Goal: Task Accomplishment & Management: Use online tool/utility

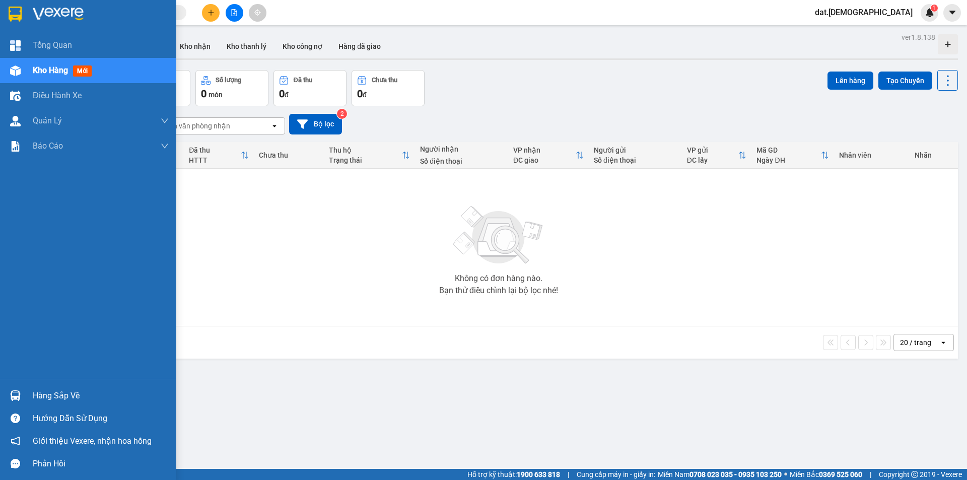
click at [79, 66] on span "mới" at bounding box center [82, 70] width 19 height 11
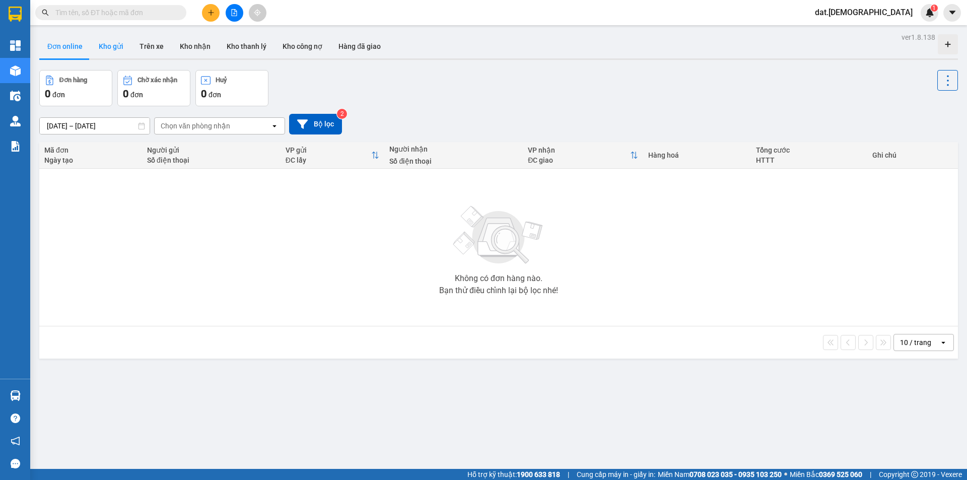
click at [114, 47] on button "Kho gửi" at bounding box center [111, 46] width 41 height 24
type input "[DATE] – [DATE]"
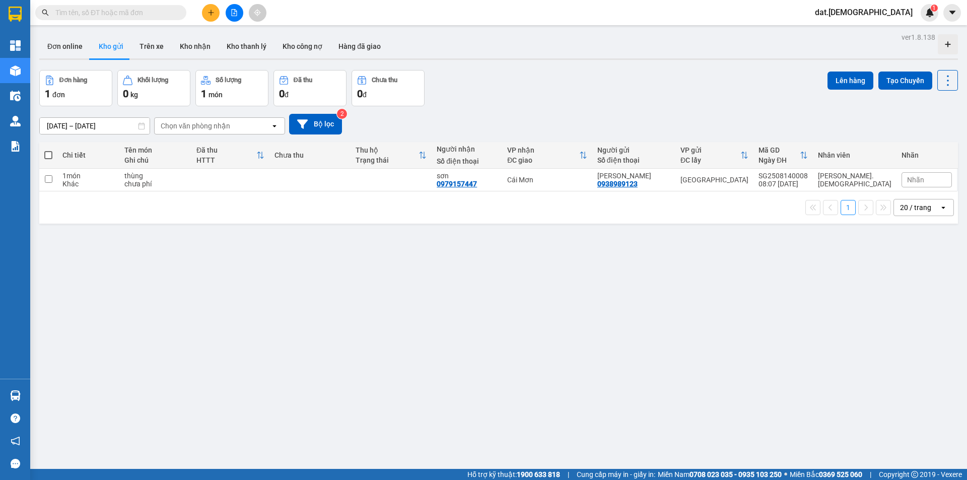
click at [91, 34] on button "Kho gửi" at bounding box center [111, 46] width 41 height 24
click at [269, 184] on td at bounding box center [230, 180] width 78 height 23
checkbox input "true"
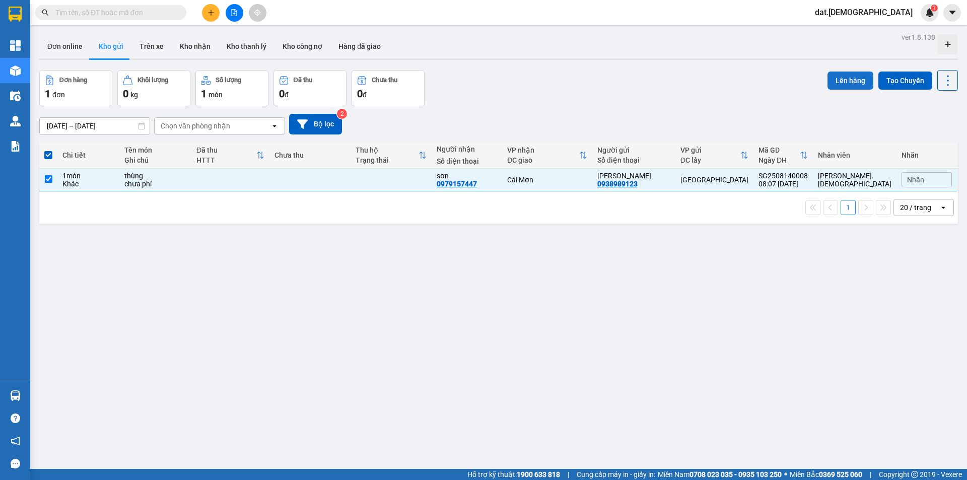
click at [837, 77] on button "Lên hàng" at bounding box center [851, 81] width 46 height 18
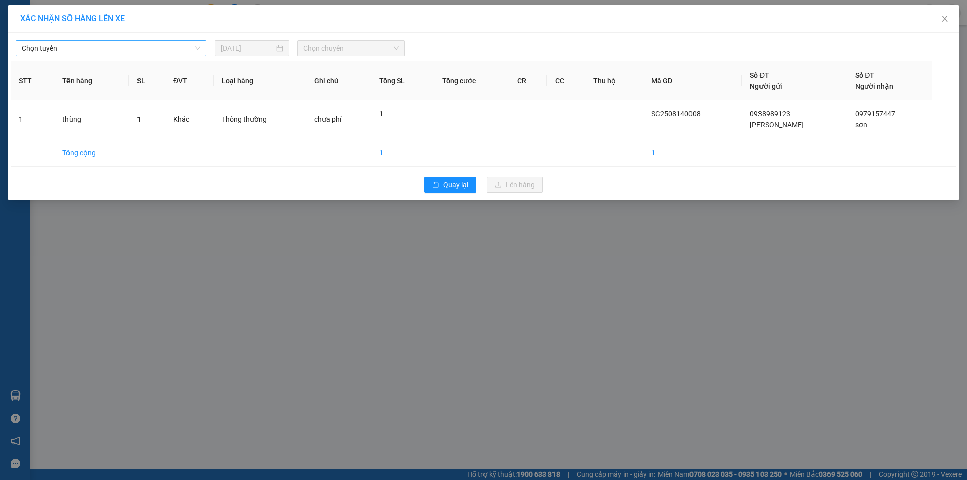
click at [152, 51] on span "Chọn tuyến" at bounding box center [111, 48] width 179 height 15
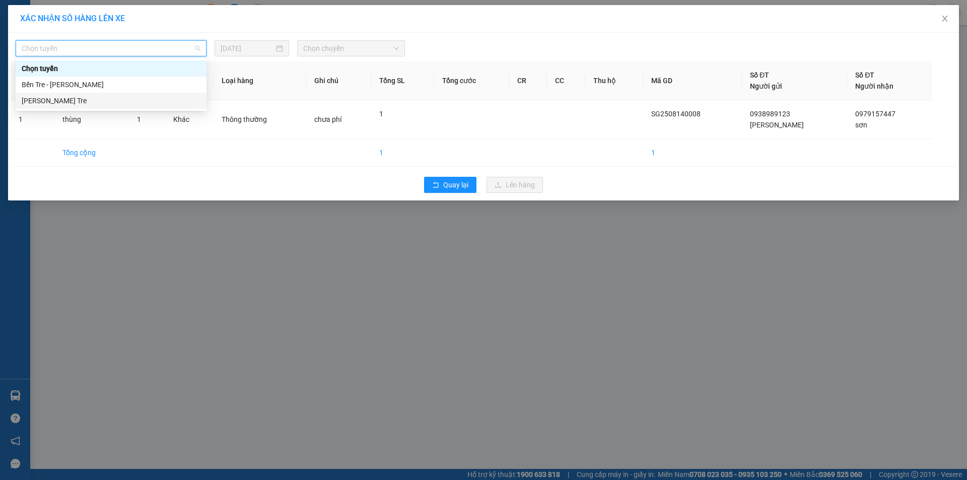
click at [96, 98] on div "Hồ Chí Minh - Bến Tre" at bounding box center [111, 100] width 179 height 11
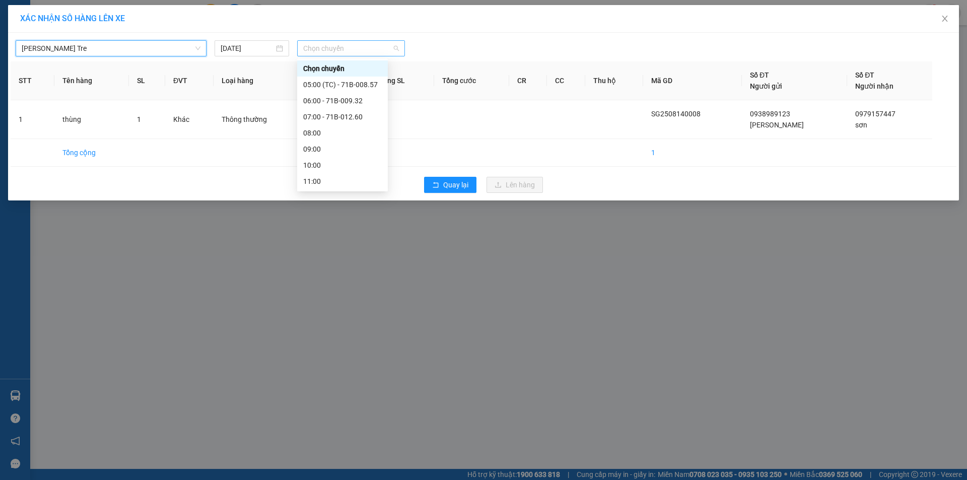
click at [351, 49] on span "Chọn chuyến" at bounding box center [351, 48] width 96 height 15
click at [341, 131] on div "08:00" at bounding box center [342, 132] width 79 height 11
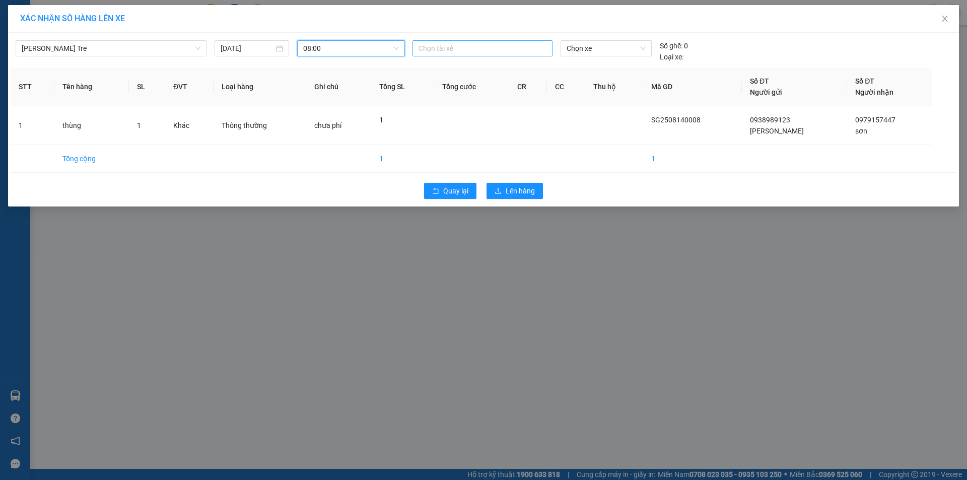
click at [444, 48] on div at bounding box center [482, 48] width 135 height 12
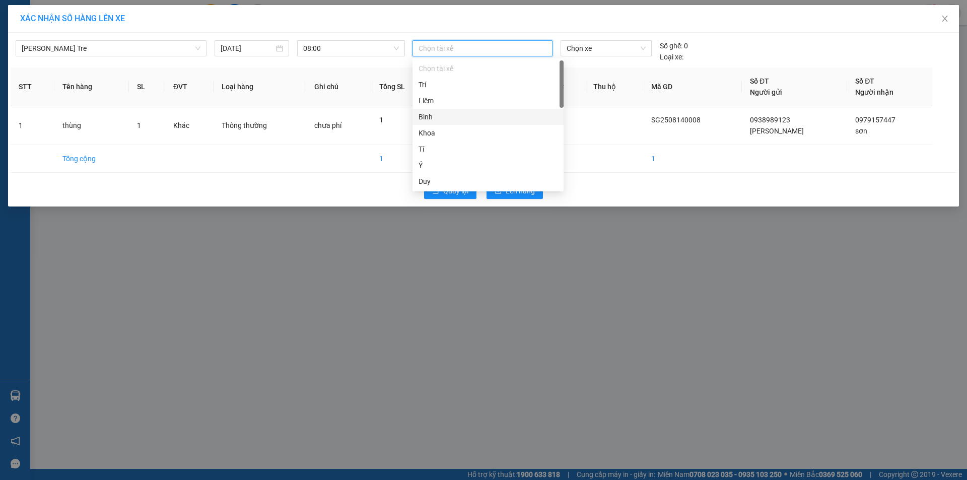
click at [438, 117] on div "Bình" at bounding box center [488, 116] width 139 height 11
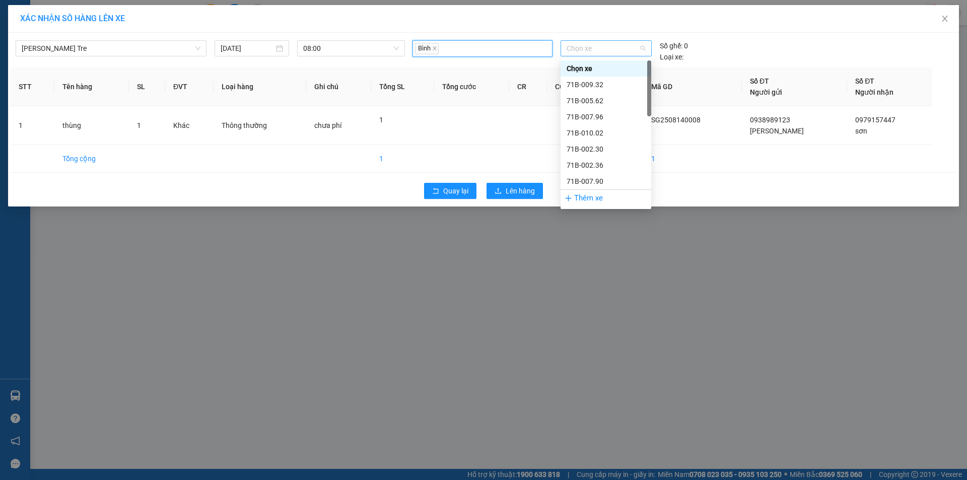
click at [580, 53] on span "Chọn xe" at bounding box center [606, 48] width 79 height 15
type input "377"
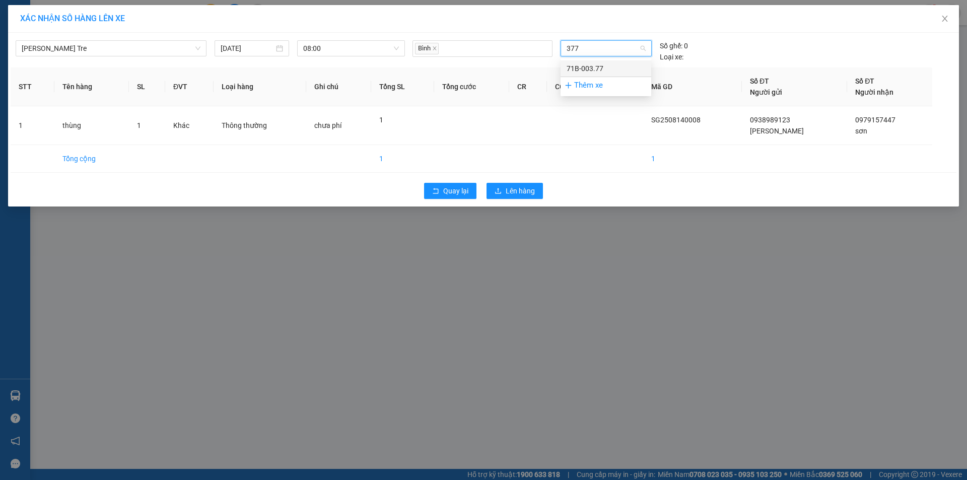
click at [581, 64] on div "71B-003.77" at bounding box center [606, 68] width 79 height 11
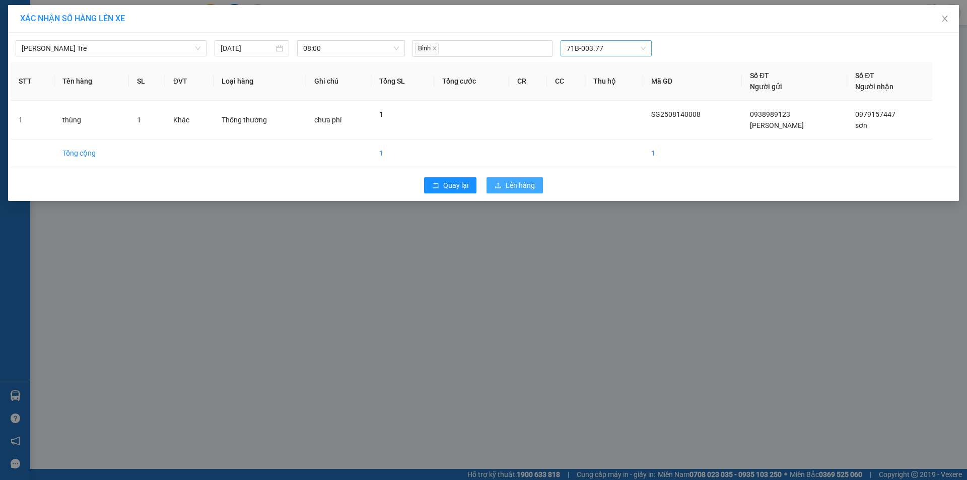
click at [527, 184] on span "Lên hàng" at bounding box center [520, 185] width 29 height 11
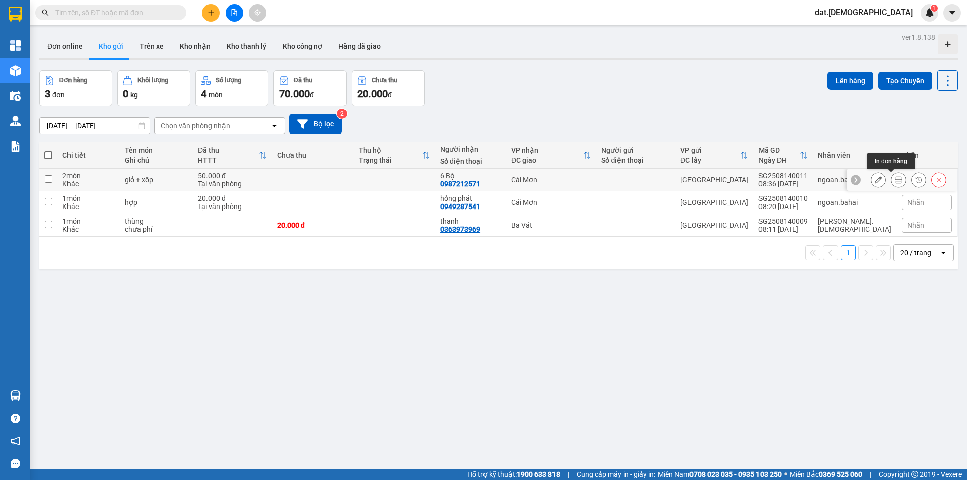
drag, startPoint x: 893, startPoint y: 181, endPoint x: 871, endPoint y: 170, distance: 24.6
click at [895, 181] on icon at bounding box center [898, 179] width 7 height 7
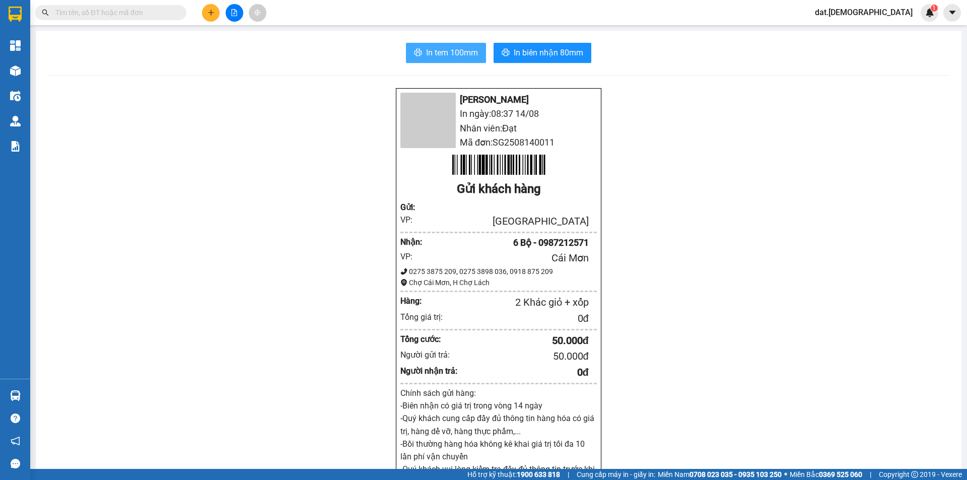
drag, startPoint x: 438, startPoint y: 53, endPoint x: 482, endPoint y: 74, distance: 48.7
click at [439, 53] on span "In tem 100mm" at bounding box center [452, 52] width 52 height 13
click at [459, 56] on span "In tem 100mm" at bounding box center [452, 52] width 52 height 13
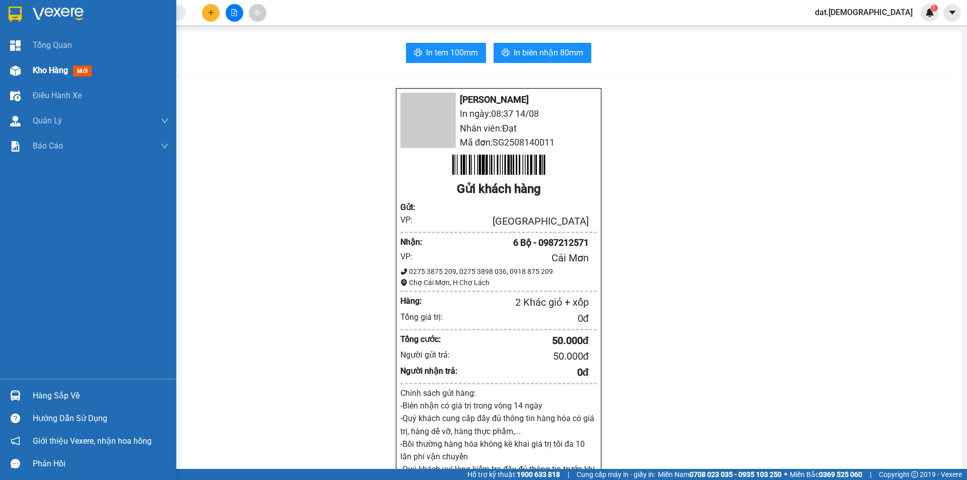
click at [84, 74] on span "mới" at bounding box center [82, 70] width 19 height 11
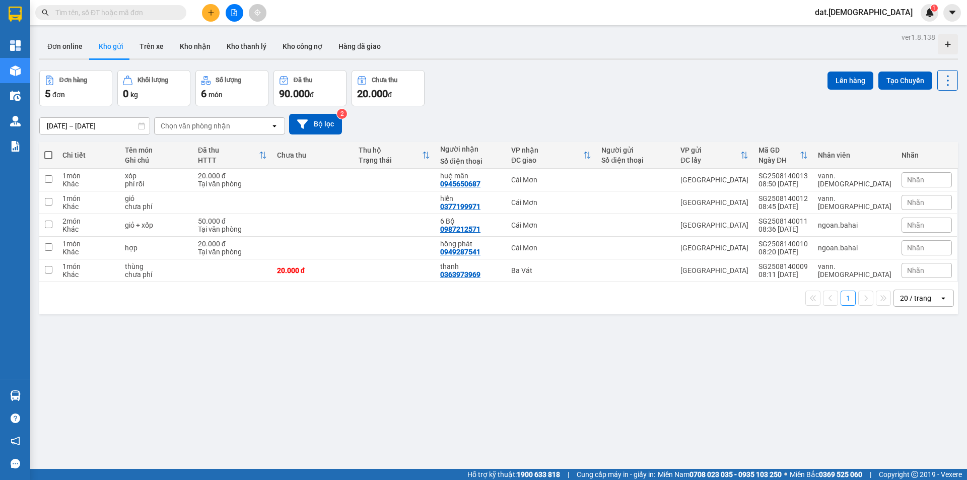
click at [48, 156] on span at bounding box center [48, 155] width 8 height 8
click at [48, 150] on input "checkbox" at bounding box center [48, 150] width 0 height 0
checkbox input "true"
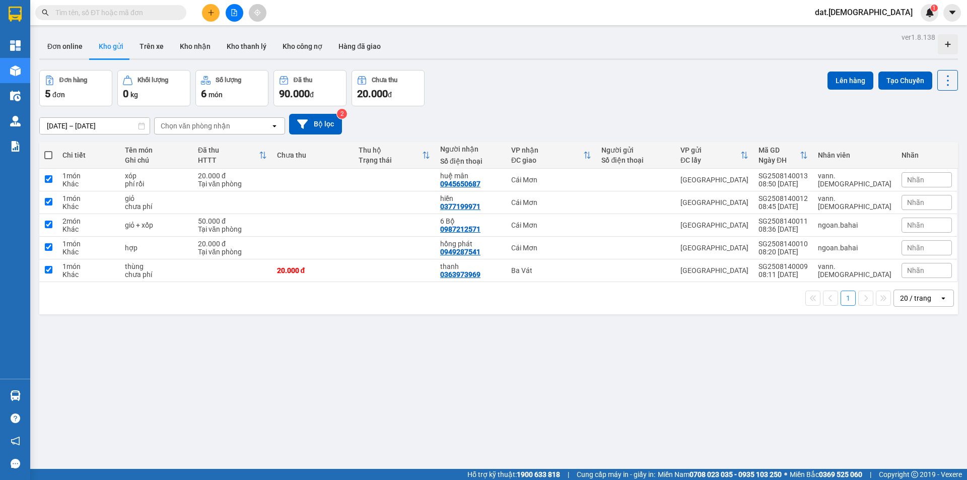
checkbox input "true"
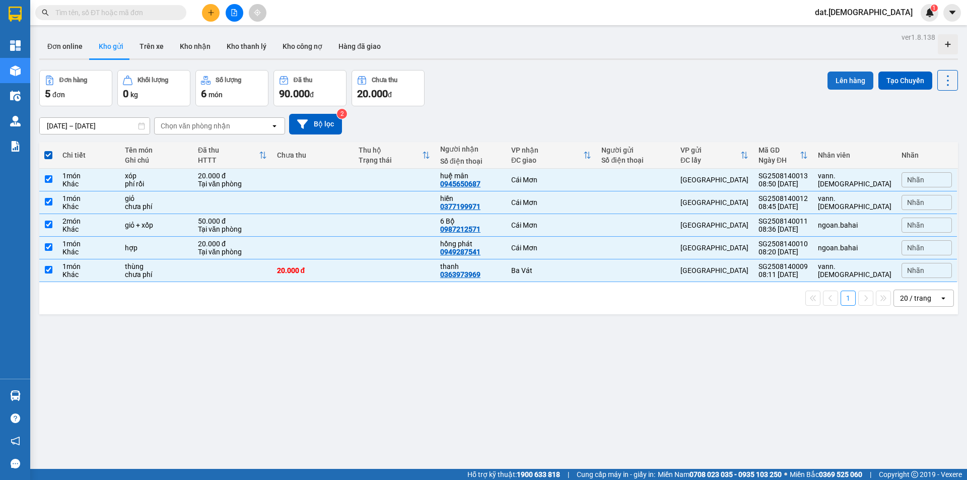
click at [844, 76] on button "Lên hàng" at bounding box center [851, 81] width 46 height 18
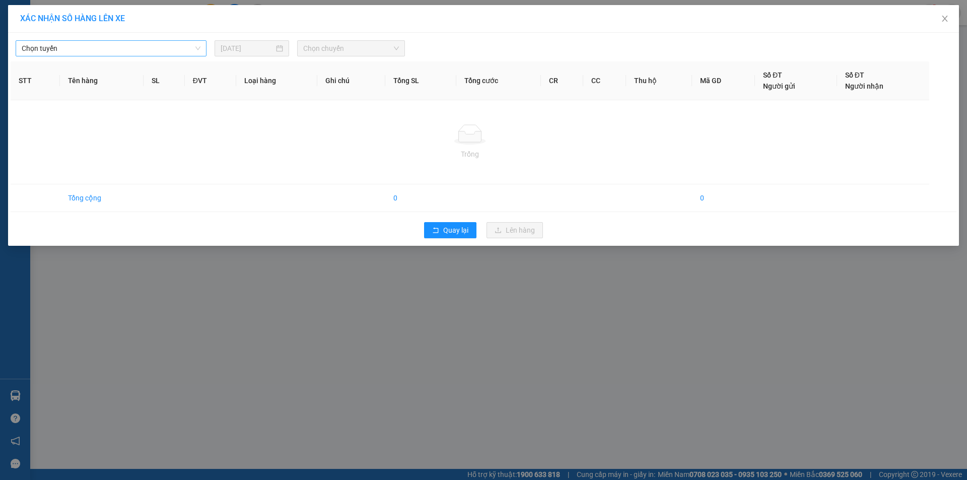
click at [136, 49] on span "Chọn tuyến" at bounding box center [111, 48] width 179 height 15
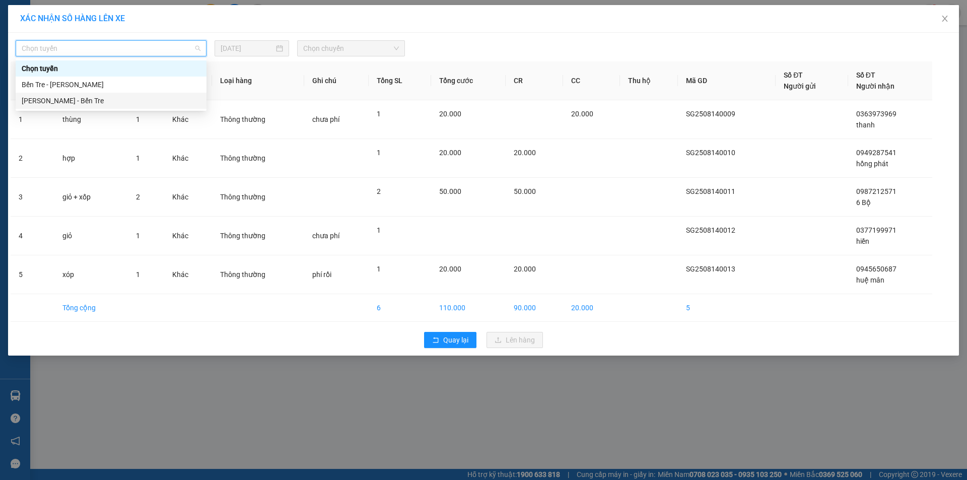
click at [95, 100] on div "Hồ Chí Minh - Bến Tre" at bounding box center [111, 100] width 179 height 11
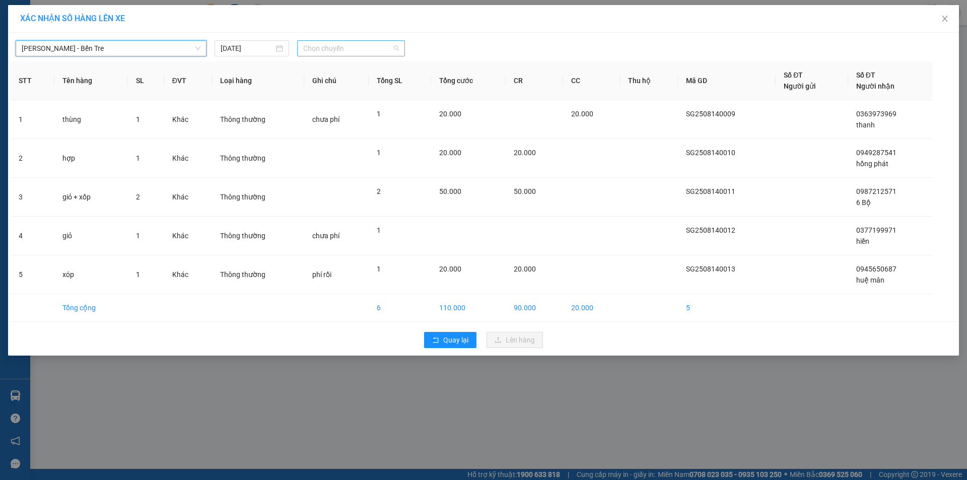
click at [356, 47] on span "Chọn chuyến" at bounding box center [351, 48] width 96 height 15
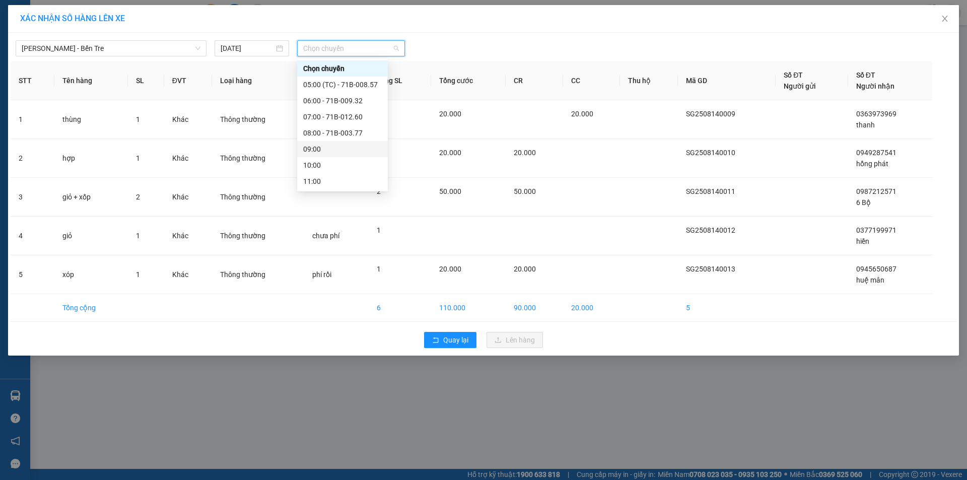
click at [321, 148] on div "09:00" at bounding box center [342, 149] width 79 height 11
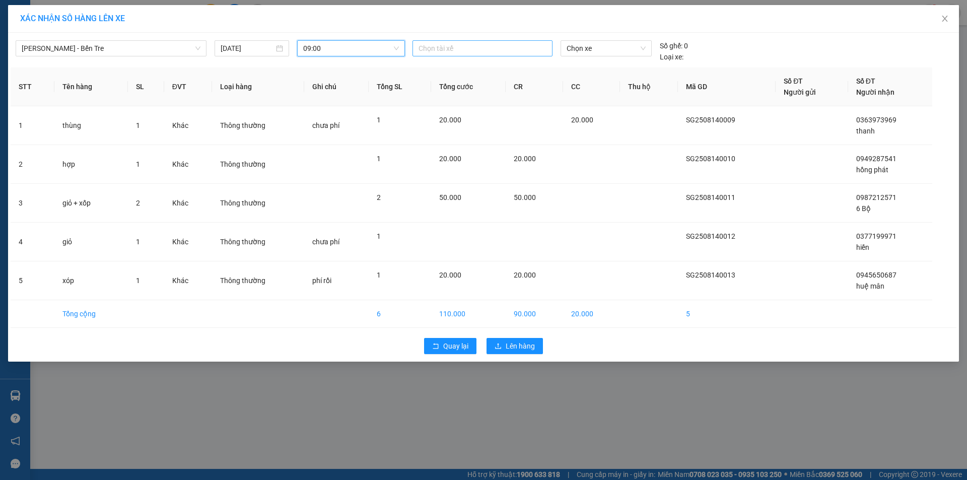
click at [455, 49] on div at bounding box center [482, 48] width 135 height 12
type input "tai"
click at [433, 87] on div "Tài" at bounding box center [488, 84] width 139 height 11
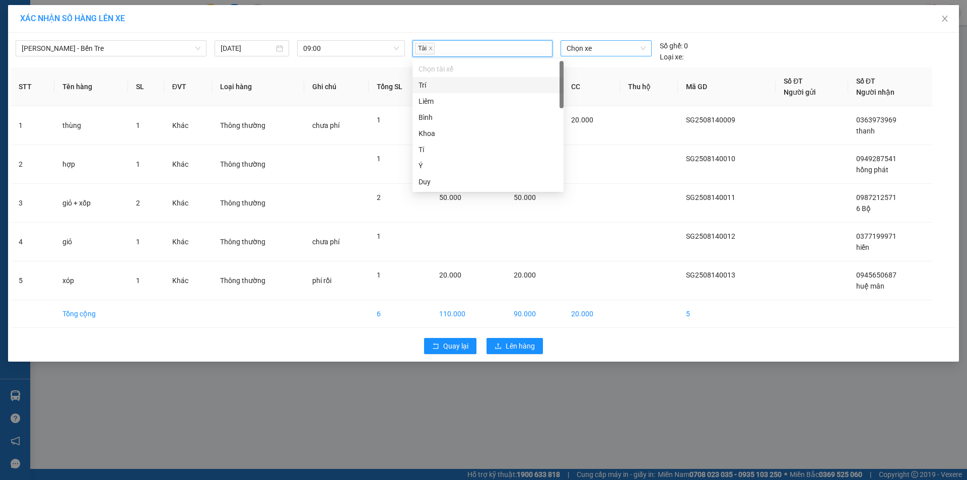
click at [599, 46] on span "Chọn xe" at bounding box center [606, 48] width 79 height 15
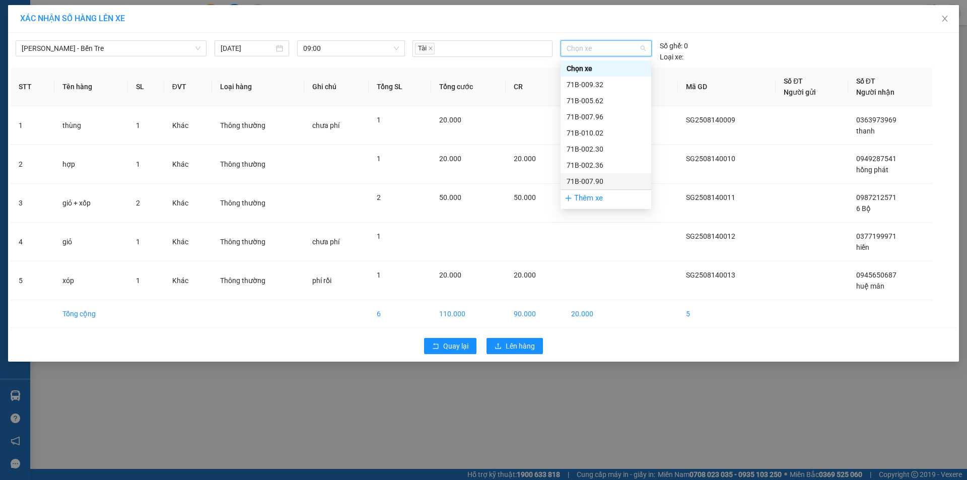
click at [606, 182] on div "71B-007.90" at bounding box center [606, 181] width 79 height 11
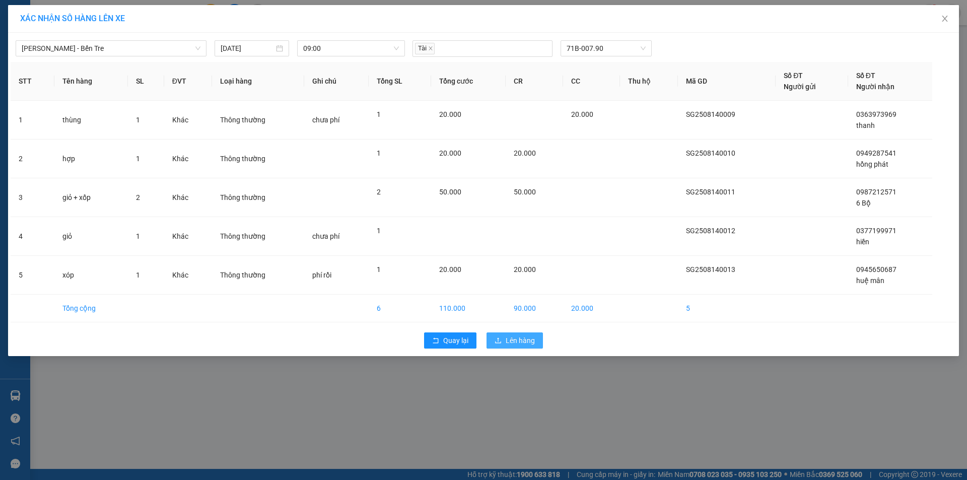
click at [515, 343] on span "Lên hàng" at bounding box center [520, 340] width 29 height 11
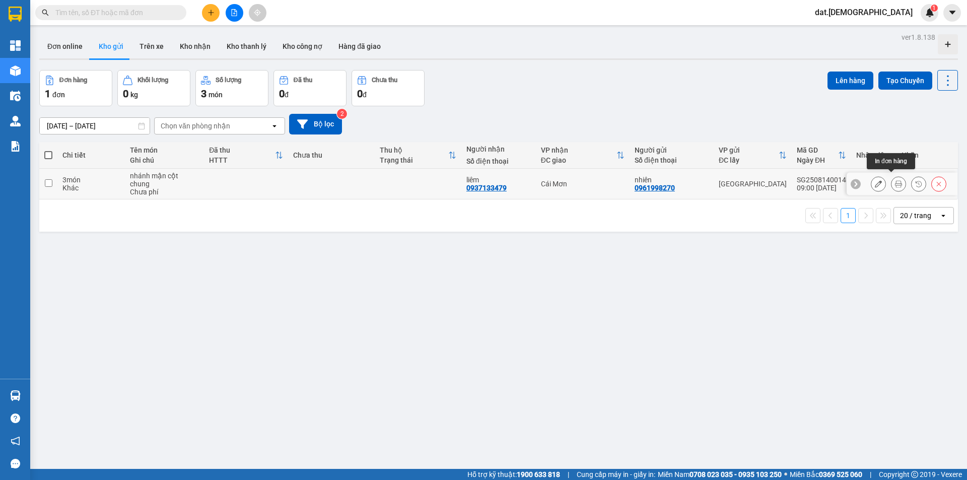
click at [895, 180] on icon at bounding box center [898, 183] width 7 height 7
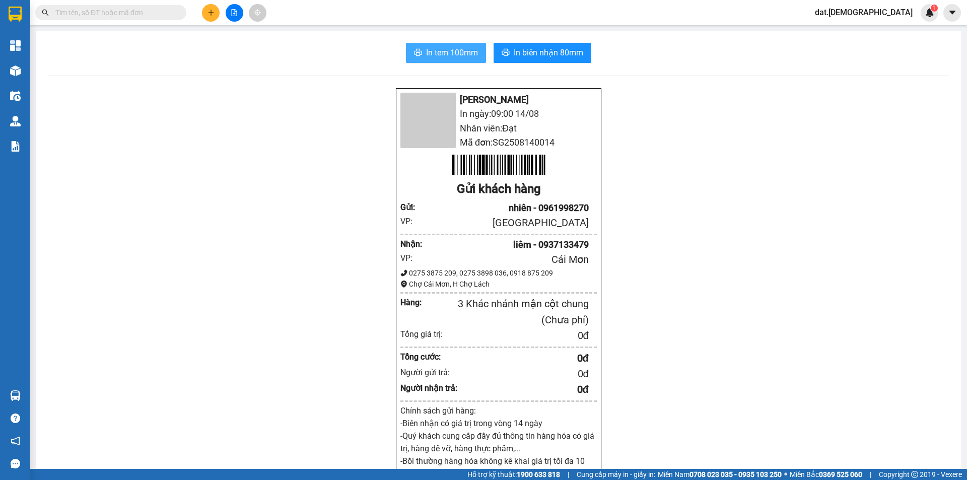
click at [451, 47] on span "In tem 100mm" at bounding box center [452, 52] width 52 height 13
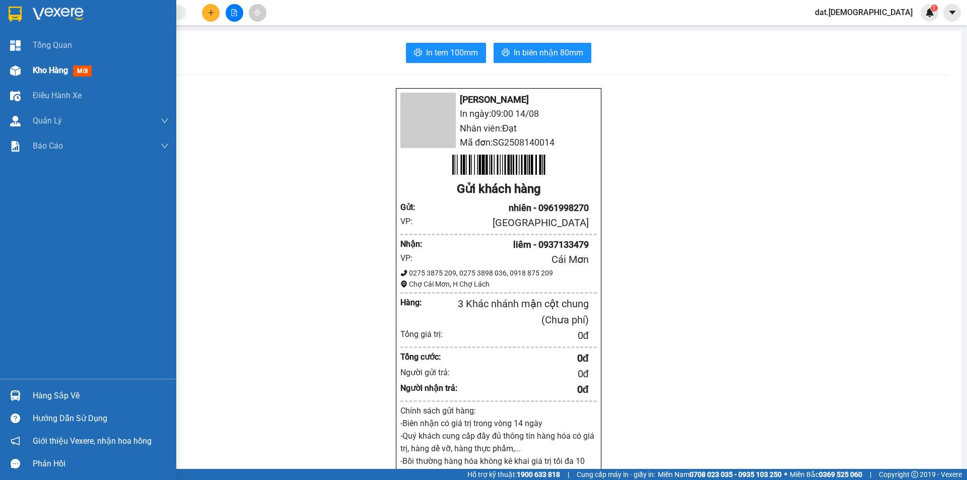
click at [83, 70] on span "mới" at bounding box center [82, 70] width 19 height 11
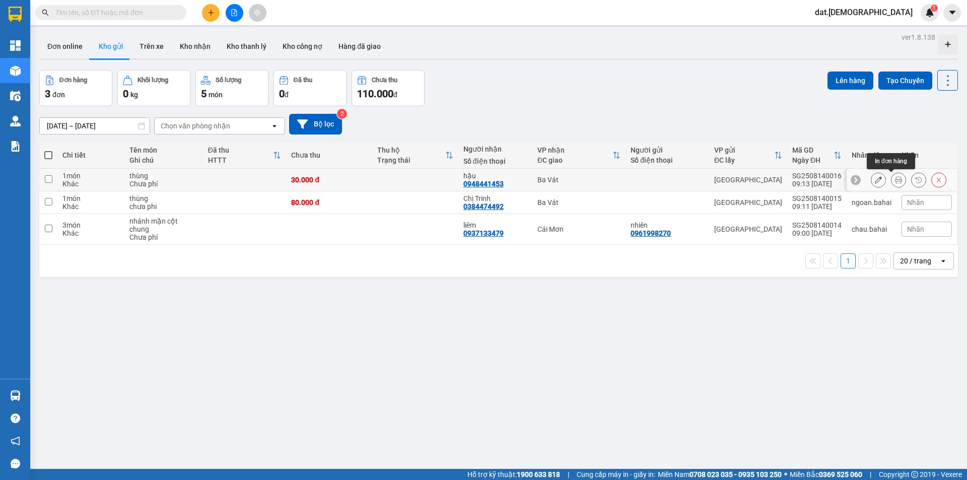
click at [895, 180] on icon at bounding box center [898, 179] width 7 height 7
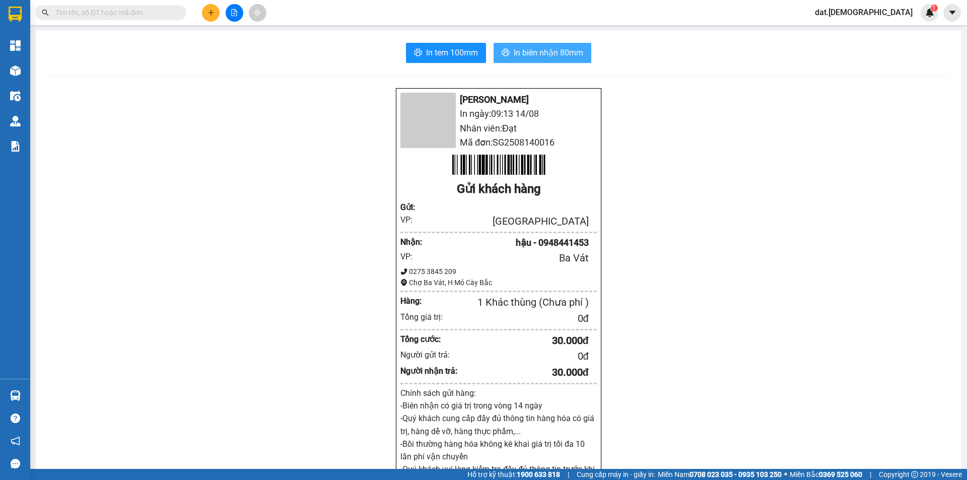
click at [533, 54] on span "In biên nhận 80mm" at bounding box center [549, 52] width 70 height 13
click at [494, 43] on button "In biên nhận 80mm" at bounding box center [543, 53] width 98 height 20
click at [447, 51] on span "In tem 100mm" at bounding box center [452, 52] width 52 height 13
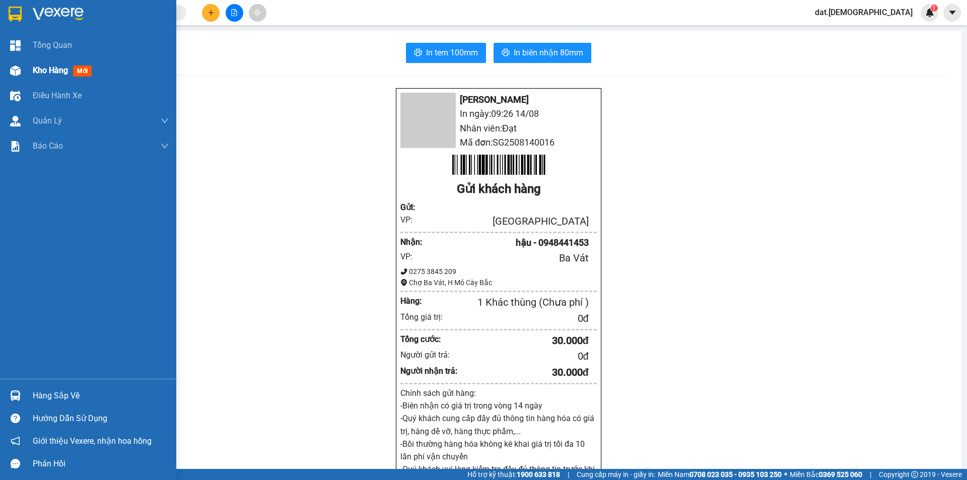
click at [87, 66] on span "mới" at bounding box center [82, 70] width 19 height 11
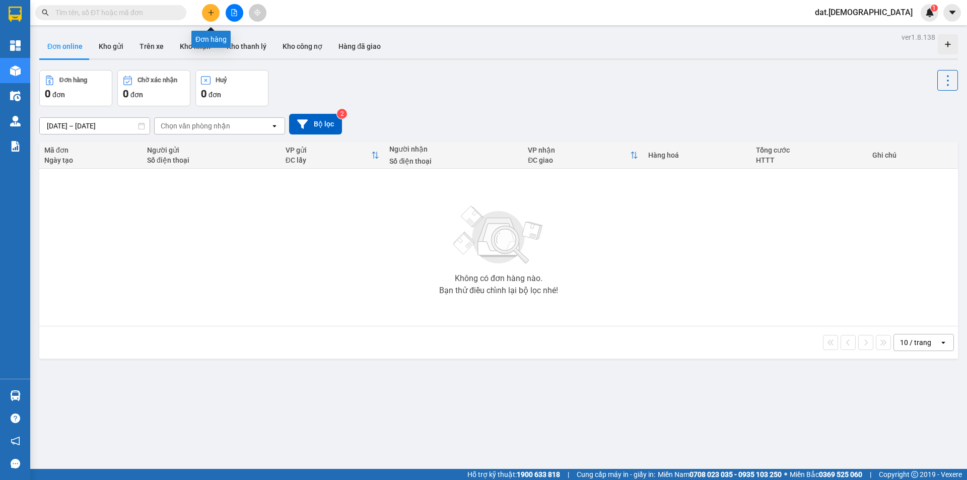
click at [208, 14] on icon "plus" at bounding box center [211, 12] width 7 height 7
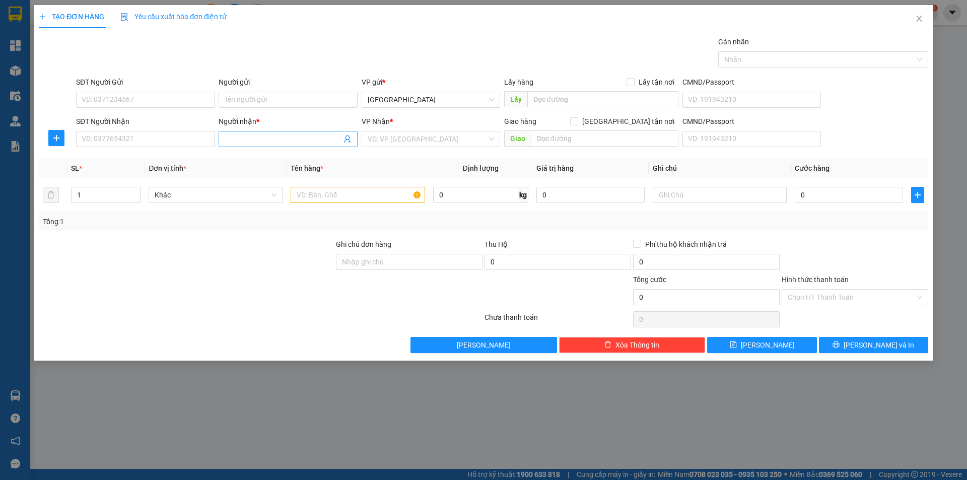
click at [241, 139] on input "Người nhận *" at bounding box center [283, 138] width 116 height 11
click at [287, 303] on div at bounding box center [186, 291] width 297 height 35
click at [253, 139] on input "An Phat" at bounding box center [283, 138] width 116 height 11
type input "An Phat"
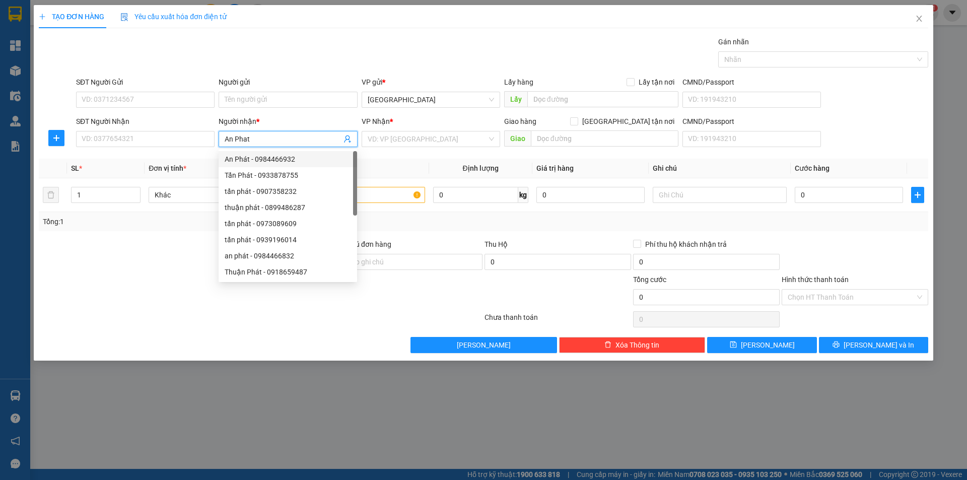
click at [278, 158] on div "An Phát - 0984466932" at bounding box center [288, 159] width 126 height 11
type input "0984466932"
type input "An Phát"
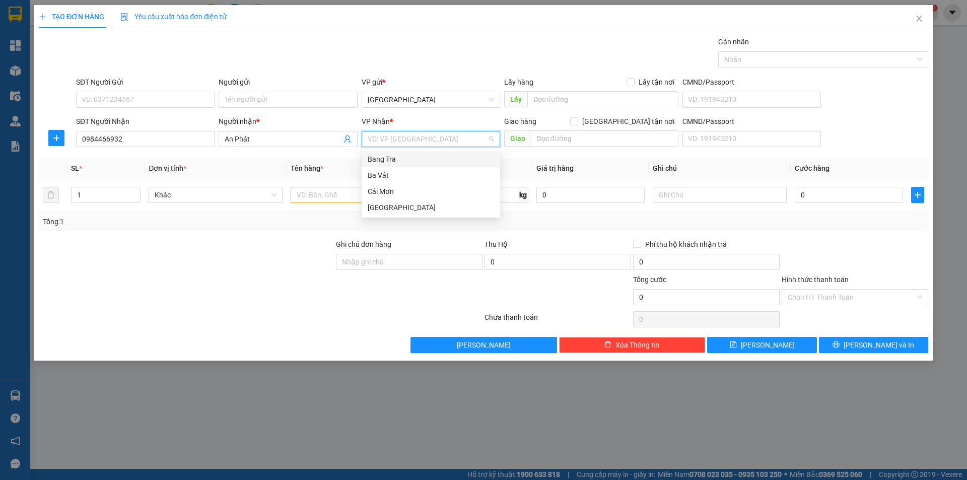
click at [408, 137] on input "search" at bounding box center [427, 138] width 119 height 15
drag, startPoint x: 390, startPoint y: 192, endPoint x: 376, endPoint y: 194, distance: 13.8
click at [390, 192] on div "Cái Mơn" at bounding box center [431, 191] width 126 height 11
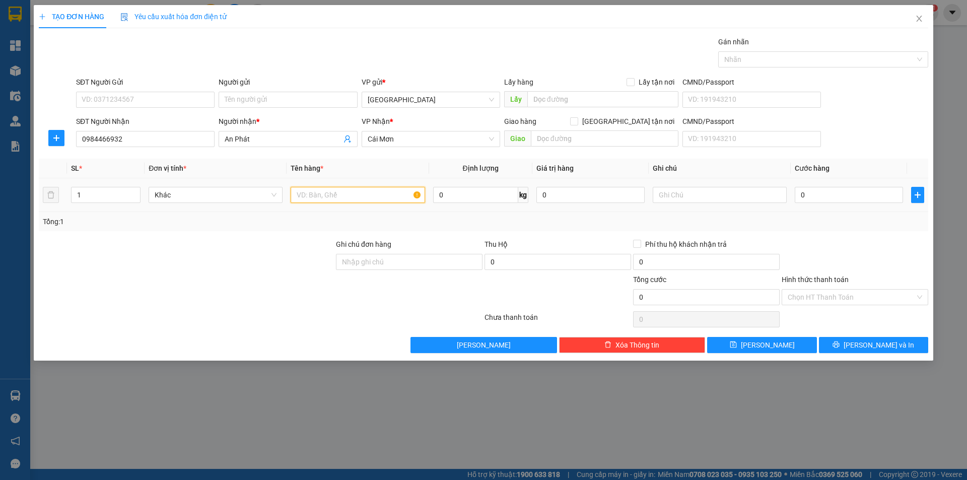
click at [341, 198] on input "text" at bounding box center [358, 195] width 134 height 16
type input "h"
click at [328, 189] on input "text" at bounding box center [358, 195] width 134 height 16
type input "hộp"
click at [726, 192] on input "text" at bounding box center [720, 195] width 134 height 16
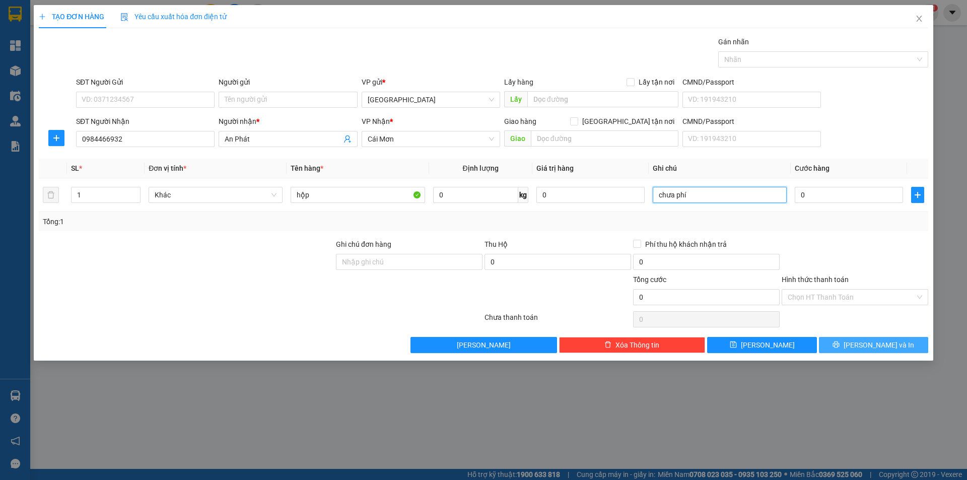
type input "chưa phí"
click at [840, 348] on icon "printer" at bounding box center [836, 344] width 7 height 7
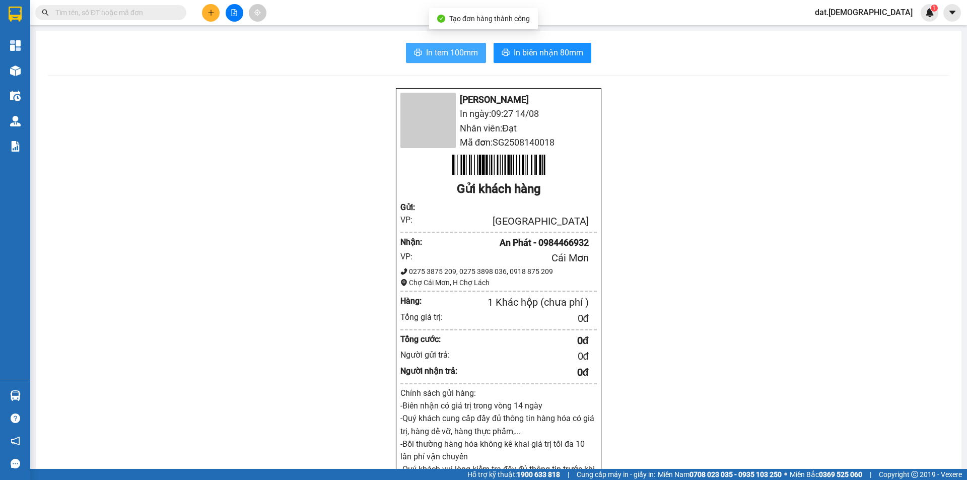
click at [445, 53] on span "In tem 100mm" at bounding box center [452, 52] width 52 height 13
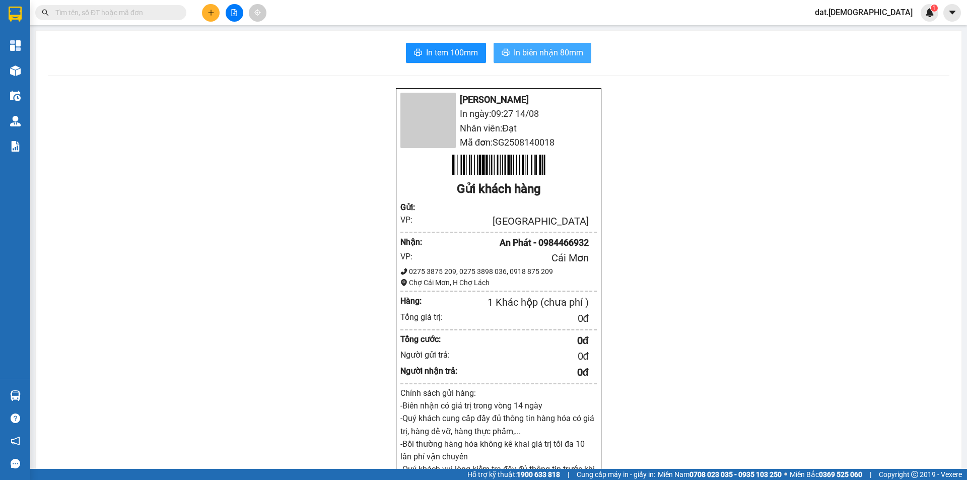
click at [530, 51] on span "In biên nhận 80mm" at bounding box center [549, 52] width 70 height 13
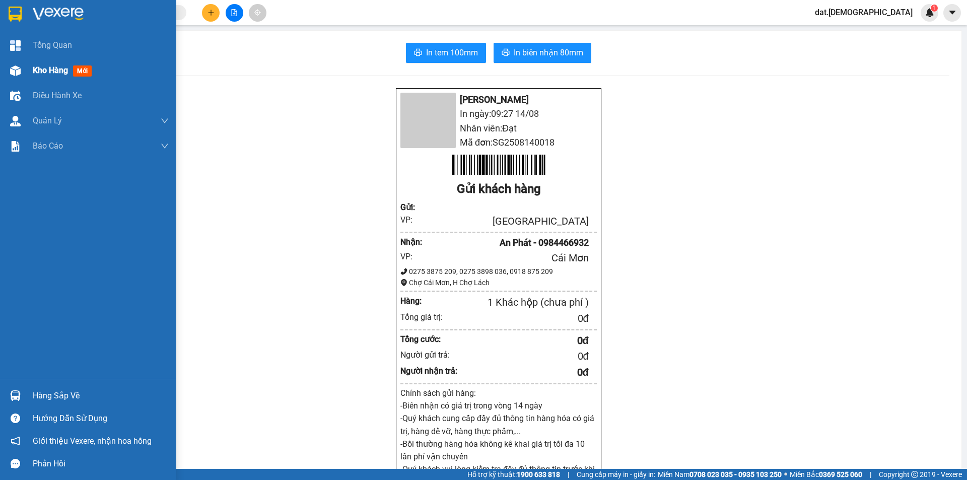
click at [84, 67] on span "mới" at bounding box center [82, 70] width 19 height 11
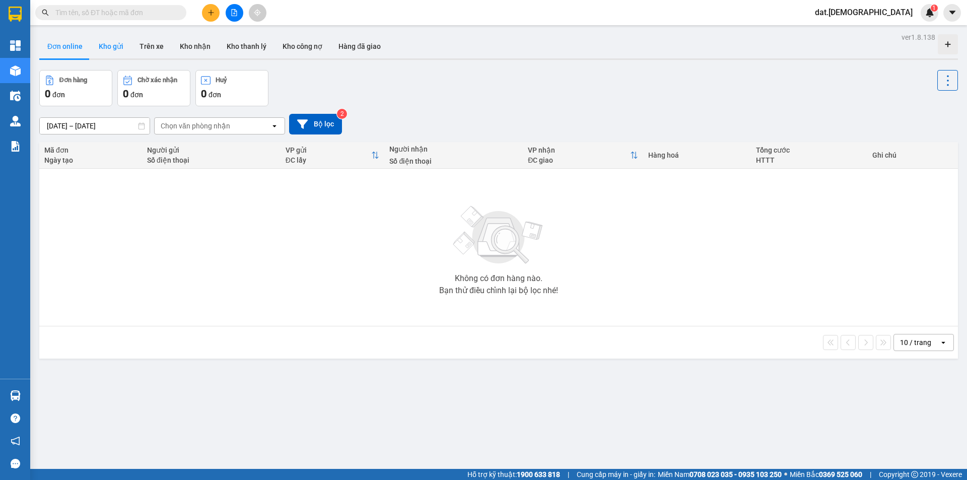
click at [110, 50] on button "Kho gửi" at bounding box center [111, 46] width 41 height 24
type input "[DATE] – [DATE]"
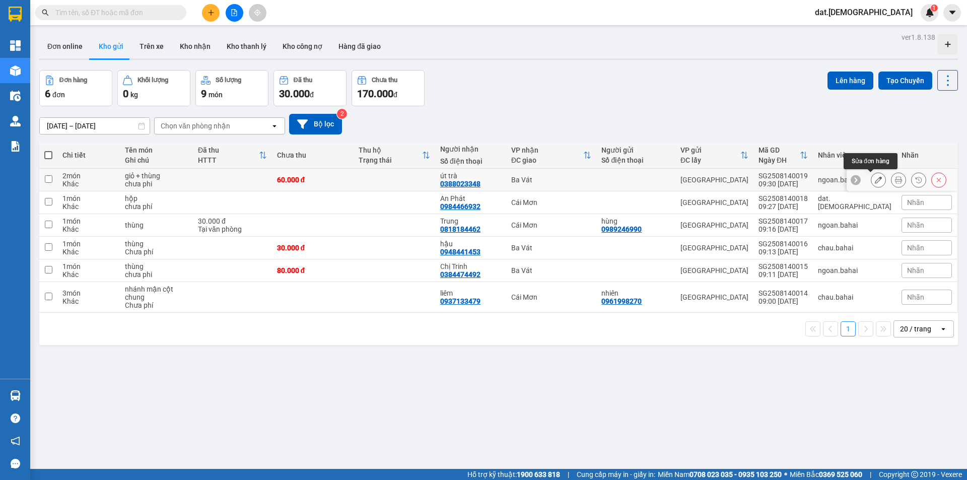
click at [891, 177] on button at bounding box center [898, 180] width 14 height 18
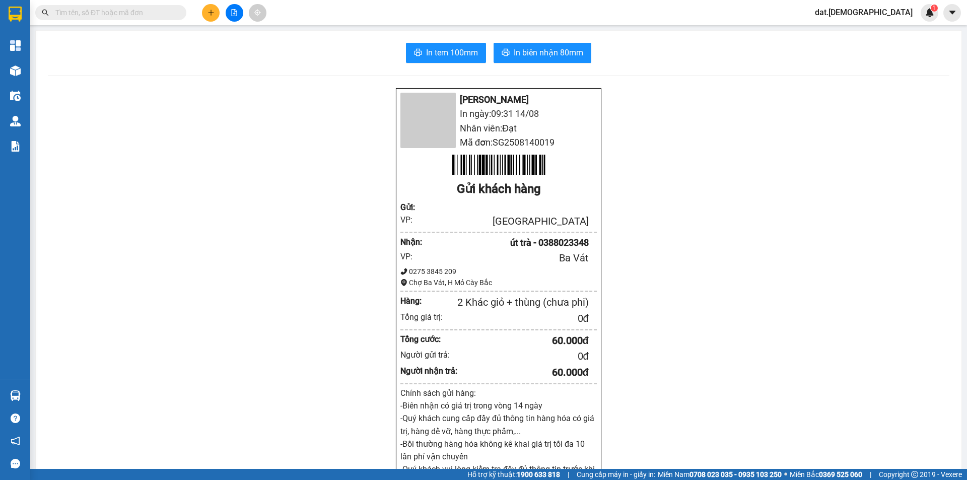
click at [434, 40] on div "In tem 100mm In biên nhận 80mm [PERSON_NAME] In ngày: 09:31 [DATE] Nhân viên: Đ…" at bounding box center [499, 401] width 926 height 741
click at [438, 53] on span "In tem 100mm" at bounding box center [452, 52] width 52 height 13
drag, startPoint x: 451, startPoint y: 53, endPoint x: 453, endPoint y: 63, distance: 10.8
click at [449, 53] on span "In tem 100mm" at bounding box center [452, 52] width 52 height 13
click at [518, 57] on span "In biên nhận 80mm" at bounding box center [549, 52] width 70 height 13
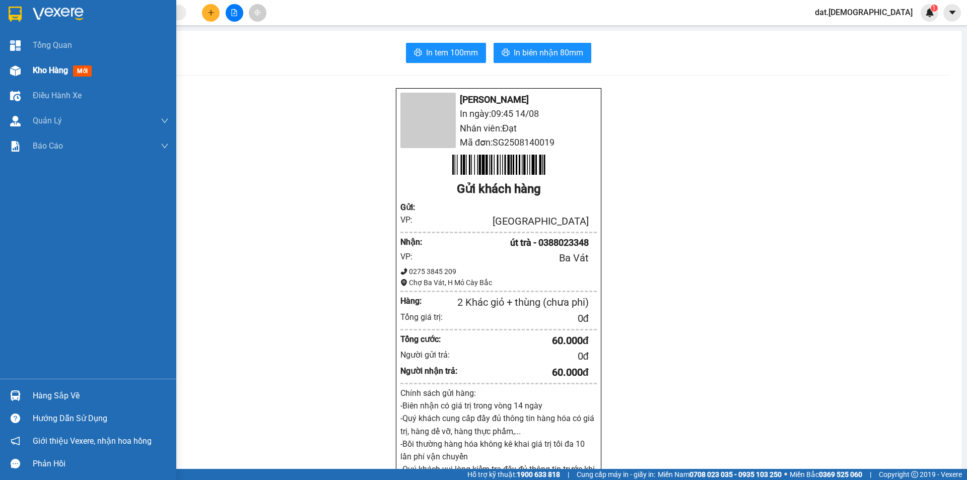
click at [83, 68] on span "mới" at bounding box center [82, 70] width 19 height 11
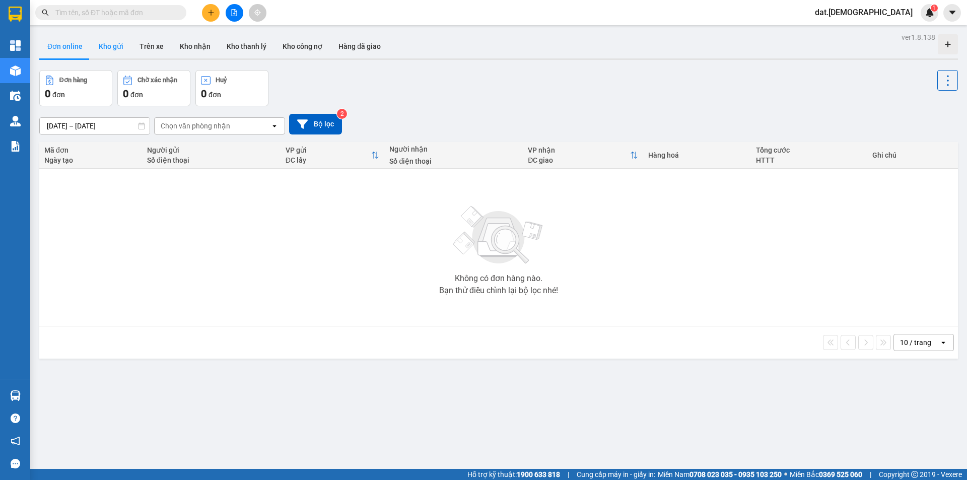
click at [116, 44] on button "Kho gửi" at bounding box center [111, 46] width 41 height 24
type input "[DATE] – [DATE]"
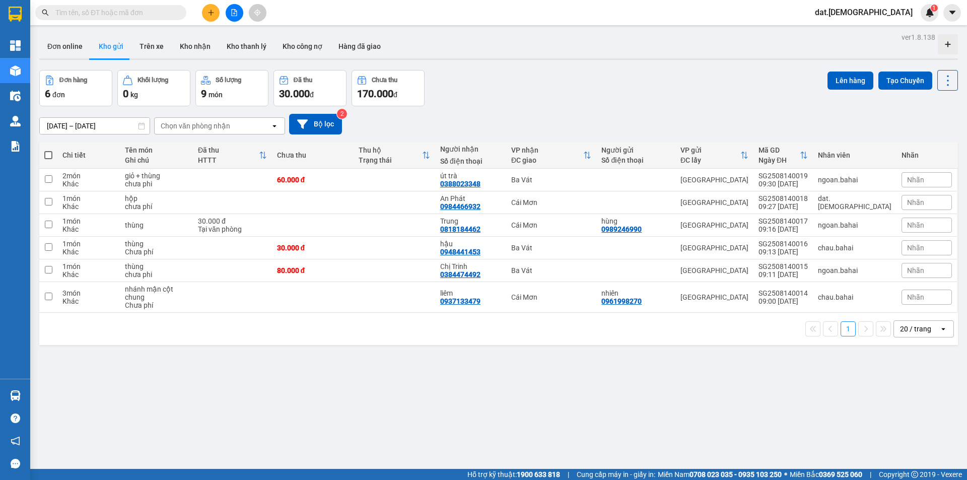
click at [51, 154] on span at bounding box center [48, 155] width 8 height 8
click at [48, 150] on input "checkbox" at bounding box center [48, 150] width 0 height 0
checkbox input "true"
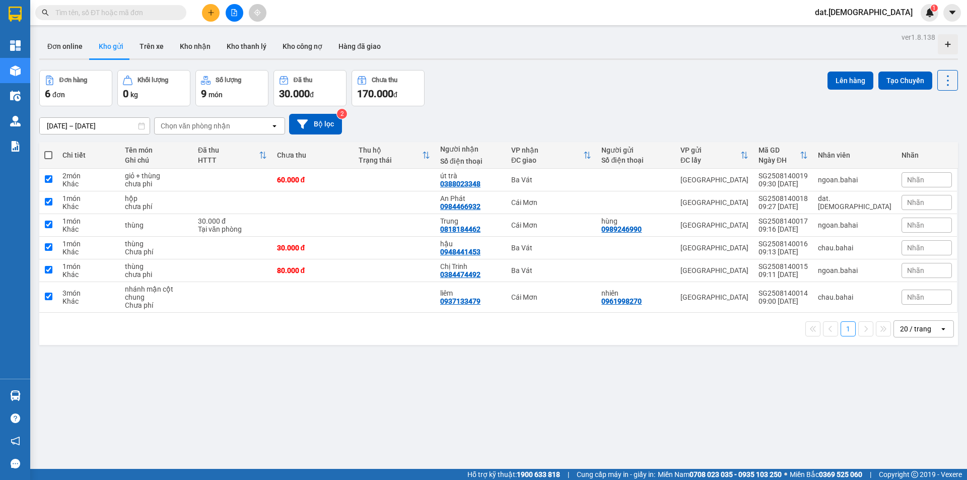
checkbox input "true"
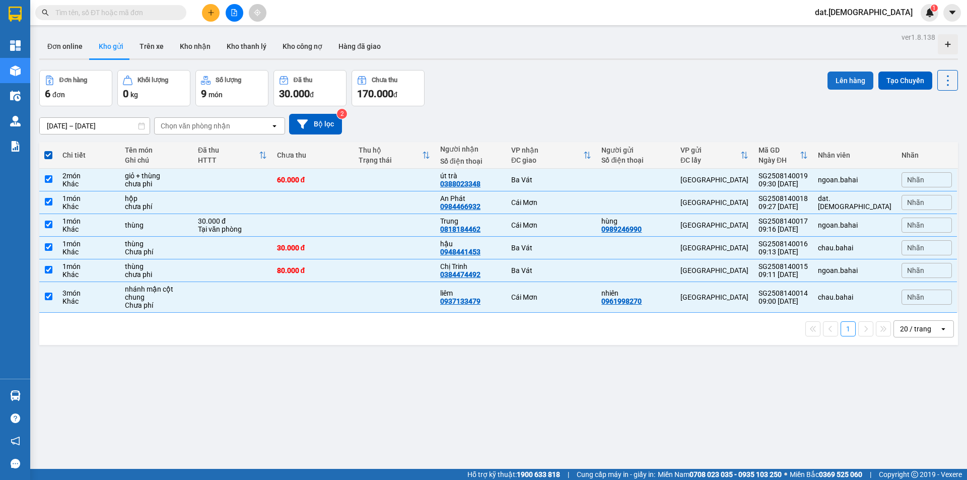
click at [847, 79] on button "Lên hàng" at bounding box center [851, 81] width 46 height 18
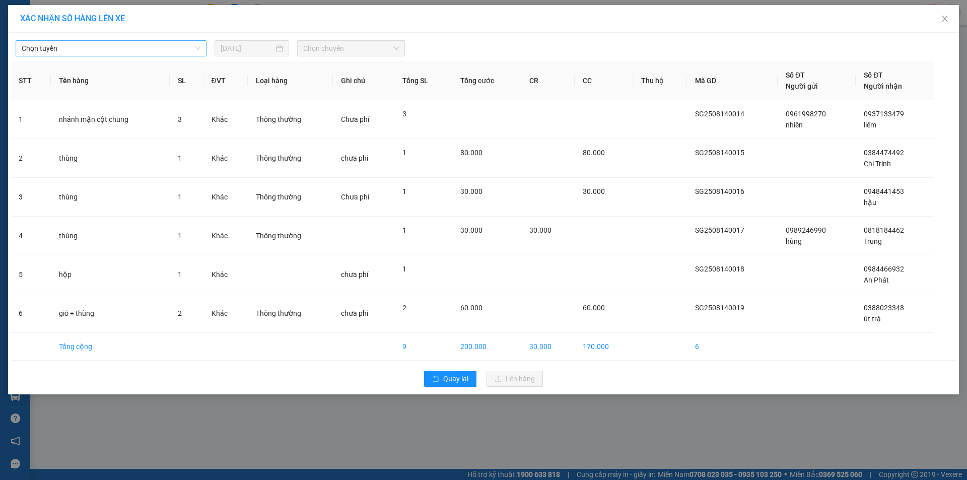
click at [182, 43] on span "Chọn tuyến" at bounding box center [111, 48] width 179 height 15
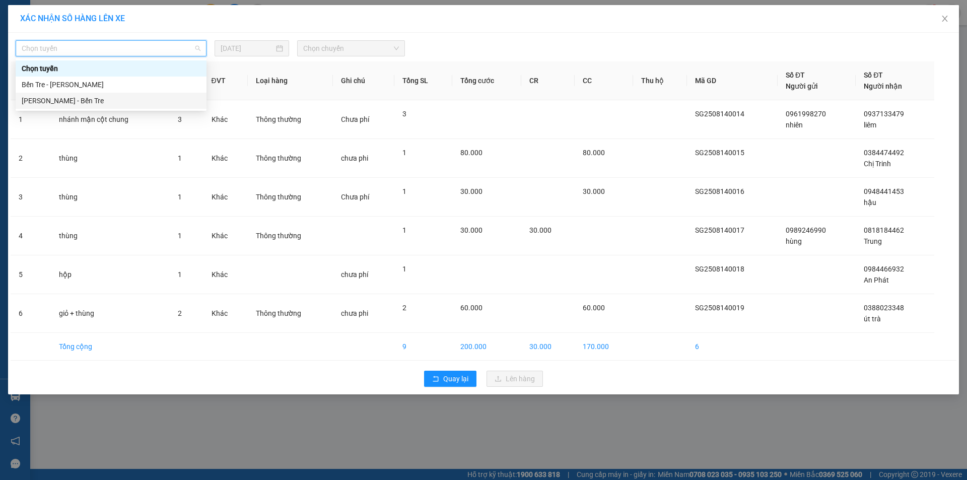
click at [104, 99] on div "[PERSON_NAME] - Bến Tre" at bounding box center [111, 100] width 179 height 11
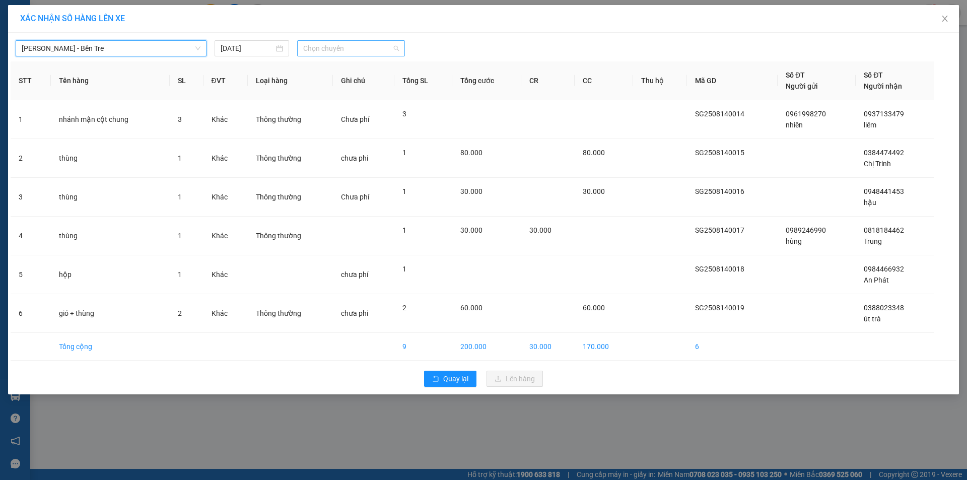
click at [348, 47] on span "Chọn chuyến" at bounding box center [351, 48] width 96 height 15
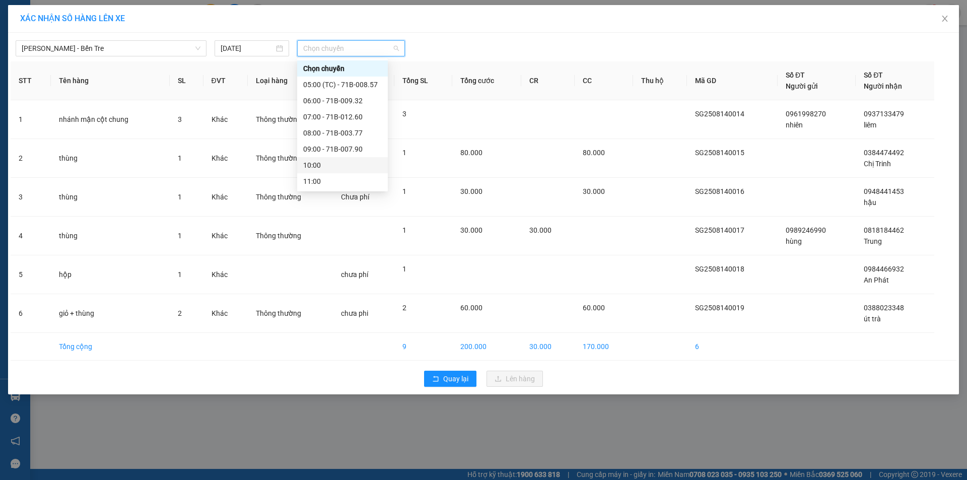
click at [332, 163] on div "10:00" at bounding box center [342, 165] width 79 height 11
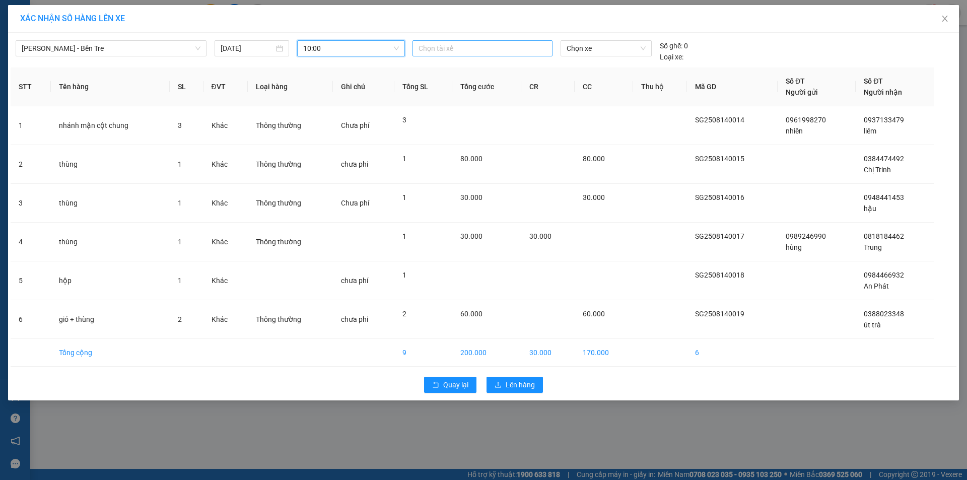
click at [441, 49] on div at bounding box center [482, 48] width 135 height 12
type input "hie"
click at [435, 66] on div "Hiến" at bounding box center [488, 68] width 139 height 11
click at [578, 46] on span "Chọn xe" at bounding box center [606, 48] width 79 height 15
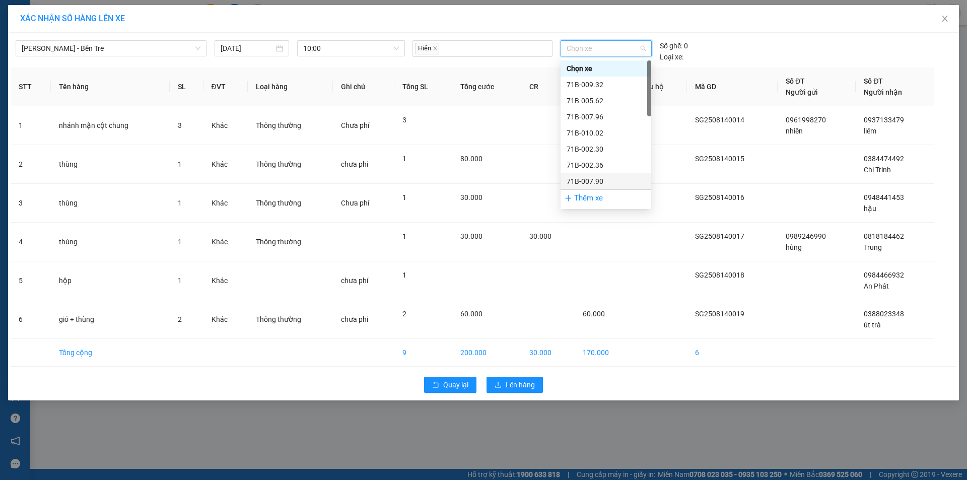
click at [607, 183] on div "71B-007.90" at bounding box center [606, 181] width 79 height 11
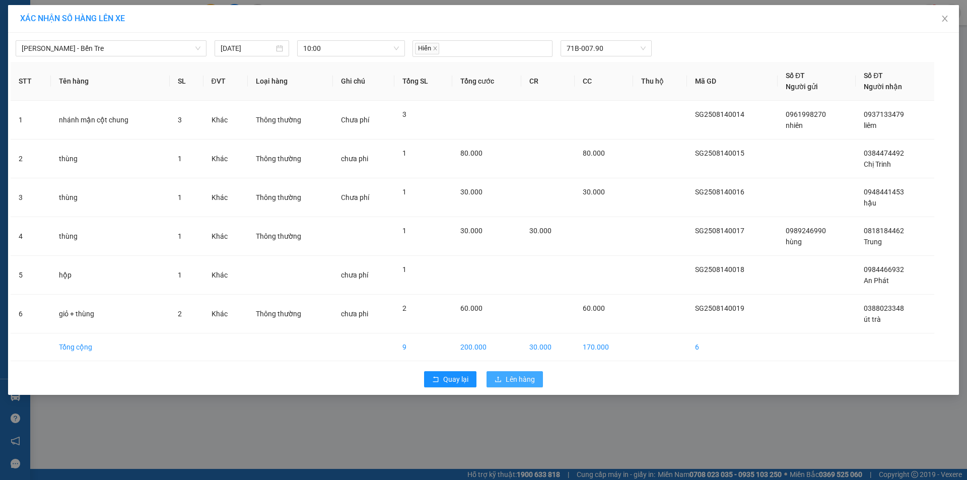
click at [520, 375] on span "Lên hàng" at bounding box center [520, 379] width 29 height 11
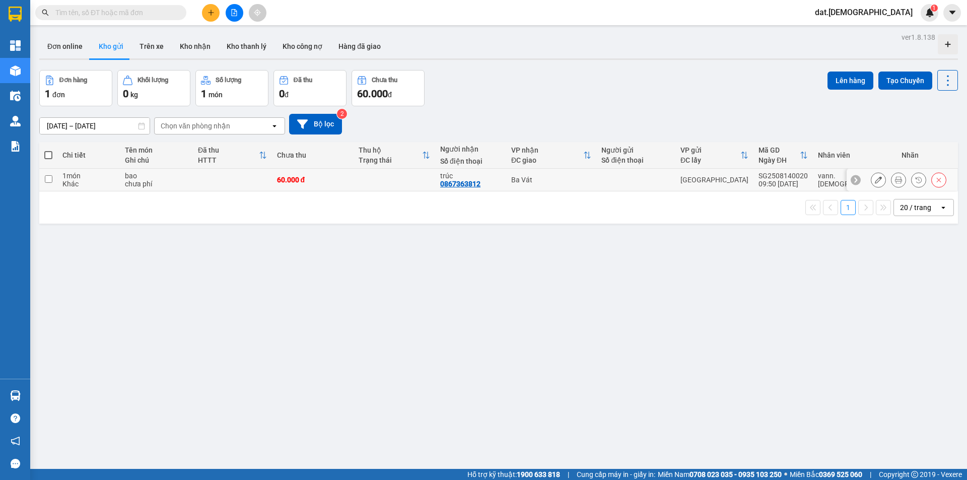
click at [410, 177] on td at bounding box center [395, 180] width 82 height 23
checkbox input "true"
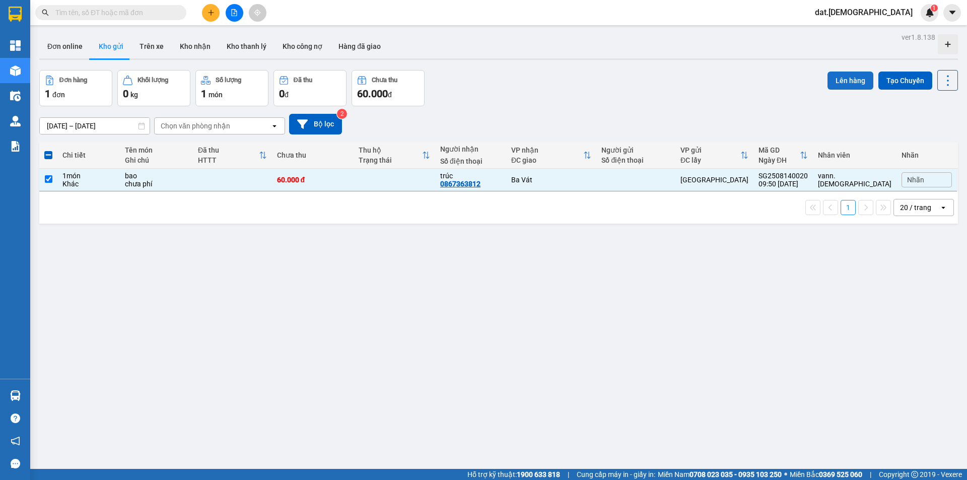
click at [847, 77] on button "Lên hàng" at bounding box center [851, 81] width 46 height 18
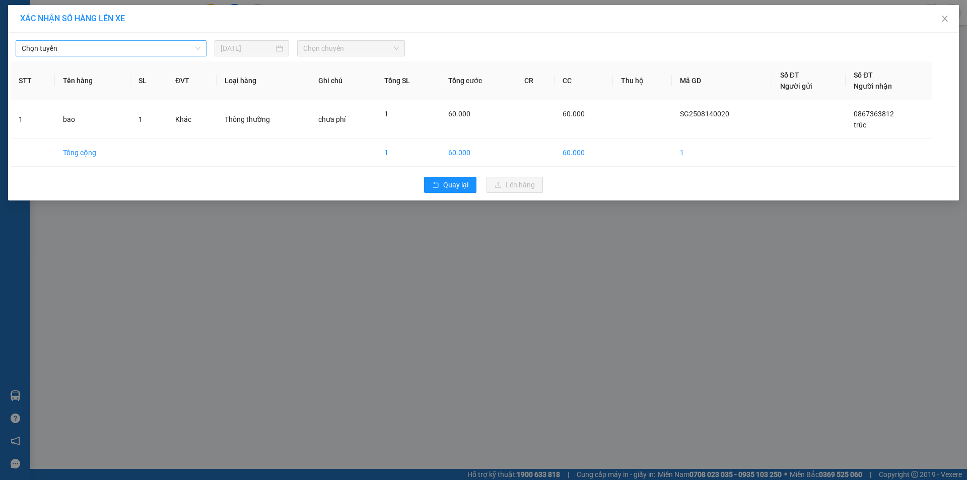
click at [63, 48] on span "Chọn tuyến" at bounding box center [111, 48] width 179 height 15
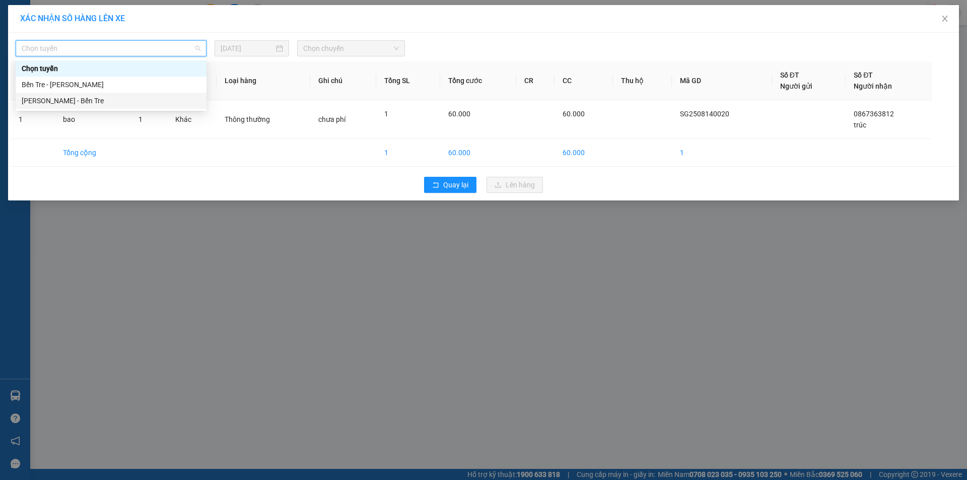
click at [66, 99] on div "Hồ Chí Minh - Bến Tre" at bounding box center [111, 100] width 179 height 11
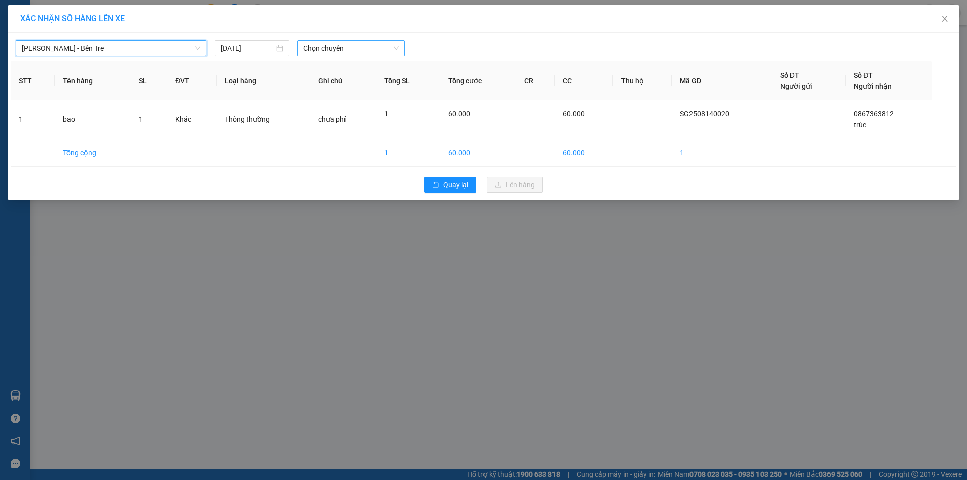
click at [376, 46] on span "Chọn chuyến" at bounding box center [351, 48] width 96 height 15
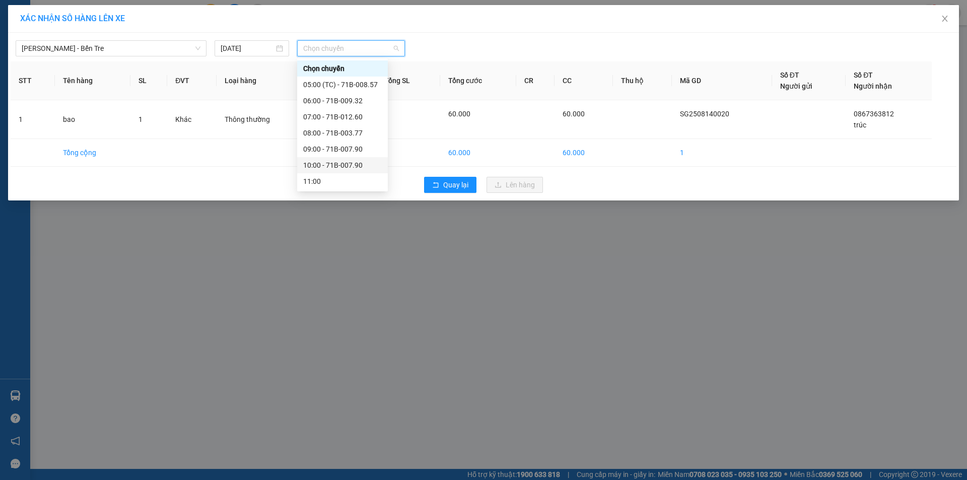
click at [353, 161] on div "10:00 - 71B-007.90" at bounding box center [342, 165] width 79 height 11
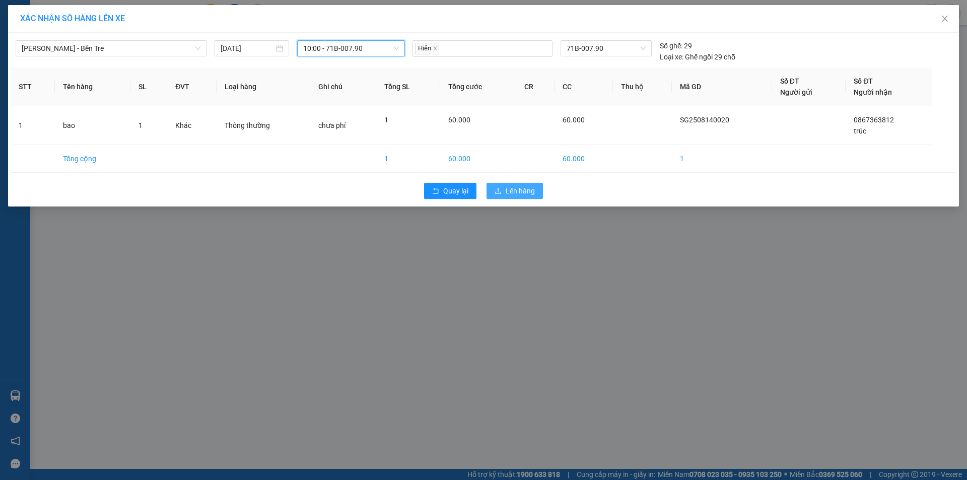
click at [507, 189] on span "Lên hàng" at bounding box center [520, 190] width 29 height 11
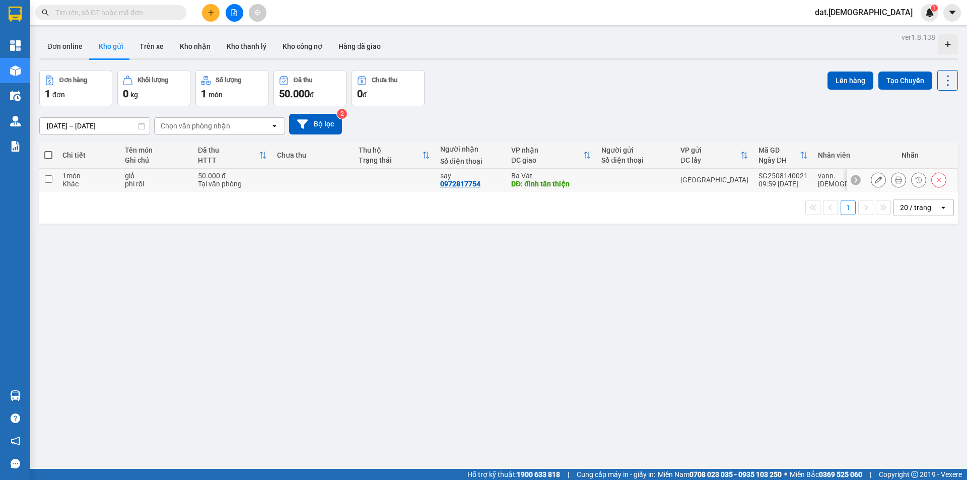
click at [407, 184] on td at bounding box center [395, 180] width 82 height 23
checkbox input "true"
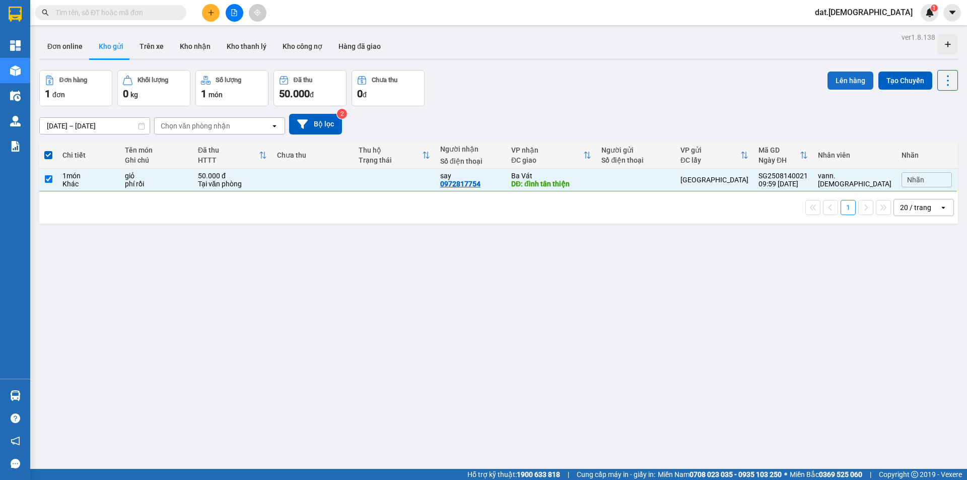
click at [840, 81] on button "Lên hàng" at bounding box center [851, 81] width 46 height 18
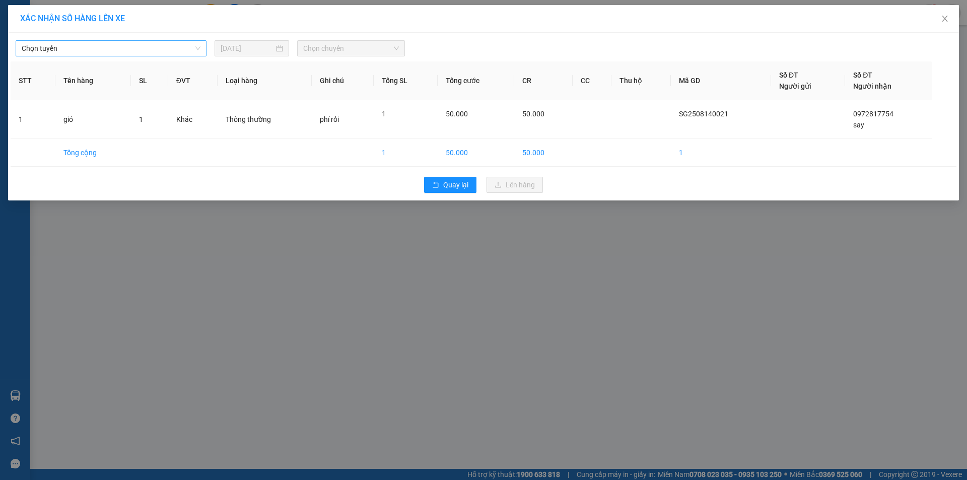
click at [133, 45] on span "Chọn tuyến" at bounding box center [111, 48] width 179 height 15
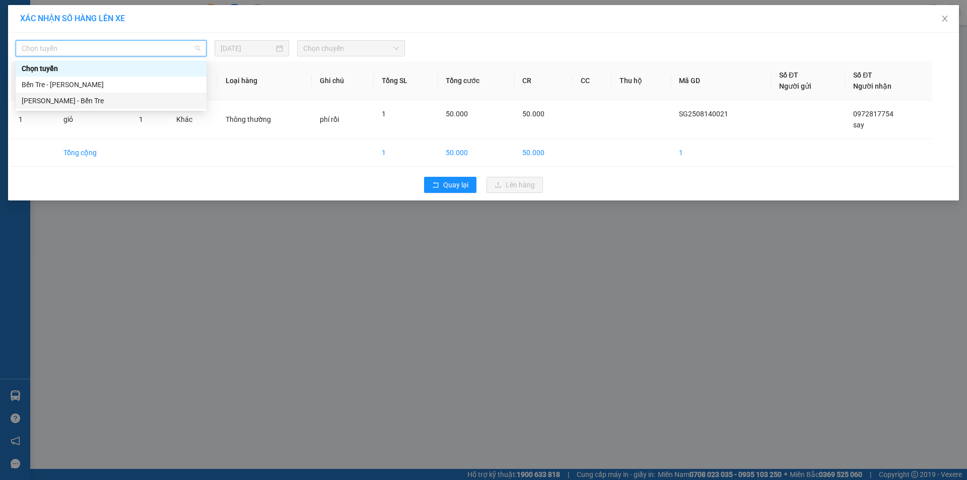
click at [100, 102] on div "[PERSON_NAME] - Bến Tre" at bounding box center [111, 100] width 179 height 11
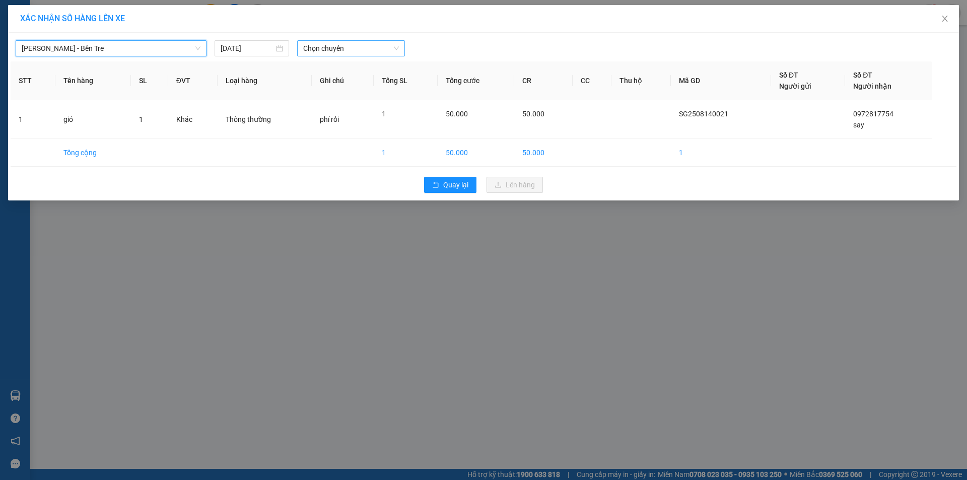
click at [337, 49] on span "Chọn chuyến" at bounding box center [351, 48] width 96 height 15
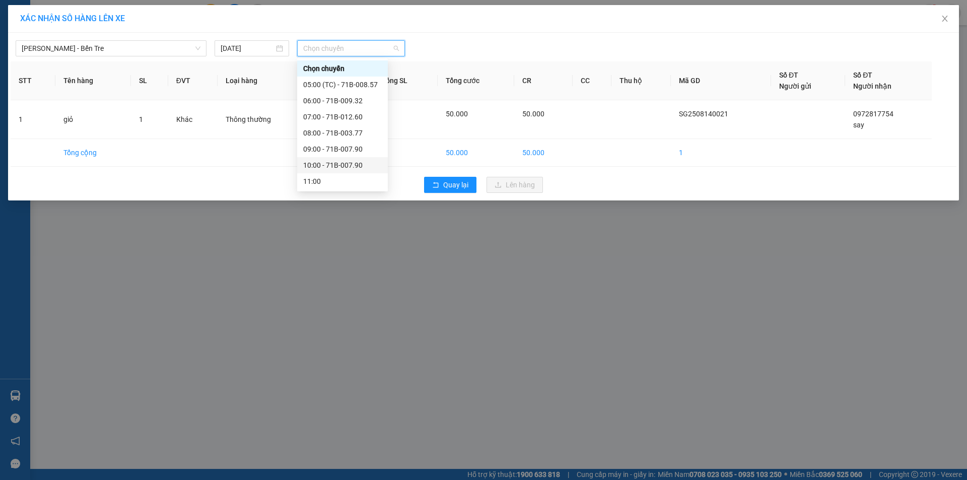
click at [329, 167] on div "10:00 - 71B-007.90" at bounding box center [342, 165] width 79 height 11
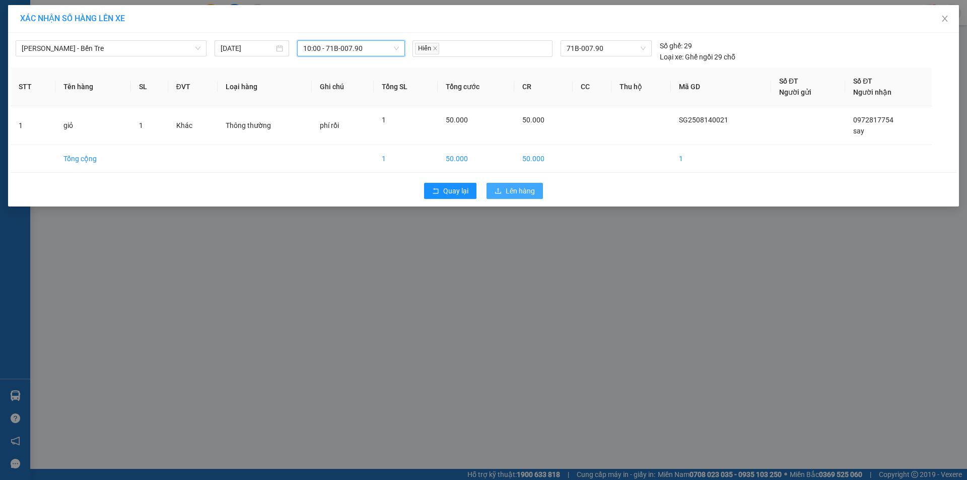
click at [527, 192] on span "Lên hàng" at bounding box center [520, 190] width 29 height 11
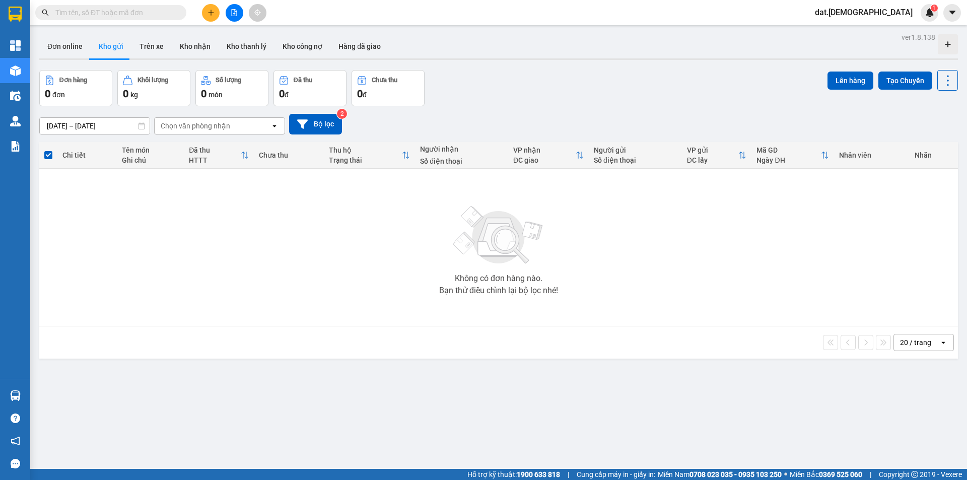
click at [206, 9] on button at bounding box center [211, 13] width 18 height 18
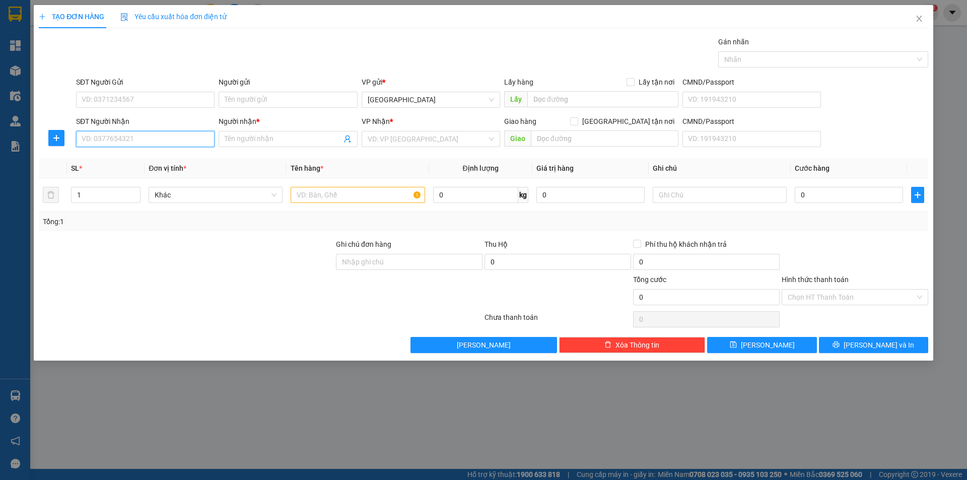
click at [127, 133] on input "SĐT Người Nhận" at bounding box center [145, 139] width 139 height 16
type input "0978406179"
click at [141, 157] on div "0978406179 - má Tư" at bounding box center [145, 159] width 126 height 11
type input "má Tư"
type input "0978406179"
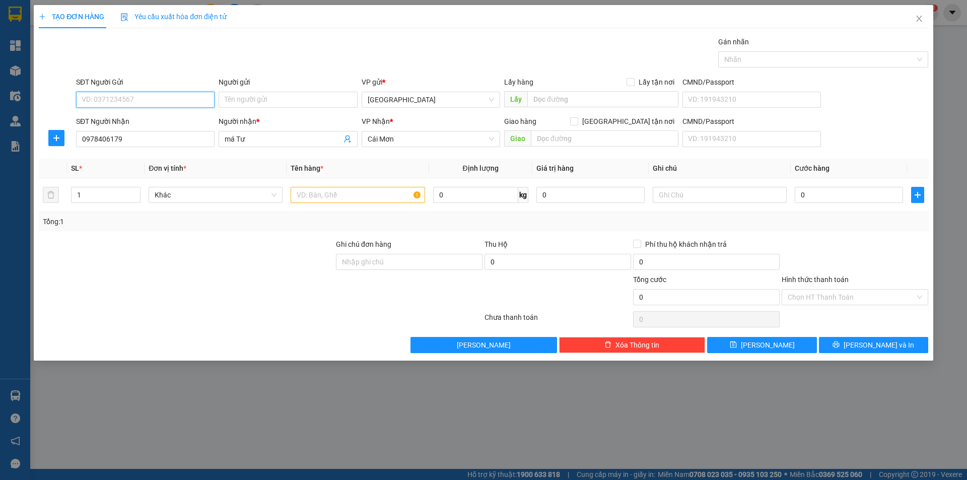
click at [160, 94] on input "SĐT Người Gửi" at bounding box center [145, 100] width 139 height 16
click at [140, 136] on div "0987436323 - Ngọc" at bounding box center [145, 135] width 126 height 11
type input "0987436323"
type input "Ngọc"
click at [321, 198] on input "text" at bounding box center [358, 195] width 134 height 16
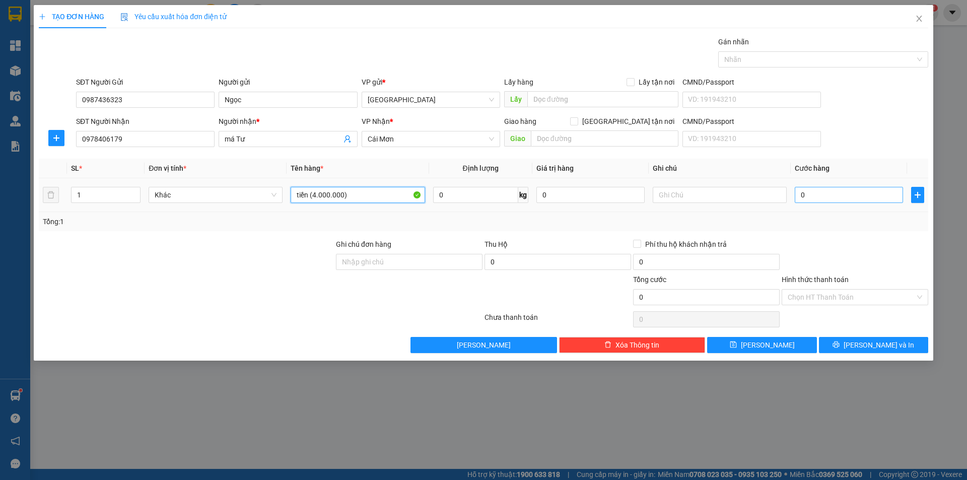
type input "tiền (4.000.000)"
click at [844, 192] on input "0" at bounding box center [849, 195] width 108 height 16
type input "4"
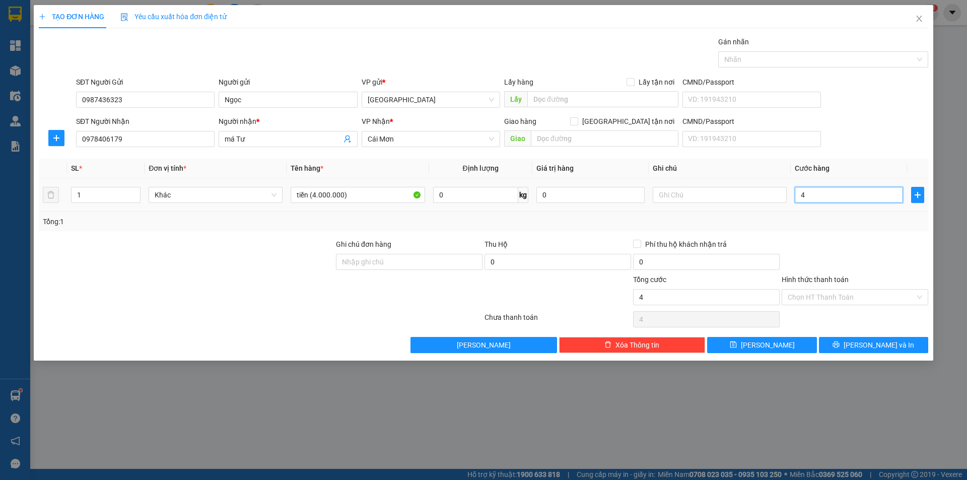
type input "40"
type input "400"
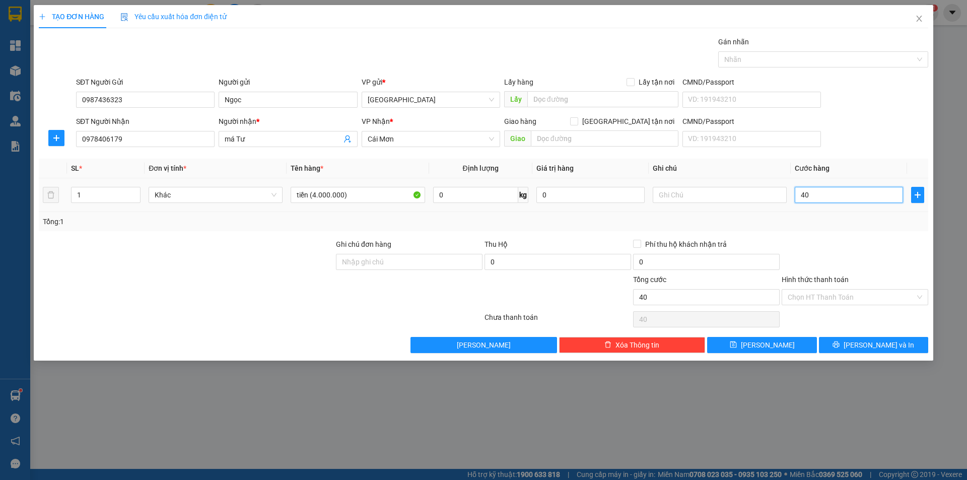
type input "400"
type input "4.000"
type input "40.000"
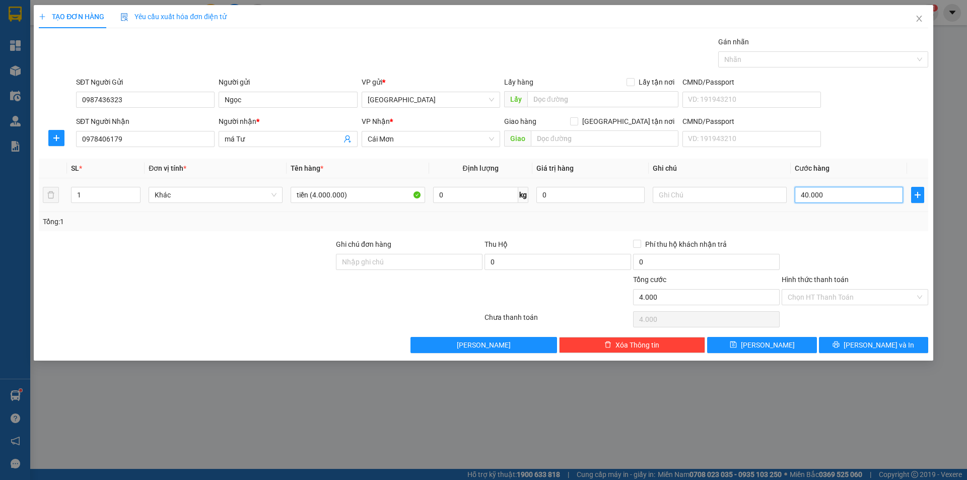
type input "40.000"
click at [832, 300] on input "Hình thức thanh toán" at bounding box center [851, 297] width 127 height 15
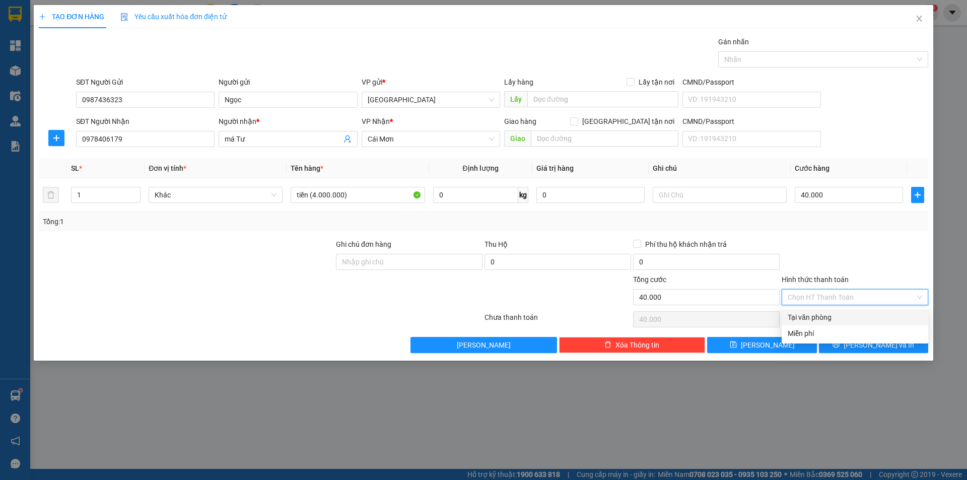
click at [828, 317] on div "Tại văn phòng" at bounding box center [855, 317] width 134 height 11
type input "0"
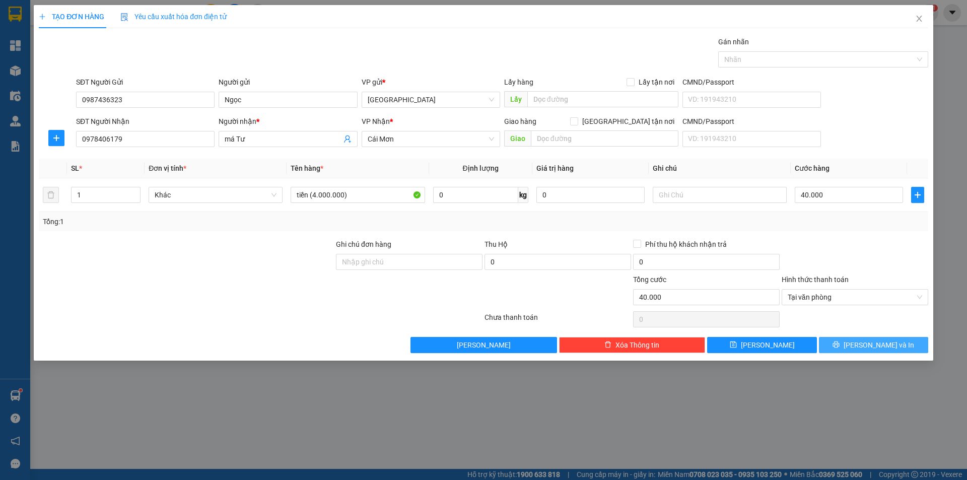
click at [839, 346] on button "Lưu và In" at bounding box center [873, 345] width 109 height 16
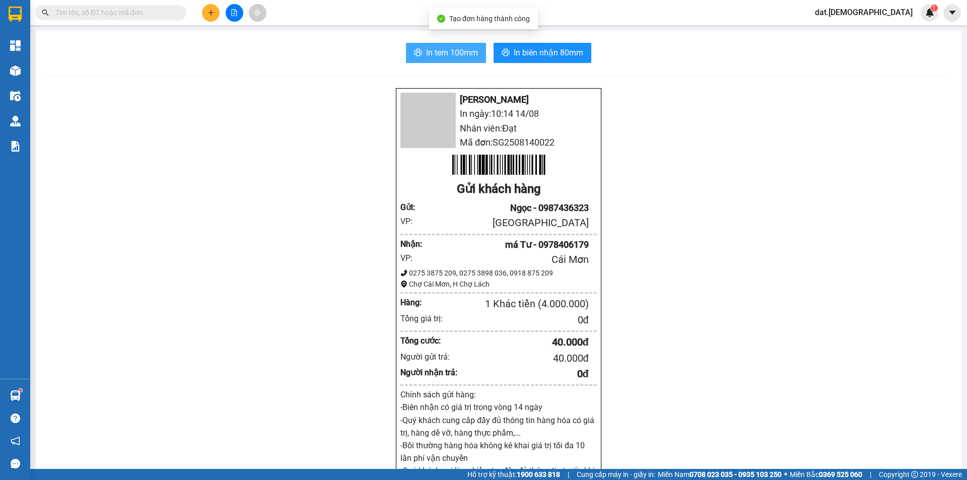
click at [426, 50] on span "In tem 100mm" at bounding box center [452, 52] width 52 height 13
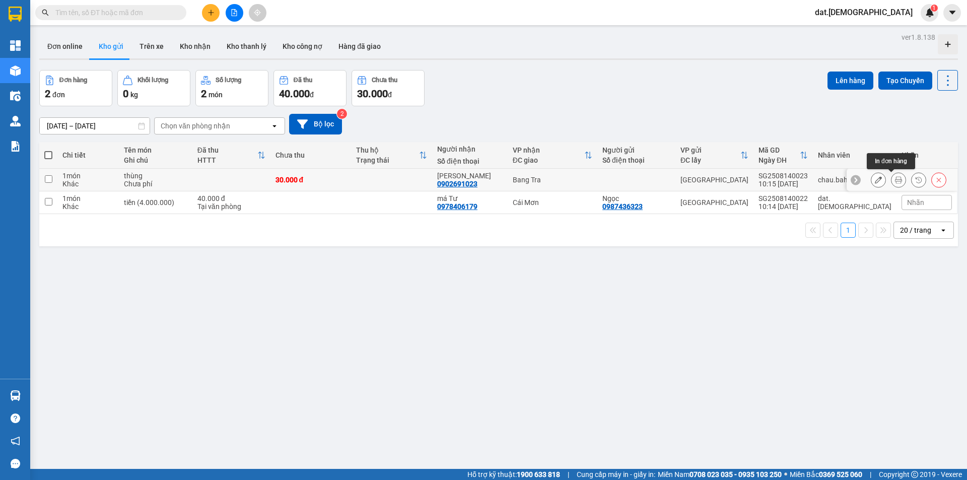
click at [891, 176] on button at bounding box center [898, 180] width 14 height 18
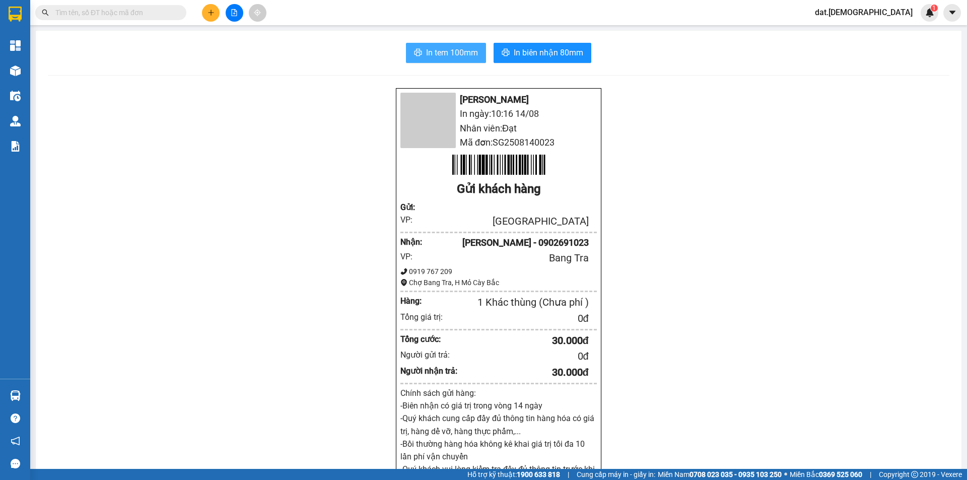
drag, startPoint x: 438, startPoint y: 51, endPoint x: 443, endPoint y: 50, distance: 5.1
click at [441, 50] on span "In tem 100mm" at bounding box center [452, 52] width 52 height 13
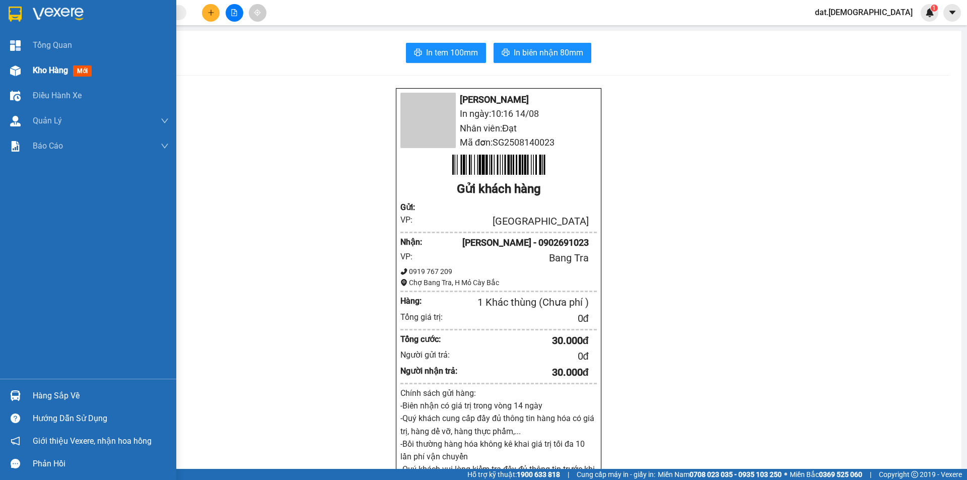
click at [83, 70] on span "mới" at bounding box center [82, 70] width 19 height 11
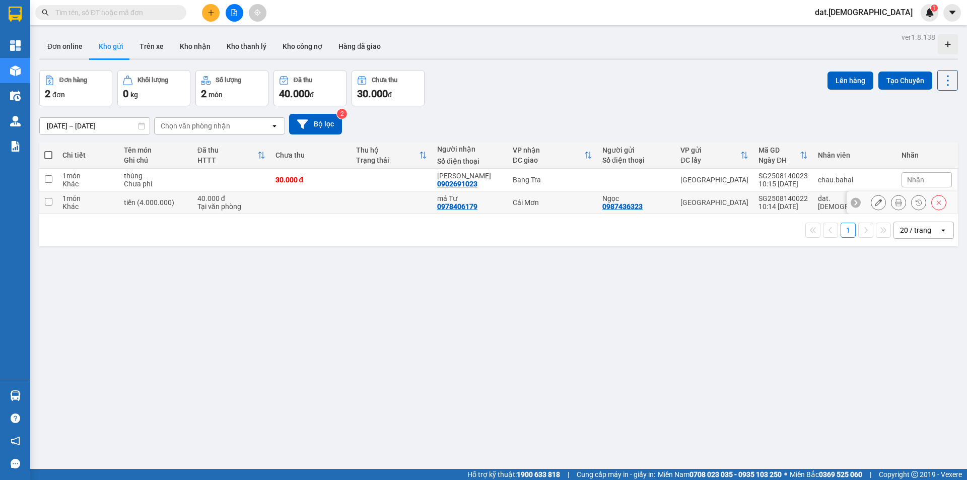
click at [935, 201] on icon at bounding box center [938, 202] width 7 height 7
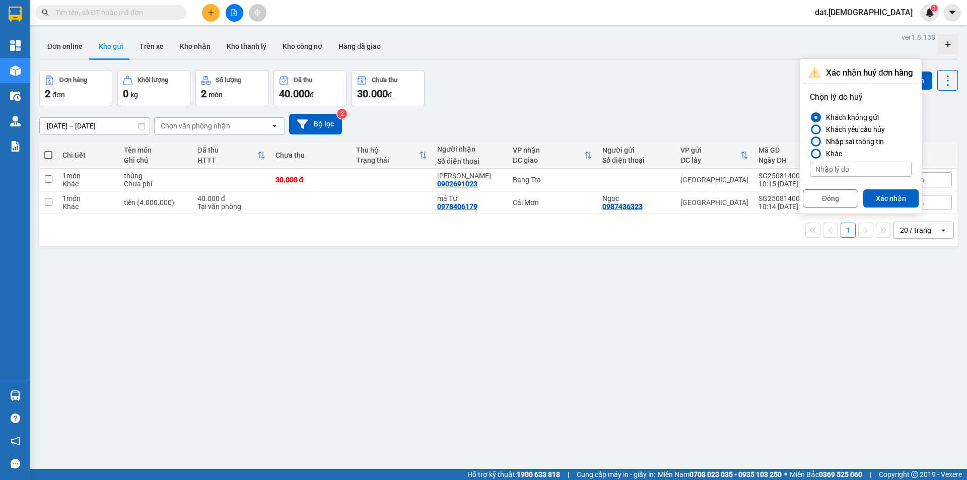
click at [850, 140] on div "Nhập sai thông tin" at bounding box center [853, 141] width 62 height 12
click at [810, 142] on input "Nhập sai thông tin" at bounding box center [810, 142] width 0 height 0
click at [887, 199] on button "Xác nhận" at bounding box center [890, 198] width 55 height 18
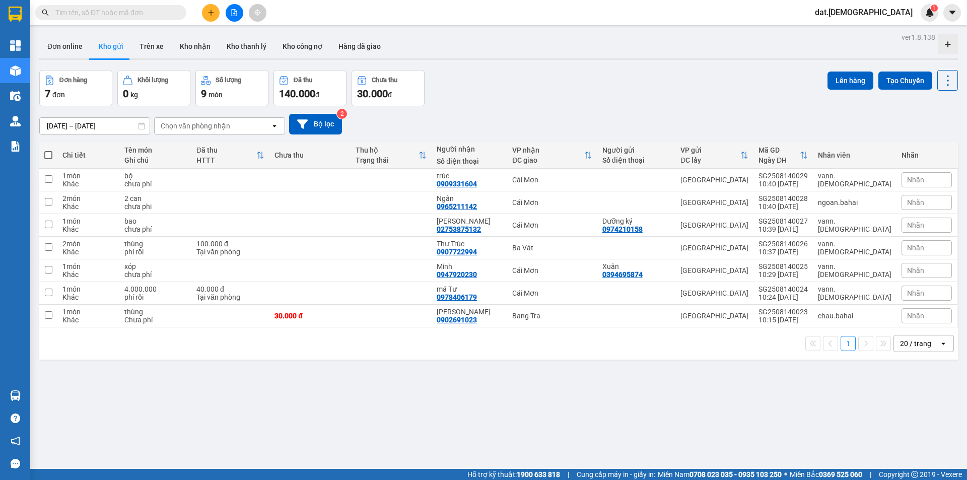
click at [50, 157] on span at bounding box center [48, 155] width 8 height 8
click at [48, 150] on input "checkbox" at bounding box center [48, 150] width 0 height 0
checkbox input "true"
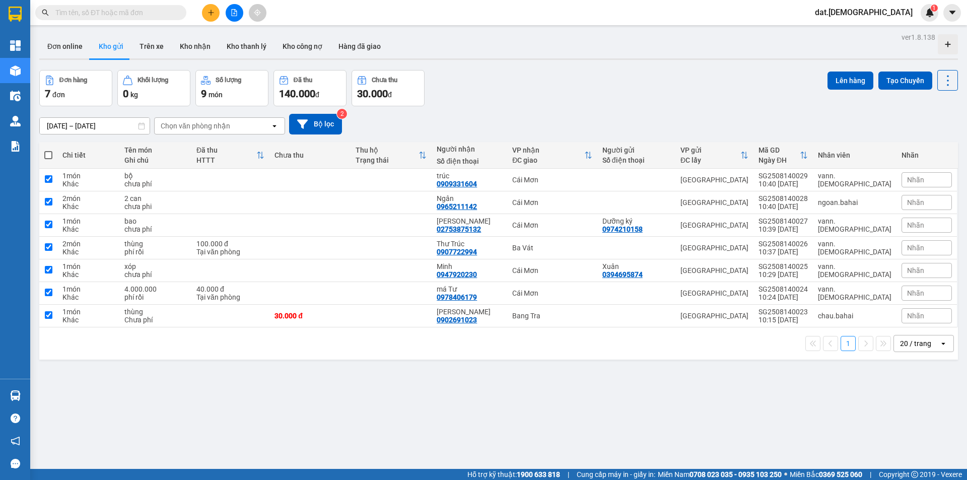
checkbox input "true"
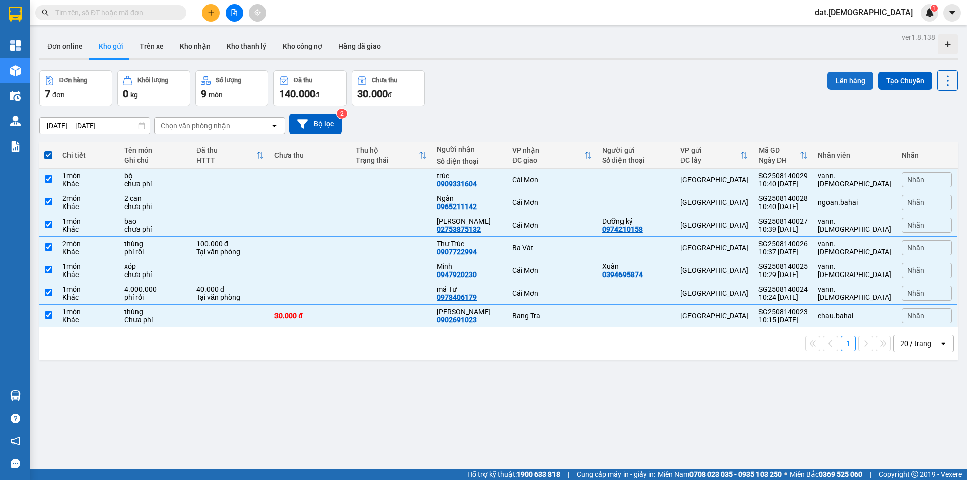
click at [829, 79] on button "Lên hàng" at bounding box center [851, 81] width 46 height 18
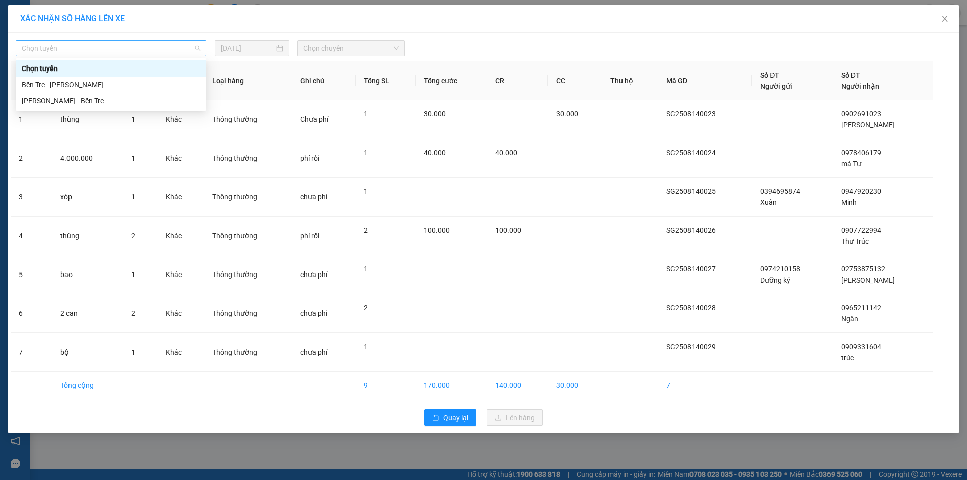
click at [152, 49] on span "Chọn tuyến" at bounding box center [111, 48] width 179 height 15
click at [100, 99] on div "Hồ Chí Minh - Bến Tre" at bounding box center [111, 100] width 179 height 11
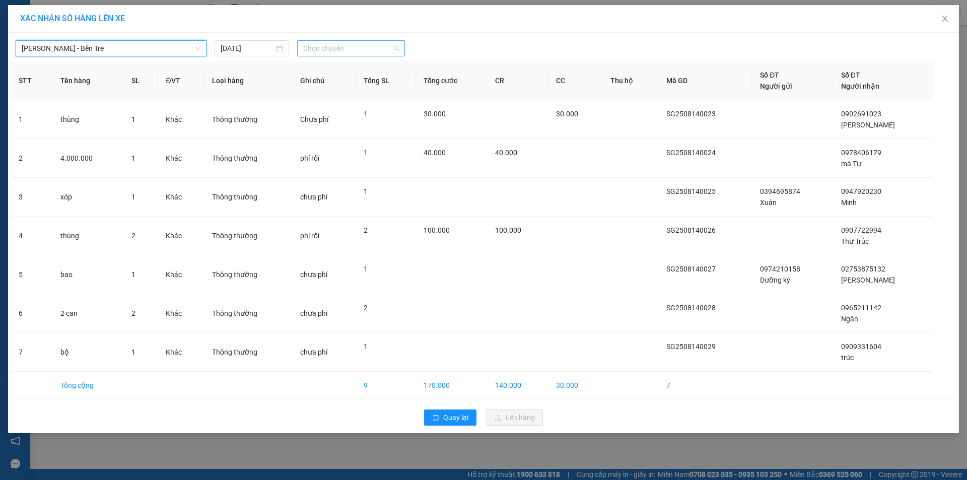
click at [336, 45] on span "Chọn chuyến" at bounding box center [351, 48] width 96 height 15
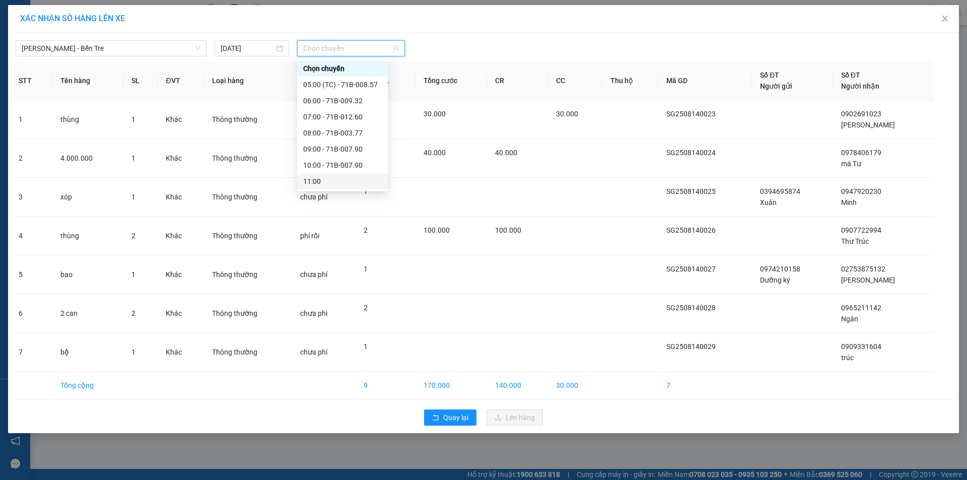
click at [326, 182] on div "11:00" at bounding box center [342, 181] width 79 height 11
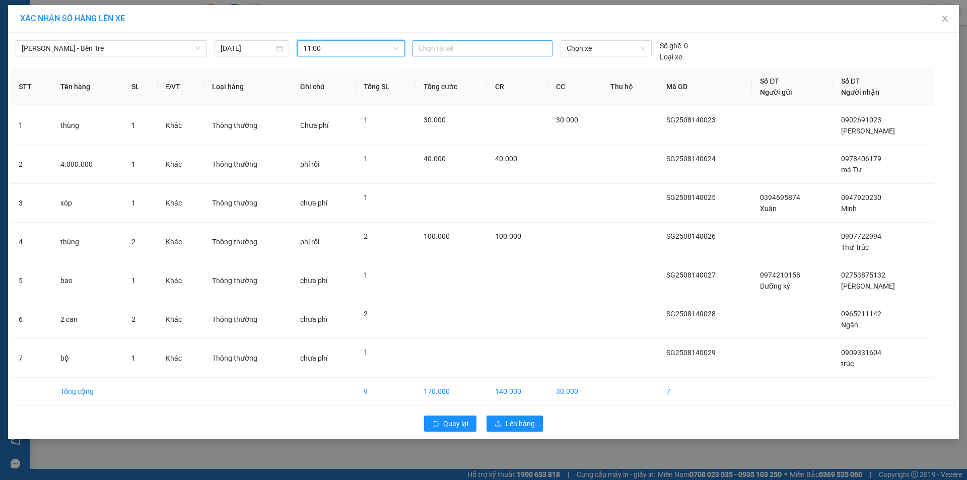
click at [445, 47] on div at bounding box center [482, 48] width 135 height 12
click at [447, 87] on div "Trí" at bounding box center [488, 84] width 139 height 11
click at [588, 46] on span "Chọn xe" at bounding box center [606, 48] width 79 height 15
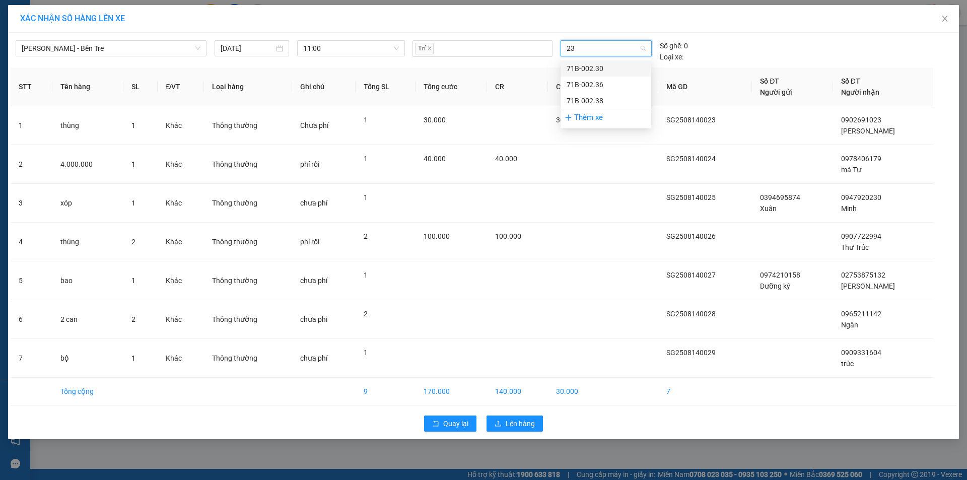
type input "230"
click at [589, 68] on div "71B-002.30" at bounding box center [606, 68] width 79 height 11
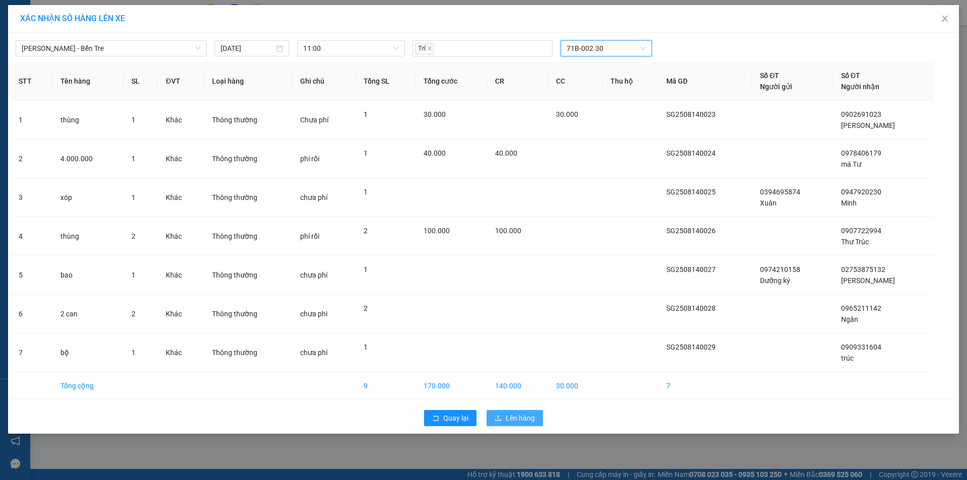
click at [530, 417] on span "Lên hàng" at bounding box center [520, 417] width 29 height 11
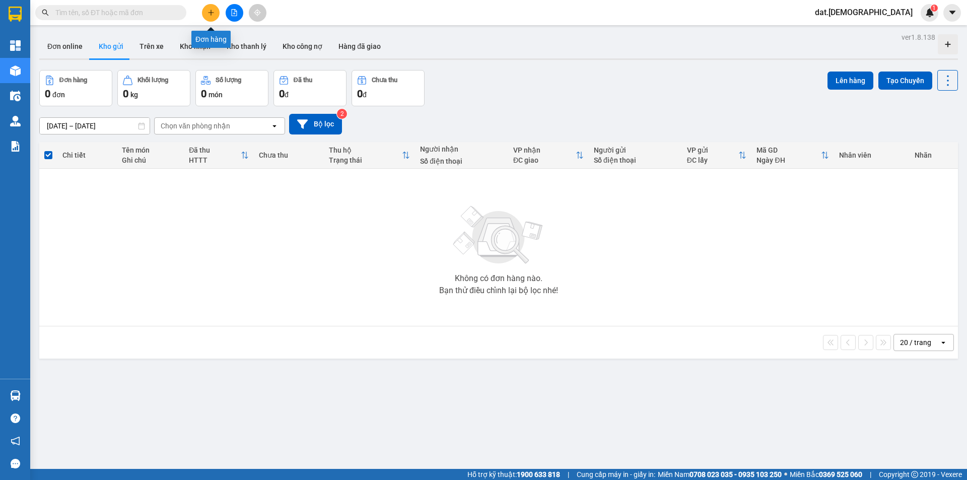
click at [211, 9] on button at bounding box center [211, 13] width 18 height 18
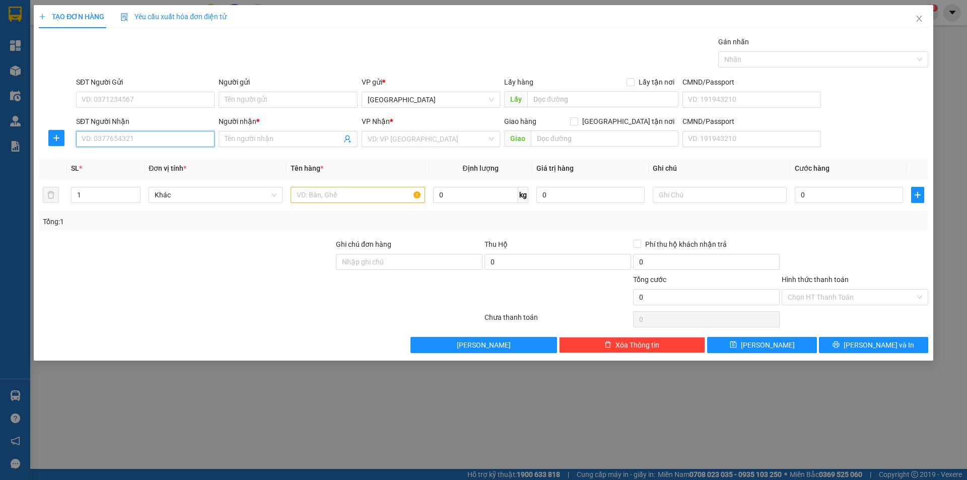
click at [151, 138] on input "SĐT Người Nhận" at bounding box center [145, 139] width 139 height 16
type input "0335909479"
click at [244, 142] on input "Người nhận *" at bounding box center [283, 138] width 116 height 11
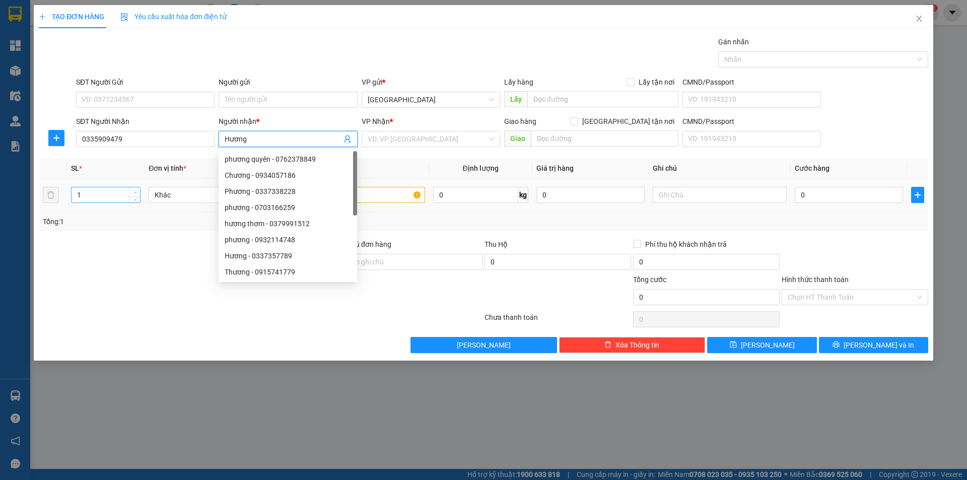
type input "Hương"
click at [136, 191] on icon "up" at bounding box center [135, 193] width 4 height 4
type input "3"
click at [136, 191] on icon "up" at bounding box center [135, 193] width 4 height 4
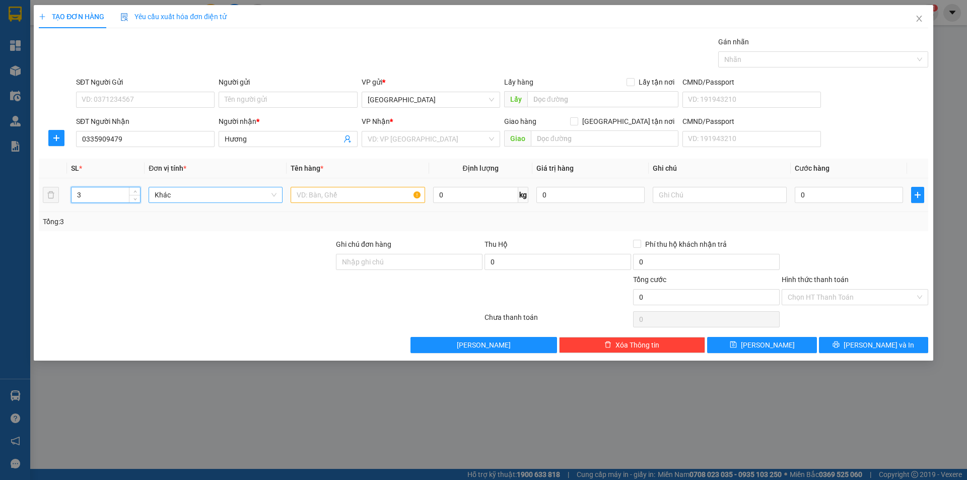
click at [176, 194] on span "Khác" at bounding box center [216, 194] width 122 height 15
click at [337, 197] on input "text" at bounding box center [358, 195] width 134 height 16
type input "xốp"
click at [817, 194] on input "0" at bounding box center [849, 195] width 108 height 16
type input "5"
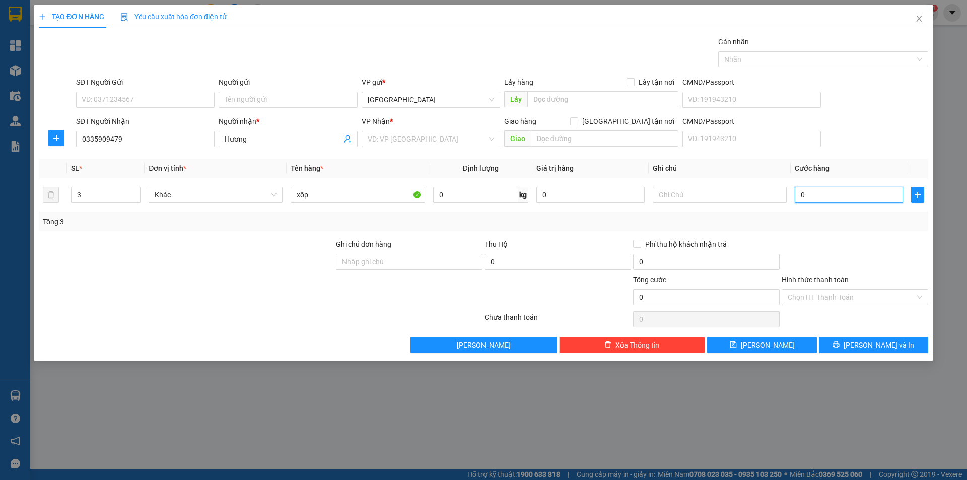
type input "5"
type input "50"
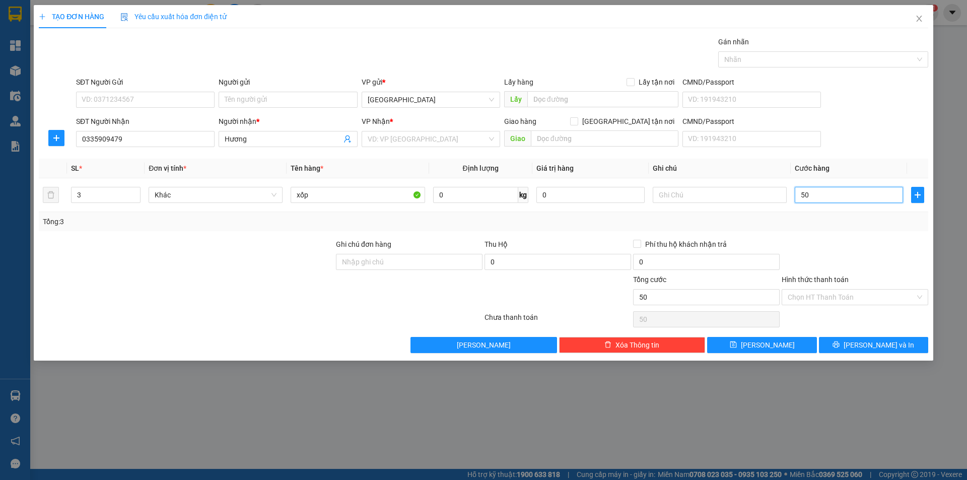
type input "500"
type input "5.000"
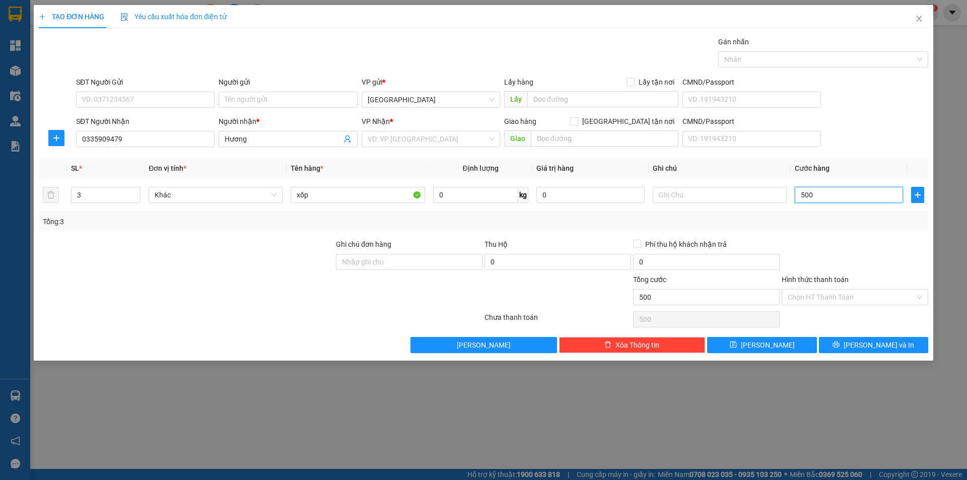
type input "5.000"
type input "50.000"
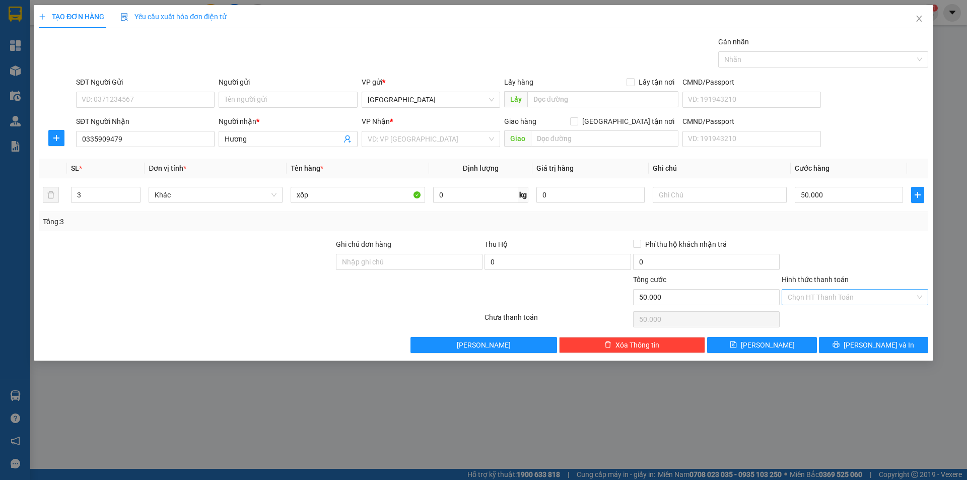
click at [840, 299] on input "Hình thức thanh toán" at bounding box center [851, 297] width 127 height 15
click at [832, 323] on div "Tại văn phòng" at bounding box center [855, 317] width 147 height 16
type input "0"
click at [839, 343] on button "Lưu và In" at bounding box center [873, 345] width 109 height 16
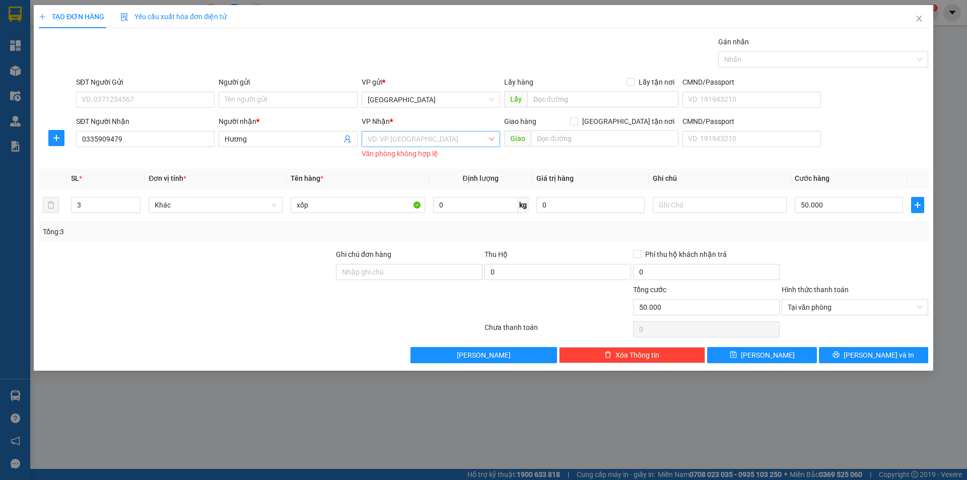
click at [391, 140] on input "search" at bounding box center [427, 138] width 119 height 15
click at [381, 177] on div "Ba Vát" at bounding box center [431, 175] width 126 height 11
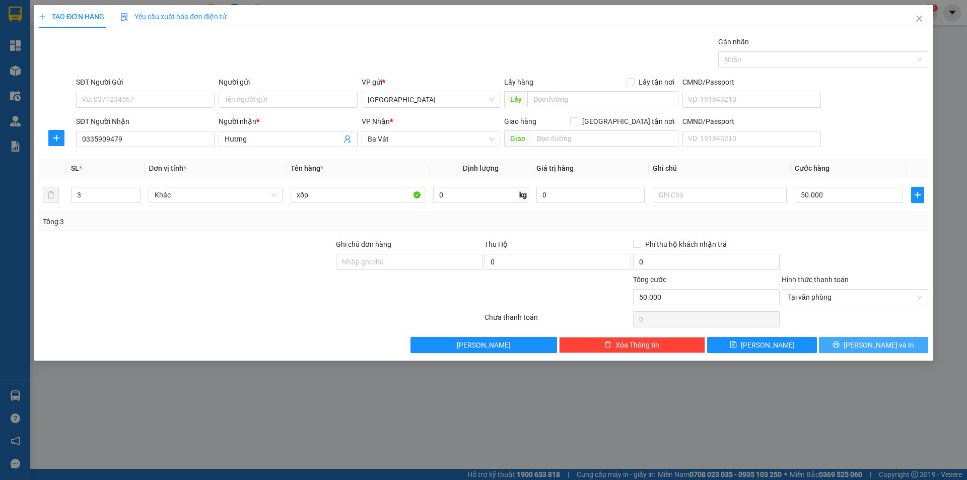
click at [885, 346] on span "Lưu và In" at bounding box center [879, 344] width 71 height 11
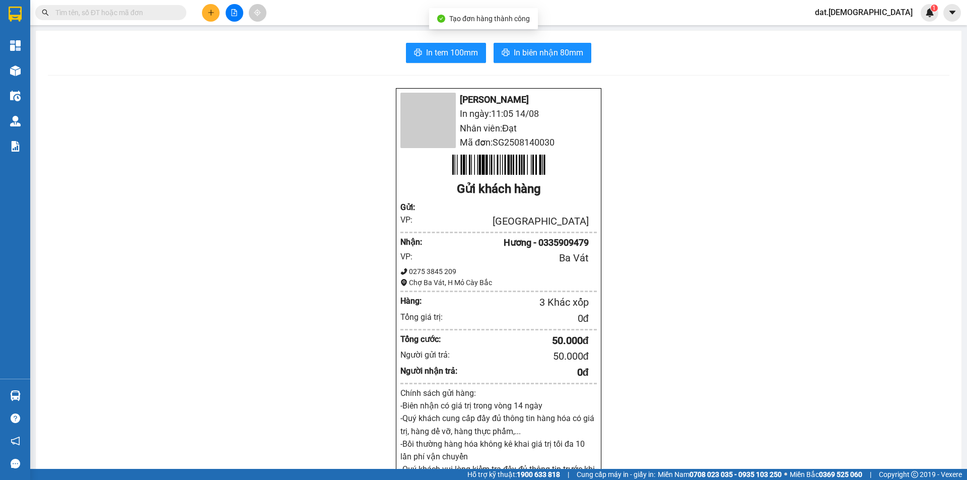
click at [452, 41] on div "In tem 100mm In biên nhận 80mm Bá Hải In ngày: 11:05 14/08 Nhân viên: Đạt Mã đơ…" at bounding box center [499, 394] width 926 height 726
click at [448, 50] on span "In tem 100mm" at bounding box center [452, 52] width 52 height 13
click at [449, 50] on span "In tem 100mm" at bounding box center [452, 52] width 52 height 13
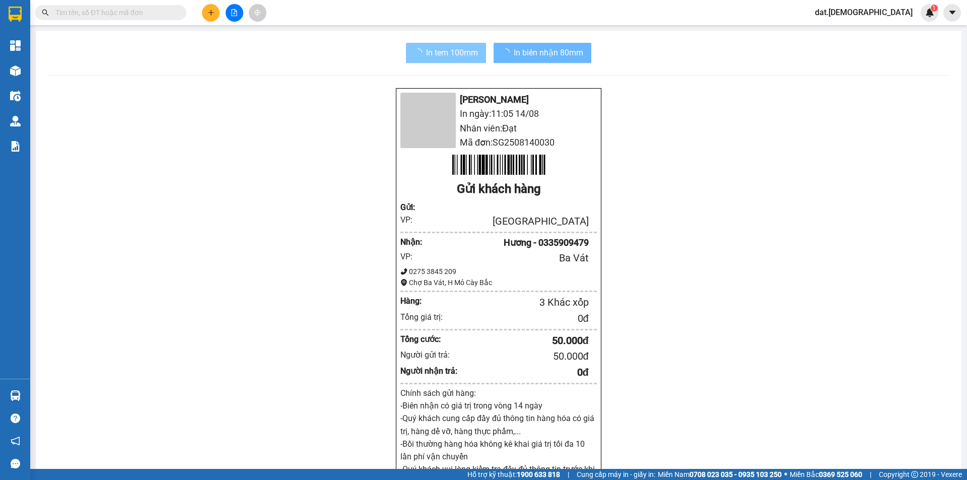
click at [451, 49] on span "In tem 100mm" at bounding box center [452, 52] width 52 height 13
click at [406, 43] on button "In tem 100mm" at bounding box center [446, 53] width 80 height 20
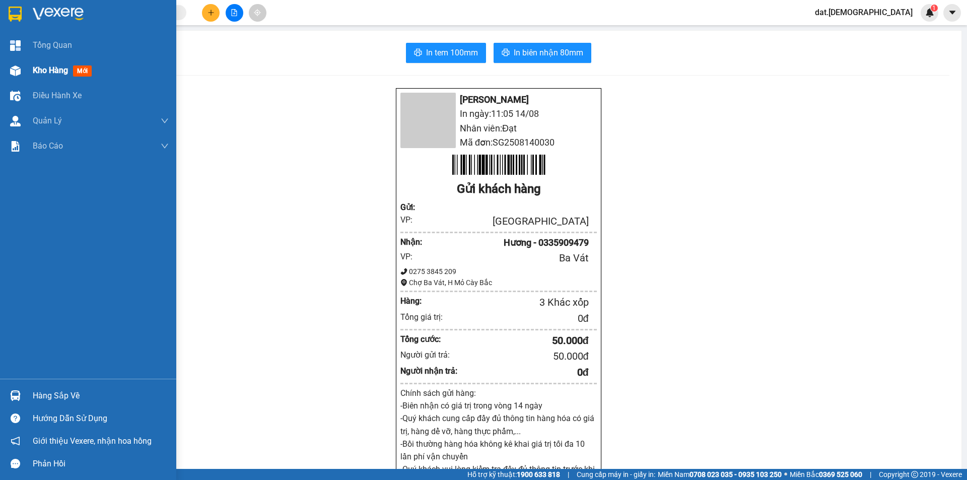
click at [79, 71] on span "mới" at bounding box center [82, 70] width 19 height 11
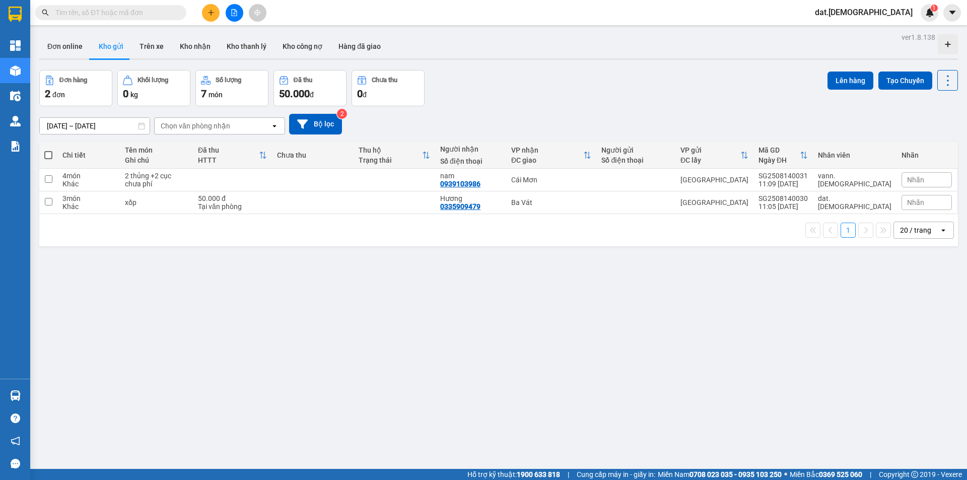
click at [304, 289] on div "ver 1.8.138 Đơn online Kho gửi Trên xe Kho nhận Kho thanh lý Kho công nợ Hàng đ…" at bounding box center [498, 270] width 927 height 480
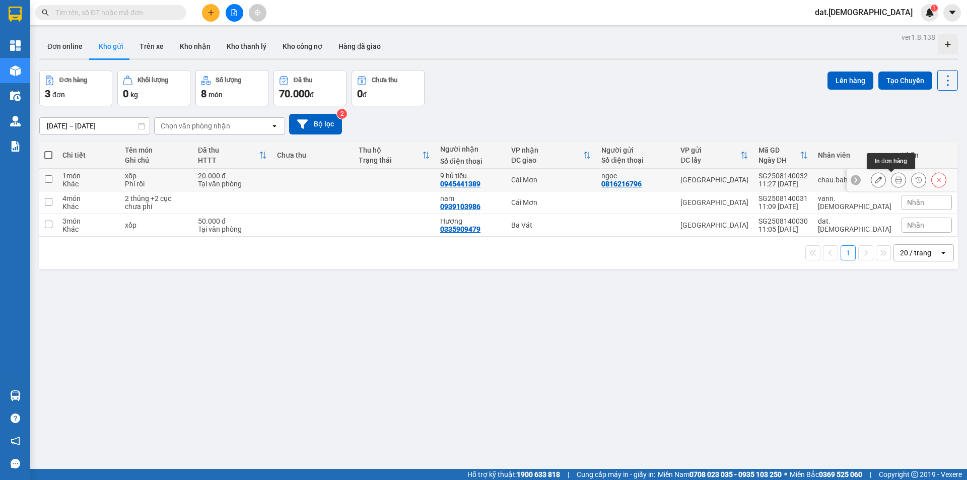
click at [895, 177] on icon at bounding box center [898, 179] width 7 height 7
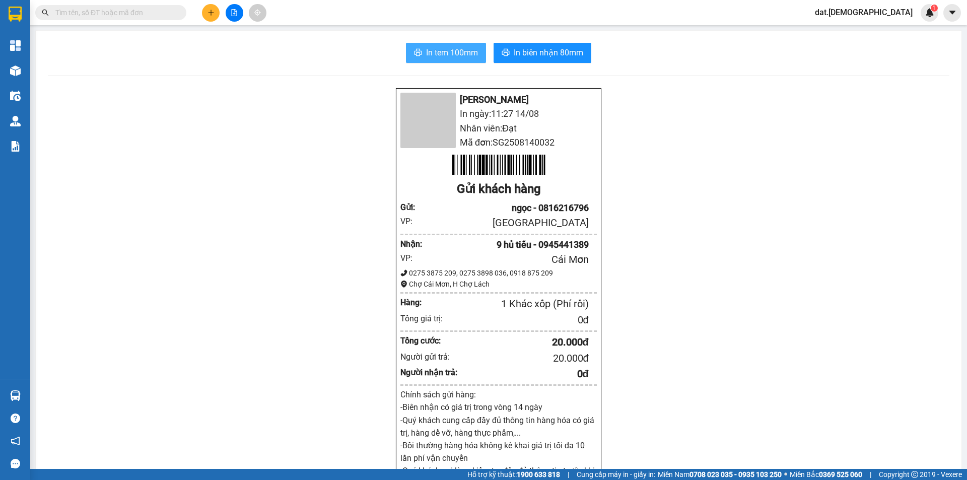
click at [439, 49] on span "In tem 100mm" at bounding box center [452, 52] width 52 height 13
drag, startPoint x: 673, startPoint y: 438, endPoint x: 470, endPoint y: 415, distance: 204.3
click at [664, 439] on div "[PERSON_NAME] In ngày: 11:27 [DATE] Nhân viên: Đạt Mã đơn: SG2508140032 Gửi khá…" at bounding box center [499, 431] width 902 height 687
click at [141, 386] on div "[PERSON_NAME] In ngày: 11:27 [DATE] Nhân viên: Đạt Mã đơn: SG2508140032 Gửi khá…" at bounding box center [499, 431] width 902 height 687
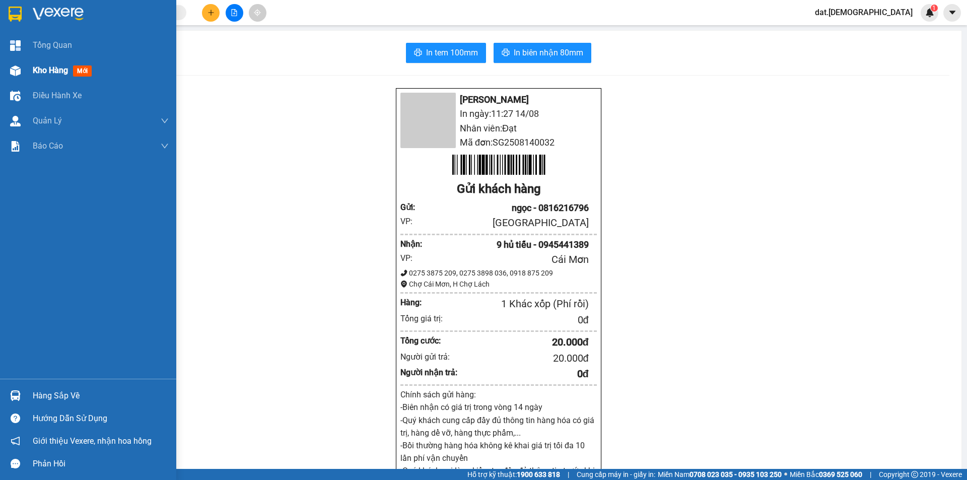
click at [57, 69] on span "Kho hàng" at bounding box center [50, 70] width 35 height 10
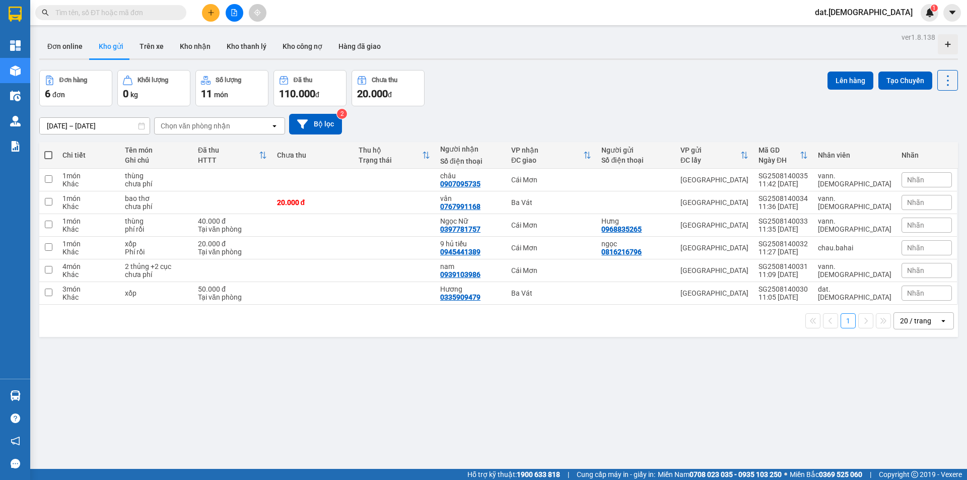
click at [50, 157] on span at bounding box center [48, 155] width 8 height 8
click at [48, 150] on input "checkbox" at bounding box center [48, 150] width 0 height 0
checkbox input "true"
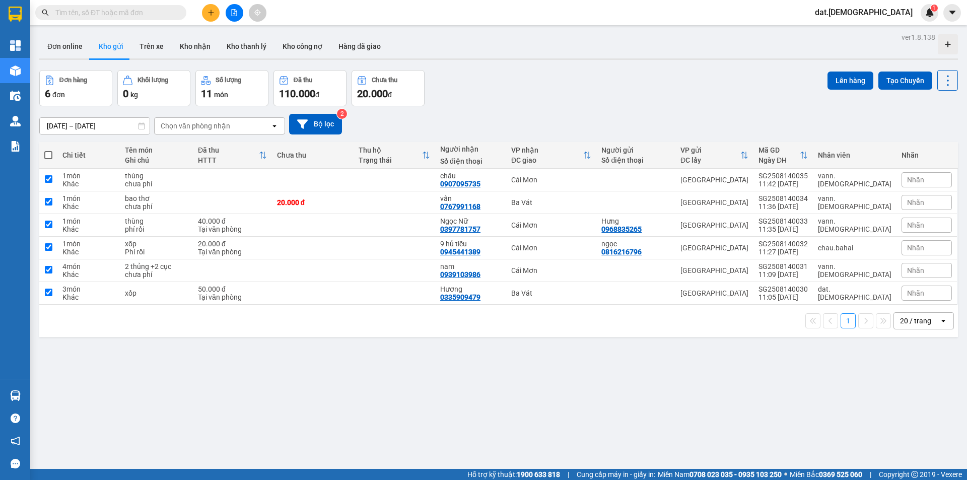
checkbox input "true"
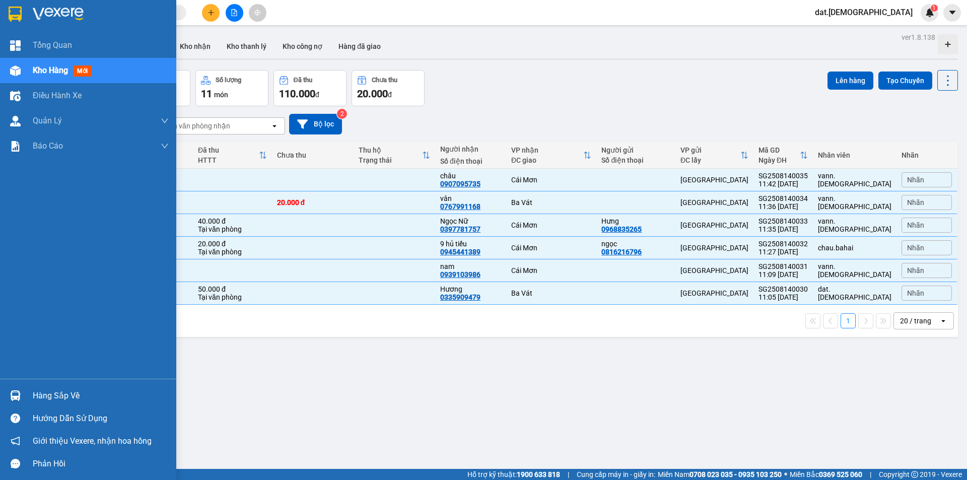
drag, startPoint x: 87, startPoint y: 59, endPoint x: 87, endPoint y: 68, distance: 9.1
click at [87, 68] on div "Kho hàng mới" at bounding box center [101, 70] width 136 height 25
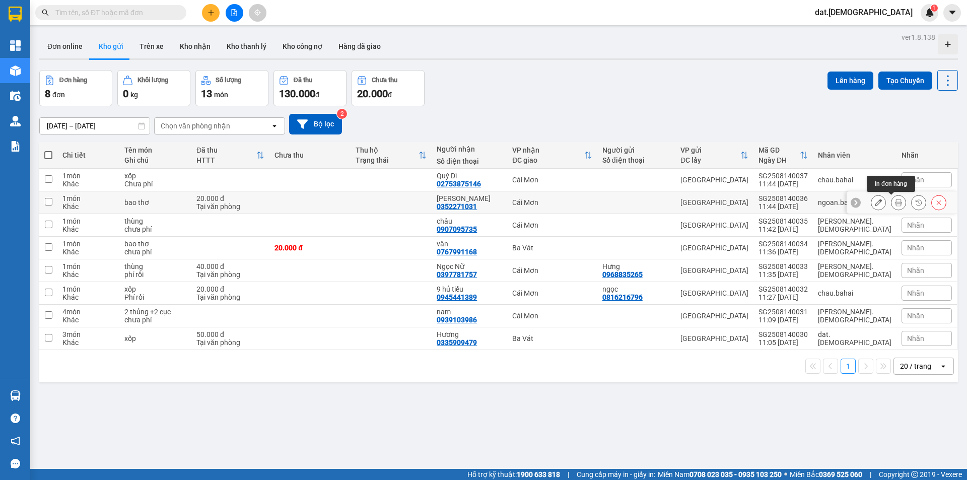
drag, startPoint x: 889, startPoint y: 201, endPoint x: 846, endPoint y: 191, distance: 44.5
click at [895, 201] on icon at bounding box center [898, 202] width 7 height 7
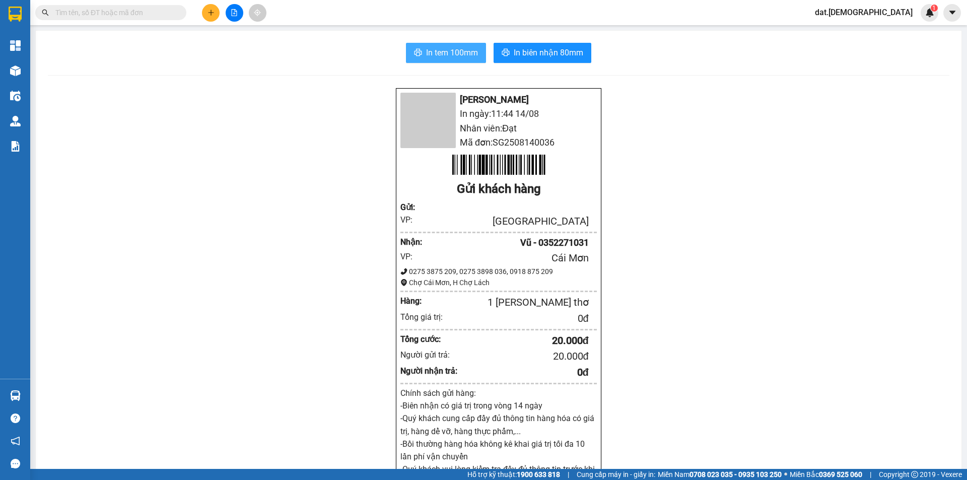
click at [459, 52] on span "In tem 100mm" at bounding box center [452, 52] width 52 height 13
drag, startPoint x: 558, startPoint y: 54, endPoint x: 557, endPoint y: 62, distance: 7.6
click at [557, 55] on span "In biên nhận 80mm" at bounding box center [549, 52] width 70 height 13
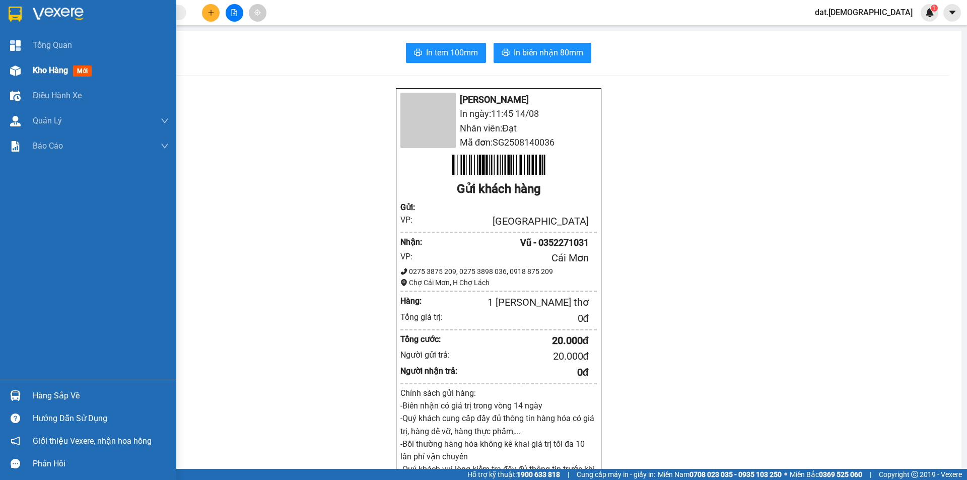
click at [18, 75] on img at bounding box center [15, 70] width 11 height 11
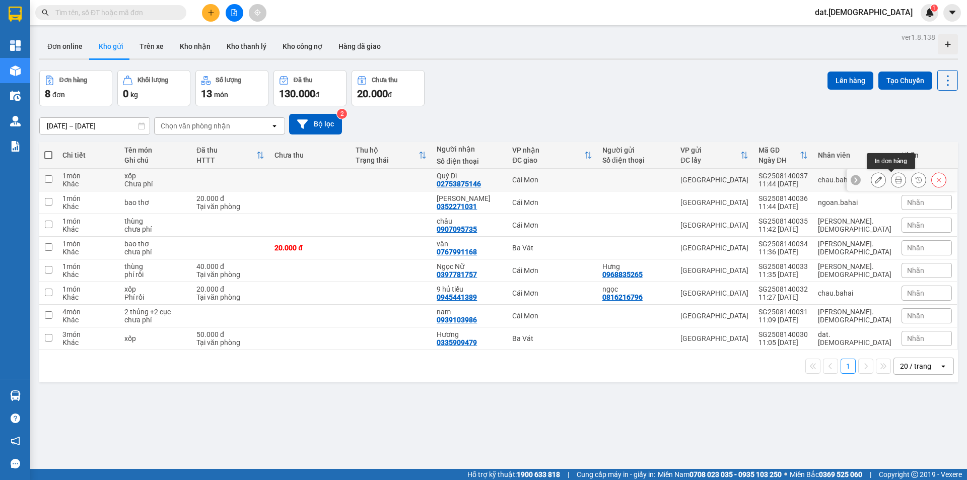
click at [895, 176] on icon at bounding box center [898, 179] width 7 height 7
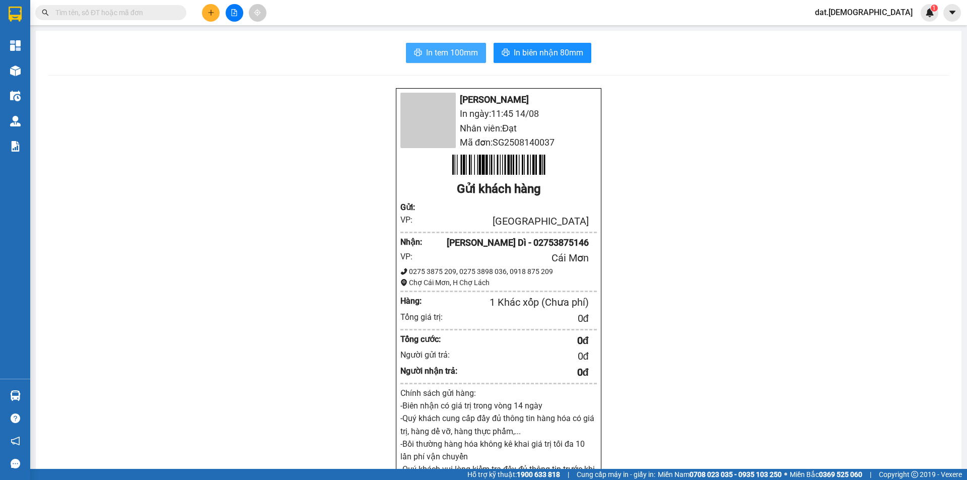
click at [459, 55] on span "In tem 100mm" at bounding box center [452, 52] width 52 height 13
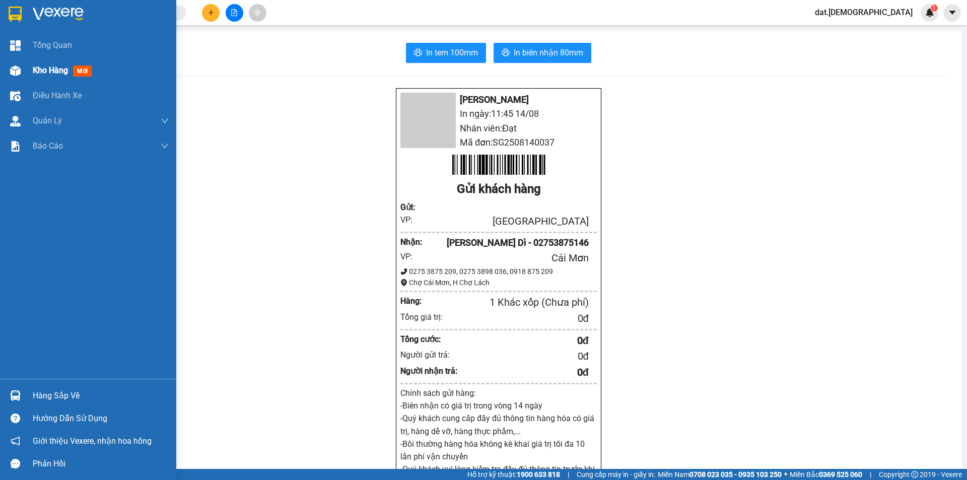
click at [57, 64] on div "Kho hàng mới" at bounding box center [64, 70] width 63 height 13
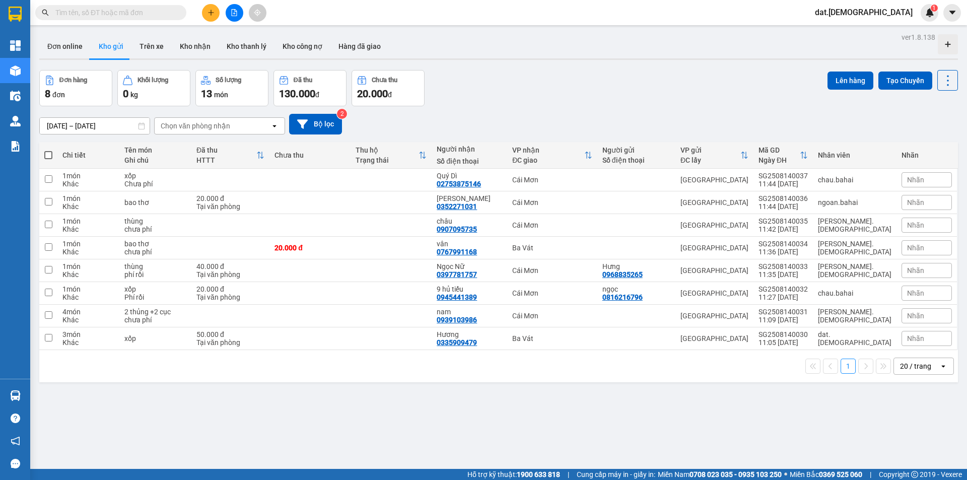
click at [45, 151] on label at bounding box center [48, 155] width 8 height 10
click at [48, 150] on input "checkbox" at bounding box center [48, 150] width 0 height 0
checkbox input "true"
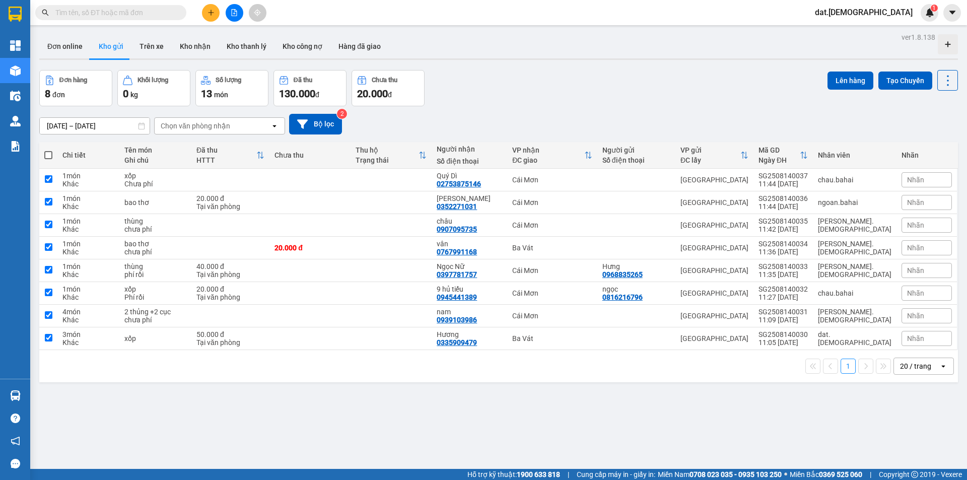
checkbox input "true"
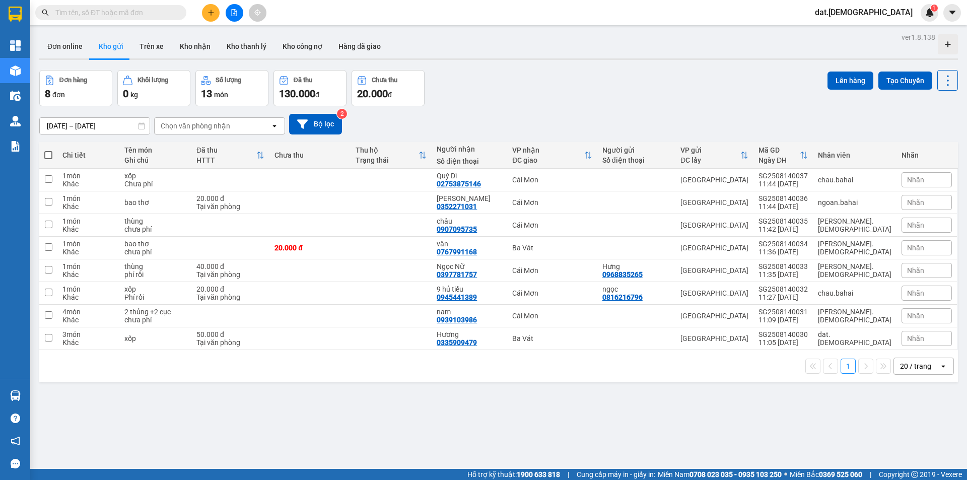
click at [46, 152] on span at bounding box center [48, 155] width 8 height 8
click at [48, 150] on input "checkbox" at bounding box center [48, 150] width 0 height 0
checkbox input "true"
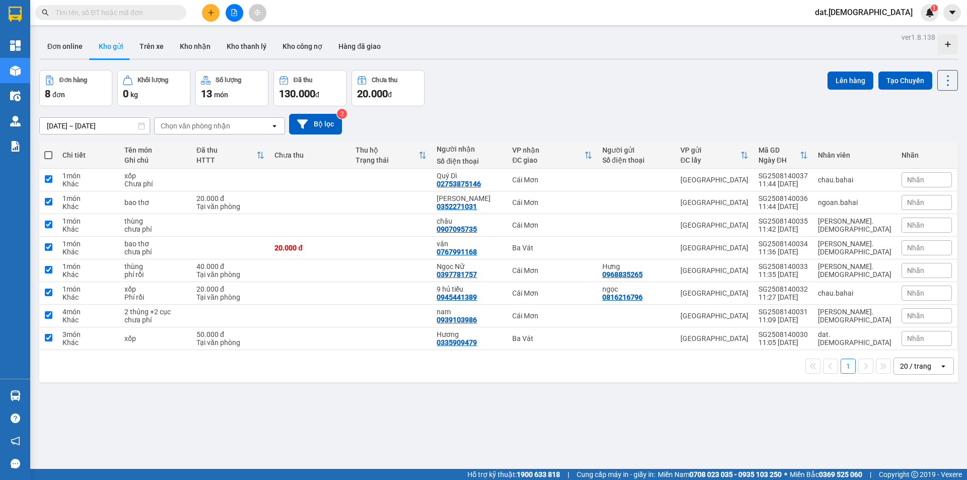
checkbox input "true"
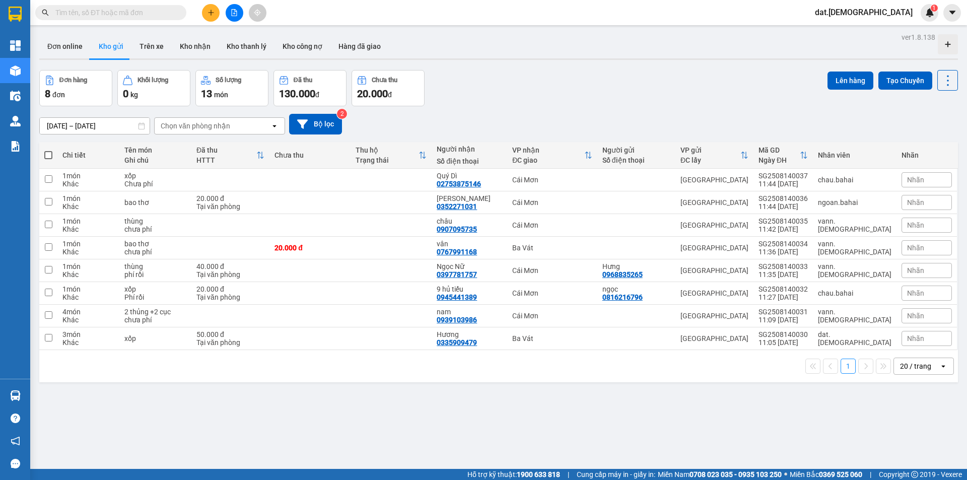
click at [49, 151] on span at bounding box center [48, 155] width 8 height 8
click at [48, 150] on input "checkbox" at bounding box center [48, 150] width 0 height 0
checkbox input "true"
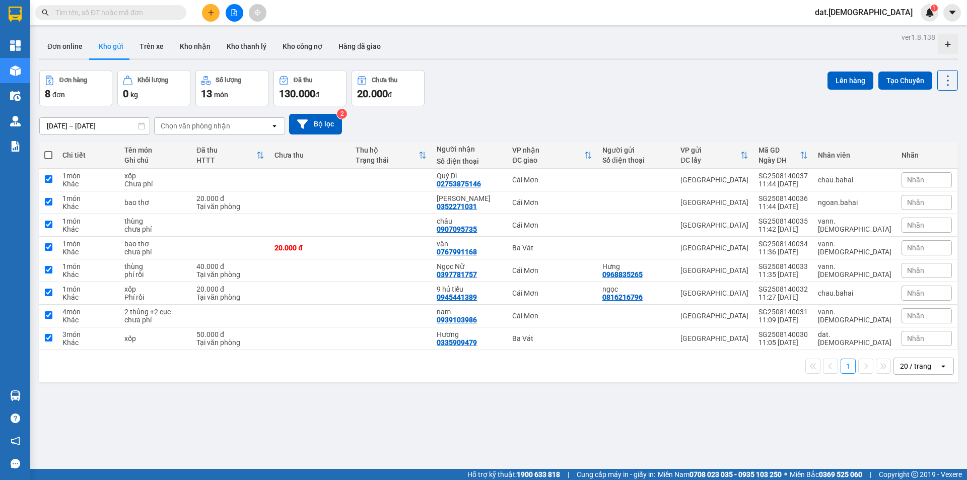
checkbox input "true"
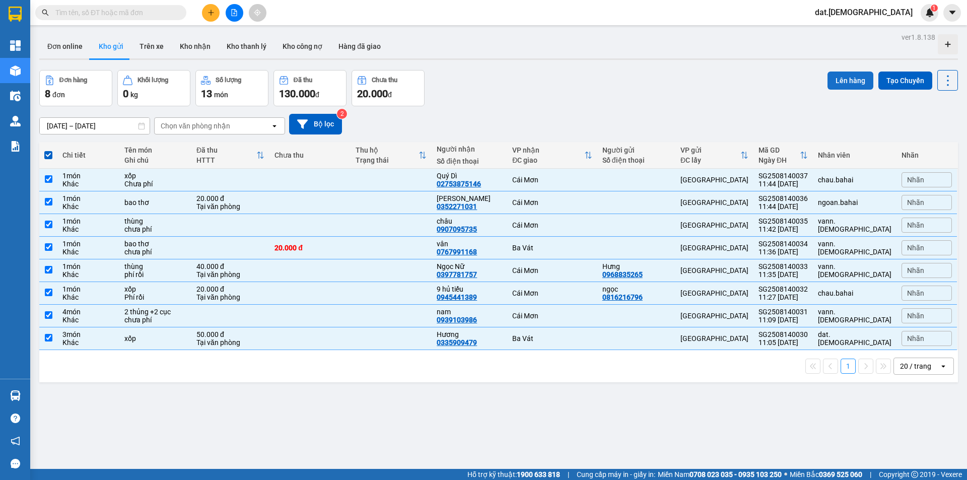
click at [842, 76] on button "Lên hàng" at bounding box center [851, 81] width 46 height 18
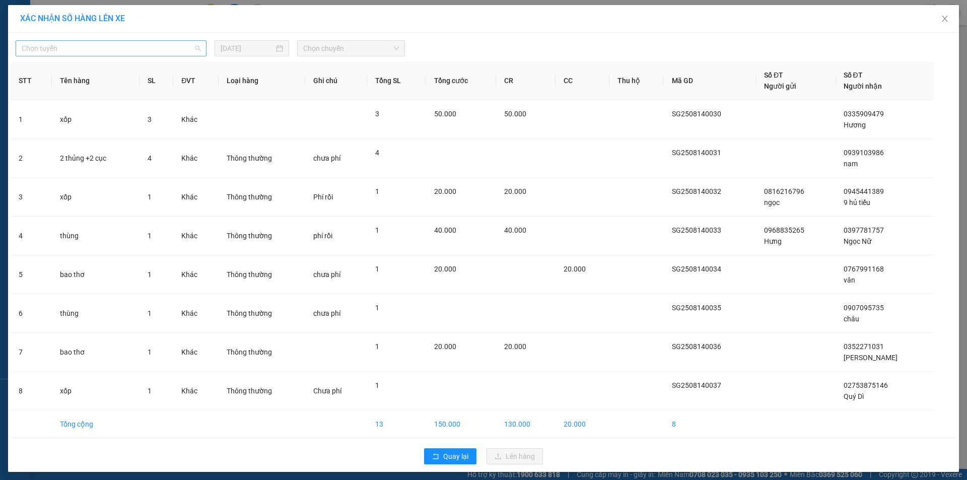
click at [60, 49] on span "Chọn tuyến" at bounding box center [111, 48] width 179 height 15
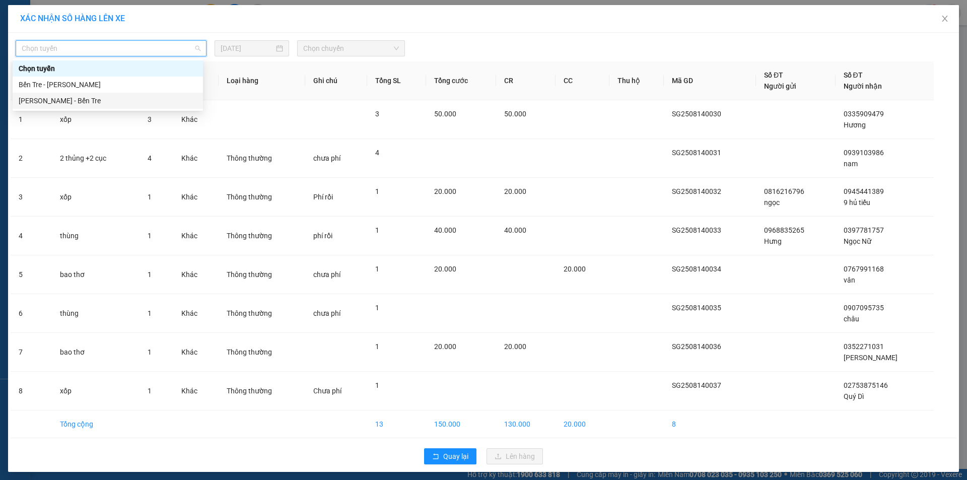
click at [76, 98] on div "Hồ Chí Minh - Bến Tre" at bounding box center [108, 100] width 178 height 11
click at [76, 98] on th "Tên hàng" at bounding box center [96, 80] width 88 height 39
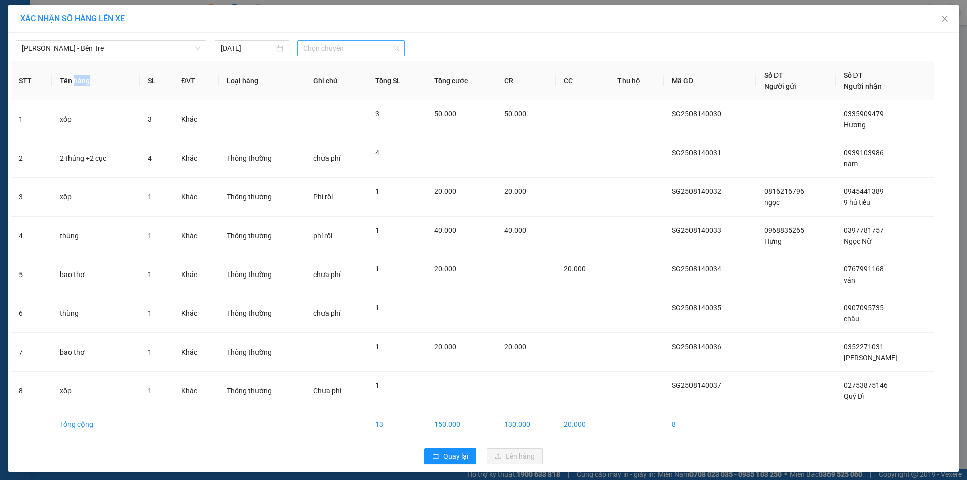
click at [328, 50] on span "Chọn chuyến" at bounding box center [351, 48] width 96 height 15
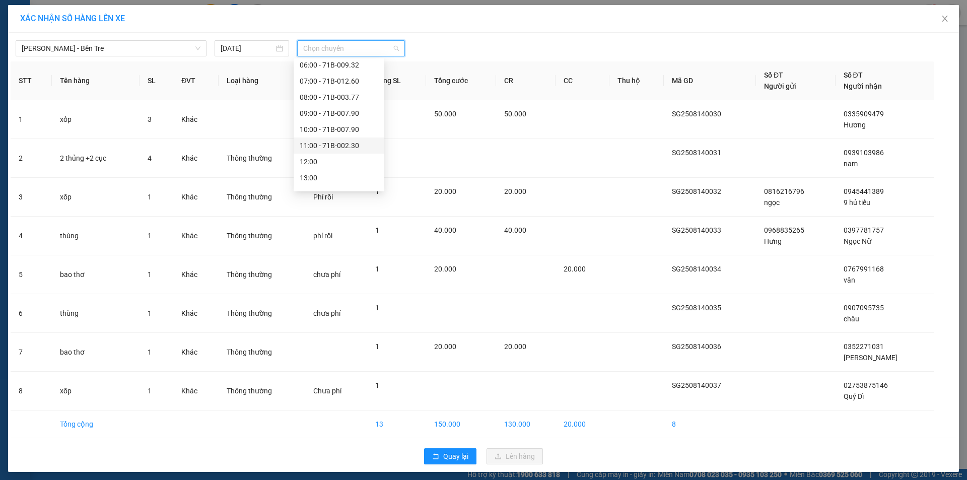
scroll to position [50, 0]
click at [320, 147] on div "12:00" at bounding box center [339, 147] width 79 height 11
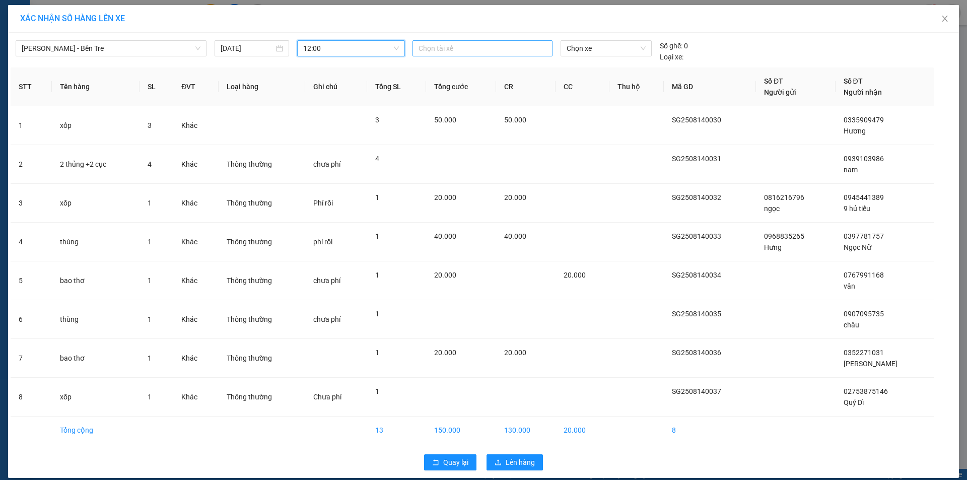
click at [447, 50] on div at bounding box center [482, 48] width 135 height 12
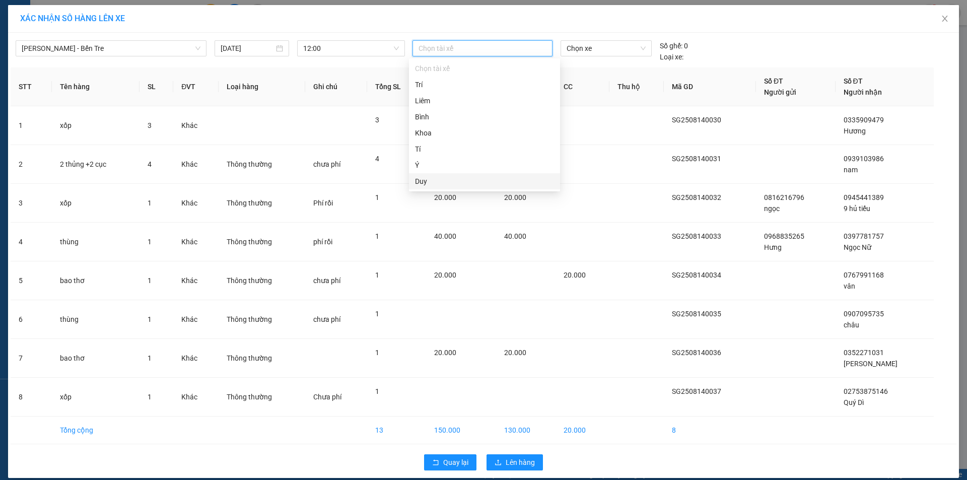
click at [435, 184] on div "Duy" at bounding box center [484, 181] width 139 height 11
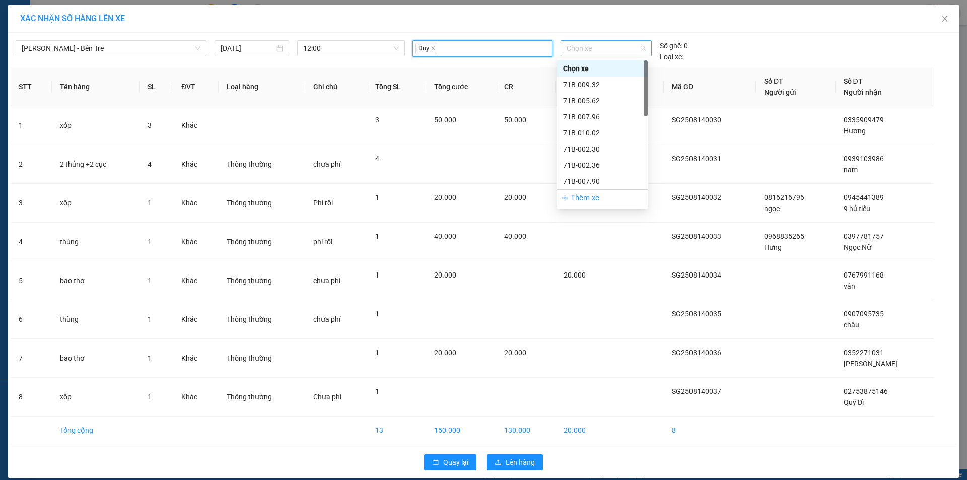
click at [605, 49] on span "Chọn xe" at bounding box center [606, 48] width 79 height 15
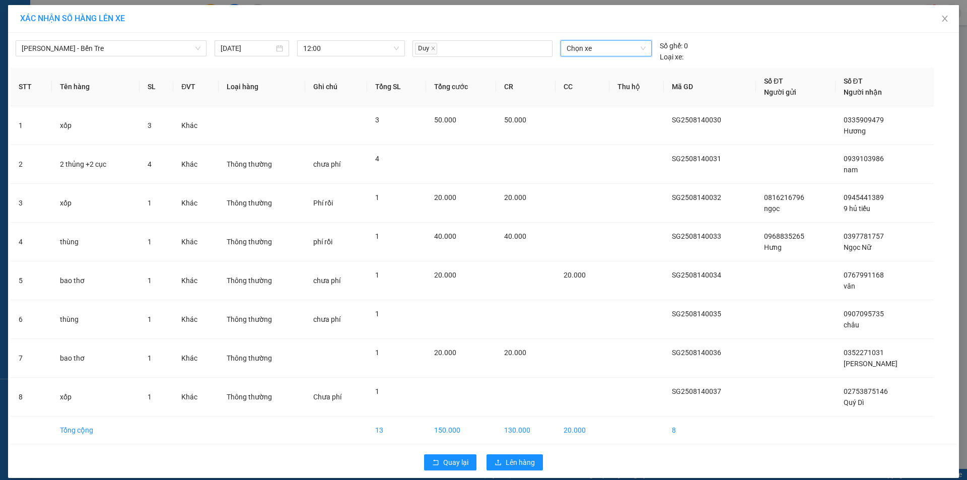
click at [625, 50] on span "Chọn xe" at bounding box center [606, 48] width 79 height 15
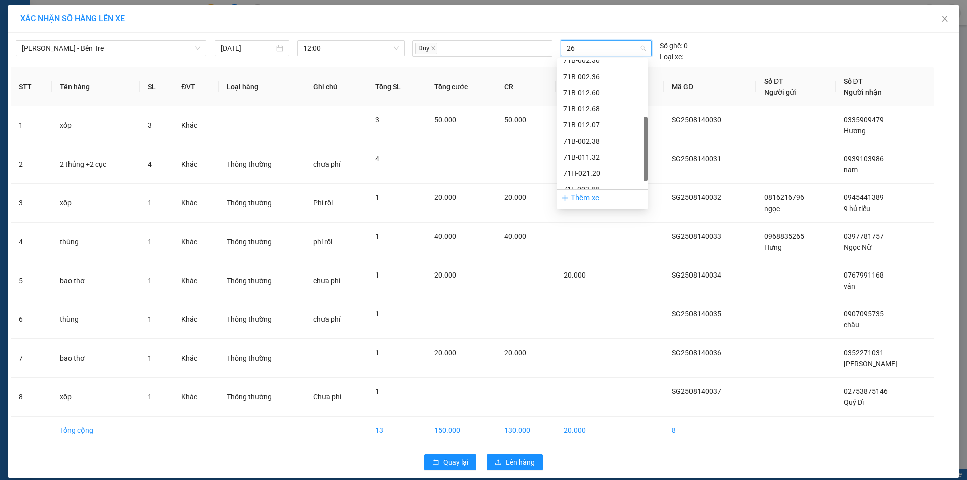
scroll to position [0, 0]
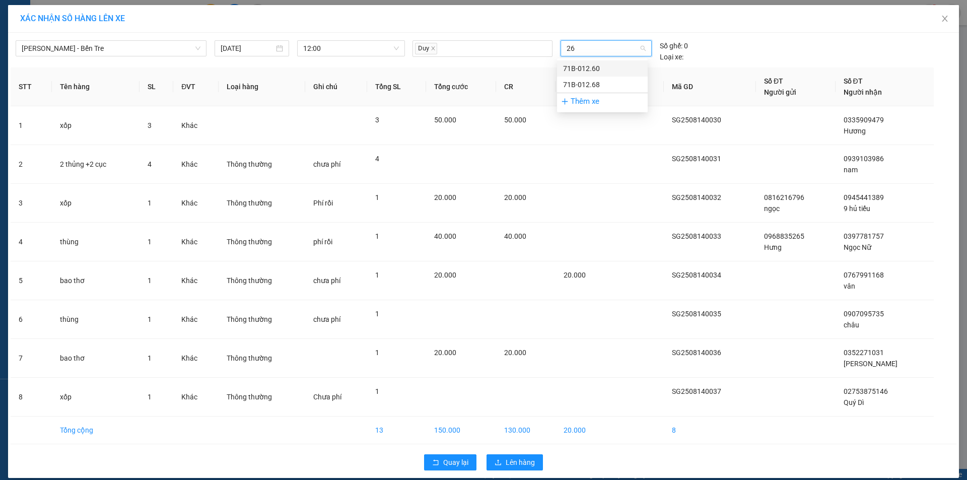
type input "268"
click at [600, 69] on div "71B-012.68" at bounding box center [602, 68] width 79 height 11
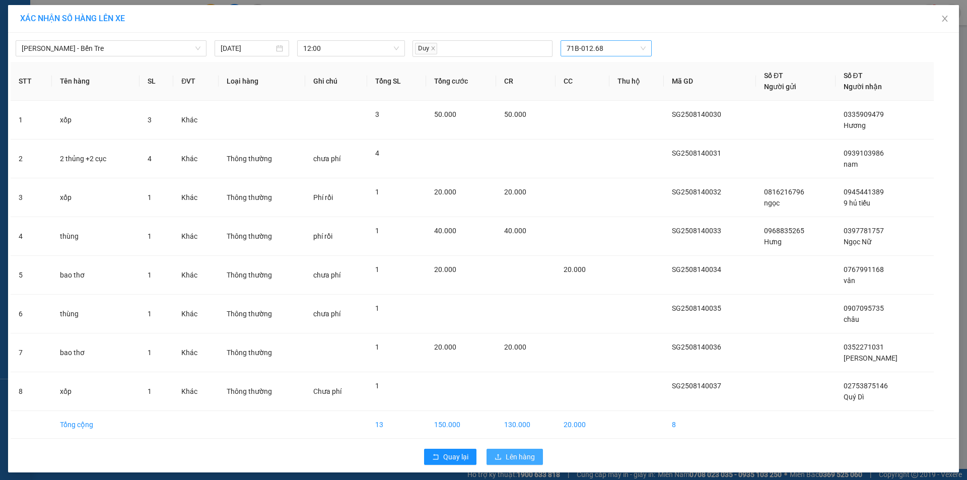
click at [516, 456] on span "Lên hàng" at bounding box center [520, 456] width 29 height 11
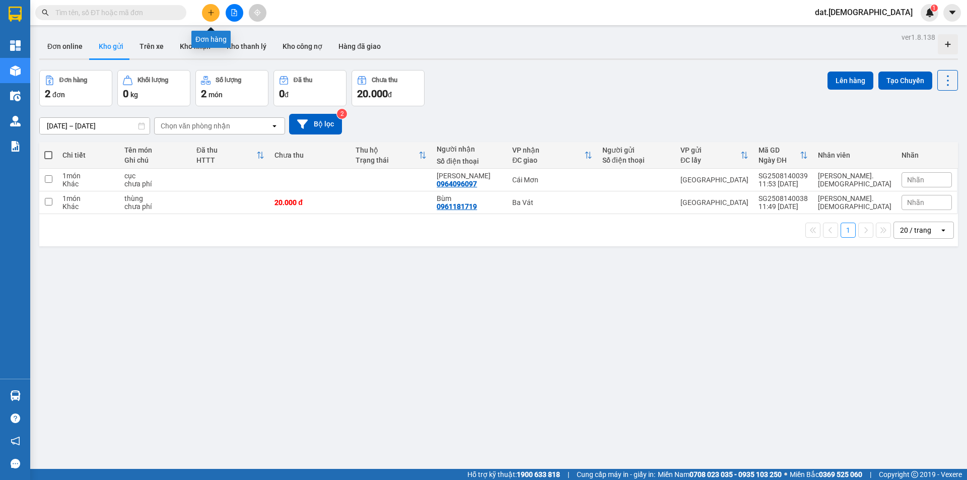
click at [207, 16] on button at bounding box center [211, 13] width 18 height 18
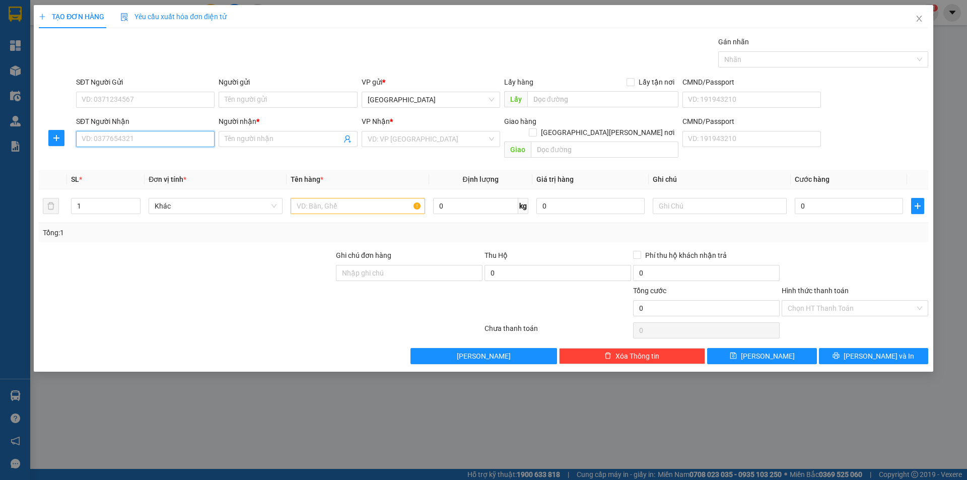
click at [145, 145] on input "SĐT Người Nhận" at bounding box center [145, 139] width 139 height 16
click at [142, 139] on input "SĐT Người Nhận" at bounding box center [145, 139] width 139 height 16
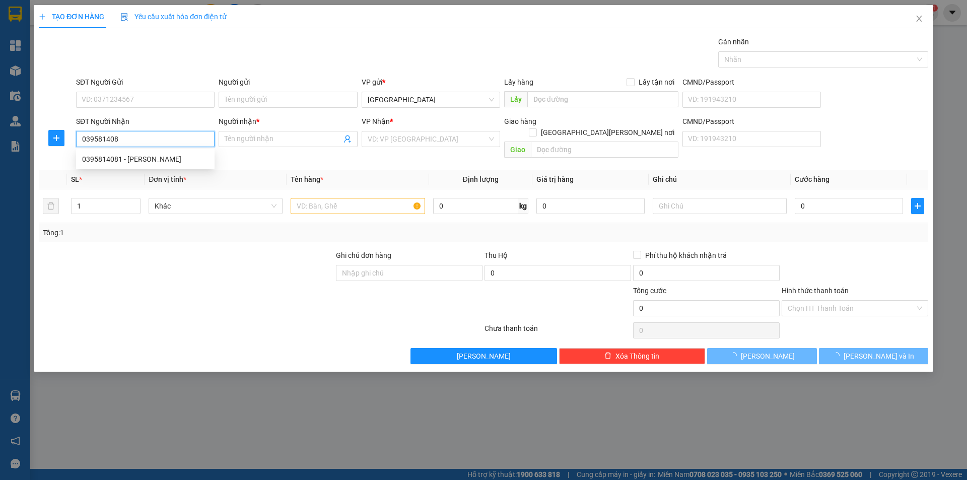
type input "0395814081"
click at [150, 156] on div "0395814081 - [PERSON_NAME]" at bounding box center [145, 159] width 126 height 11
type input "Dũng"
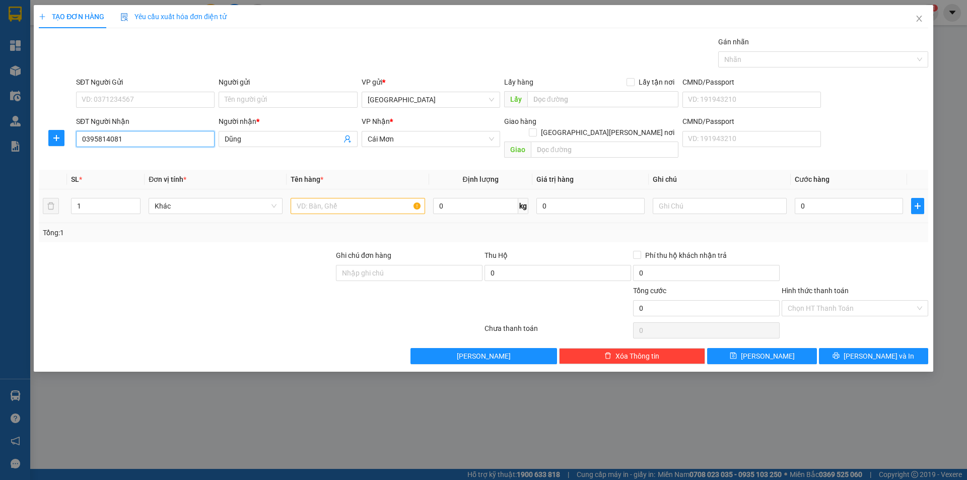
type input "0395814081"
click at [322, 198] on input "text" at bounding box center [358, 206] width 134 height 16
type input "xóp"
click at [733, 198] on input "text" at bounding box center [720, 206] width 134 height 16
type input "phí roi"
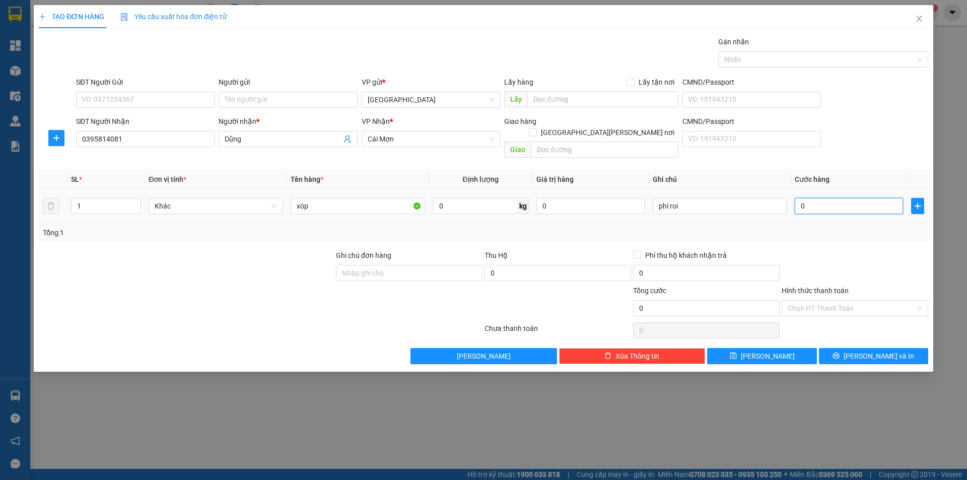
click at [816, 198] on input "0" at bounding box center [849, 206] width 108 height 16
type input "2"
type input "20"
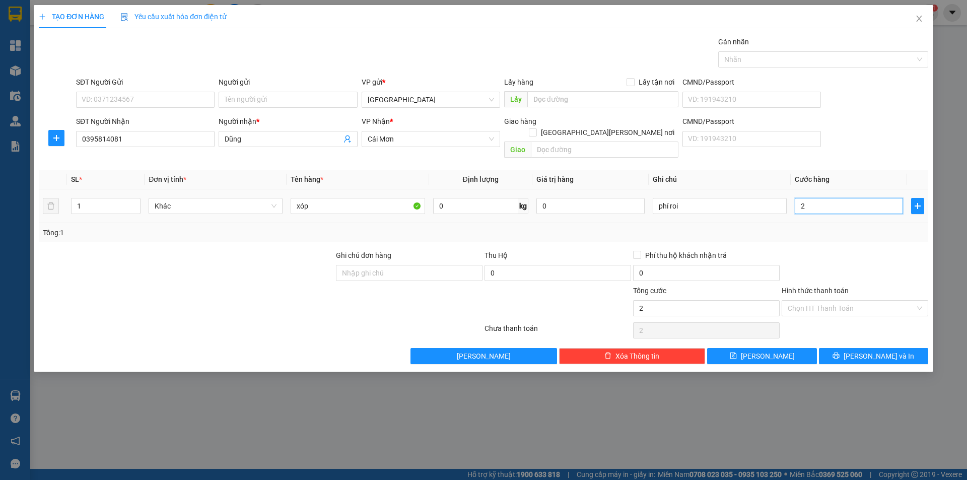
type input "20"
type input "200"
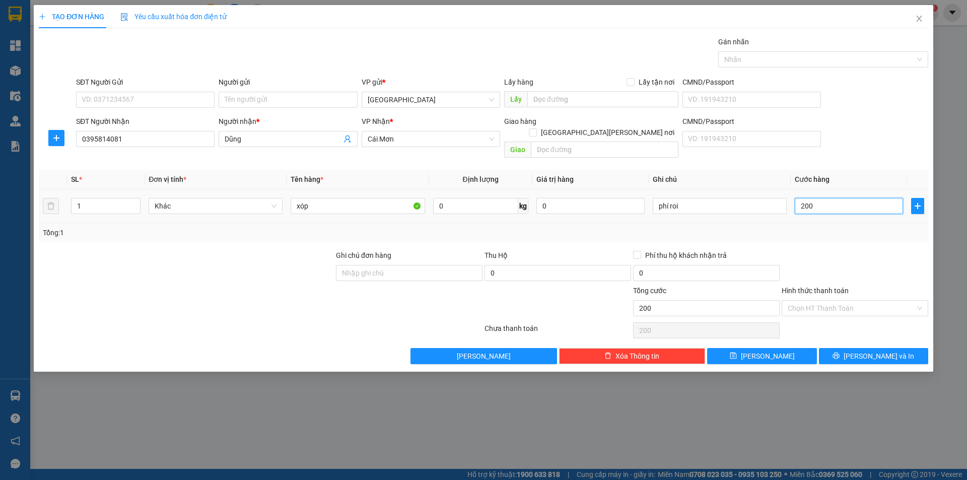
type input "2.000"
type input "20.000"
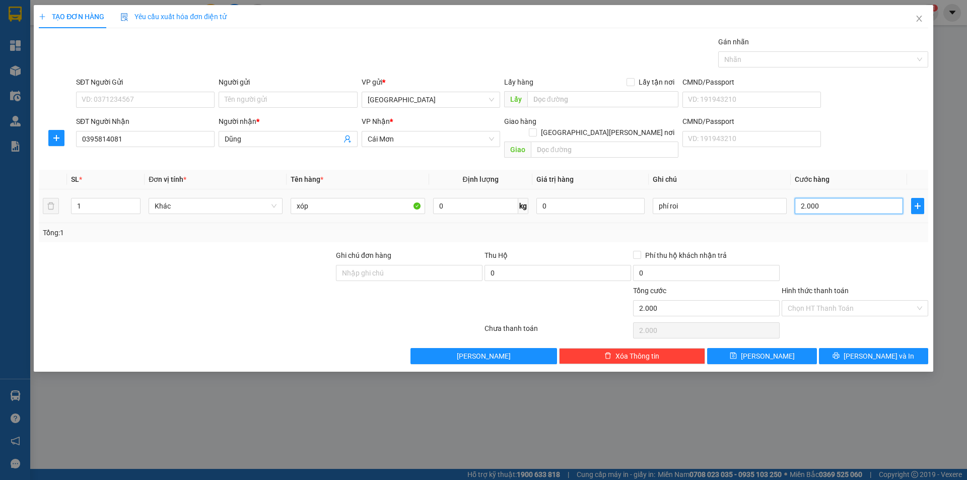
type input "20.000"
click at [872, 351] on span "Lưu và In" at bounding box center [879, 356] width 71 height 11
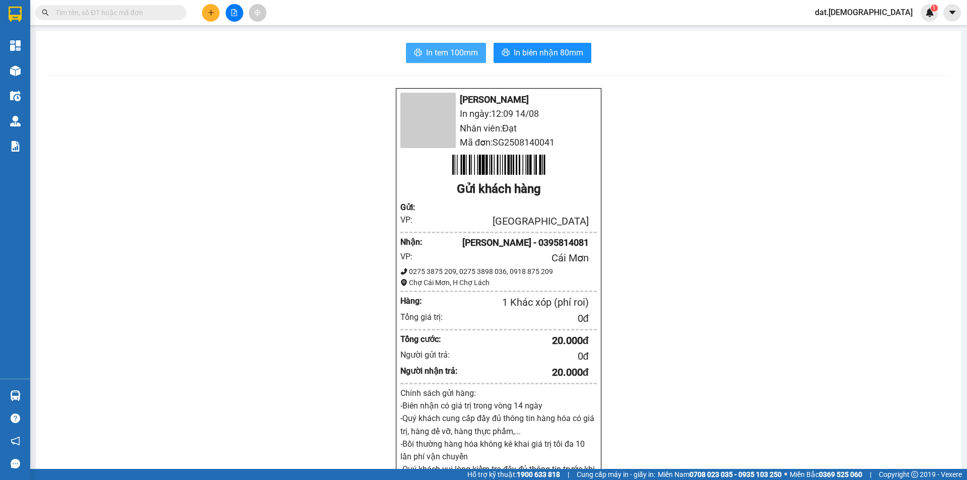
click at [453, 50] on span "In tem 100mm" at bounding box center [452, 52] width 52 height 13
click at [453, 49] on span "In tem 100mm" at bounding box center [452, 52] width 52 height 13
click at [451, 53] on span "In tem 100mm" at bounding box center [452, 52] width 52 height 13
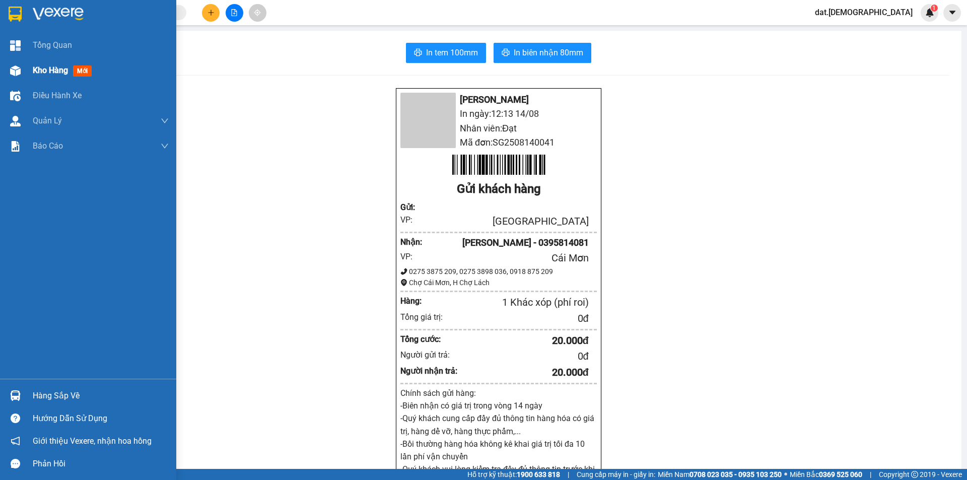
click at [49, 71] on span "Kho hàng" at bounding box center [50, 70] width 35 height 10
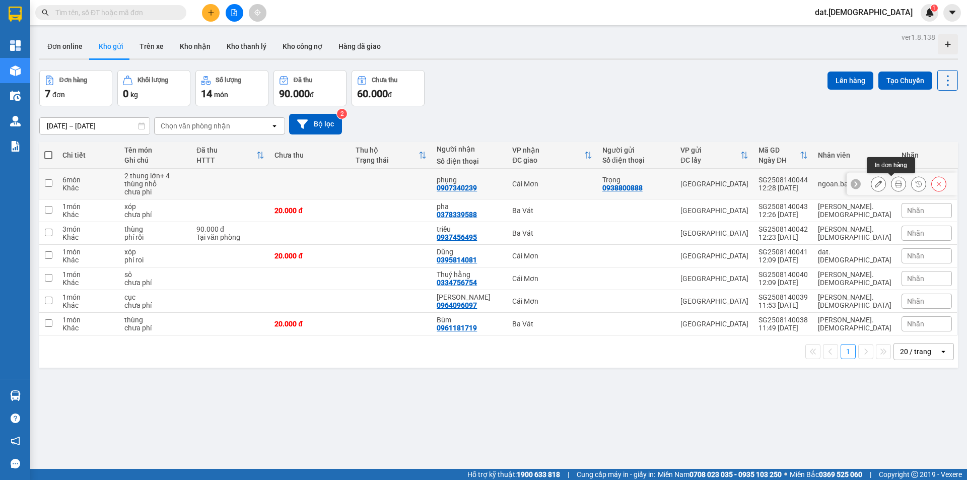
click at [895, 185] on icon at bounding box center [898, 183] width 7 height 7
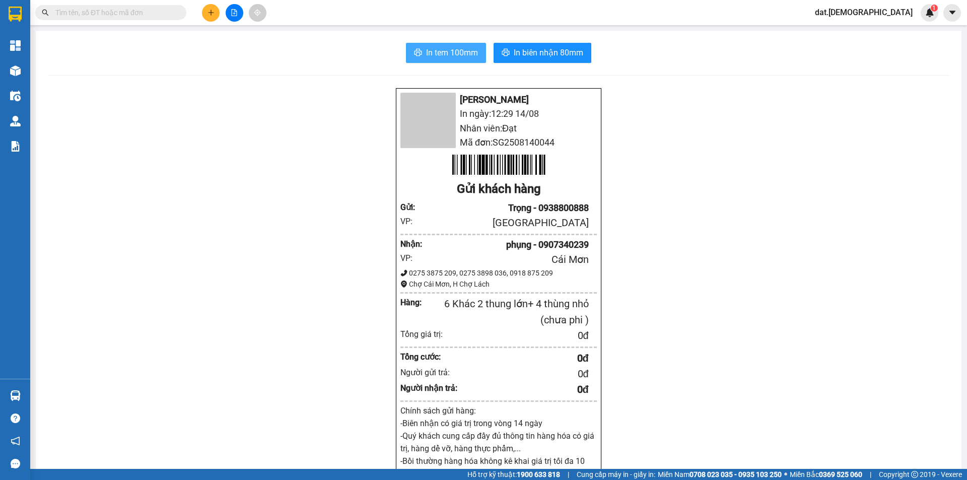
click at [465, 54] on span "In tem 100mm" at bounding box center [452, 52] width 52 height 13
click at [427, 60] on button "In tem 100mm" at bounding box center [446, 53] width 80 height 20
click at [429, 49] on span "In tem 100mm" at bounding box center [452, 52] width 52 height 13
click at [465, 57] on span "In tem 100mm" at bounding box center [452, 52] width 52 height 13
click at [465, 47] on span "In tem 100mm" at bounding box center [452, 52] width 52 height 13
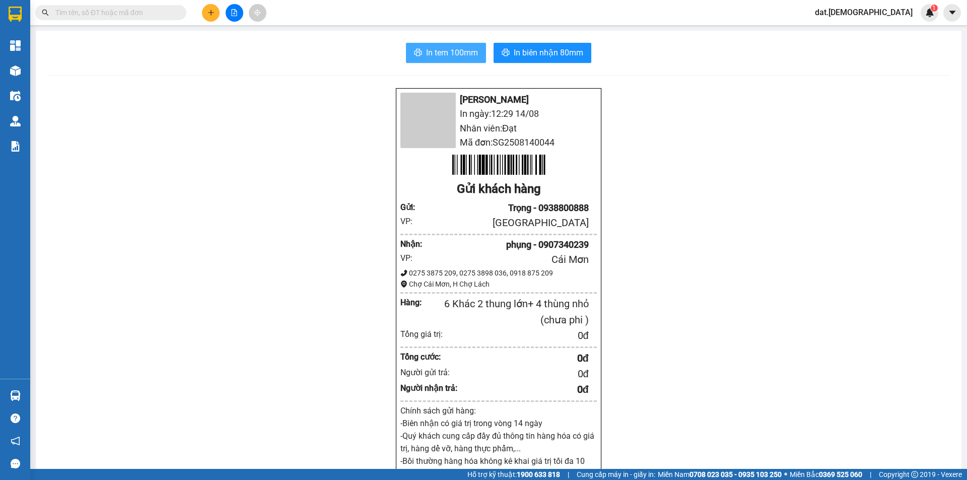
click at [457, 51] on span "In tem 100mm" at bounding box center [452, 52] width 52 height 13
click at [560, 53] on span "In biên nhận 80mm" at bounding box center [549, 52] width 70 height 13
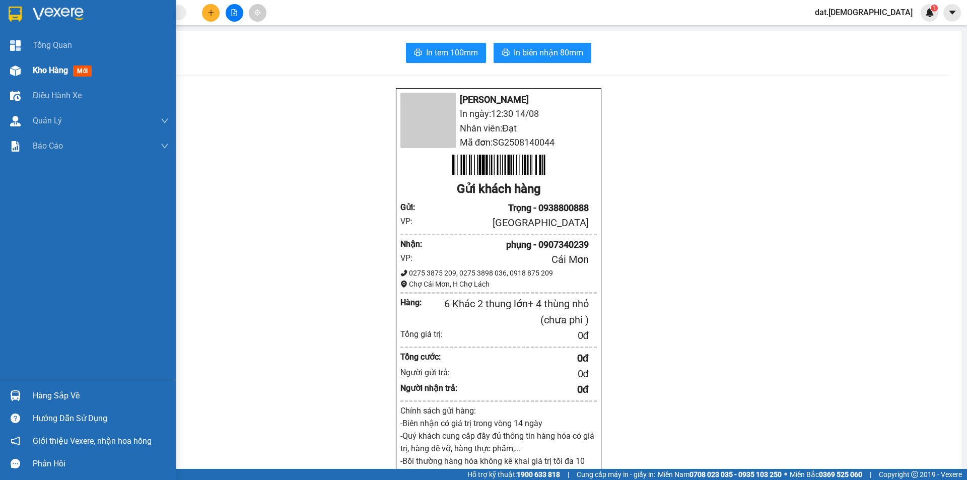
click at [71, 74] on div "Kho hàng mới" at bounding box center [64, 70] width 63 height 13
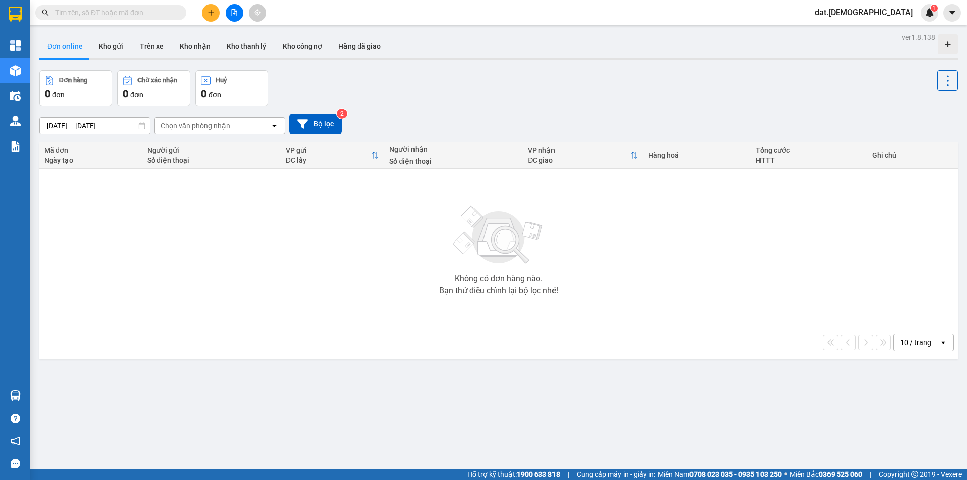
click at [74, 46] on button "Đơn online" at bounding box center [64, 46] width 51 height 24
click at [113, 43] on button "Kho gửi" at bounding box center [111, 46] width 41 height 24
type input "12/08/2025 – 14/08/2025"
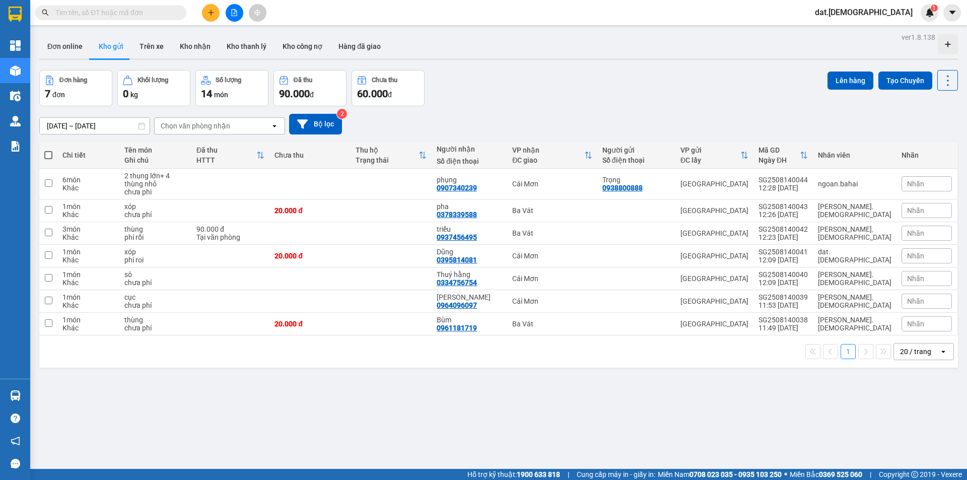
click at [46, 156] on span at bounding box center [48, 155] width 8 height 8
click at [48, 150] on input "checkbox" at bounding box center [48, 150] width 0 height 0
checkbox input "true"
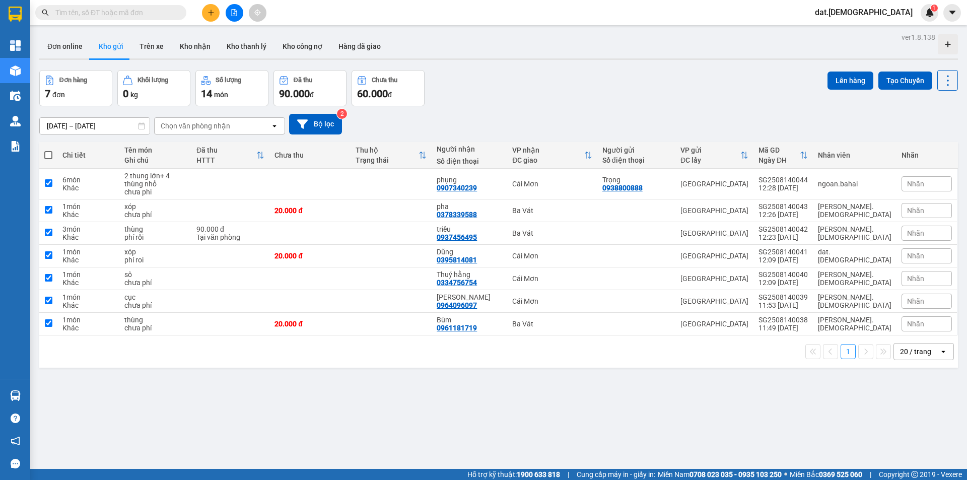
checkbox input "true"
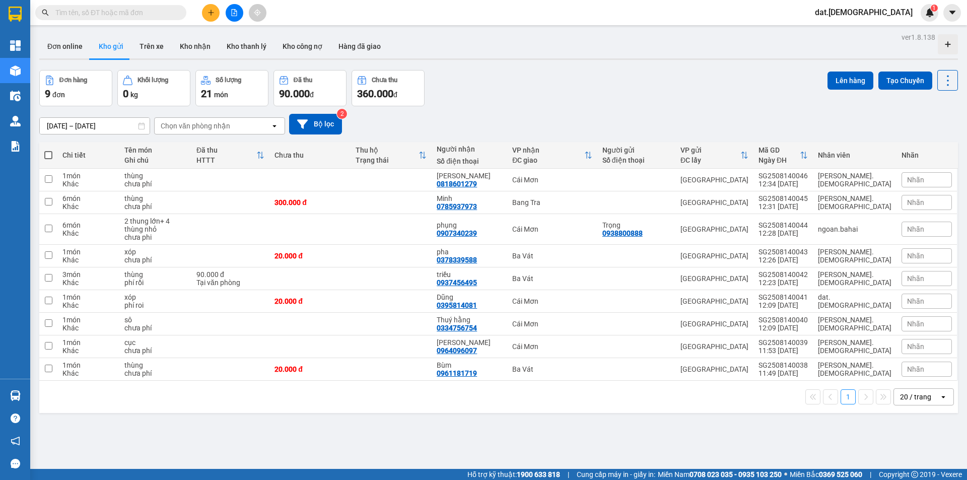
click at [49, 154] on span at bounding box center [48, 155] width 8 height 8
click at [48, 150] on input "checkbox" at bounding box center [48, 150] width 0 height 0
checkbox input "true"
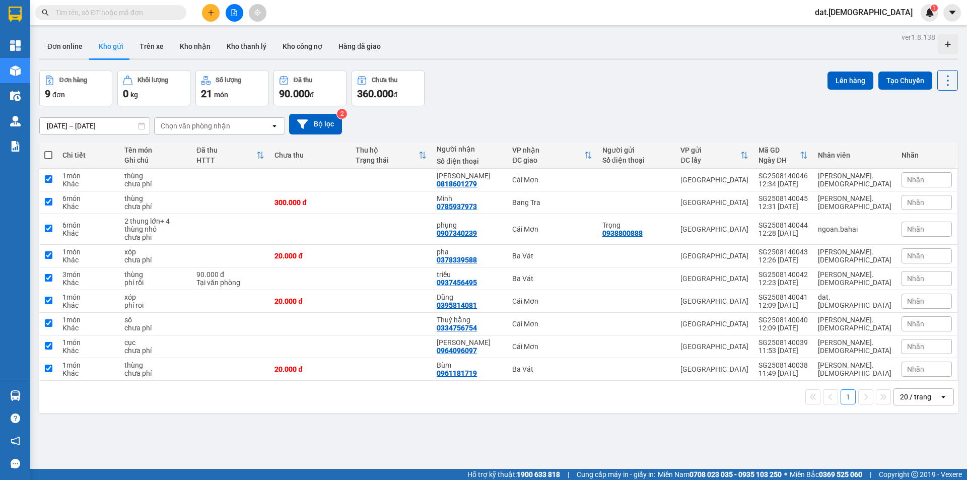
checkbox input "true"
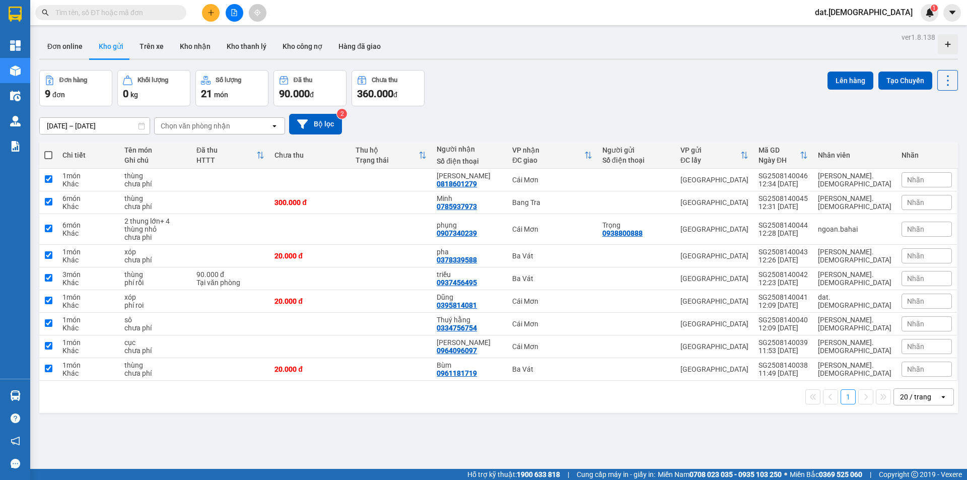
checkbox input "true"
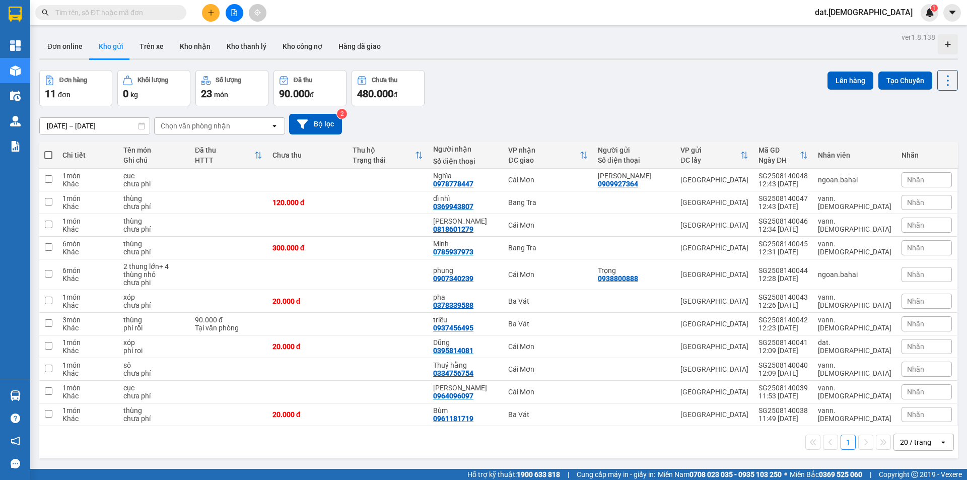
click at [47, 155] on span at bounding box center [48, 155] width 8 height 8
click at [48, 150] on input "checkbox" at bounding box center [48, 150] width 0 height 0
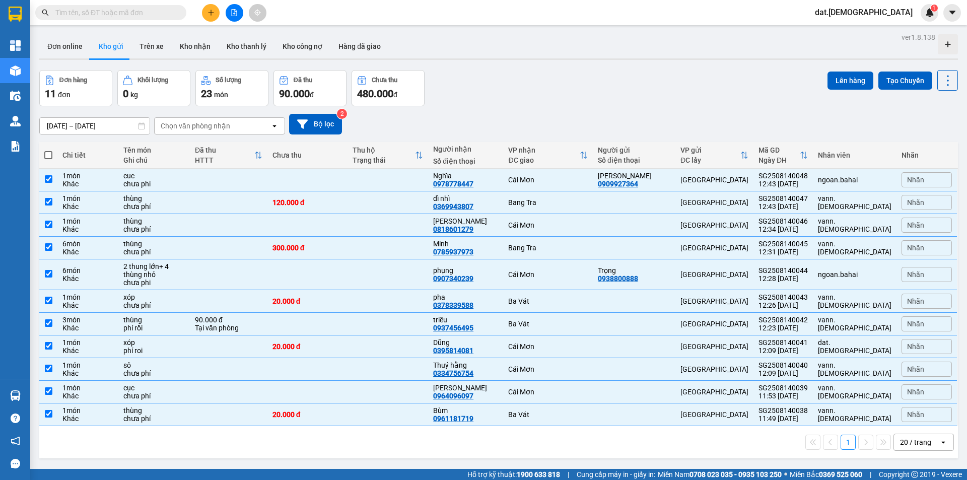
checkbox input "true"
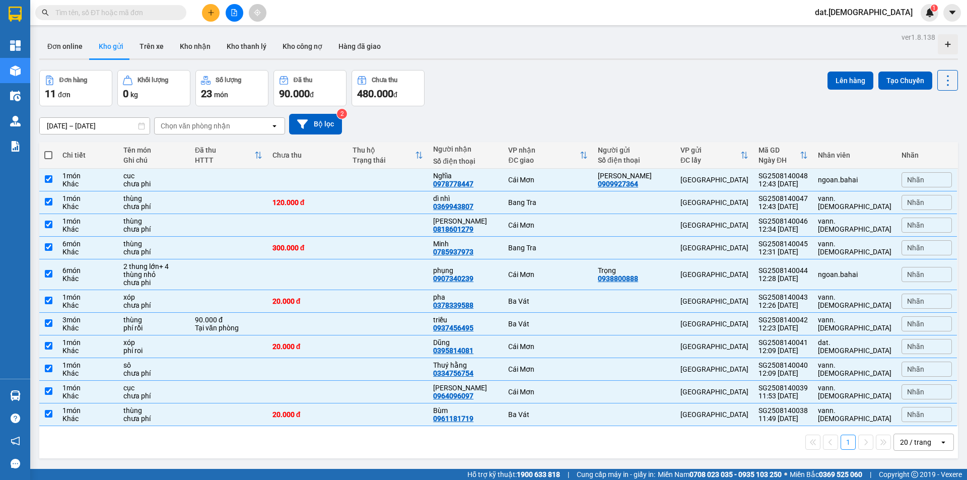
checkbox input "true"
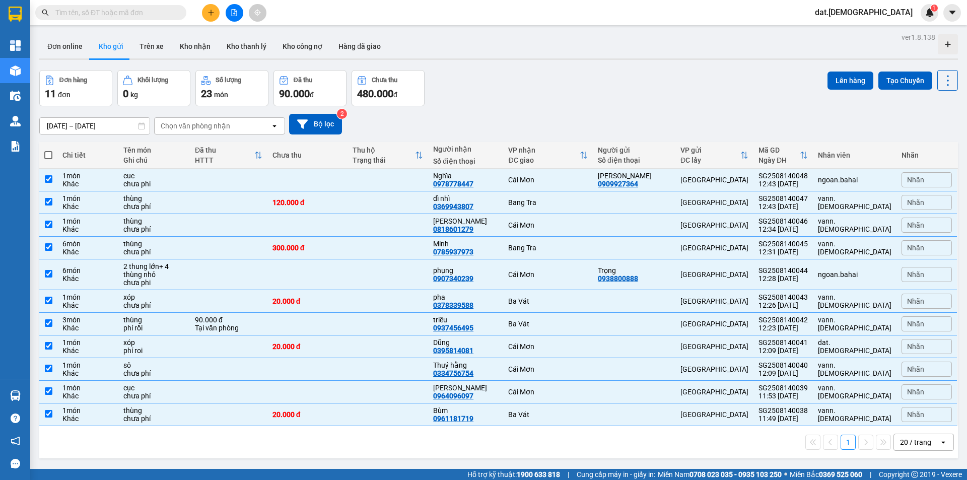
checkbox input "true"
drag, startPoint x: 889, startPoint y: 184, endPoint x: 873, endPoint y: 176, distance: 17.6
click at [891, 183] on button at bounding box center [898, 180] width 14 height 18
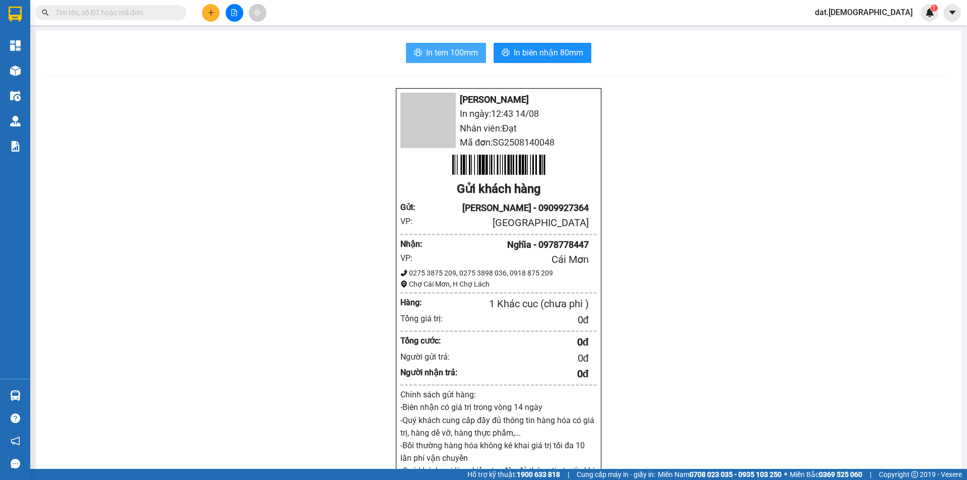
click at [460, 51] on span "In tem 100mm" at bounding box center [452, 52] width 52 height 13
click at [553, 50] on span "In biên nhận 80mm" at bounding box center [549, 52] width 70 height 13
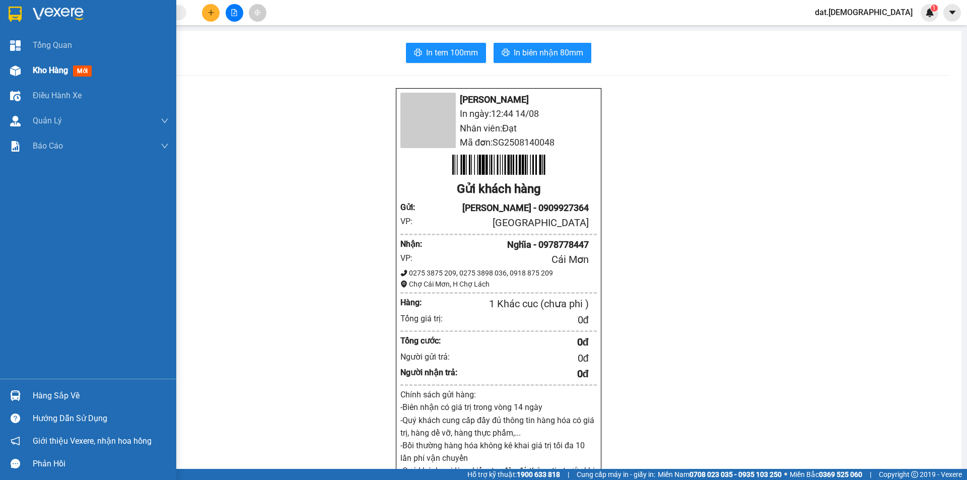
click at [78, 66] on span "mới" at bounding box center [82, 70] width 19 height 11
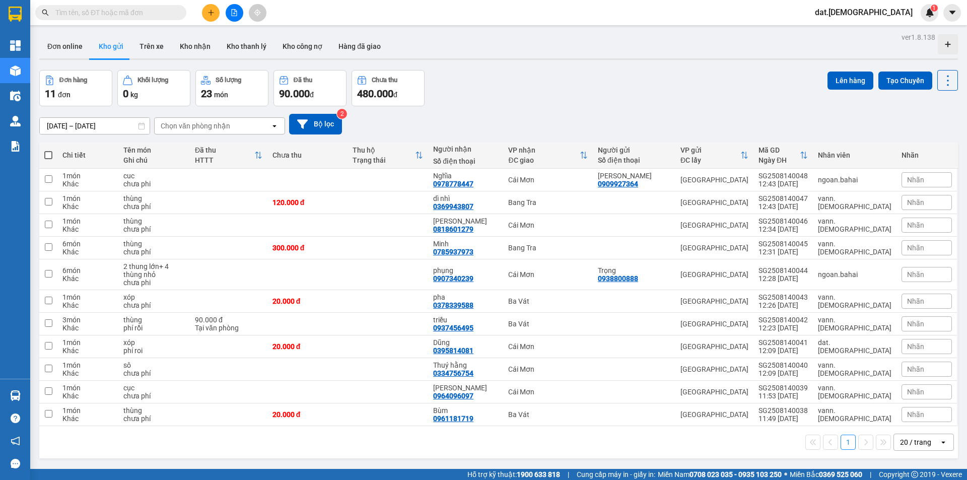
click at [52, 154] on span at bounding box center [48, 155] width 8 height 8
click at [48, 150] on input "checkbox" at bounding box center [48, 150] width 0 height 0
checkbox input "true"
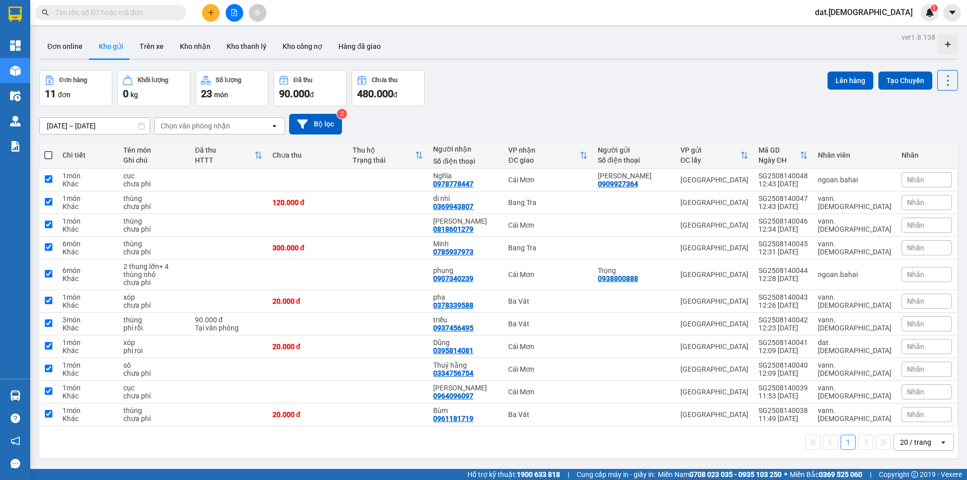
checkbox input "true"
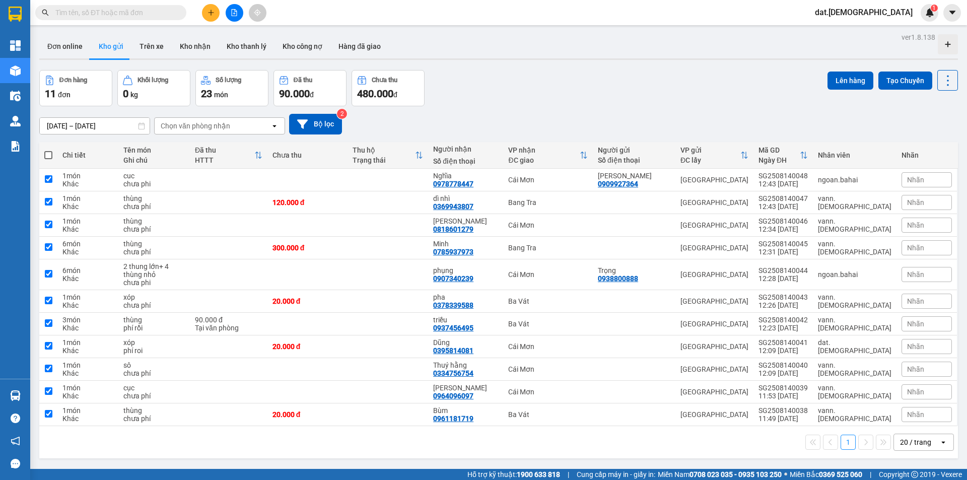
checkbox input "true"
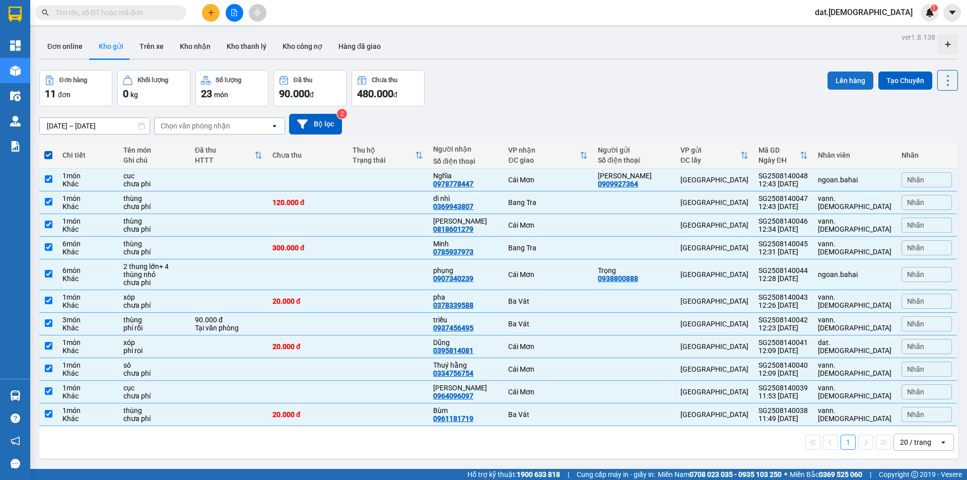
click at [839, 82] on button "Lên hàng" at bounding box center [851, 81] width 46 height 18
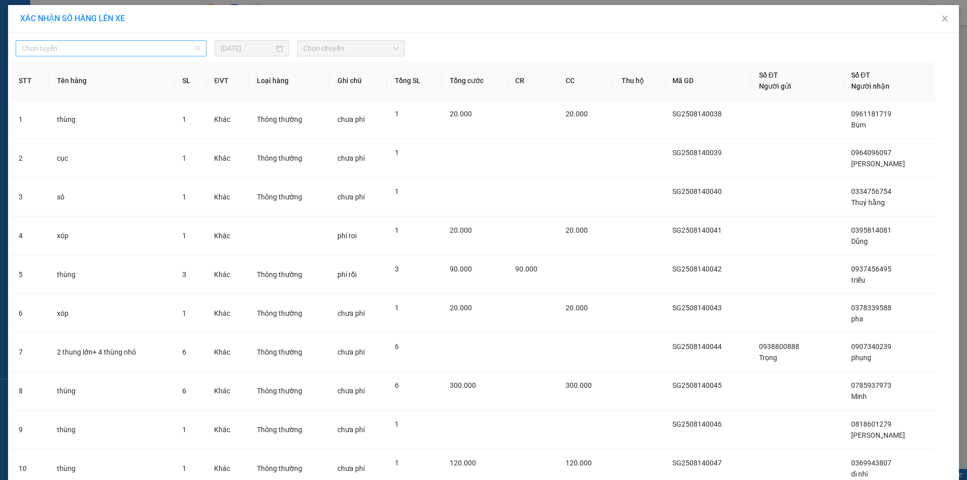
click at [120, 49] on span "Chọn tuyến" at bounding box center [111, 48] width 179 height 15
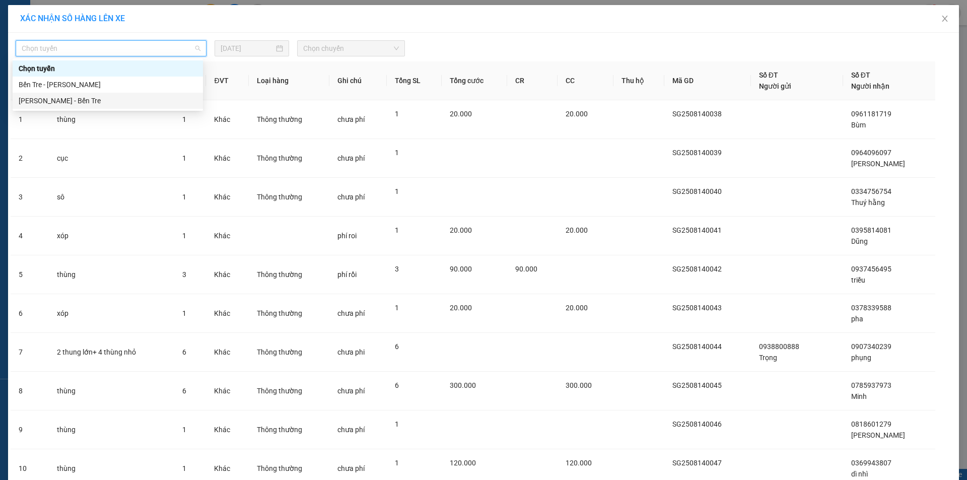
click at [86, 103] on div "Hồ Chí Minh - Bến Tre" at bounding box center [108, 100] width 178 height 11
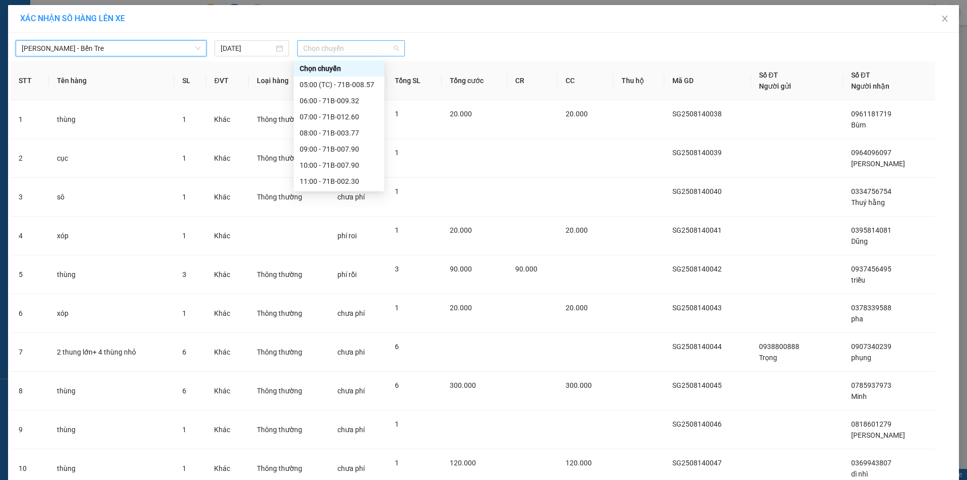
click at [337, 51] on span "Chọn chuyến" at bounding box center [351, 48] width 96 height 15
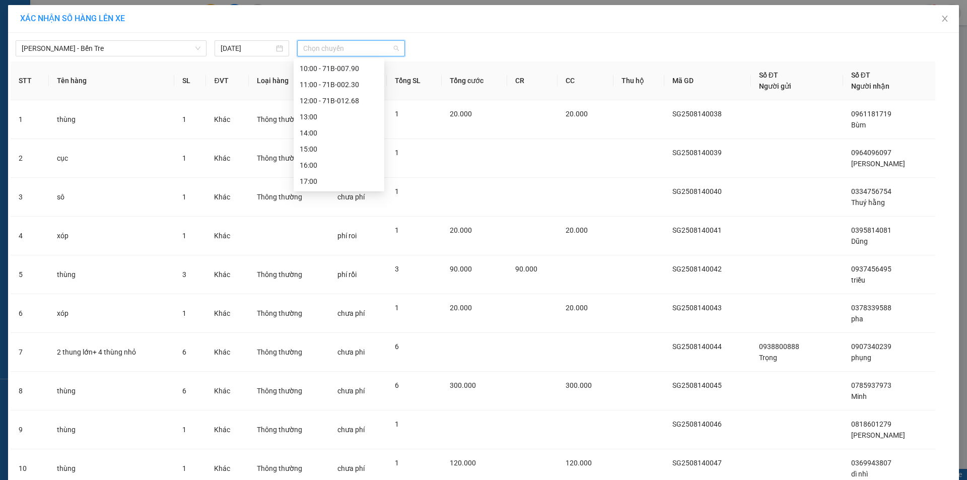
scroll to position [101, 0]
click at [325, 111] on div "13:00" at bounding box center [339, 112] width 79 height 11
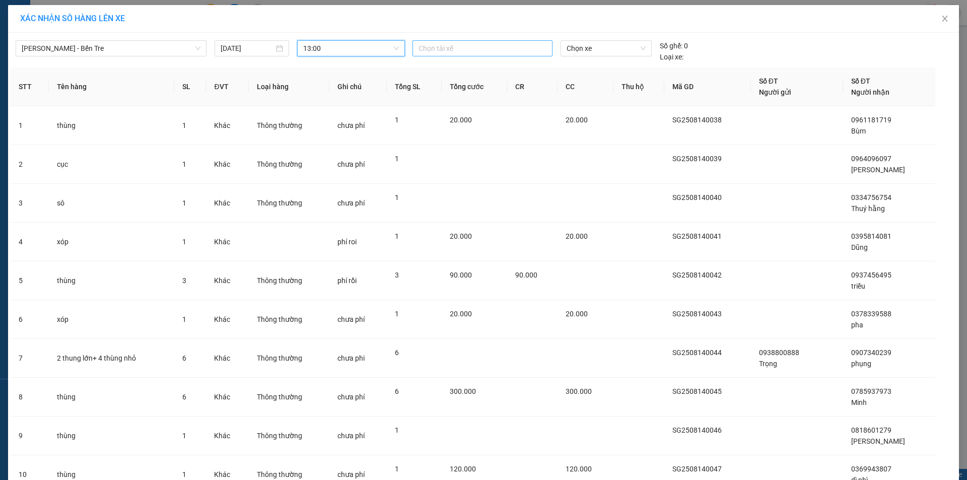
click at [476, 46] on div at bounding box center [482, 48] width 135 height 12
click at [488, 49] on div at bounding box center [482, 48] width 135 height 12
type input "thanh"
click at [461, 73] on div "Thanh" at bounding box center [484, 68] width 139 height 11
click at [605, 49] on span "Chọn xe" at bounding box center [606, 48] width 79 height 15
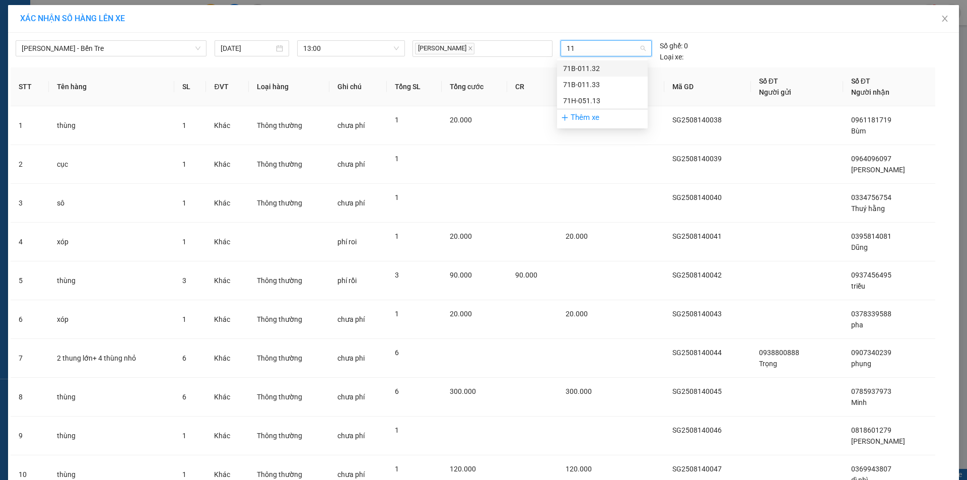
type input "113"
click at [590, 99] on div "71H-051.13" at bounding box center [602, 100] width 79 height 11
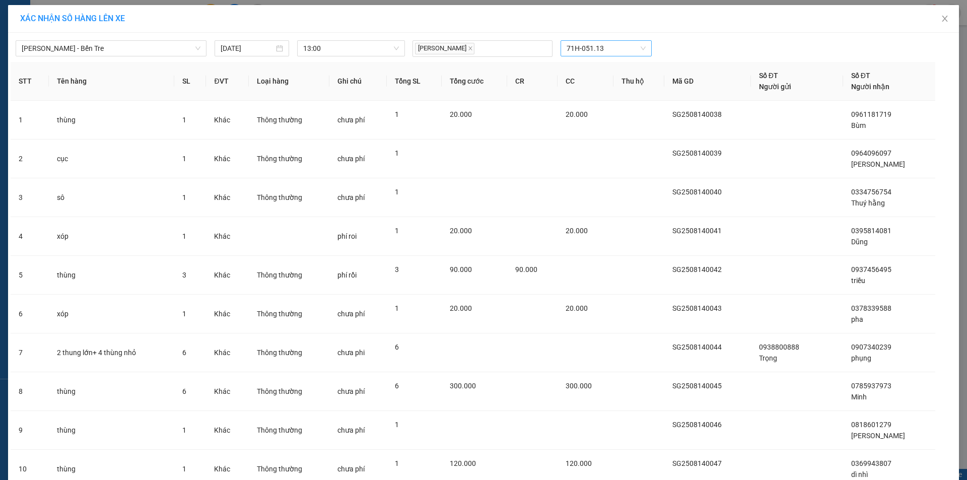
click at [87, 19] on span "XÁC NHẬN SỐ HÀNG LÊN XE" at bounding box center [72, 19] width 105 height 10
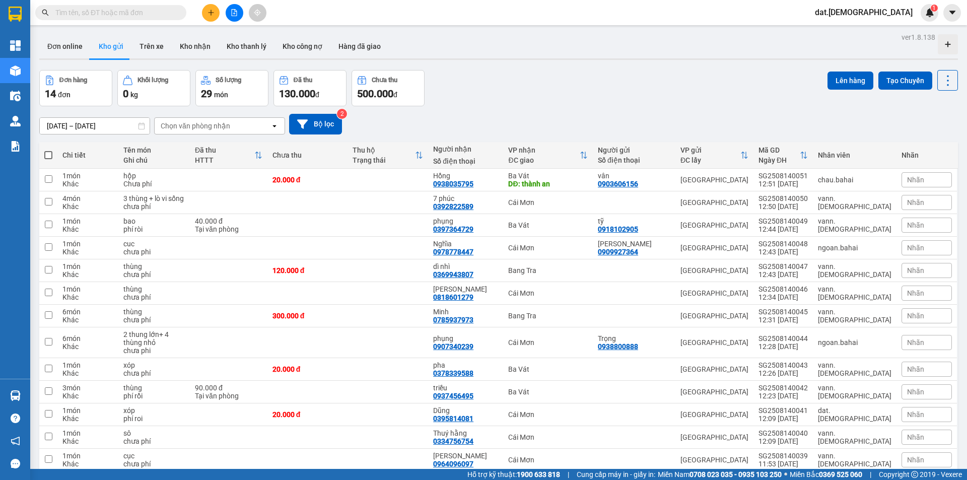
click at [46, 154] on span at bounding box center [48, 155] width 8 height 8
click at [48, 150] on input "checkbox" at bounding box center [48, 150] width 0 height 0
checkbox input "true"
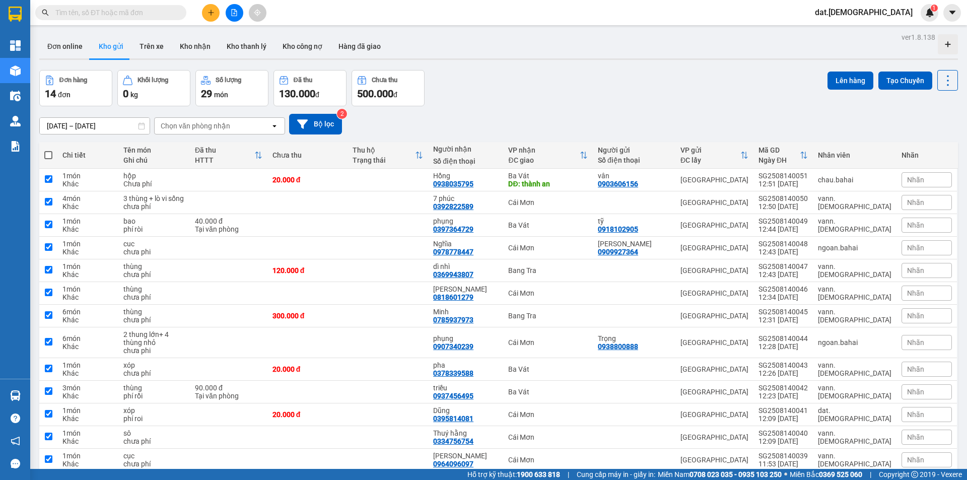
checkbox input "true"
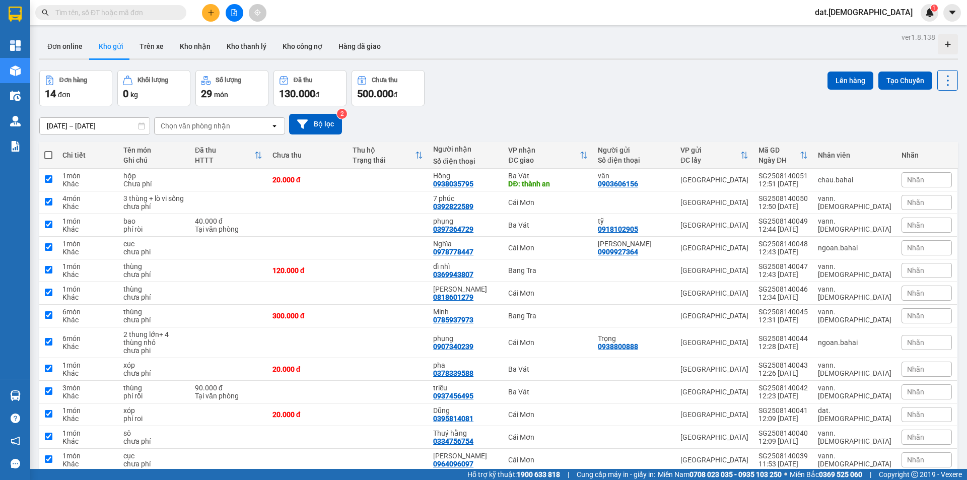
checkbox input "true"
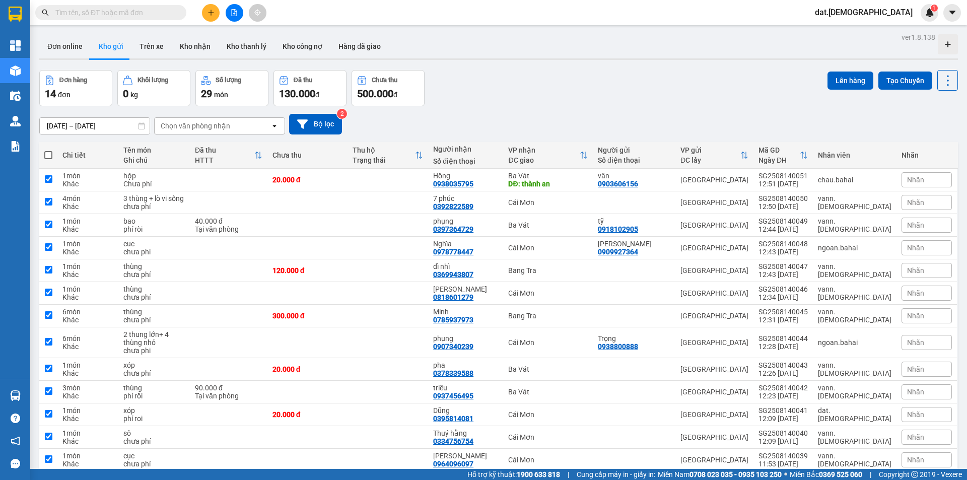
checkbox input "true"
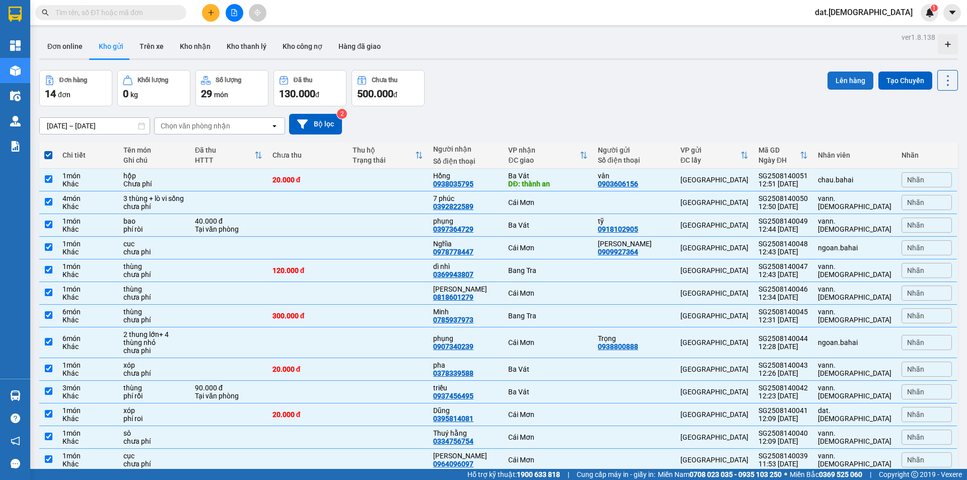
click at [846, 78] on button "Lên hàng" at bounding box center [851, 81] width 46 height 18
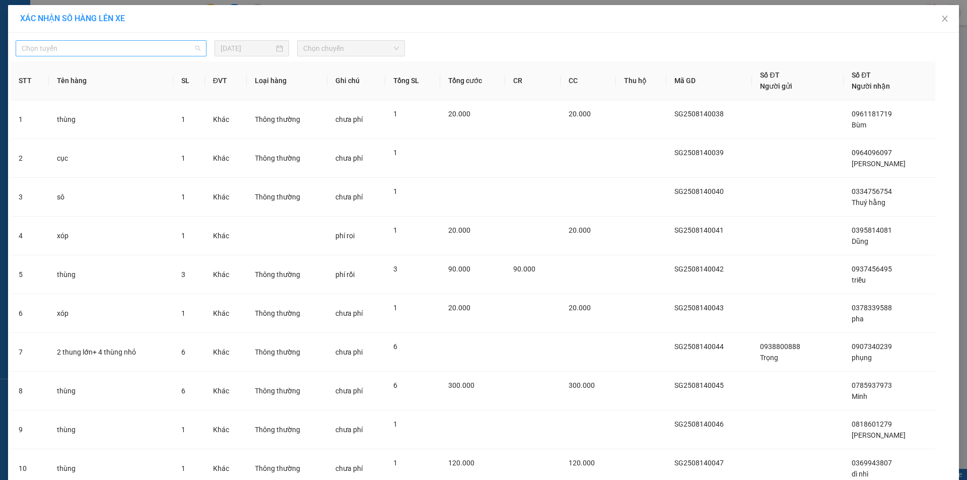
click at [66, 47] on span "Chọn tuyến" at bounding box center [111, 48] width 179 height 15
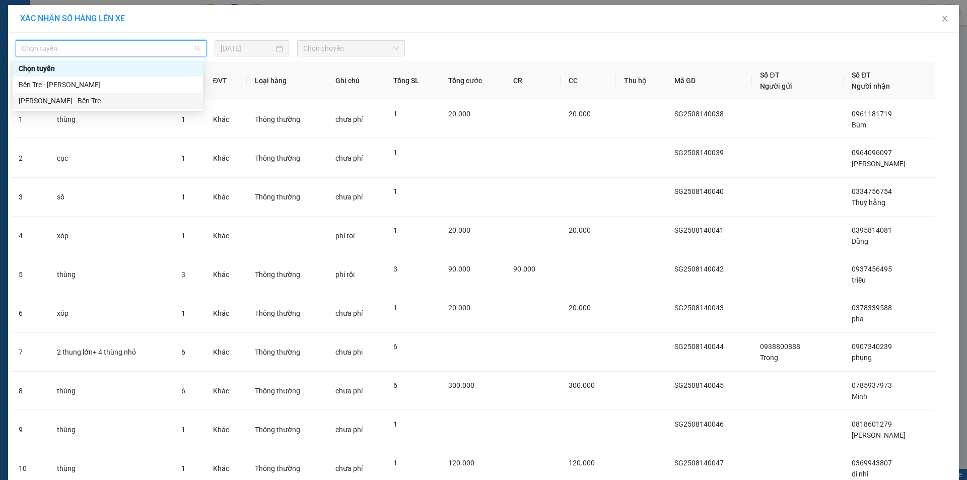
click at [93, 98] on div "Hồ Chí Minh - Bến Tre" at bounding box center [108, 100] width 178 height 11
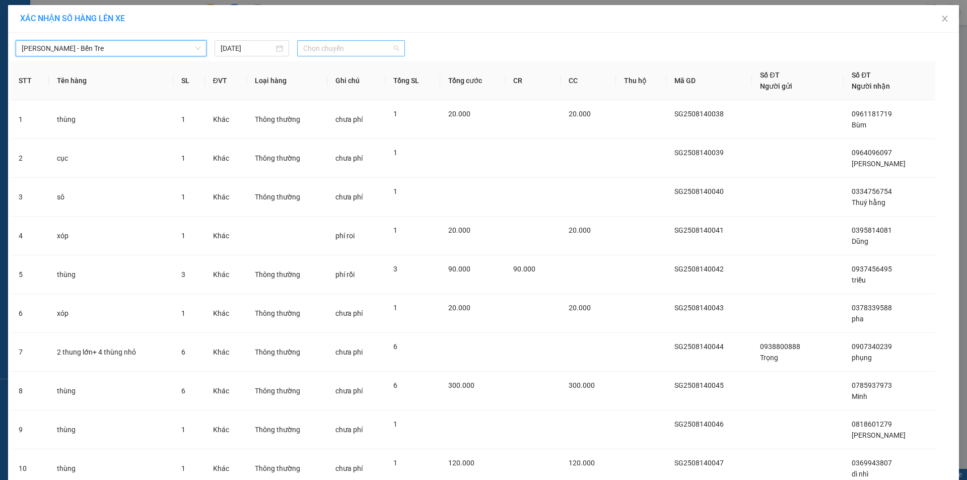
click at [333, 48] on span "Chọn chuyến" at bounding box center [351, 48] width 96 height 15
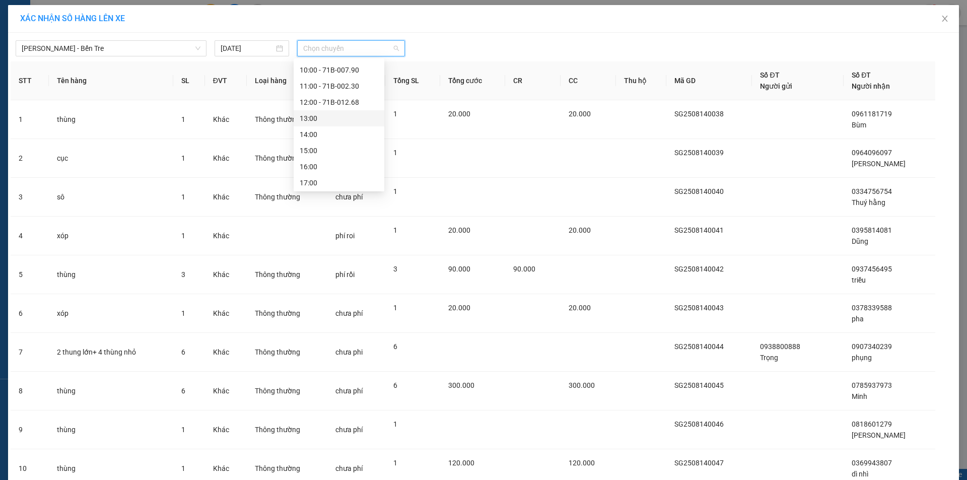
scroll to position [101, 0]
click at [337, 107] on div "13:00" at bounding box center [339, 112] width 79 height 11
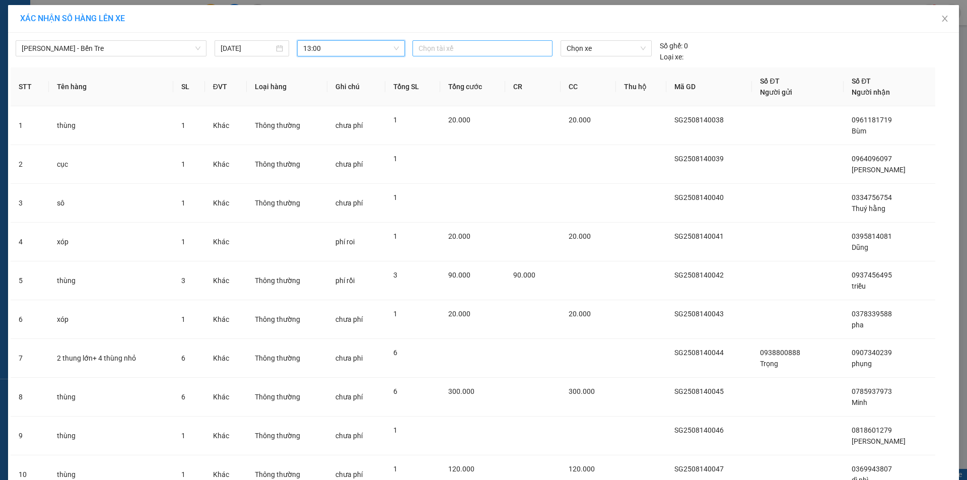
drag, startPoint x: 461, startPoint y: 49, endPoint x: 462, endPoint y: 54, distance: 5.1
click at [462, 53] on div at bounding box center [482, 48] width 135 height 12
type input "thanh"
click at [465, 66] on div "Thanh" at bounding box center [484, 68] width 139 height 11
click at [588, 46] on span "Chọn xe" at bounding box center [606, 48] width 79 height 15
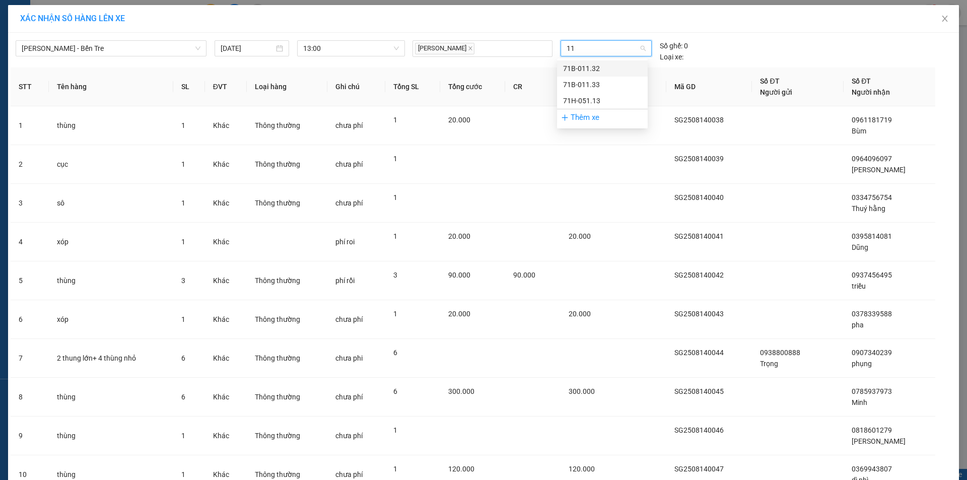
type input "113"
click at [581, 101] on div "71H-051.13" at bounding box center [602, 100] width 79 height 11
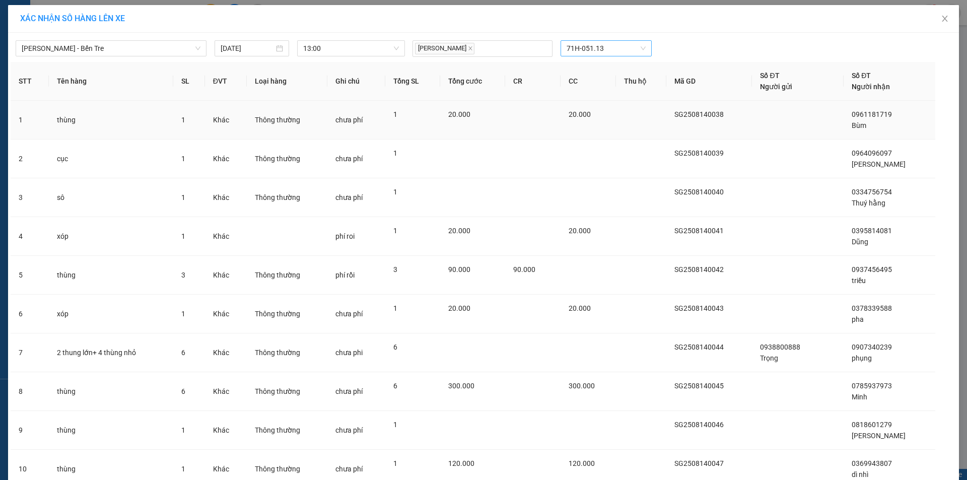
click at [117, 124] on td "thùng" at bounding box center [111, 120] width 124 height 39
click at [120, 158] on td "cục" at bounding box center [111, 159] width 124 height 39
click at [122, 175] on td "cục" at bounding box center [111, 159] width 124 height 39
drag, startPoint x: 125, startPoint y: 194, endPoint x: 80, endPoint y: 395, distance: 205.9
click at [119, 214] on td "sô" at bounding box center [111, 197] width 124 height 39
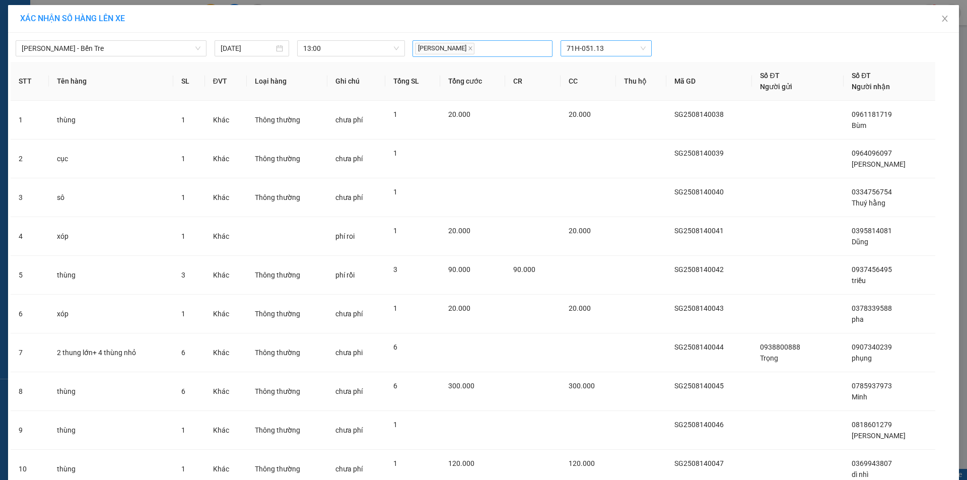
click at [477, 49] on div "Thanh" at bounding box center [482, 48] width 135 height 15
click at [745, 49] on div "Thanh 71H-051.13" at bounding box center [605, 48] width 395 height 17
click at [941, 16] on icon "close" at bounding box center [945, 19] width 8 height 8
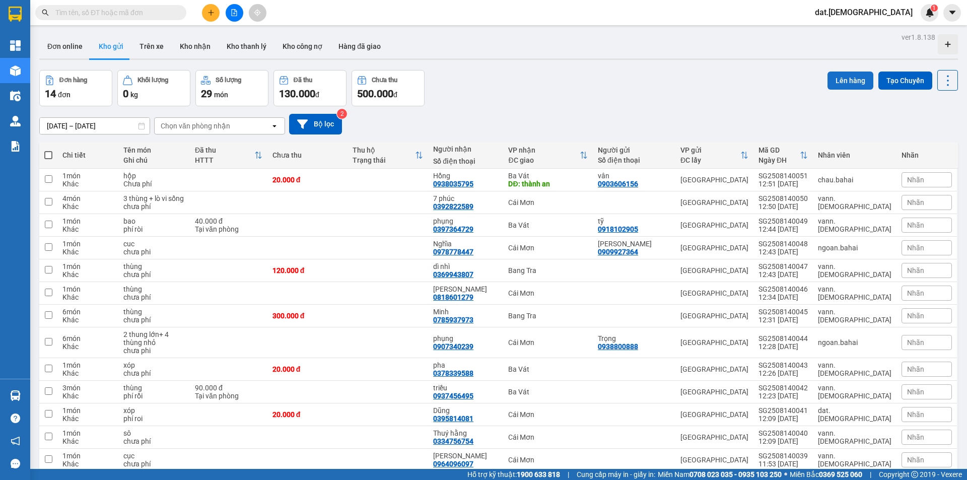
click at [841, 75] on button "Lên hàng" at bounding box center [851, 81] width 46 height 18
drag, startPoint x: 47, startPoint y: 151, endPoint x: 51, endPoint y: 154, distance: 5.4
click at [48, 152] on span at bounding box center [48, 155] width 8 height 8
click at [48, 150] on input "checkbox" at bounding box center [48, 150] width 0 height 0
checkbox input "true"
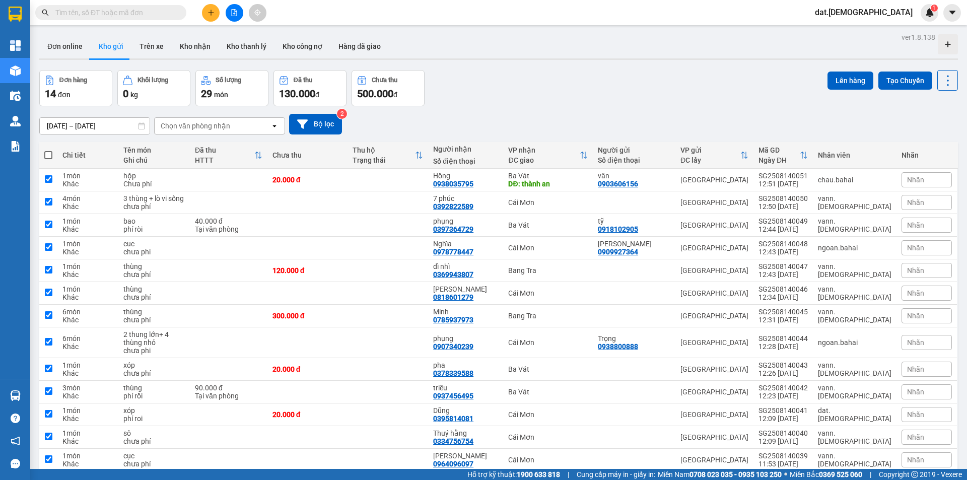
checkbox input "true"
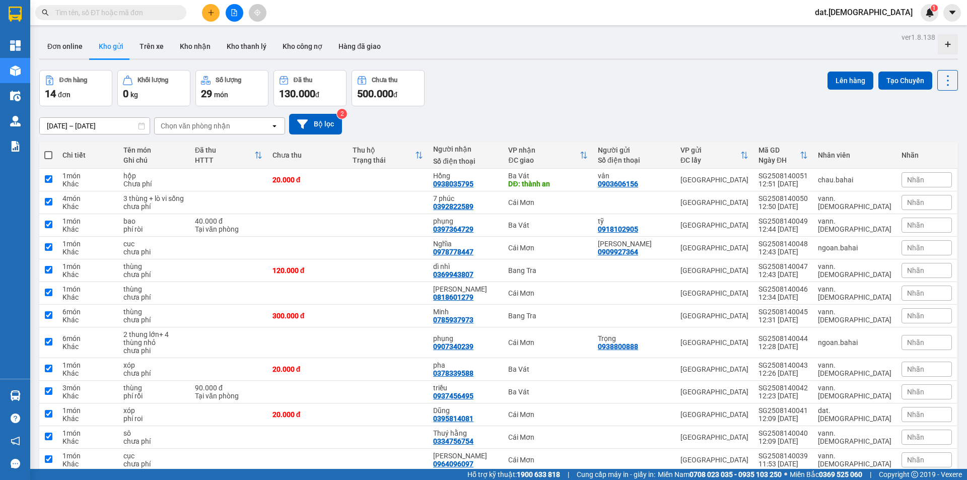
checkbox input "true"
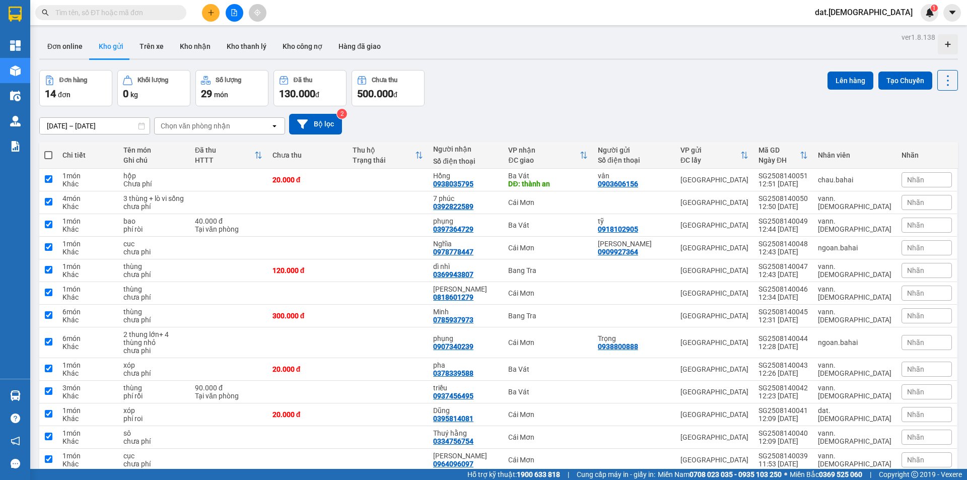
checkbox input "true"
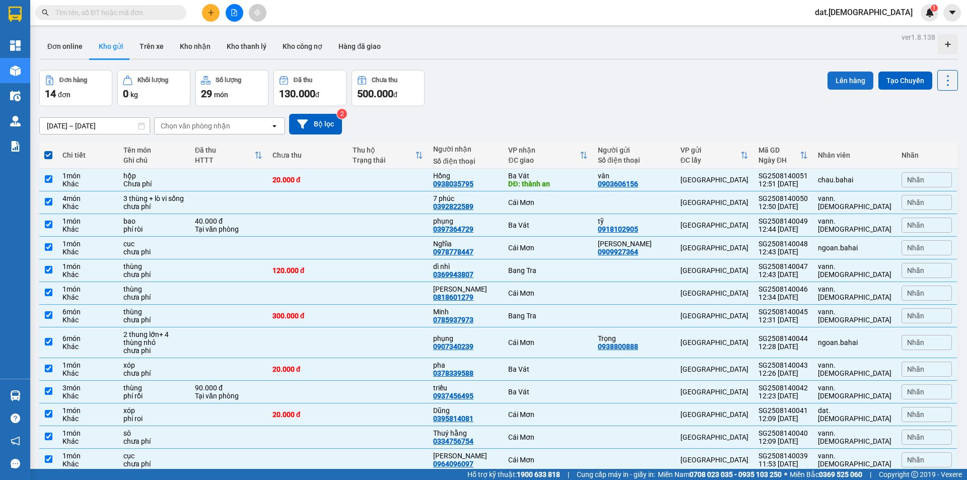
click at [839, 78] on button "Lên hàng" at bounding box center [851, 81] width 46 height 18
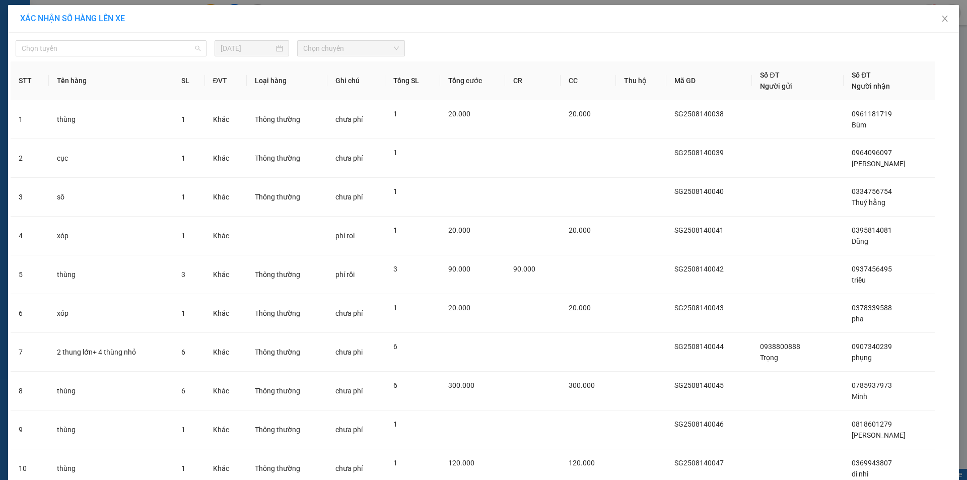
drag, startPoint x: 125, startPoint y: 55, endPoint x: 123, endPoint y: 71, distance: 15.7
click at [123, 71] on body "Kết quả tìm kiếm ( 0 ) Bộ lọc No Data dat.bahai 1 Tổng Quan Kho hàng mới Điều h…" at bounding box center [483, 240] width 967 height 480
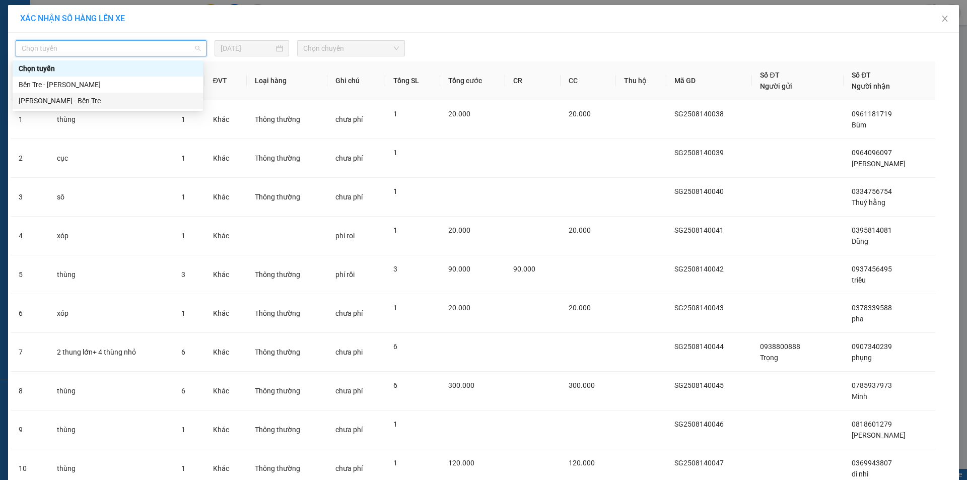
click at [118, 101] on div "Hồ Chí Minh - Bến Tre" at bounding box center [108, 100] width 178 height 11
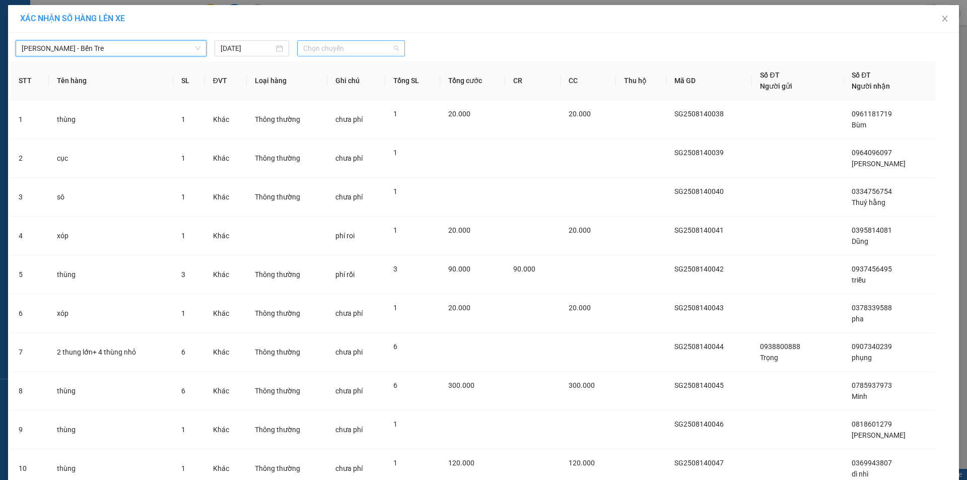
click at [339, 50] on span "Chọn chuyến" at bounding box center [351, 48] width 96 height 15
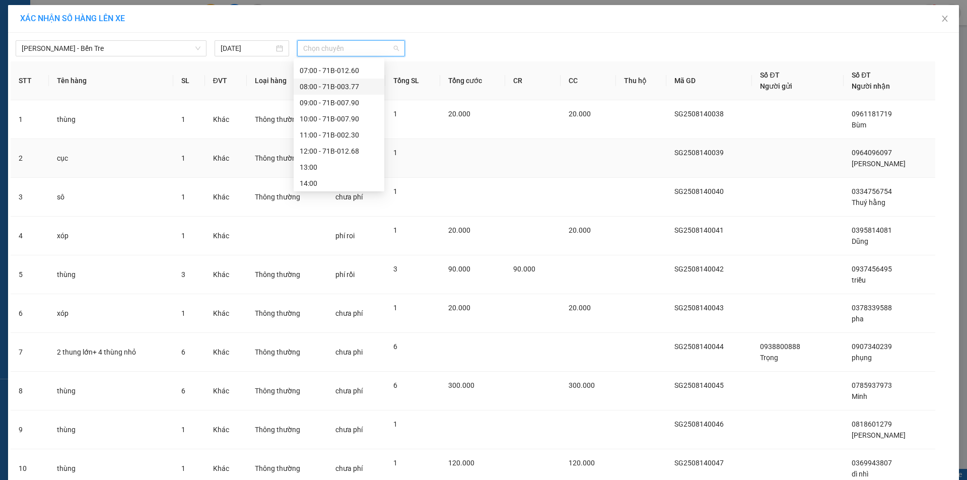
scroll to position [101, 0]
click at [335, 112] on div "13:00" at bounding box center [339, 112] width 79 height 11
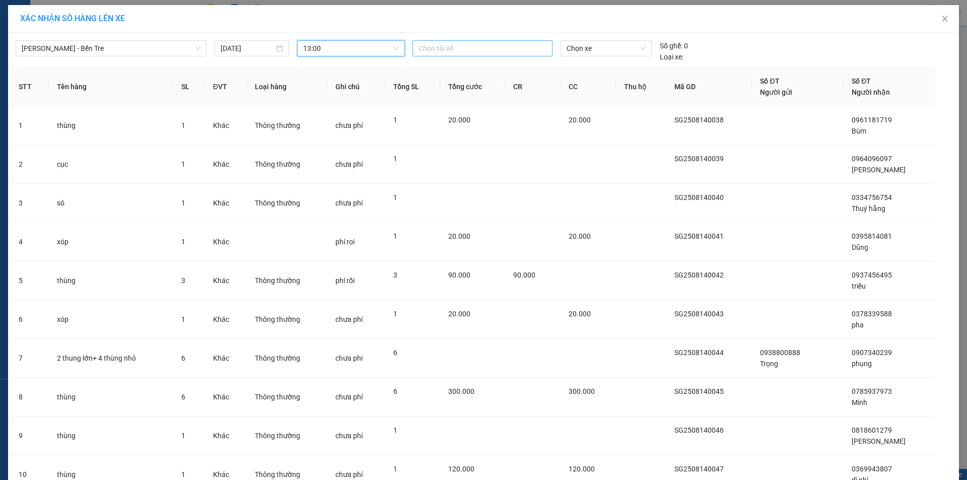
click at [512, 46] on div at bounding box center [482, 48] width 135 height 12
type input "thanh"
click at [437, 66] on div "Thanh" at bounding box center [484, 68] width 139 height 11
click at [602, 50] on span "Chọn xe" at bounding box center [606, 48] width 79 height 15
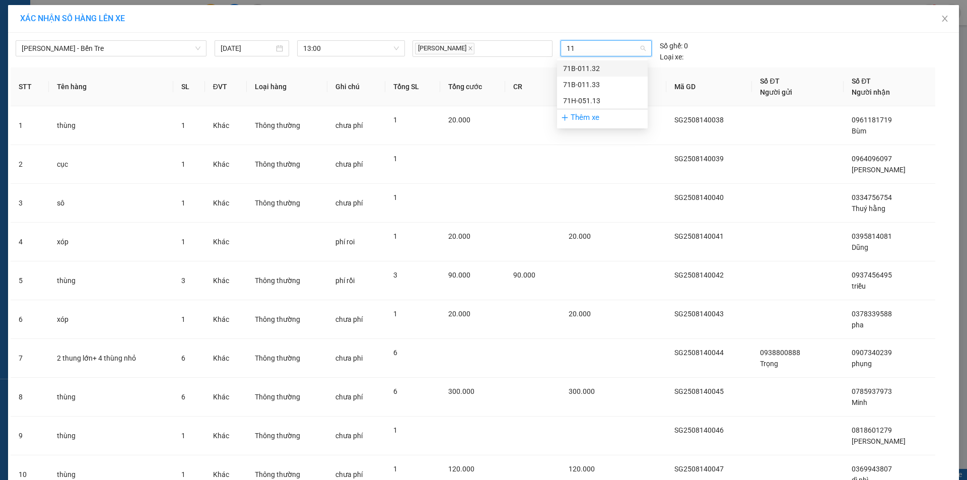
type input "113"
click at [587, 101] on div "71H-051.13" at bounding box center [602, 100] width 79 height 11
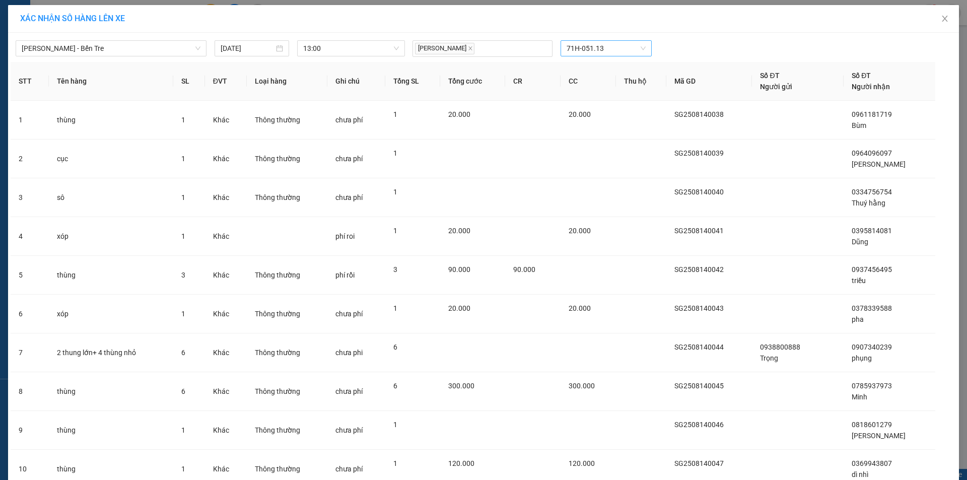
click at [116, 22] on span "XÁC NHẬN SỐ HÀNG LÊN XE" at bounding box center [72, 19] width 105 height 10
click at [31, 20] on span "XÁC NHẬN SỐ HÀNG LÊN XE" at bounding box center [72, 19] width 105 height 10
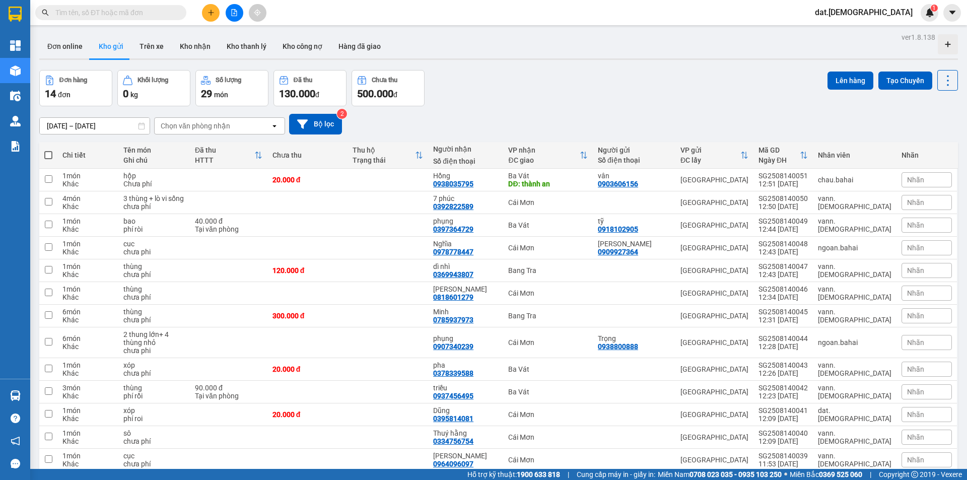
click at [50, 154] on span at bounding box center [48, 155] width 8 height 8
click at [48, 150] on input "checkbox" at bounding box center [48, 150] width 0 height 0
checkbox input "true"
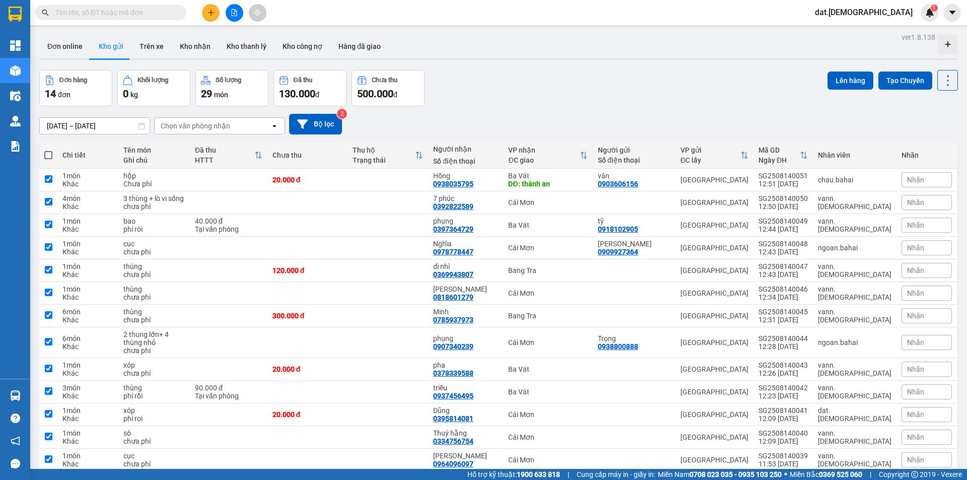
checkbox input "true"
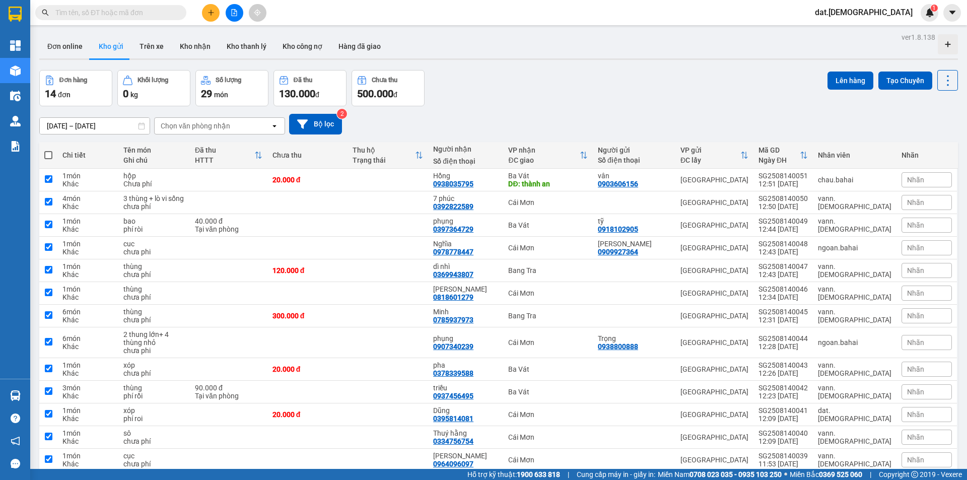
checkbox input "true"
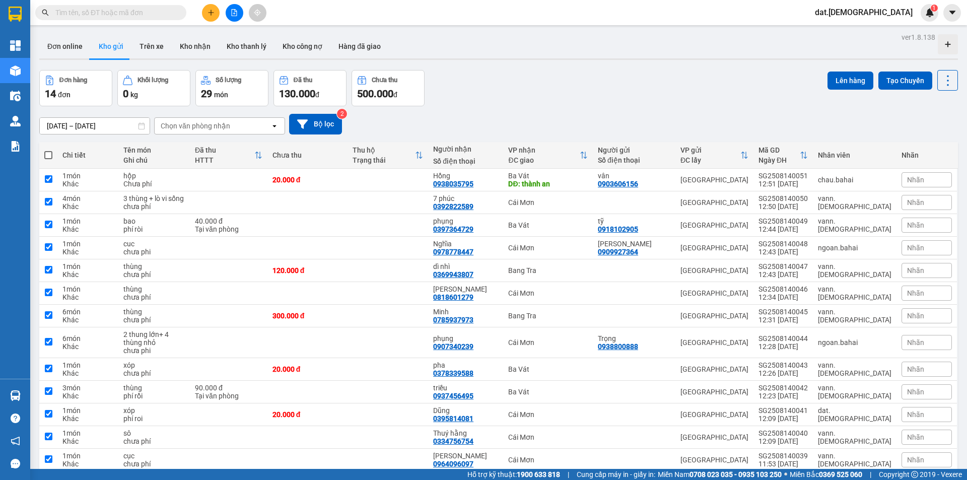
checkbox input "true"
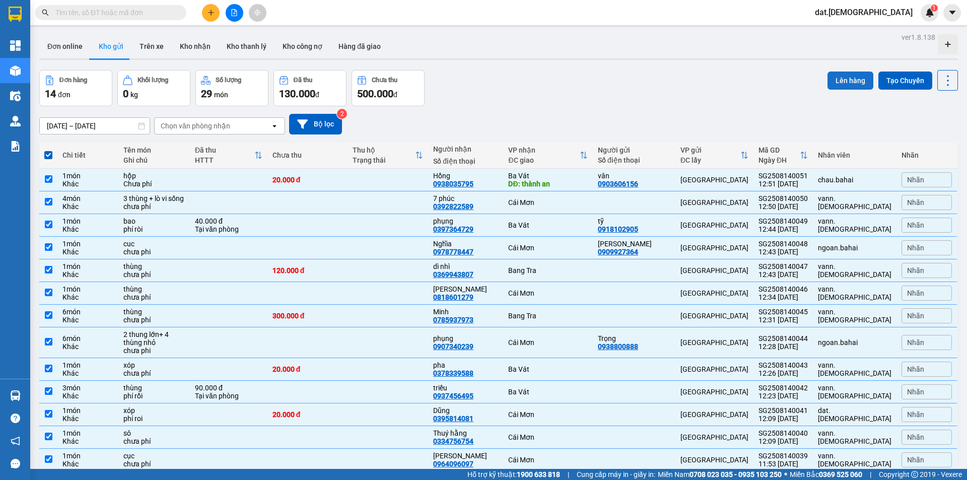
click at [851, 80] on button "Lên hàng" at bounding box center [851, 81] width 46 height 18
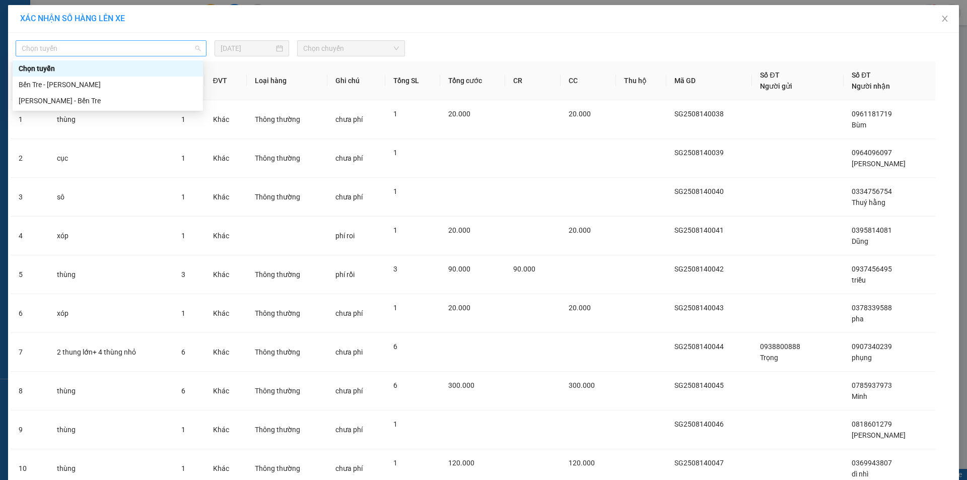
click at [111, 52] on span "Chọn tuyến" at bounding box center [111, 48] width 179 height 15
click at [110, 107] on div "Hồ Chí Minh - Bến Tre" at bounding box center [108, 101] width 190 height 16
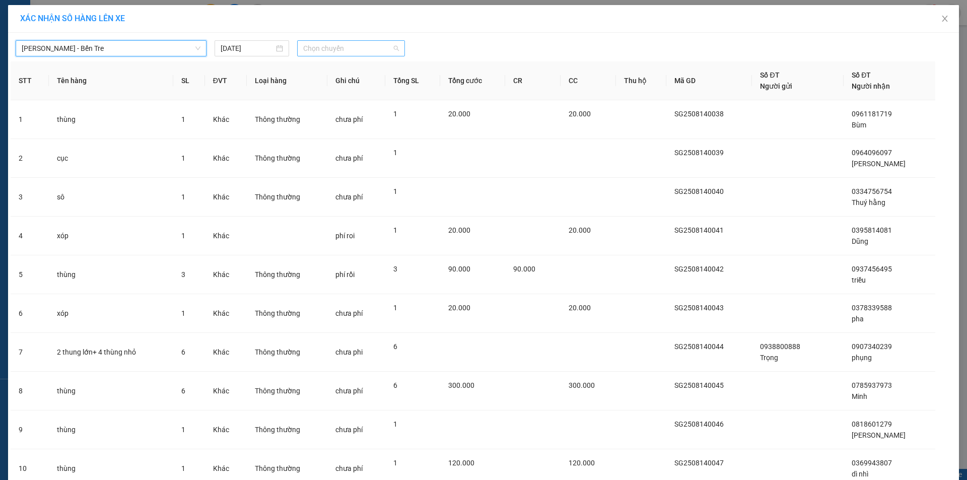
click at [327, 51] on span "Chọn chuyến" at bounding box center [351, 48] width 96 height 15
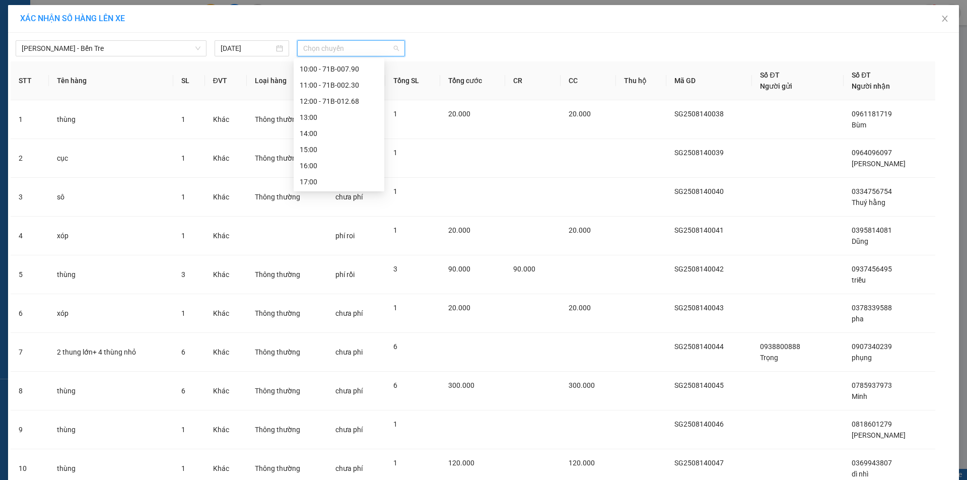
scroll to position [101, 0]
click at [341, 108] on div "13:00" at bounding box center [339, 112] width 79 height 11
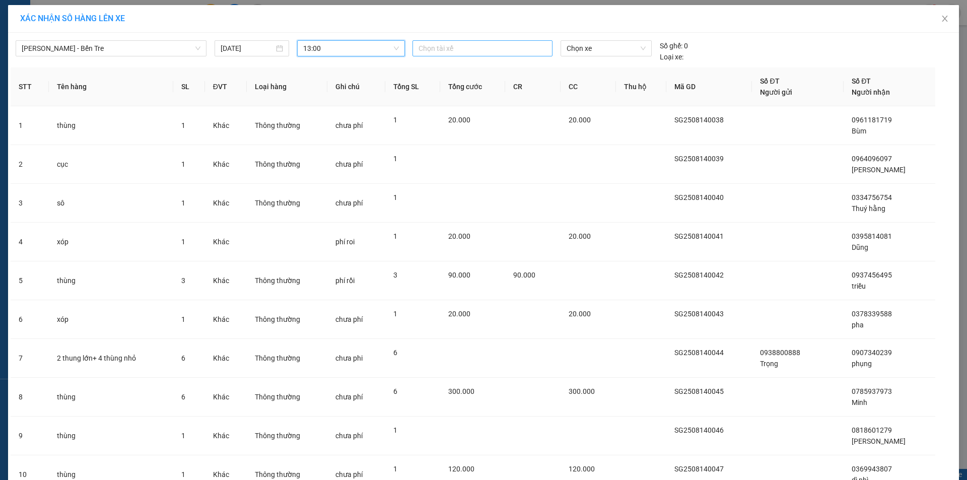
click at [485, 47] on div at bounding box center [482, 48] width 135 height 12
type input "thanh"
click at [457, 66] on div "Thanh" at bounding box center [484, 68] width 139 height 11
click at [601, 51] on span "Chọn xe" at bounding box center [606, 48] width 79 height 15
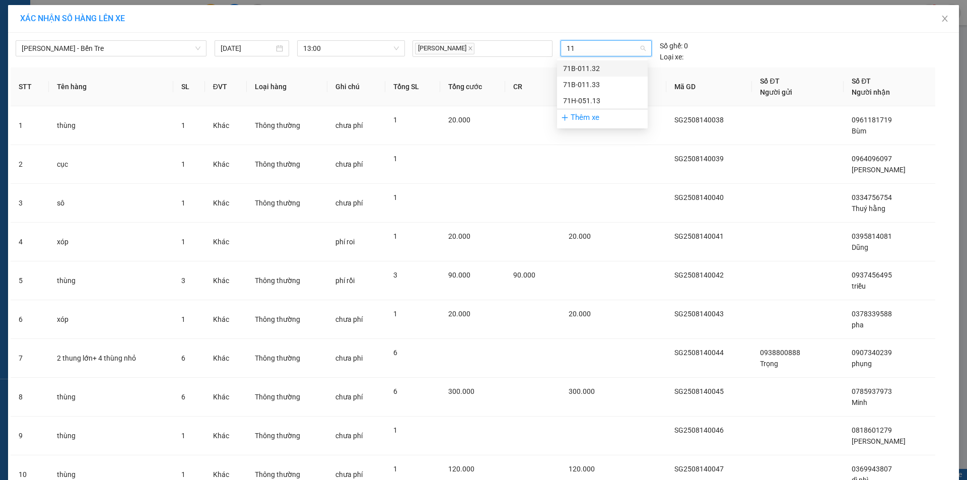
type input "113"
click at [598, 102] on div "71H-051.13" at bounding box center [602, 100] width 79 height 11
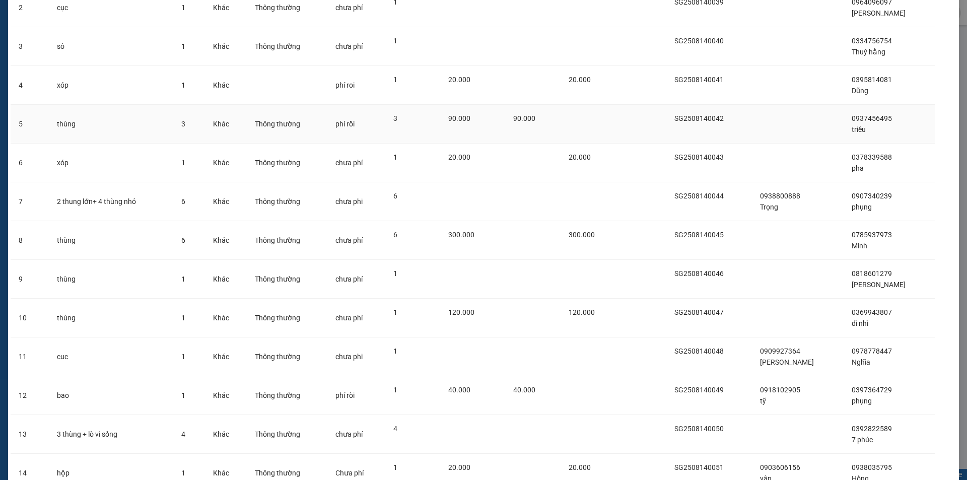
scroll to position [237, 0]
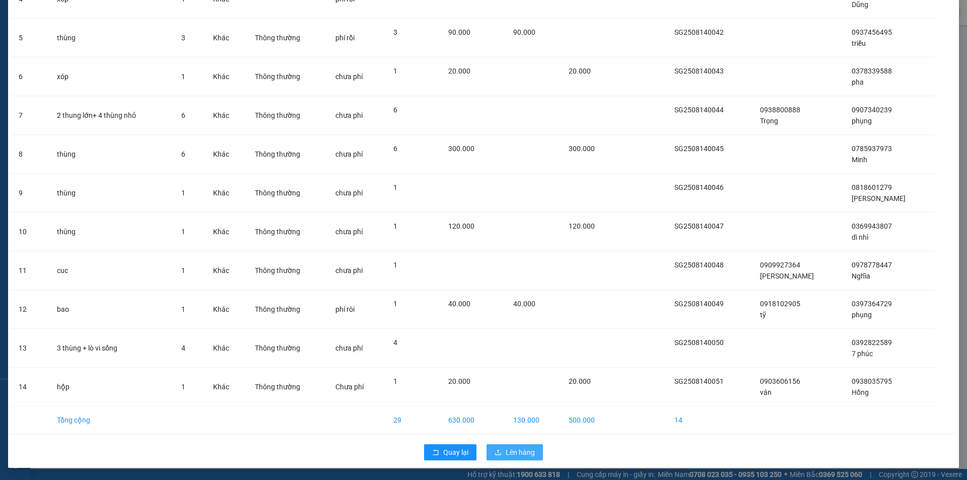
click at [516, 448] on span "Lên hàng" at bounding box center [520, 452] width 29 height 11
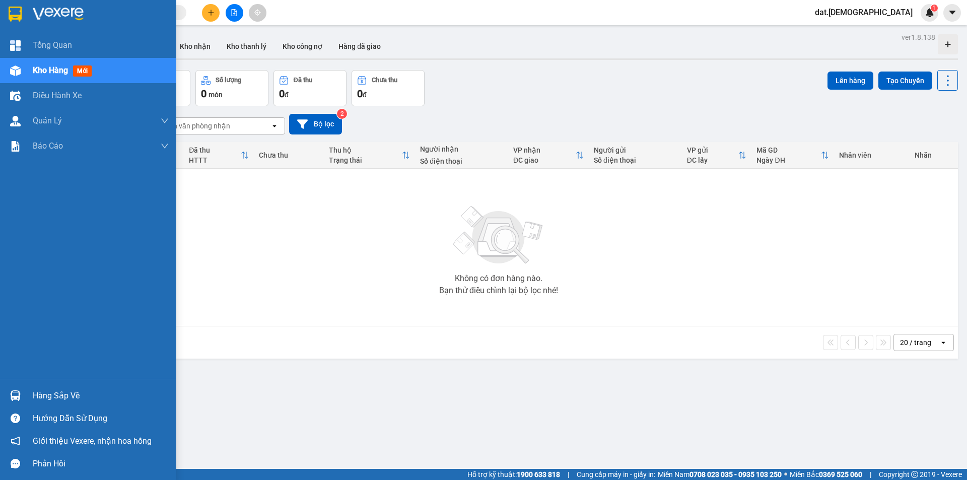
click at [89, 68] on span "mới" at bounding box center [82, 70] width 19 height 11
click at [76, 73] on span "mới" at bounding box center [82, 70] width 19 height 11
click at [57, 68] on span "Kho hàng" at bounding box center [50, 70] width 35 height 10
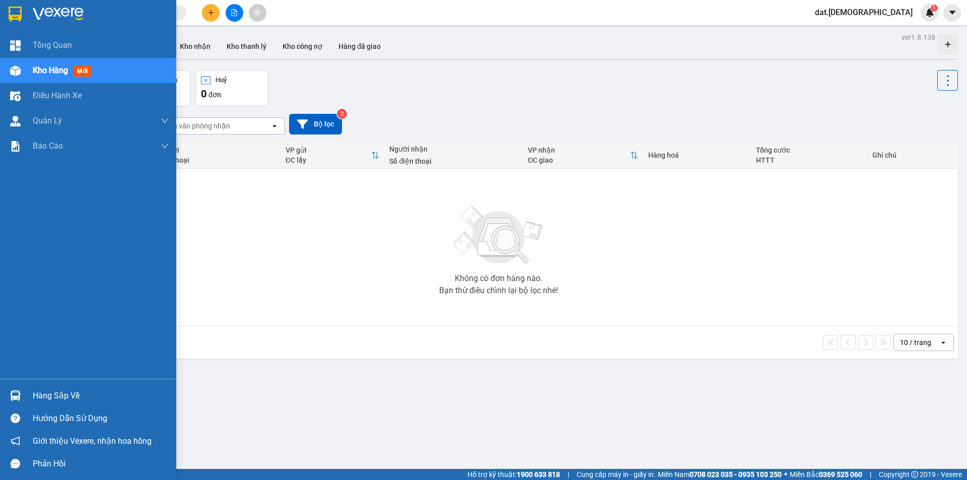
click at [75, 69] on span "mới" at bounding box center [82, 70] width 19 height 11
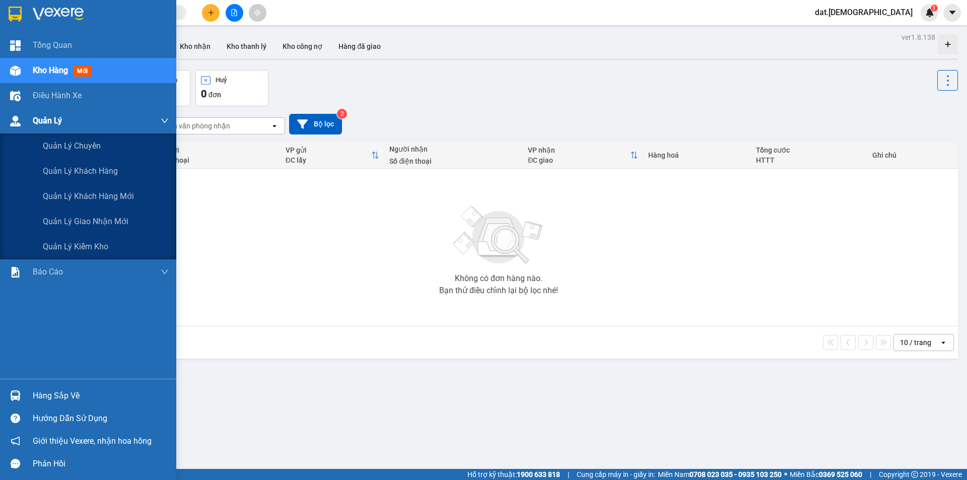
drag, startPoint x: 78, startPoint y: 68, endPoint x: 70, endPoint y: 122, distance: 54.4
click at [65, 131] on div "Tổng Quan Kho hàng mới Điều hành xe Quản [PERSON_NAME] lý chuyến Quản lý khách …" at bounding box center [88, 206] width 176 height 346
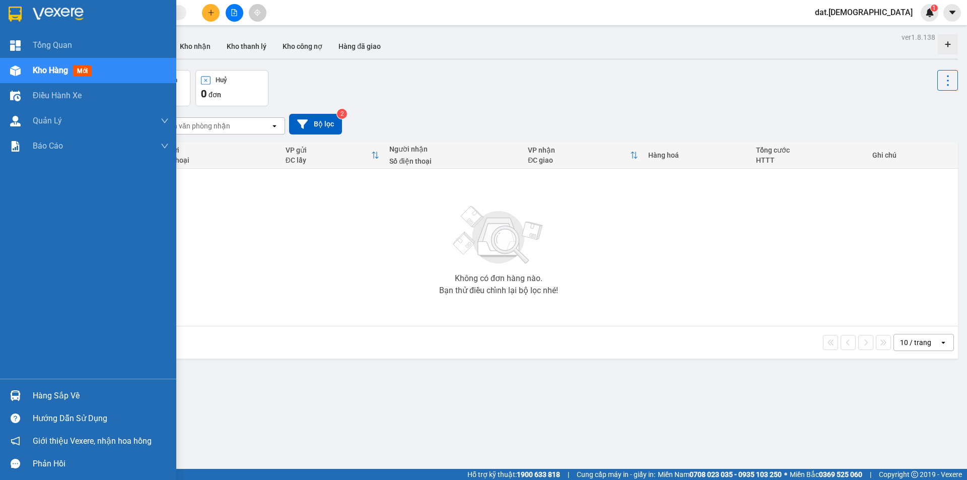
click at [84, 67] on span "mới" at bounding box center [82, 70] width 19 height 11
drag, startPoint x: 83, startPoint y: 68, endPoint x: 99, endPoint y: 249, distance: 182.0
click at [94, 219] on div "Tổng Quan Kho hàng mới Điều hành xe Quản [PERSON_NAME] lý chuyến Quản lý khách …" at bounding box center [88, 206] width 176 height 346
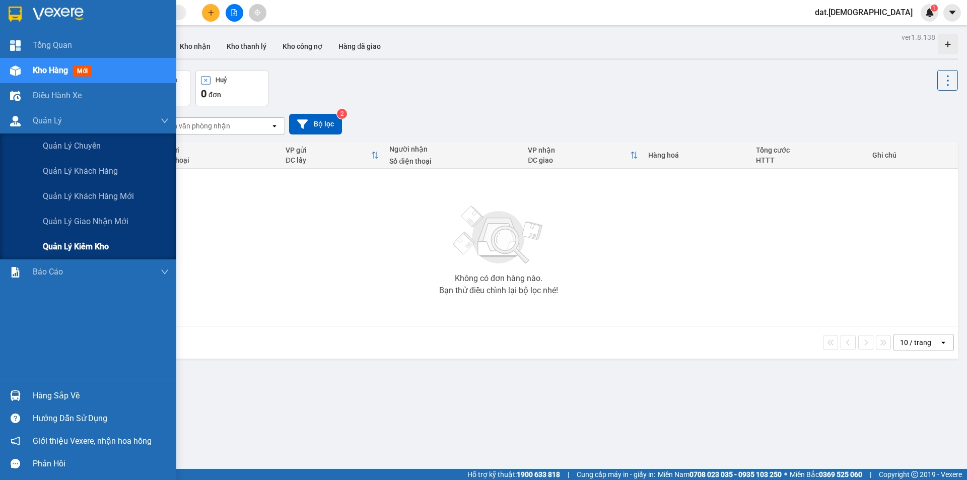
click at [99, 249] on span "Quản lý kiểm kho" at bounding box center [76, 246] width 66 height 13
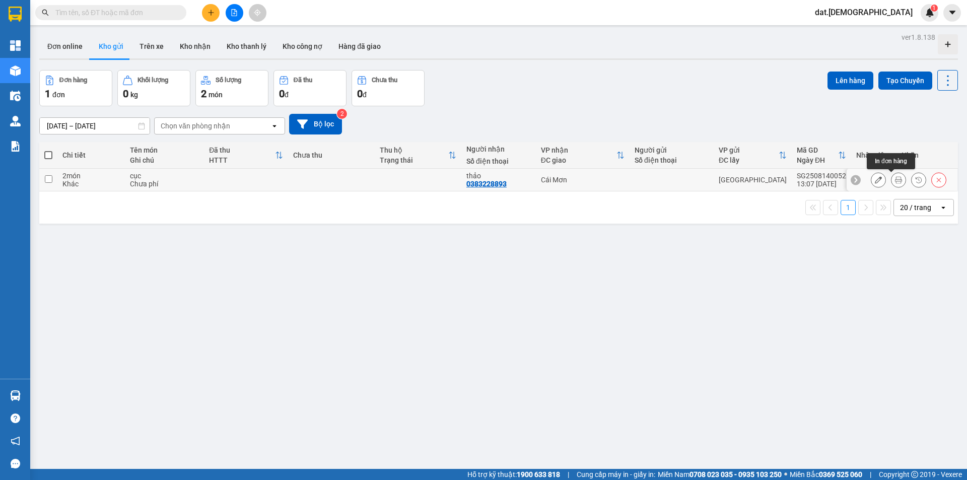
click at [895, 182] on icon at bounding box center [898, 179] width 7 height 7
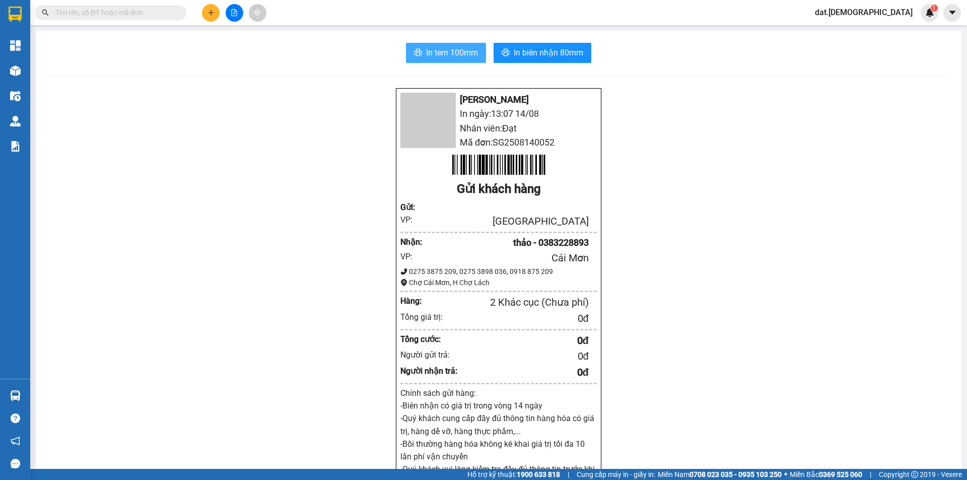
click at [457, 51] on span "In tem 100mm" at bounding box center [452, 52] width 52 height 13
click at [456, 44] on button "In tem 100mm" at bounding box center [446, 53] width 80 height 20
click at [552, 50] on span "In biên nhận 80mm" at bounding box center [549, 52] width 70 height 13
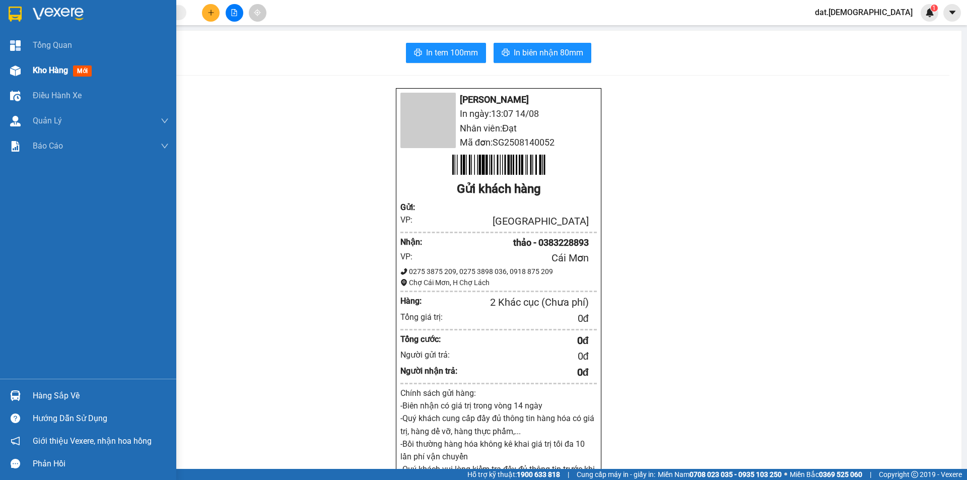
click at [82, 74] on span "mới" at bounding box center [82, 70] width 19 height 11
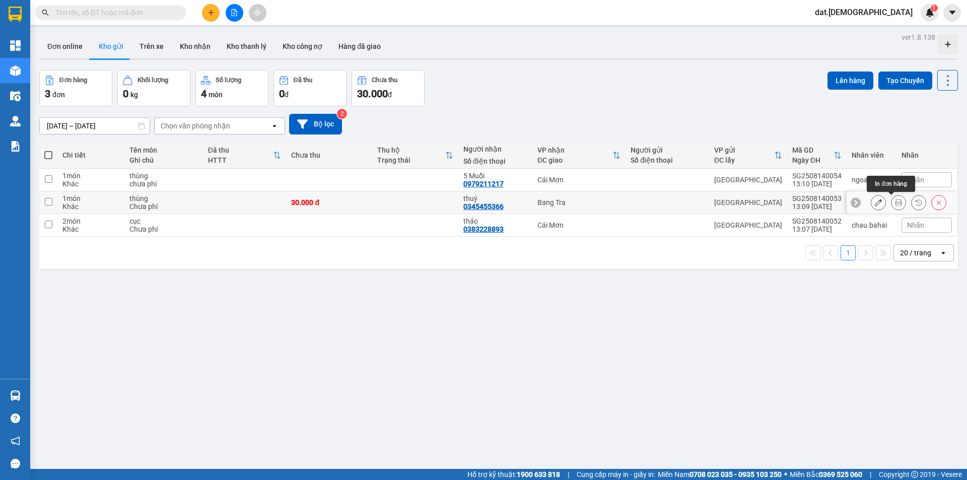
click at [895, 200] on icon at bounding box center [898, 202] width 7 height 7
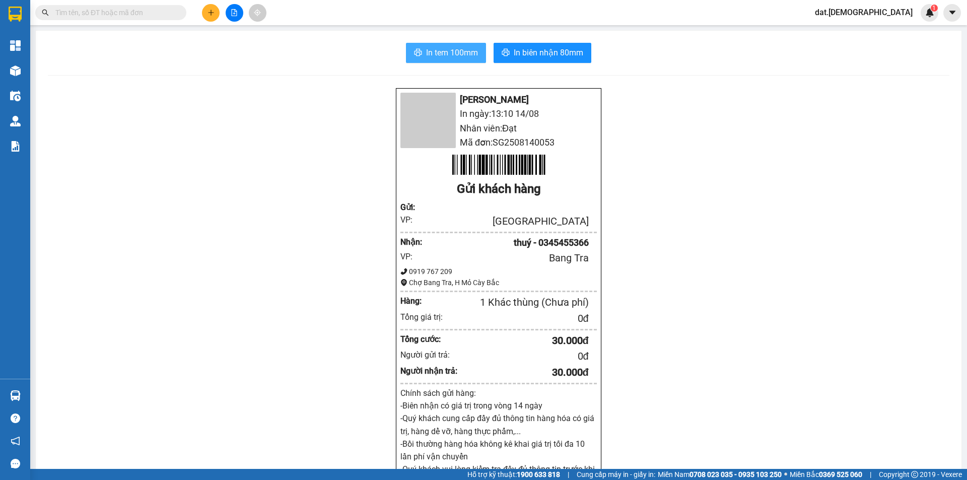
click at [453, 49] on span "In tem 100mm" at bounding box center [452, 52] width 52 height 13
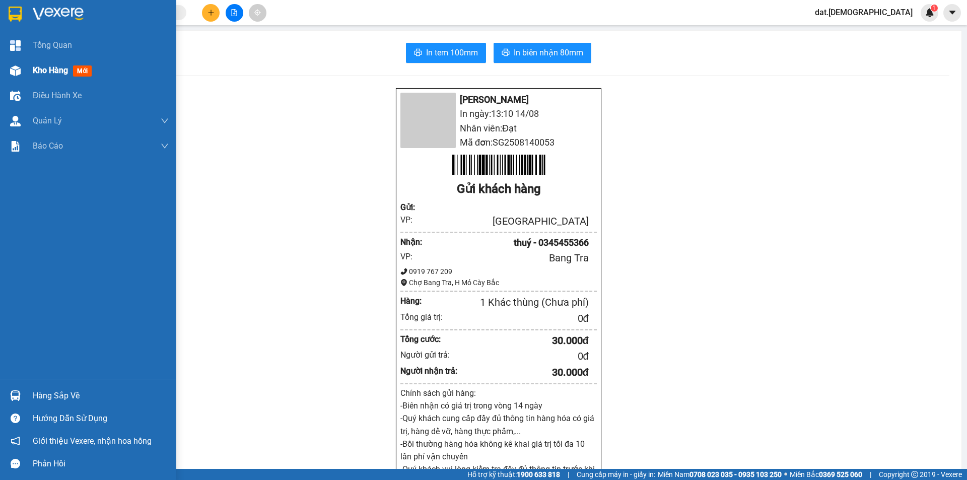
click at [57, 65] on span "Kho hàng" at bounding box center [50, 70] width 35 height 10
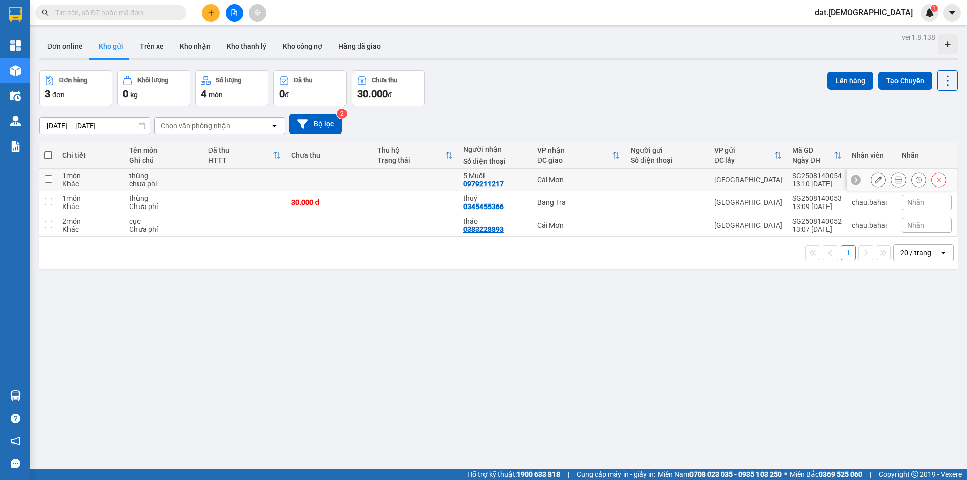
click at [895, 177] on icon at bounding box center [898, 179] width 7 height 7
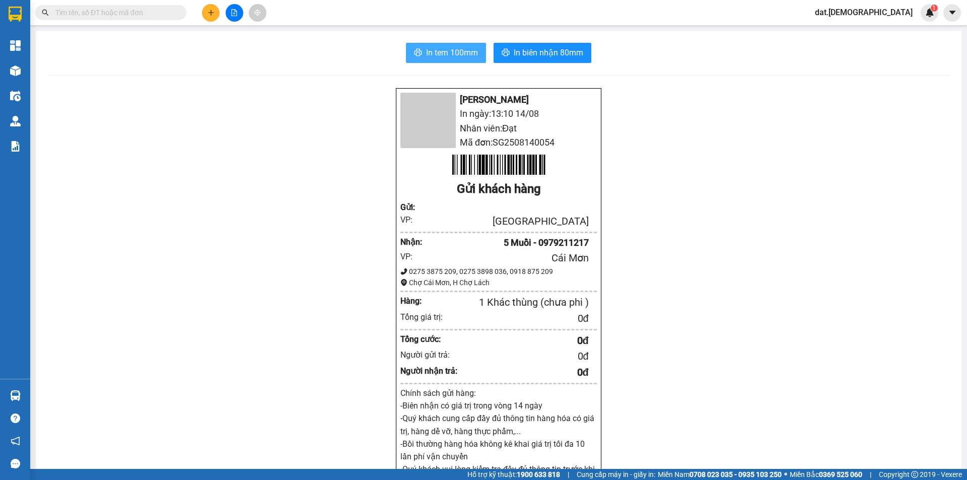
click at [468, 52] on span "In tem 100mm" at bounding box center [452, 52] width 52 height 13
drag, startPoint x: 553, startPoint y: 57, endPoint x: 548, endPoint y: 52, distance: 6.4
click at [552, 57] on span "In biên nhận 80mm" at bounding box center [549, 52] width 70 height 13
click at [752, 408] on div "Bá Hải In ngày: 13:10 14/08 Nhân viên: Đạt Mã đơn: SG2508140054 Gửi khách hàng …" at bounding box center [499, 424] width 902 height 672
click at [533, 41] on div "In tem 100mm In biên nhận 80mm Bá Hải In ngày: 13:10 14/08 Nhân viên: Đạt Mã đơ…" at bounding box center [499, 401] width 926 height 741
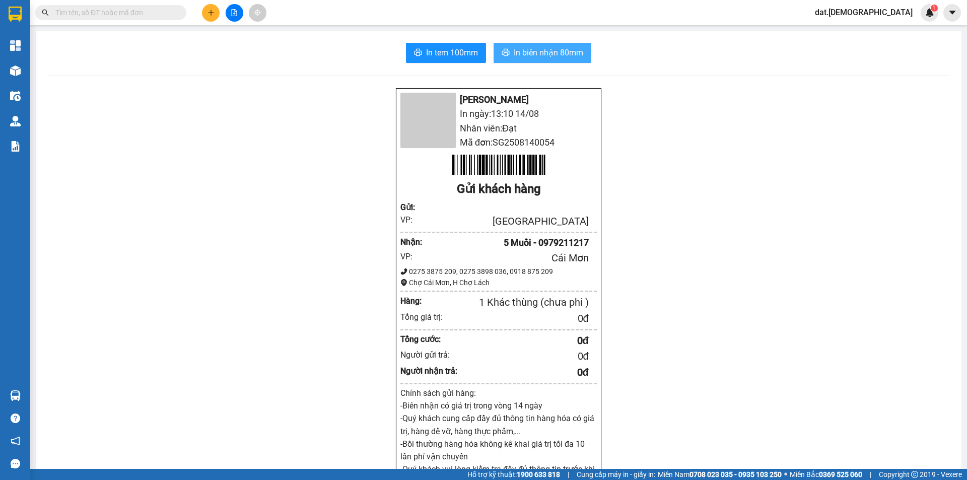
drag, startPoint x: 535, startPoint y: 50, endPoint x: 557, endPoint y: 80, distance: 36.9
click at [536, 50] on span "In biên nhận 80mm" at bounding box center [549, 52] width 70 height 13
drag, startPoint x: 751, startPoint y: 413, endPoint x: 732, endPoint y: 435, distance: 28.6
click at [741, 429] on div "Bá Hải In ngày: 13:10 14/08 Nhân viên: Đạt Mã đơn: SG2508140054 Gửi khách hàng …" at bounding box center [499, 424] width 902 height 672
click at [679, 390] on div "Bá Hải In ngày: 13:10 14/08 Nhân viên: Đạt Mã đơn: SG2508140054 Gửi khách hàng …" at bounding box center [499, 424] width 902 height 672
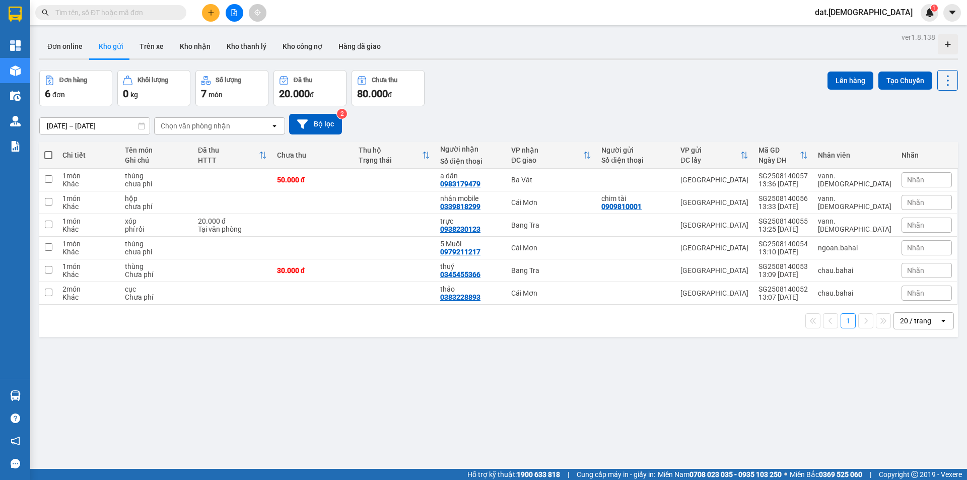
click at [51, 155] on span at bounding box center [48, 155] width 8 height 8
click at [48, 150] on input "checkbox" at bounding box center [48, 150] width 0 height 0
checkbox input "true"
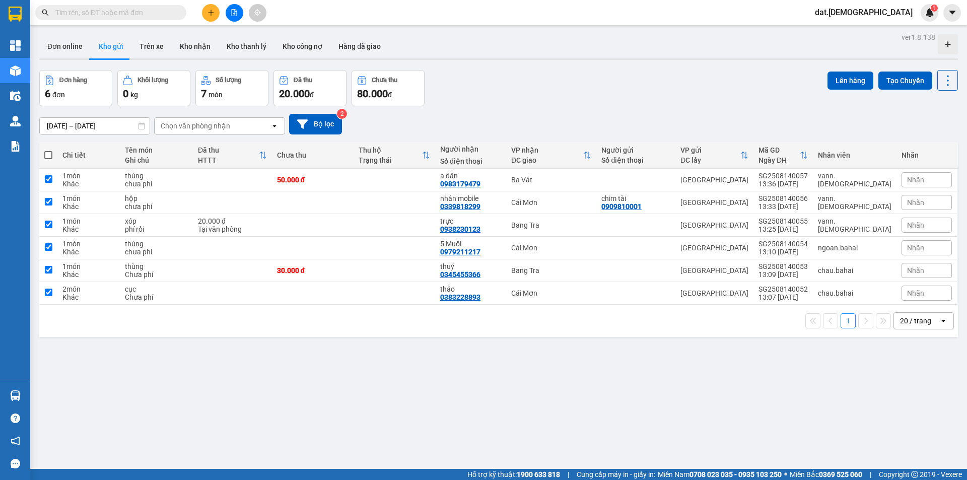
checkbox input "true"
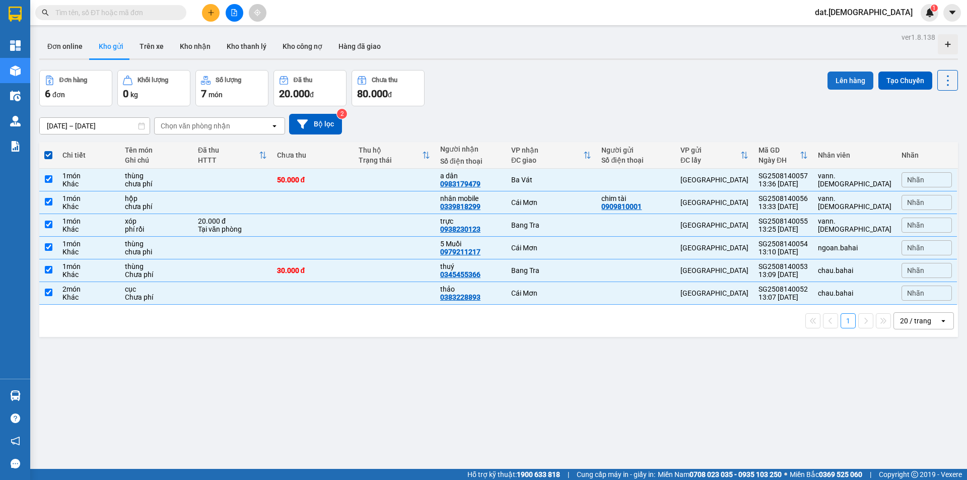
click at [840, 79] on button "Lên hàng" at bounding box center [851, 81] width 46 height 18
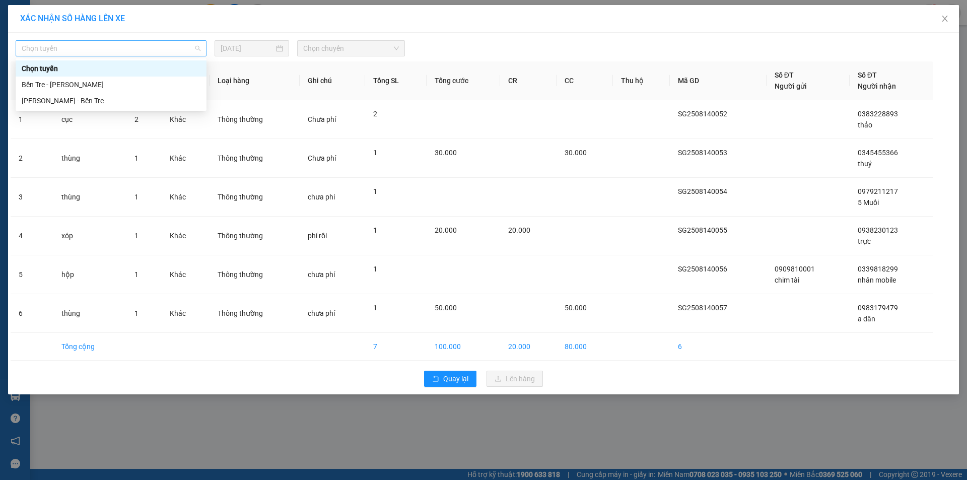
click at [108, 49] on span "Chọn tuyến" at bounding box center [111, 48] width 179 height 15
click at [71, 98] on div "Hồ Chí Minh - Bến Tre" at bounding box center [111, 100] width 179 height 11
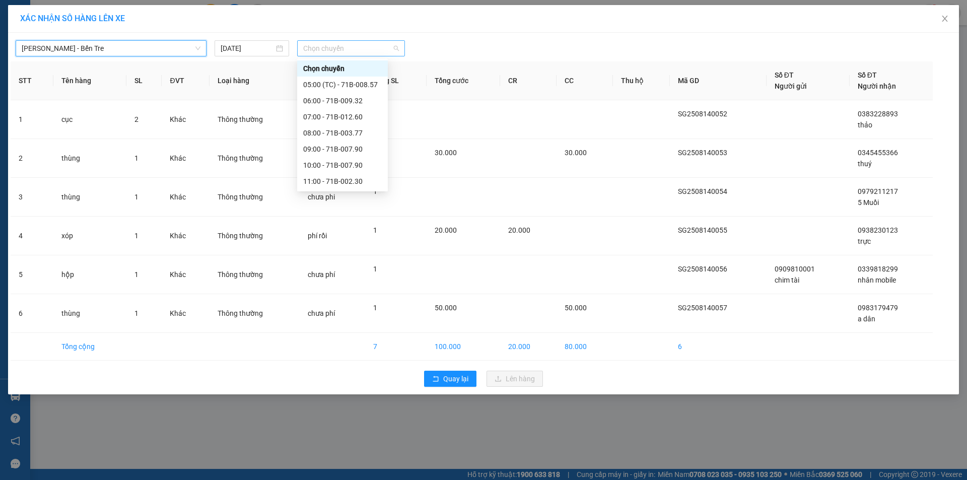
click at [356, 47] on span "Chọn chuyến" at bounding box center [351, 48] width 96 height 15
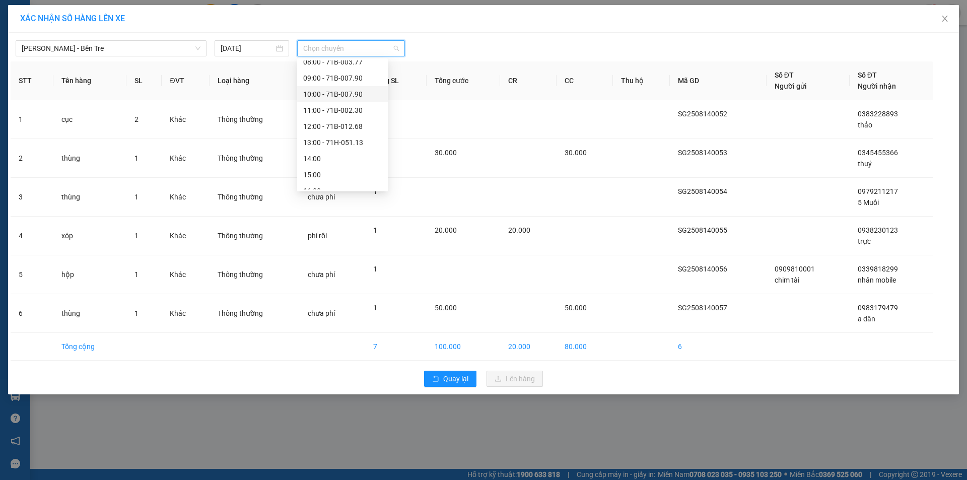
scroll to position [101, 0]
click at [337, 130] on div "14:00" at bounding box center [342, 128] width 79 height 11
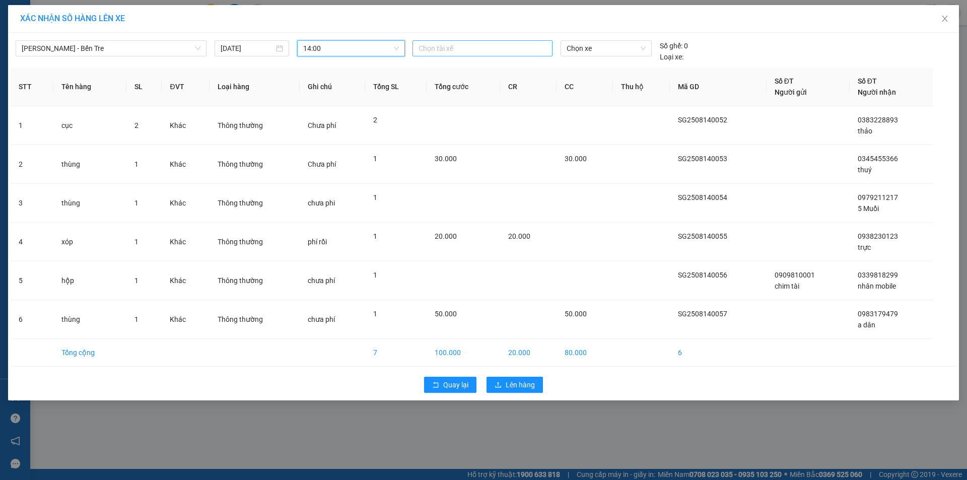
click at [458, 51] on div at bounding box center [482, 48] width 135 height 12
type input "thien"
click at [435, 72] on div "Thiện" at bounding box center [488, 68] width 139 height 11
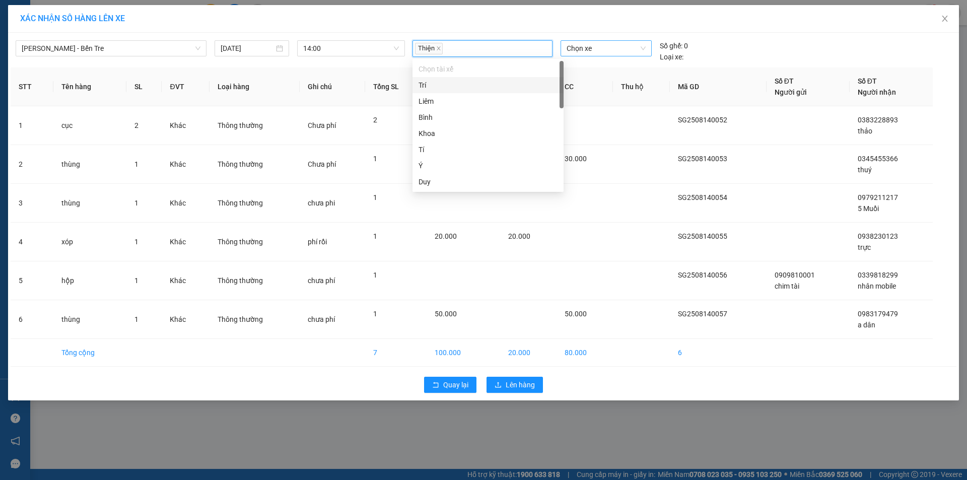
click at [619, 49] on span "Chọn xe" at bounding box center [606, 48] width 79 height 15
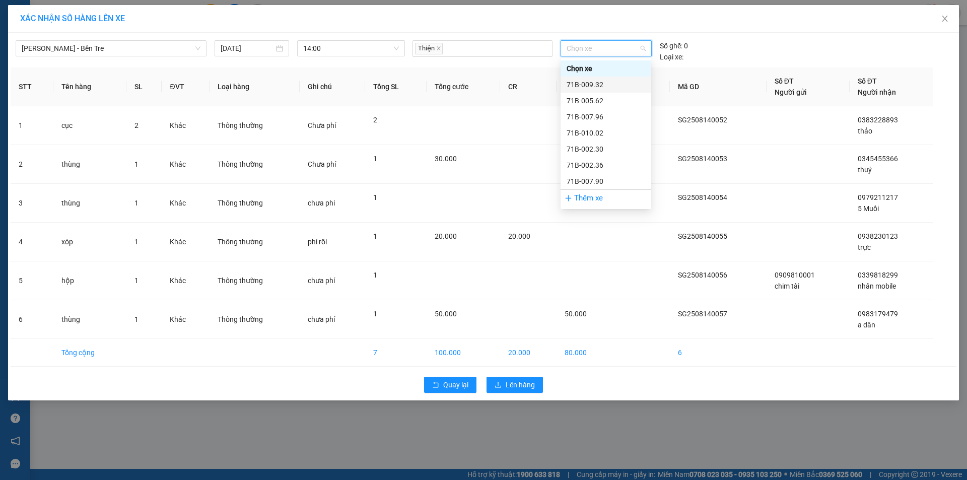
click at [598, 86] on div "71B-009.32" at bounding box center [606, 84] width 79 height 11
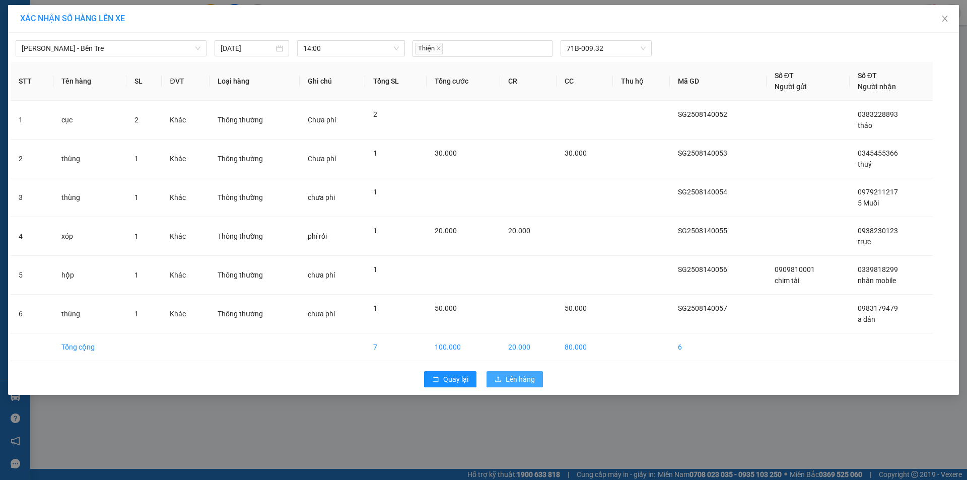
click at [513, 377] on span "Lên hàng" at bounding box center [520, 379] width 29 height 11
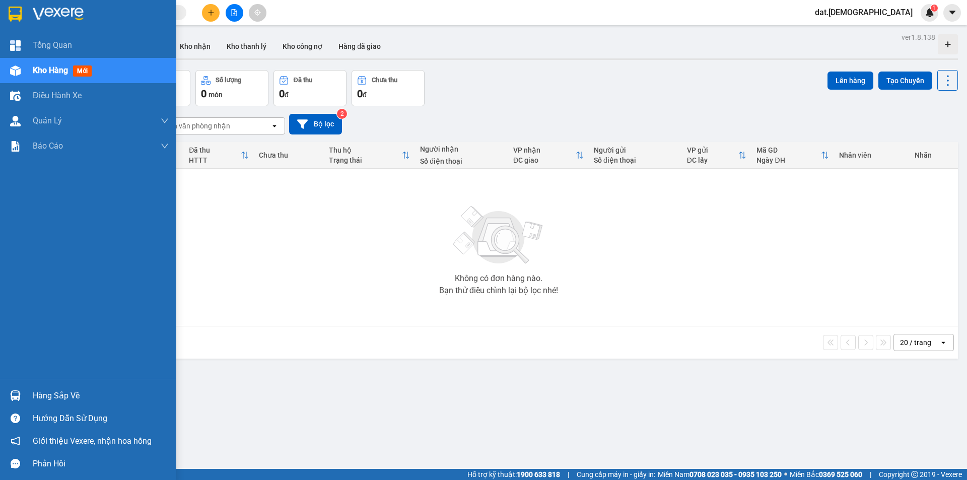
click at [88, 67] on span "mới" at bounding box center [82, 70] width 19 height 11
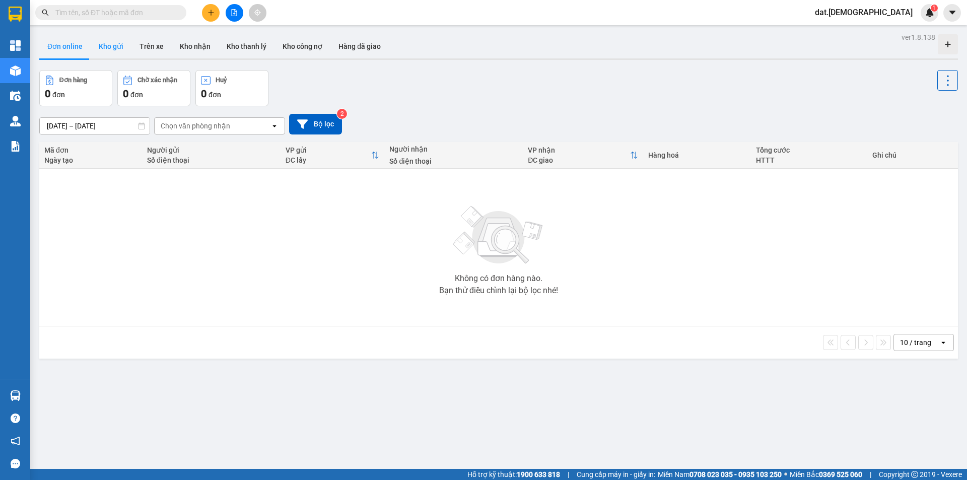
click at [116, 42] on button "Kho gửi" at bounding box center [111, 46] width 41 height 24
type input "[DATE] – [DATE]"
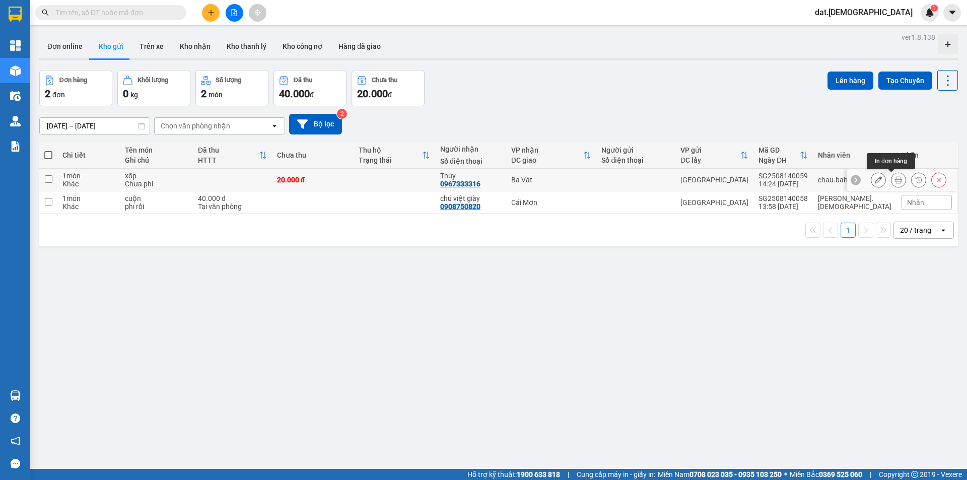
click at [895, 178] on icon at bounding box center [898, 179] width 7 height 7
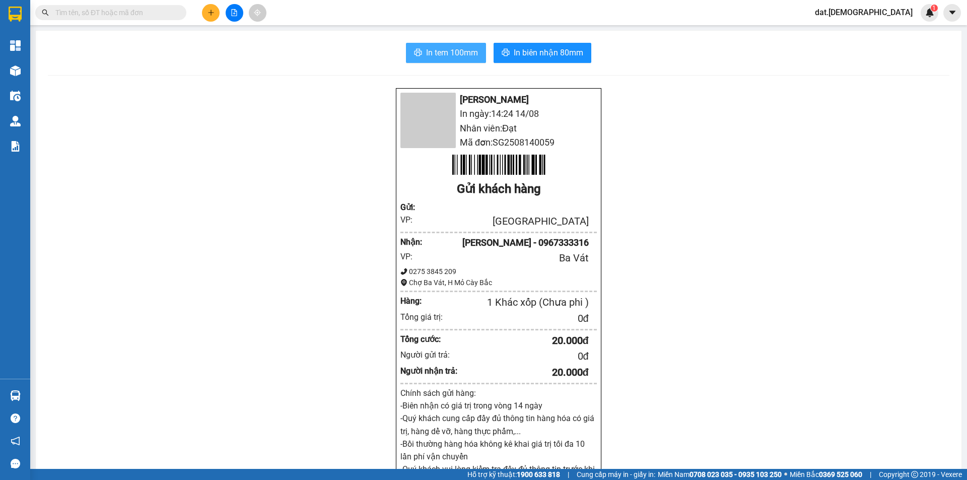
click at [406, 50] on button "In tem 100mm" at bounding box center [446, 53] width 80 height 20
click at [543, 53] on span "In biên nhận 80mm" at bounding box center [549, 52] width 70 height 13
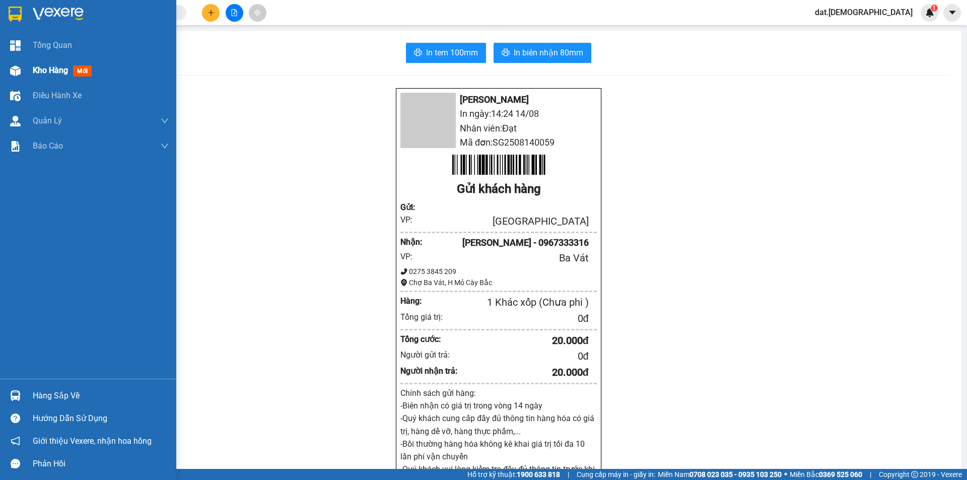
click at [83, 66] on span "mới" at bounding box center [82, 70] width 19 height 11
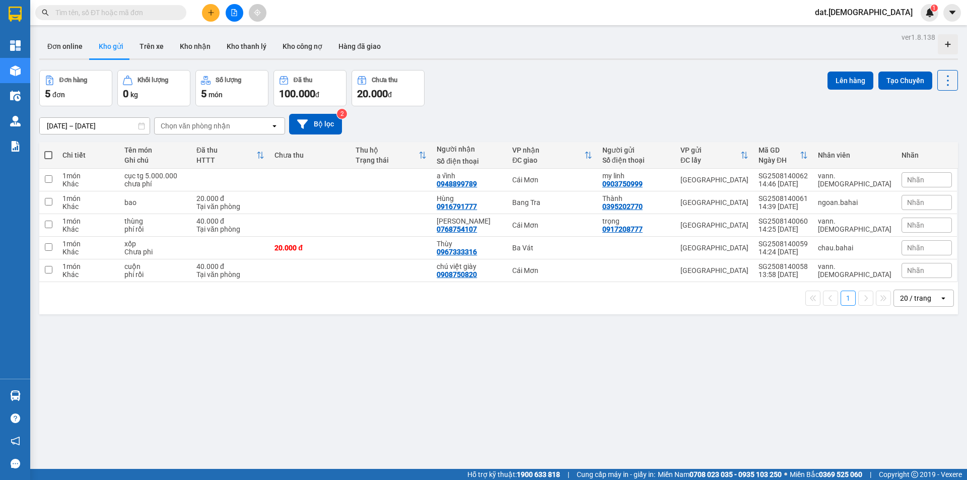
click at [50, 155] on span at bounding box center [48, 155] width 8 height 8
click at [48, 150] on input "checkbox" at bounding box center [48, 150] width 0 height 0
checkbox input "true"
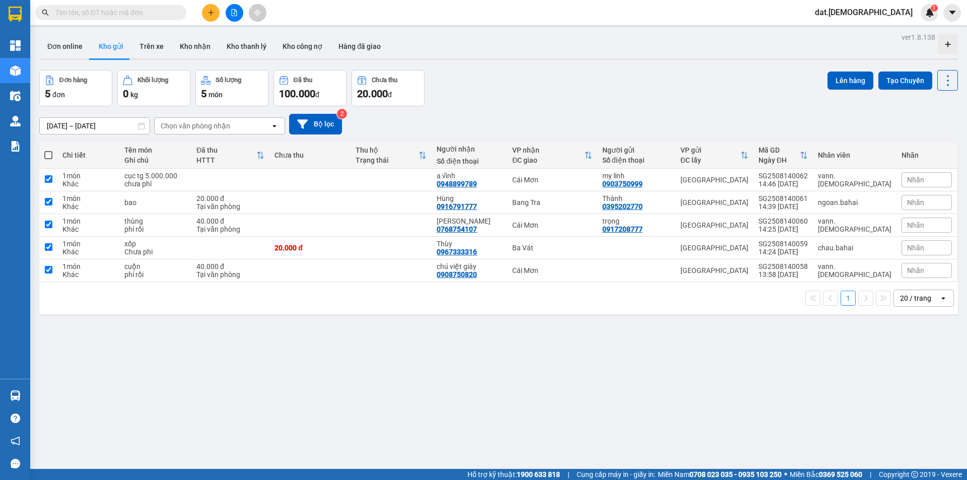
checkbox input "true"
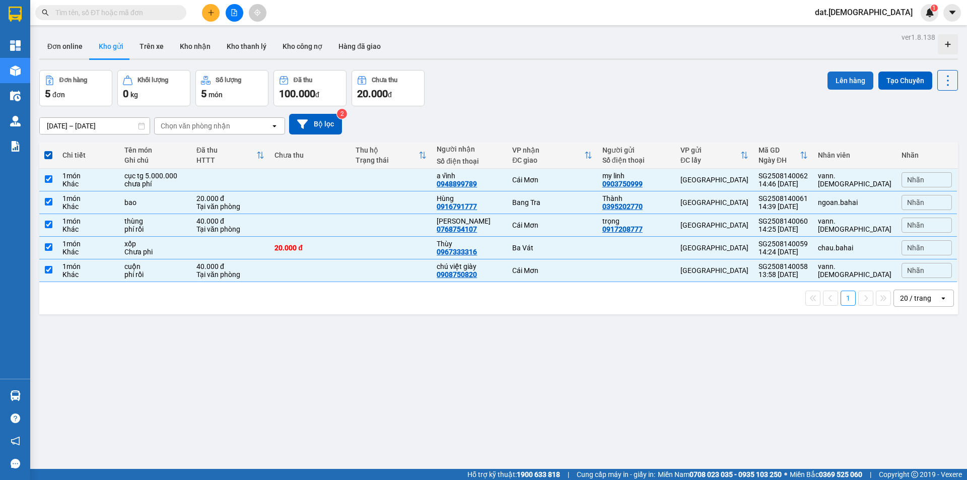
click at [838, 80] on button "Lên hàng" at bounding box center [851, 81] width 46 height 18
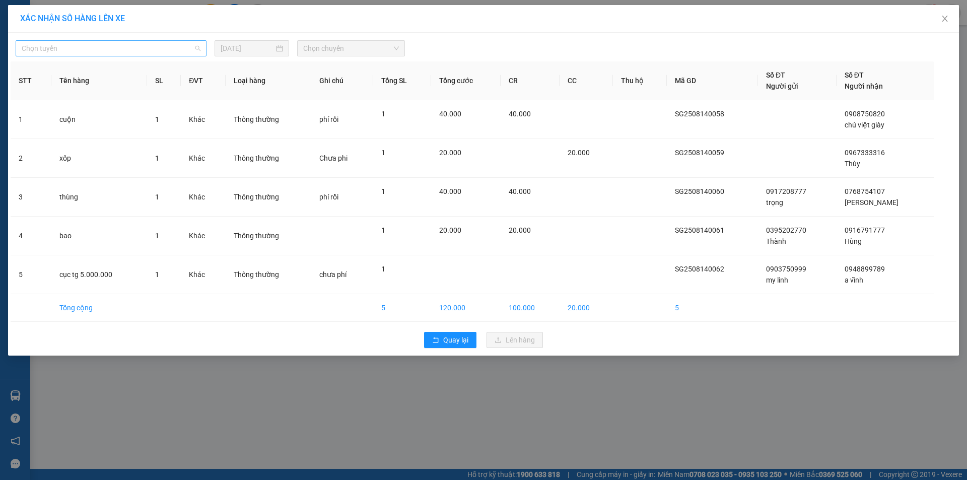
click at [101, 49] on span "Chọn tuyến" at bounding box center [111, 48] width 179 height 15
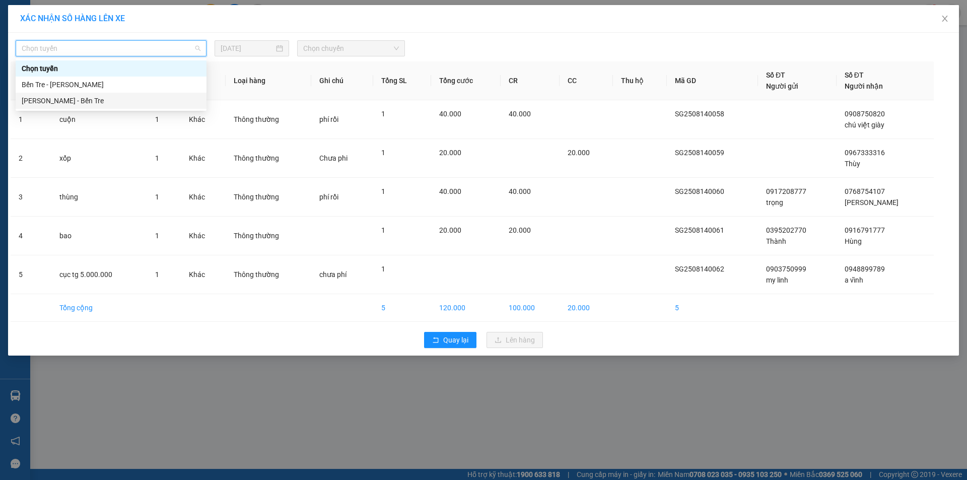
click at [83, 98] on div "Hồ Chí Minh - Bến Tre" at bounding box center [111, 100] width 179 height 11
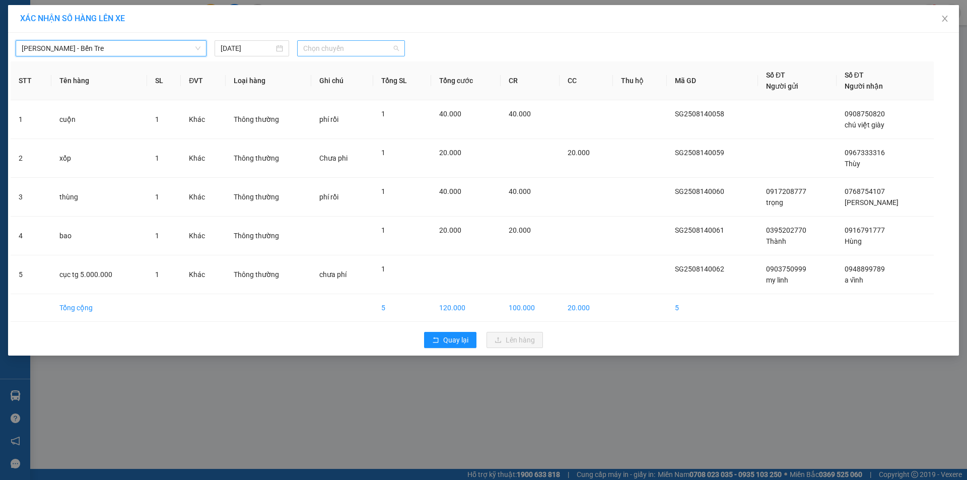
click at [348, 49] on span "Chọn chuyến" at bounding box center [351, 48] width 96 height 15
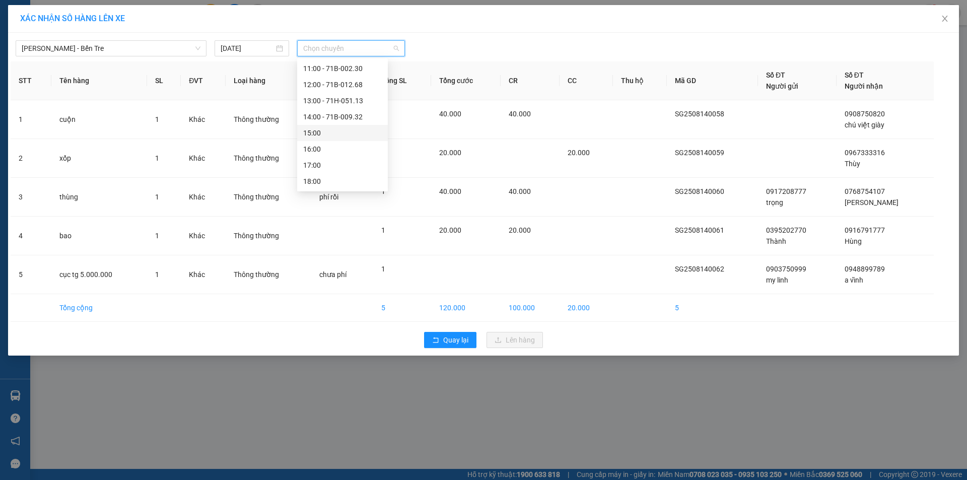
click at [343, 133] on div "15:00" at bounding box center [342, 132] width 79 height 11
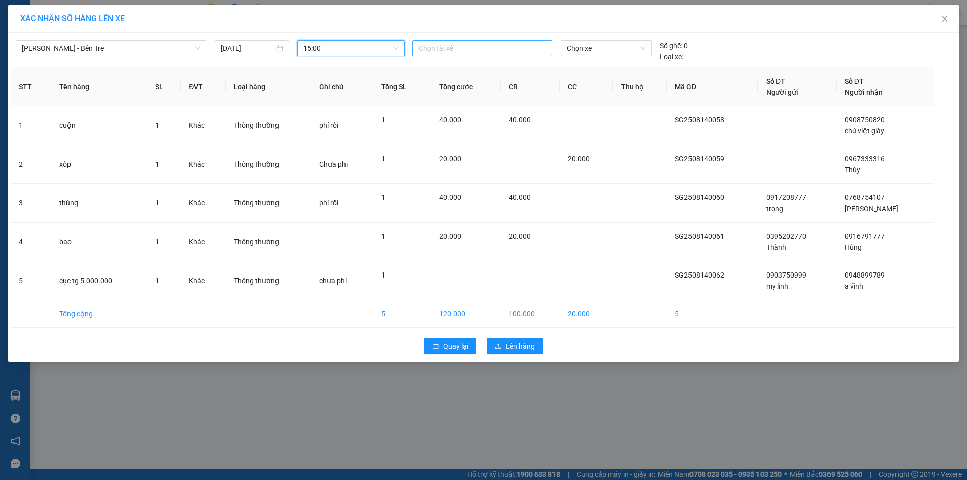
click at [458, 49] on div at bounding box center [482, 48] width 135 height 12
type input "linh"
click at [439, 68] on div "Linh" at bounding box center [488, 68] width 139 height 11
click at [605, 46] on span "Chọn xe" at bounding box center [606, 48] width 79 height 15
type input "857"
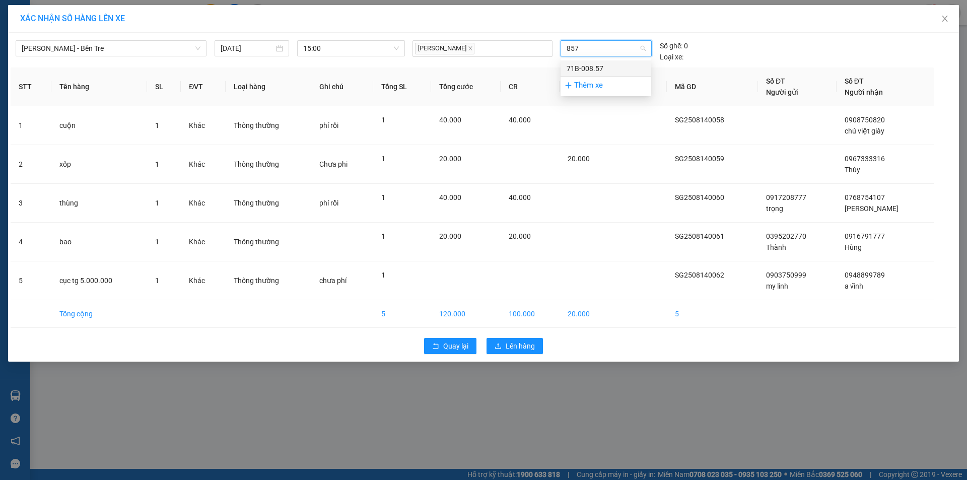
click at [598, 63] on div "71B-008.57" at bounding box center [606, 68] width 79 height 11
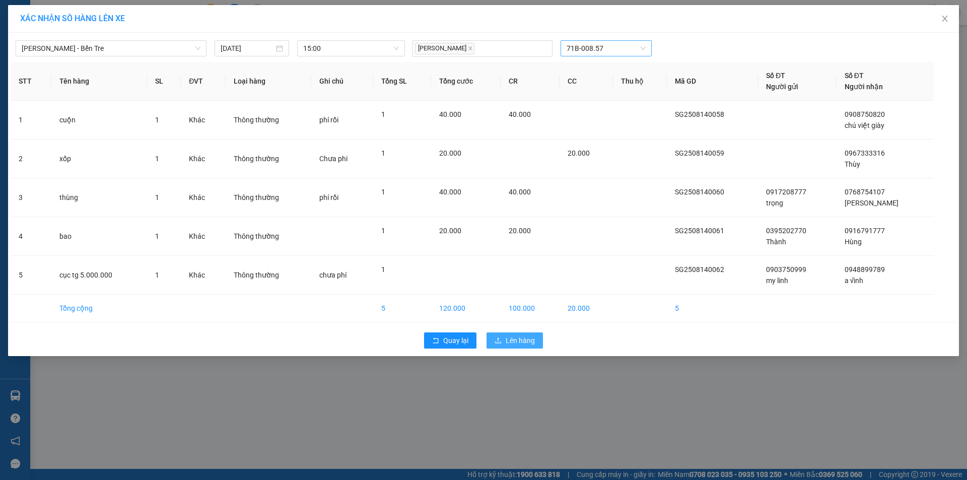
click at [514, 338] on span "Lên hàng" at bounding box center [520, 340] width 29 height 11
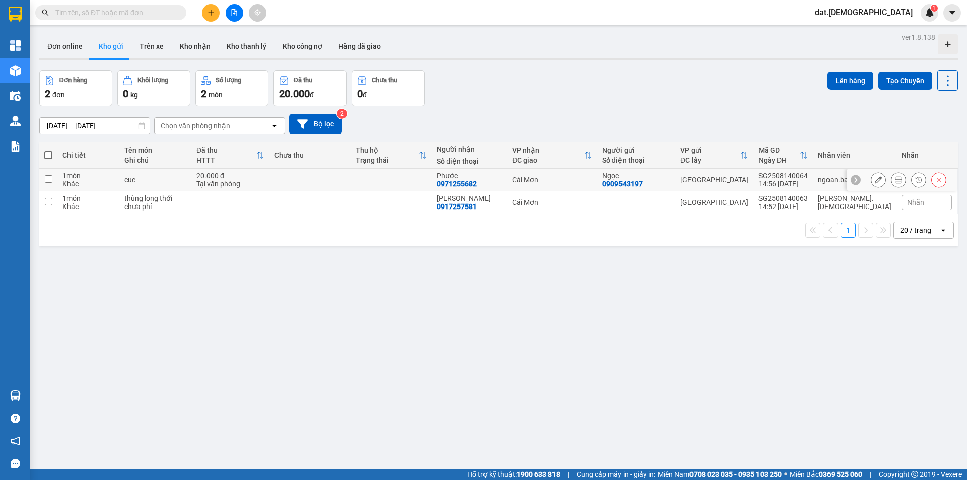
click at [895, 178] on icon at bounding box center [898, 179] width 7 height 7
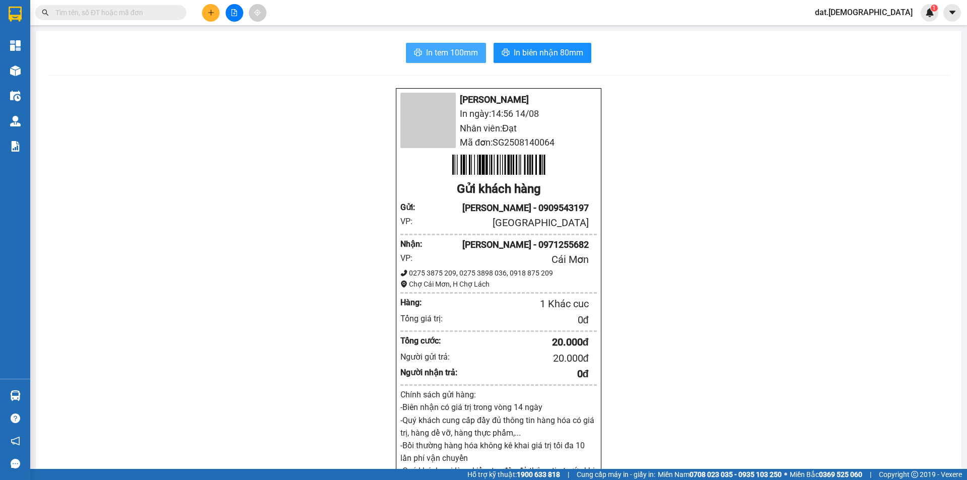
click at [459, 51] on span "In tem 100mm" at bounding box center [452, 52] width 52 height 13
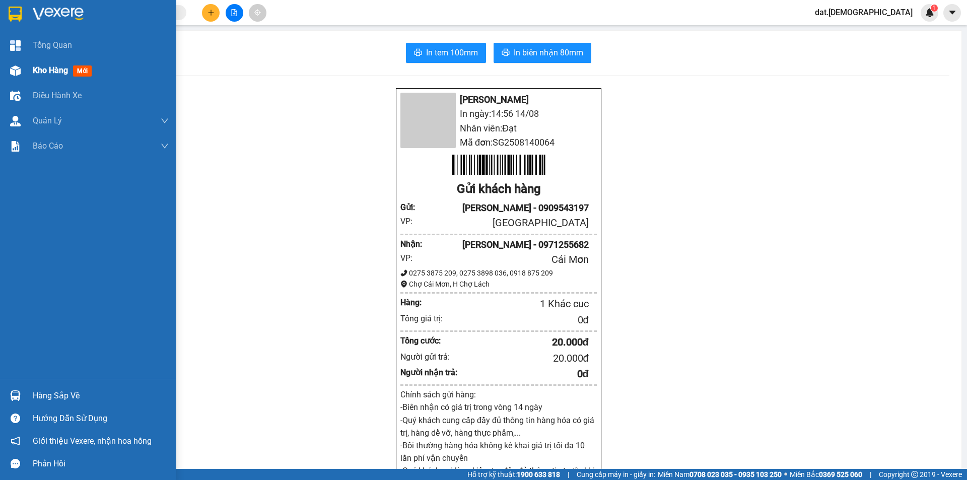
click at [88, 70] on span "mới" at bounding box center [82, 70] width 19 height 11
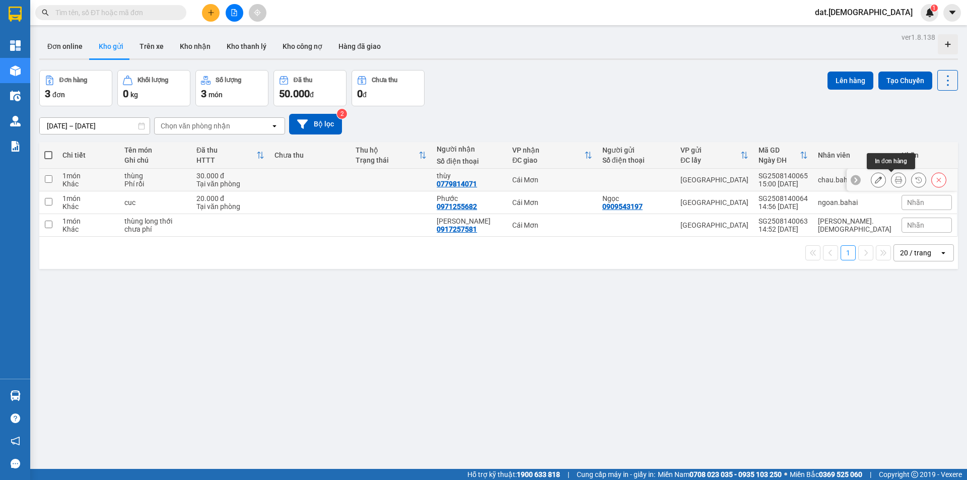
click at [895, 177] on icon at bounding box center [898, 179] width 7 height 7
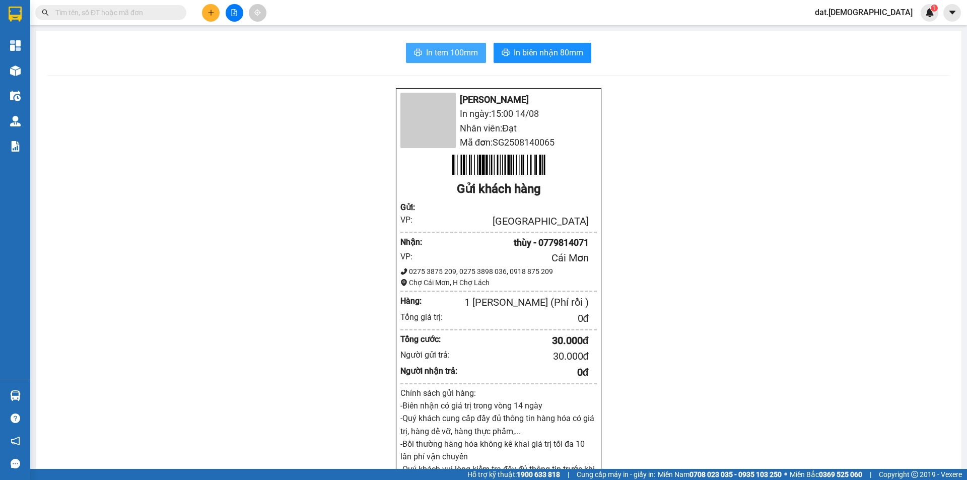
click at [454, 52] on span "In tem 100mm" at bounding box center [452, 52] width 52 height 13
click at [540, 55] on span "In biên nhận 80mm" at bounding box center [549, 52] width 70 height 13
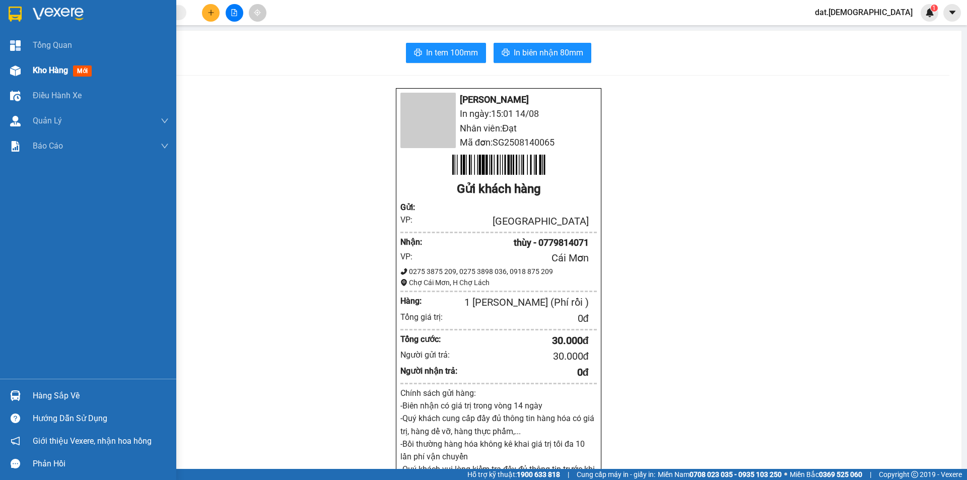
click at [84, 71] on span "mới" at bounding box center [82, 70] width 19 height 11
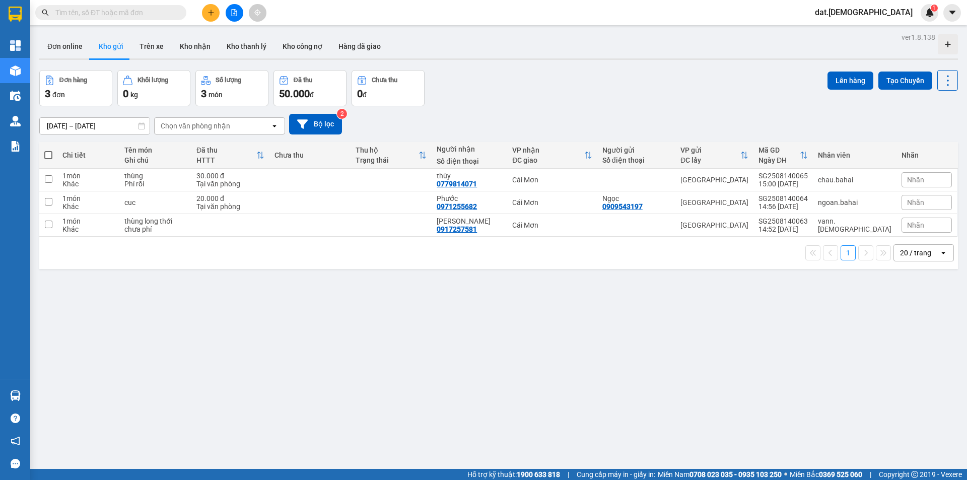
click at [46, 156] on span at bounding box center [48, 155] width 8 height 8
click at [48, 150] on input "checkbox" at bounding box center [48, 150] width 0 height 0
checkbox input "true"
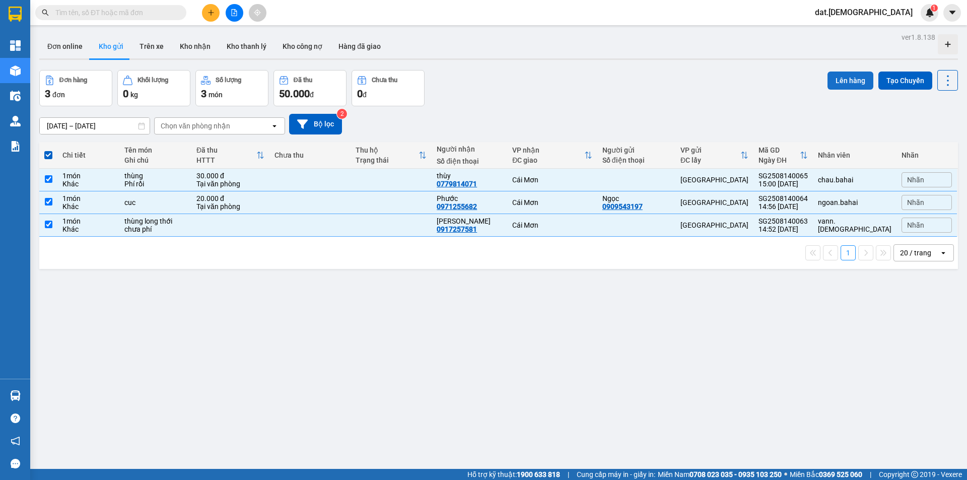
click at [842, 82] on button "Lên hàng" at bounding box center [851, 81] width 46 height 18
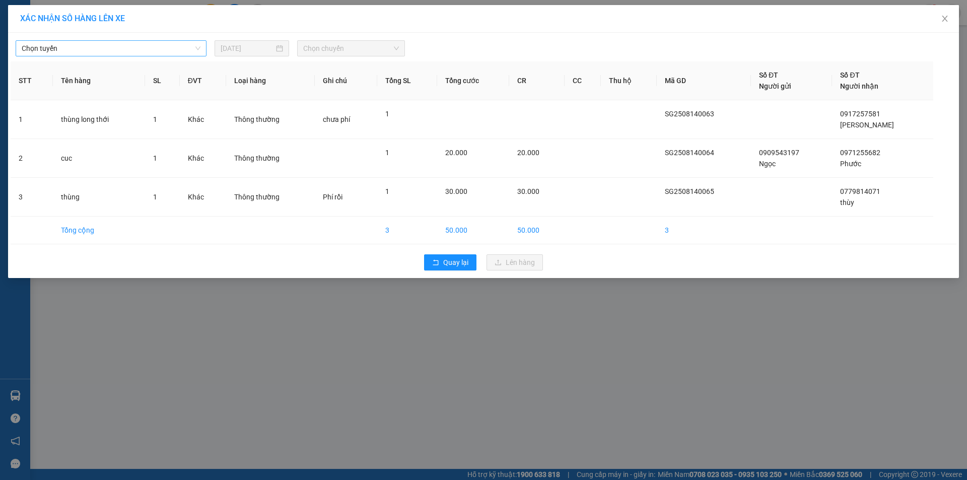
click at [186, 49] on span "Chọn tuyến" at bounding box center [111, 48] width 179 height 15
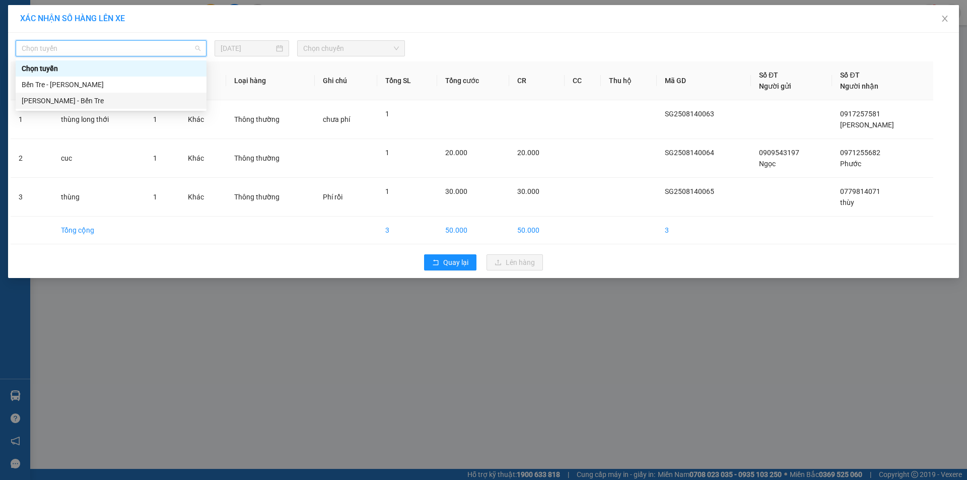
click at [115, 103] on div "Hồ Chí Minh - Bến Tre" at bounding box center [111, 100] width 179 height 11
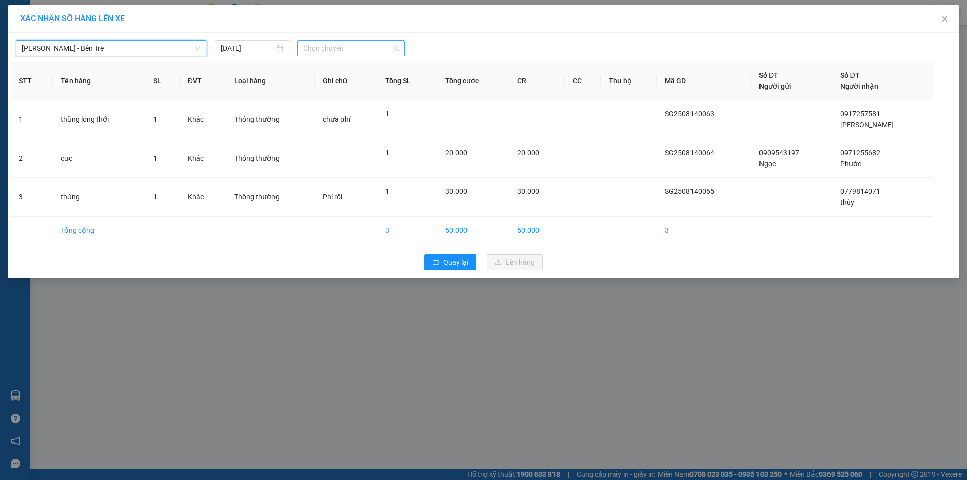
click at [348, 46] on span "Chọn chuyến" at bounding box center [351, 48] width 96 height 15
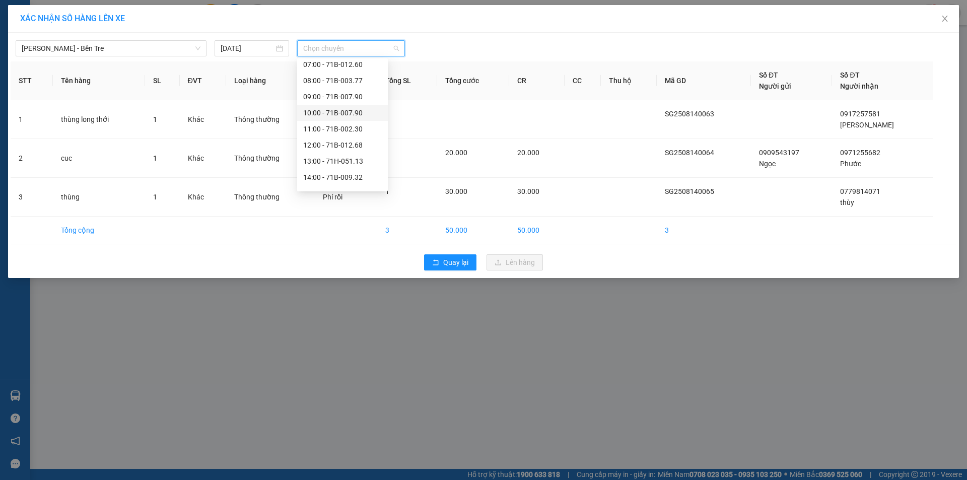
scroll to position [101, 0]
click at [335, 146] on div "15:00 - 71B-008.57" at bounding box center [342, 145] width 79 height 11
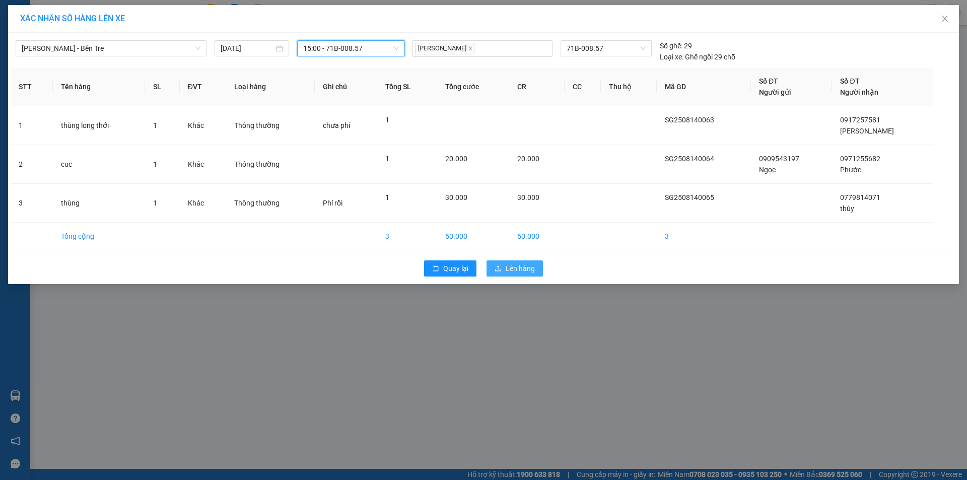
click at [525, 267] on span "Lên hàng" at bounding box center [520, 268] width 29 height 11
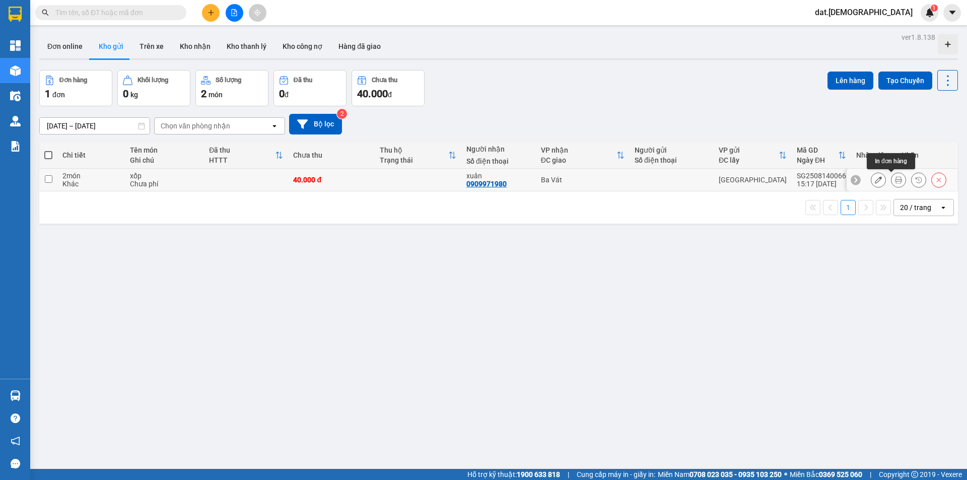
click at [895, 179] on icon at bounding box center [898, 179] width 7 height 7
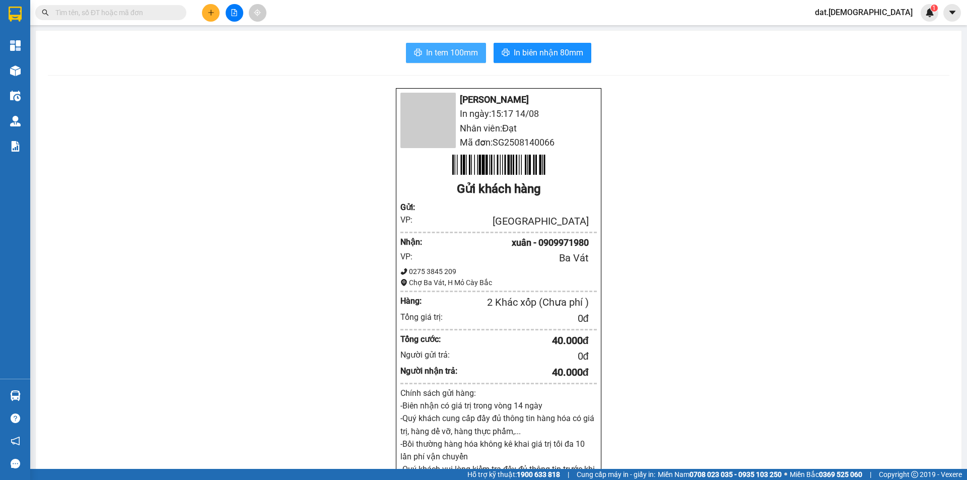
drag, startPoint x: 443, startPoint y: 55, endPoint x: 443, endPoint y: 75, distance: 20.1
click at [443, 65] on div "In tem 100mm In biên nhận 80mm [PERSON_NAME] In ngày: 15:17 [DATE] Nhân viên: Đ…" at bounding box center [499, 401] width 926 height 741
click at [406, 43] on button "In tem 100mm" at bounding box center [446, 53] width 80 height 20
click at [429, 48] on span "In tem 100mm" at bounding box center [452, 52] width 52 height 13
drag, startPoint x: 307, startPoint y: 243, endPoint x: 320, endPoint y: 256, distance: 18.9
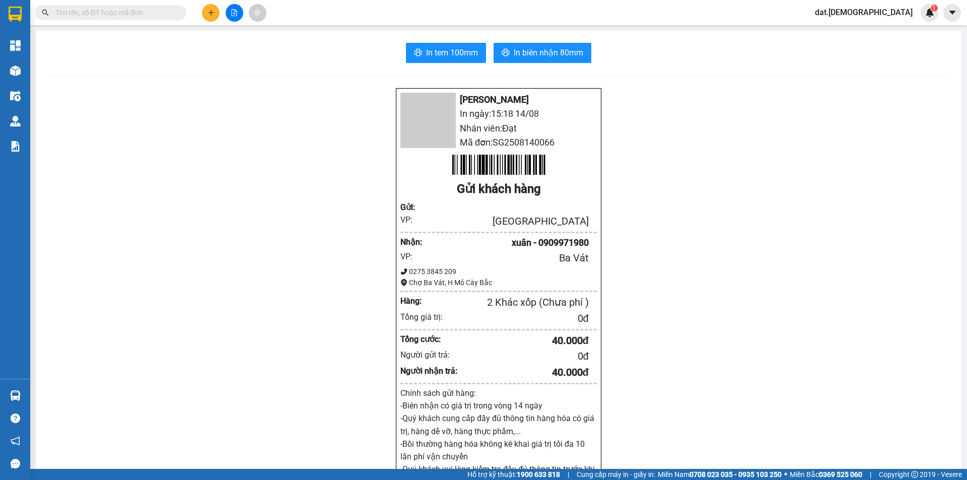
click at [321, 254] on div "[PERSON_NAME] In ngày: 15:18 [DATE] Nhân viên: Đạt Mã đơn: SG2508140066 Gửi khá…" at bounding box center [499, 424] width 902 height 672
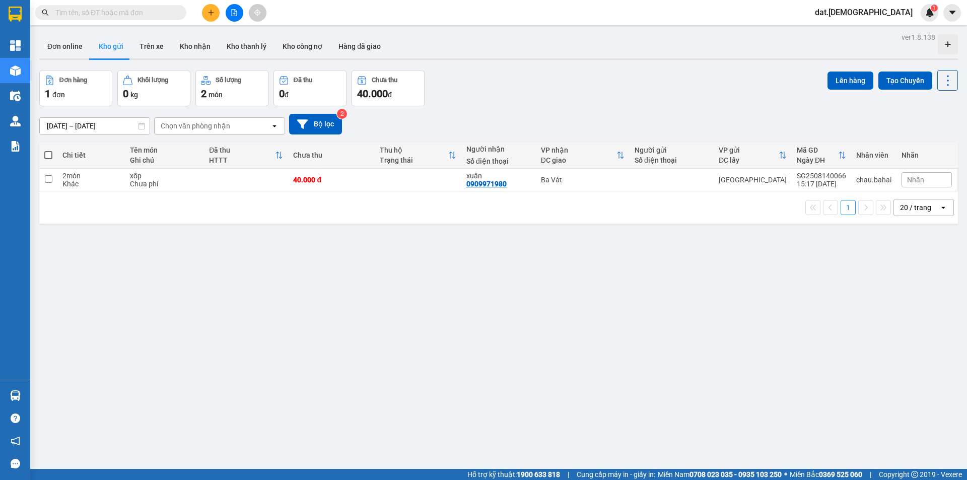
click at [46, 154] on span at bounding box center [48, 155] width 8 height 8
click at [48, 150] on input "checkbox" at bounding box center [48, 150] width 0 height 0
checkbox input "true"
click at [51, 141] on div "[DATE] – [DATE] Press the down arrow key to interact with the calendar and sele…" at bounding box center [498, 124] width 919 height 36
click at [48, 153] on span at bounding box center [48, 155] width 8 height 8
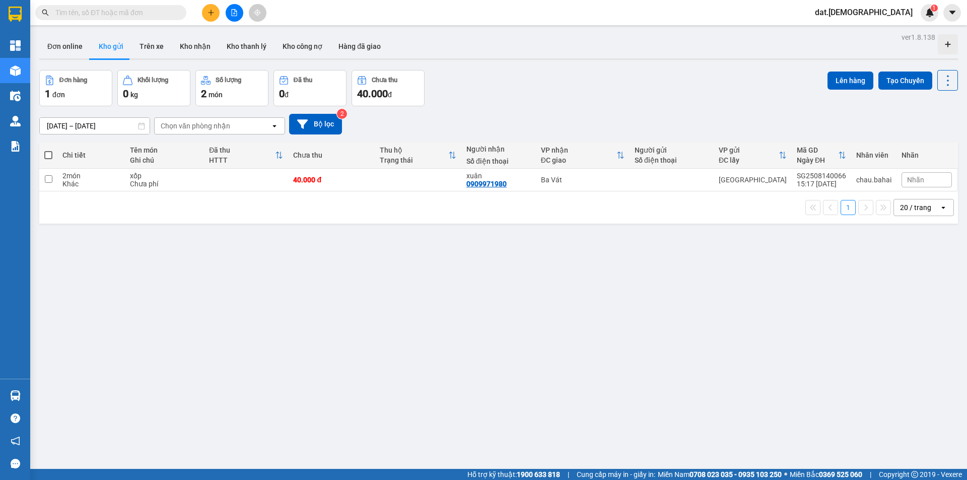
click at [48, 150] on input "checkbox" at bounding box center [48, 150] width 0 height 0
checkbox input "true"
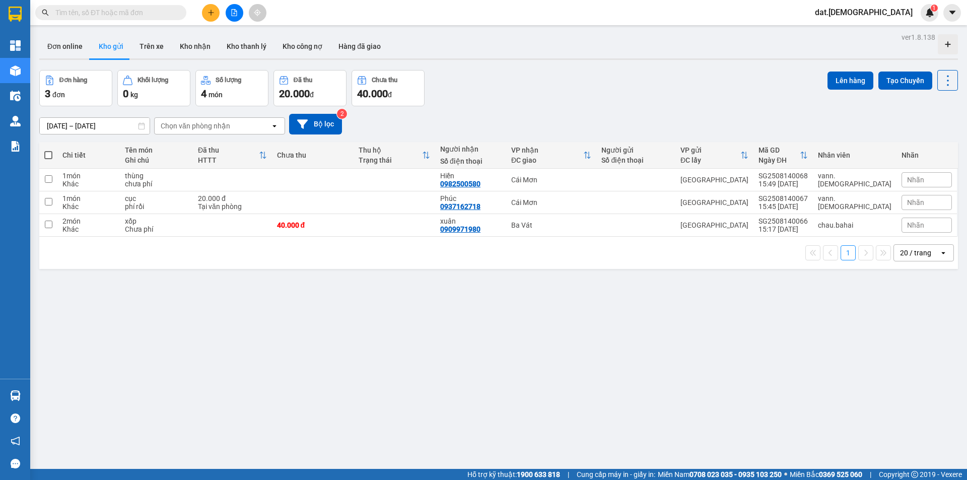
click at [49, 153] on span at bounding box center [48, 155] width 8 height 8
click at [48, 150] on input "checkbox" at bounding box center [48, 150] width 0 height 0
checkbox input "true"
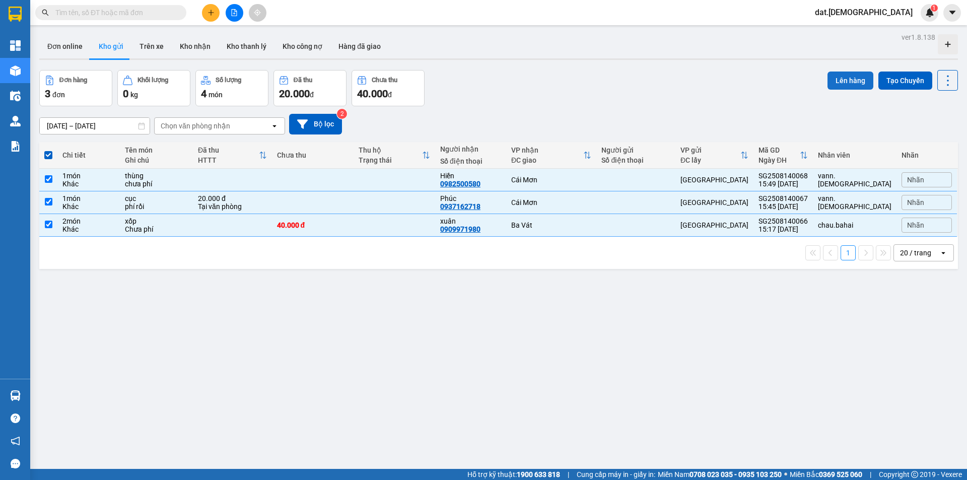
click at [840, 80] on button "Lên hàng" at bounding box center [851, 81] width 46 height 18
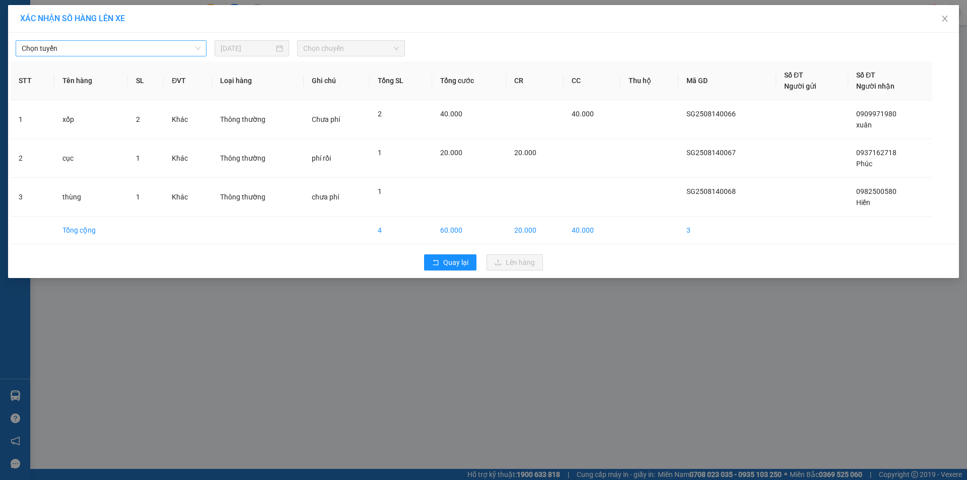
click at [151, 50] on span "Chọn tuyến" at bounding box center [111, 48] width 179 height 15
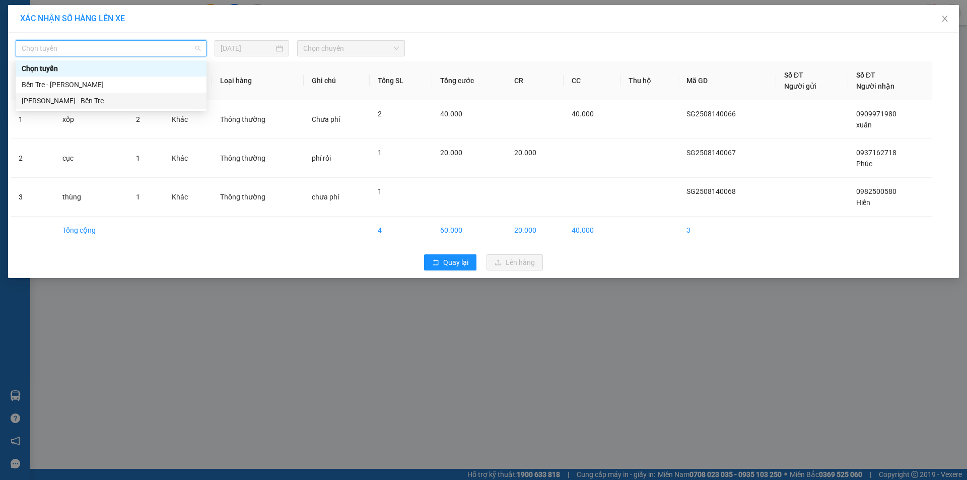
click at [116, 101] on div "Hồ Chí Minh - Bến Tre" at bounding box center [111, 100] width 179 height 11
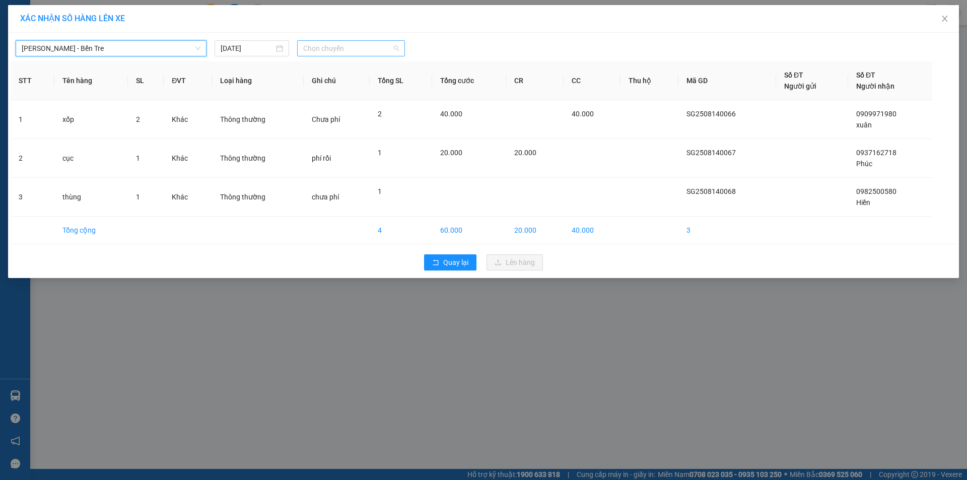
click at [332, 49] on span "Chọn chuyến" at bounding box center [351, 48] width 96 height 15
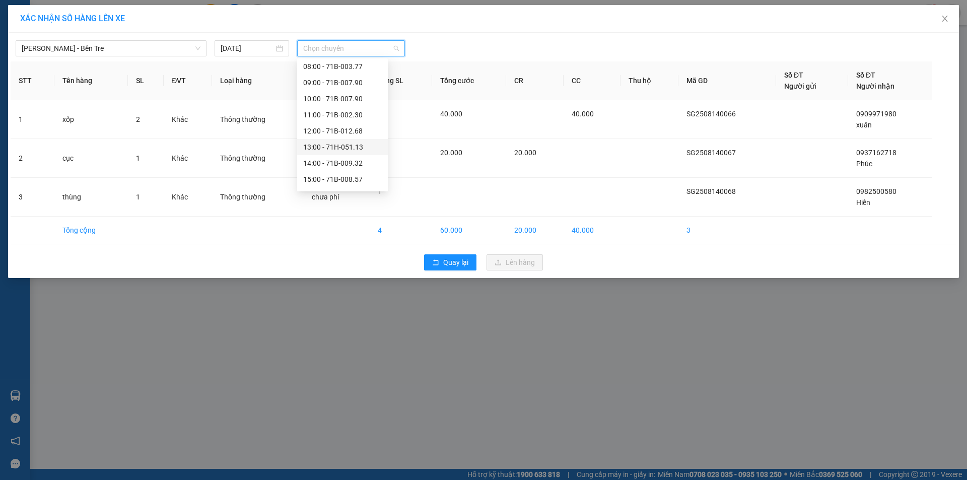
scroll to position [101, 0]
click at [329, 161] on div "16:00" at bounding box center [342, 161] width 79 height 11
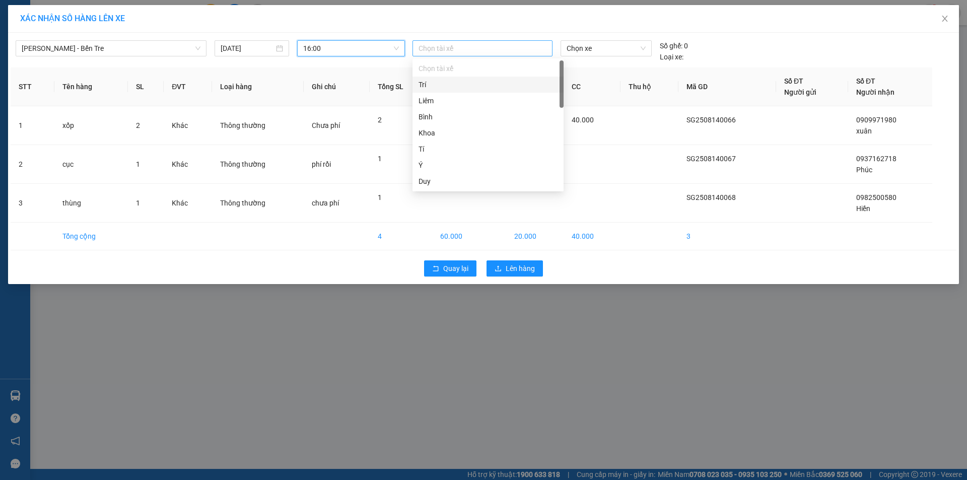
click at [474, 48] on div at bounding box center [482, 48] width 135 height 12
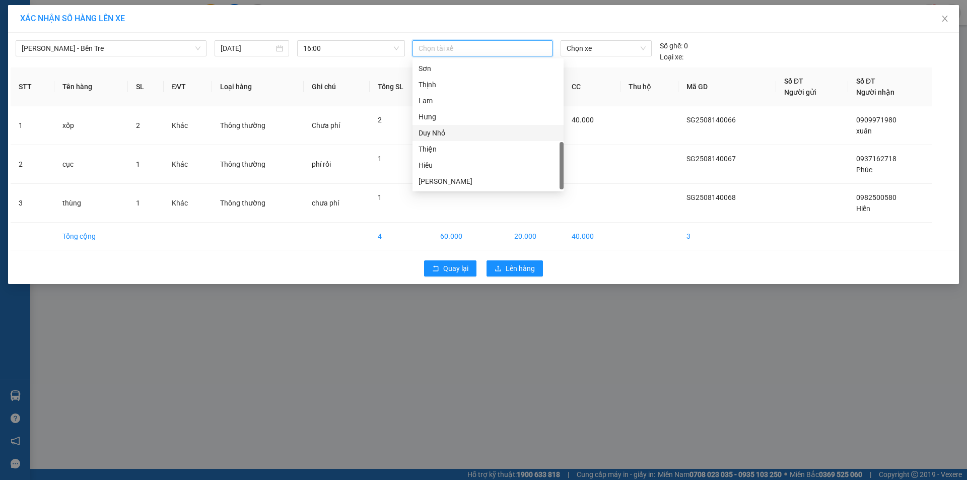
click at [457, 131] on div "Duy Nhỏ" at bounding box center [488, 132] width 139 height 11
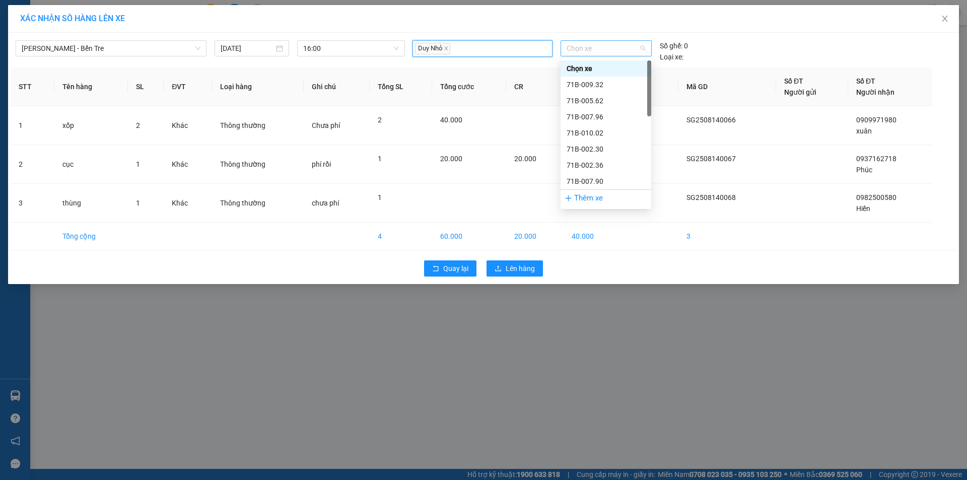
click at [599, 49] on span "Chọn xe" at bounding box center [606, 48] width 79 height 15
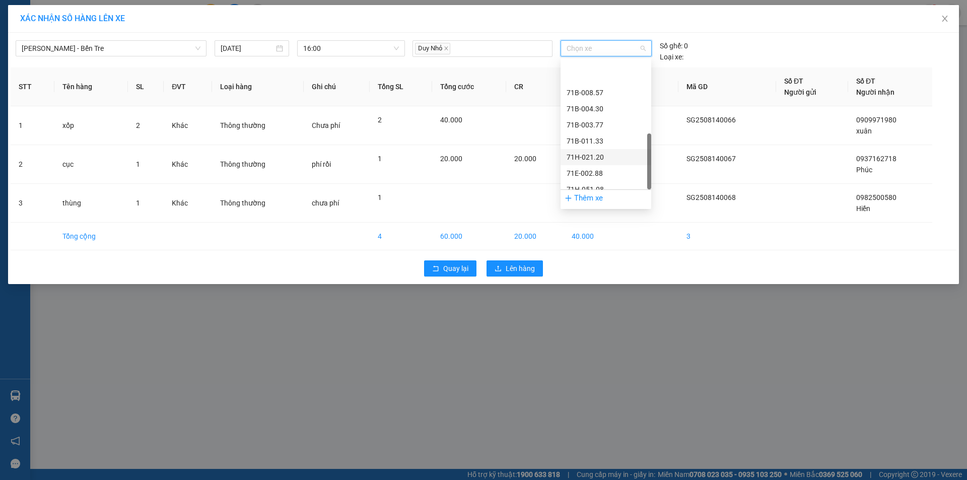
scroll to position [242, 0]
click at [627, 50] on span "Chọn xe" at bounding box center [606, 48] width 79 height 15
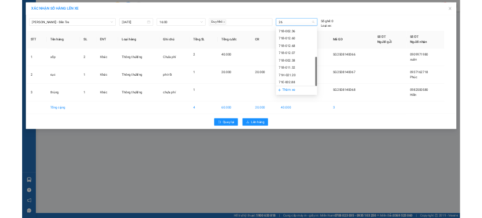
scroll to position [0, 0]
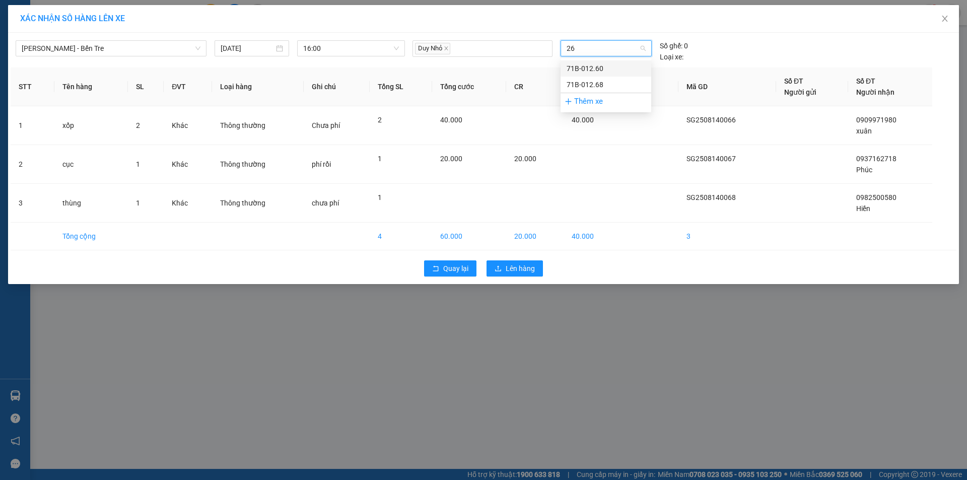
type input "260"
click at [600, 68] on div "71B-012.60" at bounding box center [606, 68] width 79 height 11
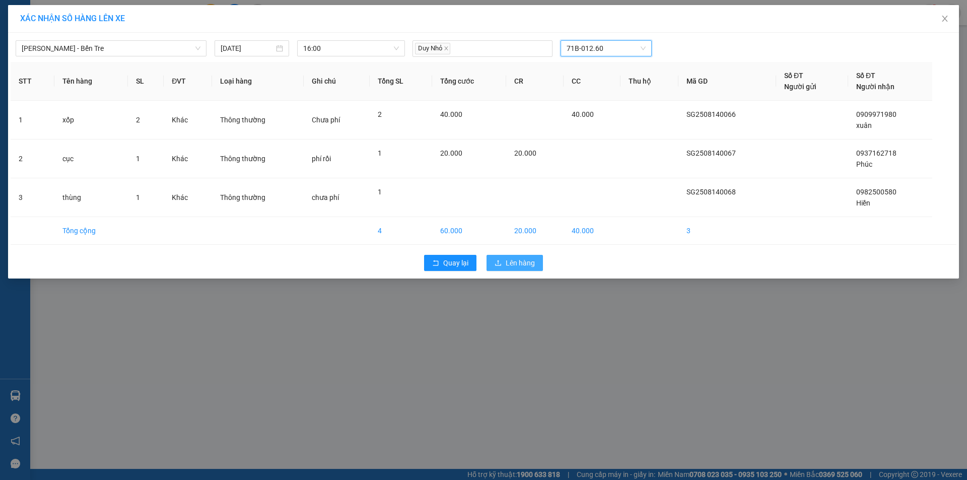
click at [515, 262] on span "Lên hàng" at bounding box center [520, 262] width 29 height 11
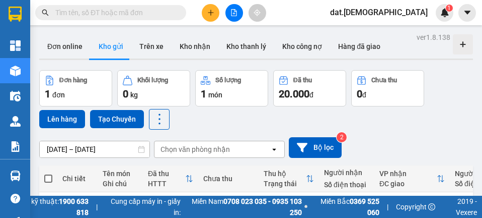
click at [432, 116] on div "Đơn hàng 1 đơn Khối lượng 0 kg Số lượng 1 món Đã thu 20.000 đ Chưa thu 0 đ Lên …" at bounding box center [256, 99] width 434 height 59
click at [436, 113] on div "Đơn hàng 1 đơn Khối lượng 0 kg Số lượng 1 món Đã thu 20.000 đ Chưa thu 0 đ Lên …" at bounding box center [256, 99] width 434 height 59
click at [452, 102] on div "Đơn hàng 1 đơn Khối lượng 0 kg Số lượng 1 món Đã thu 20.000 đ Chưa thu 0 đ Lên …" at bounding box center [256, 99] width 434 height 59
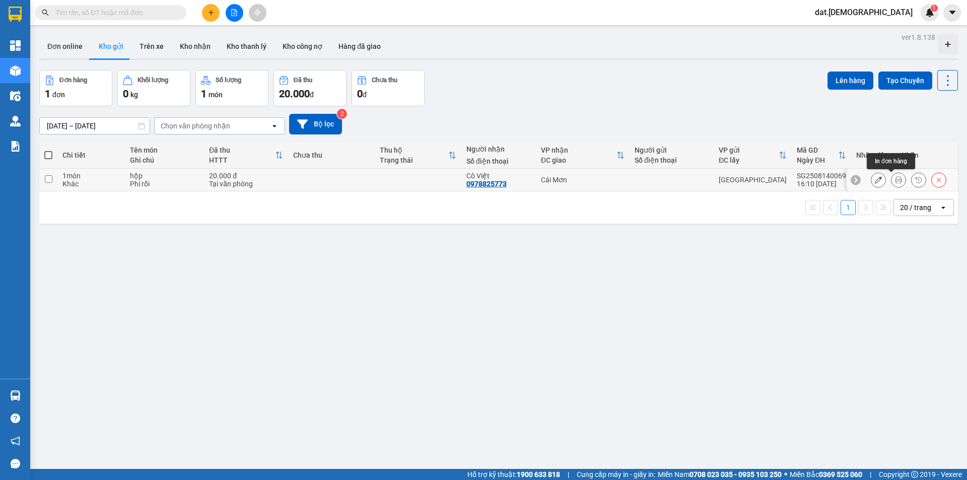
click at [482, 178] on icon at bounding box center [898, 179] width 7 height 7
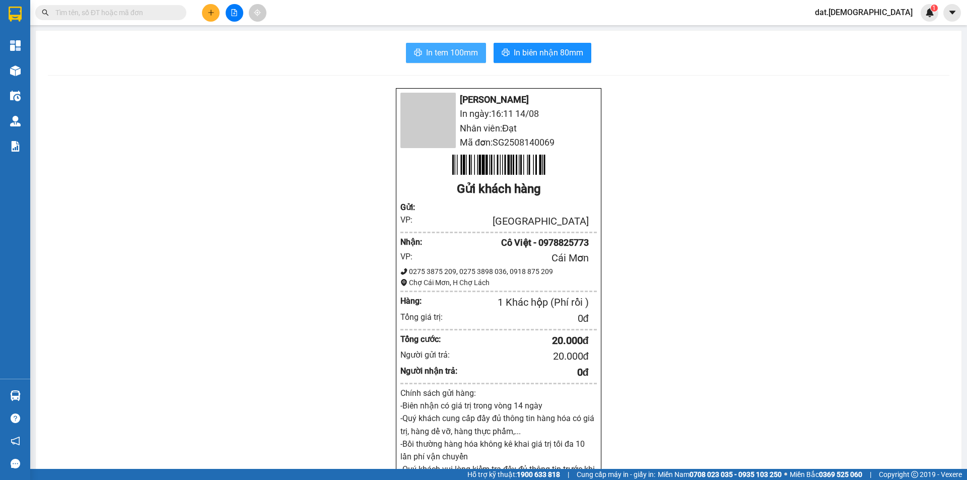
click at [461, 55] on span "In tem 100mm" at bounding box center [452, 52] width 52 height 13
click at [482, 48] on span "In biên nhận 80mm" at bounding box center [549, 52] width 70 height 13
click at [210, 9] on button at bounding box center [211, 13] width 18 height 18
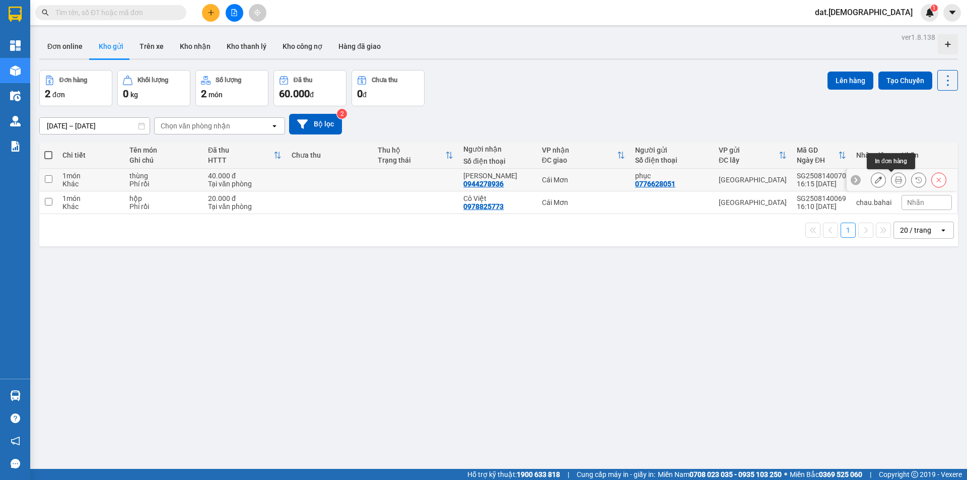
click at [895, 177] on button at bounding box center [898, 180] width 14 height 18
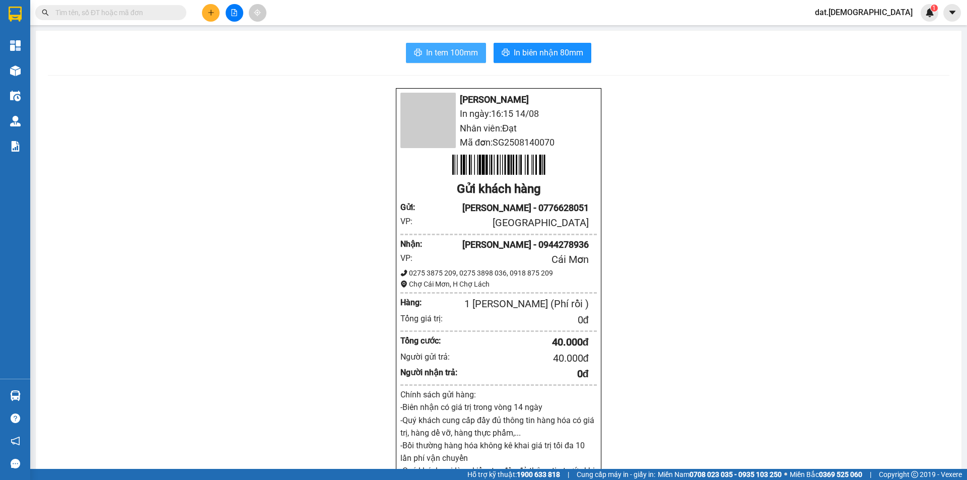
click at [438, 48] on span "In tem 100mm" at bounding box center [452, 52] width 52 height 13
click at [557, 51] on span "In biên nhận 80mm" at bounding box center [549, 52] width 70 height 13
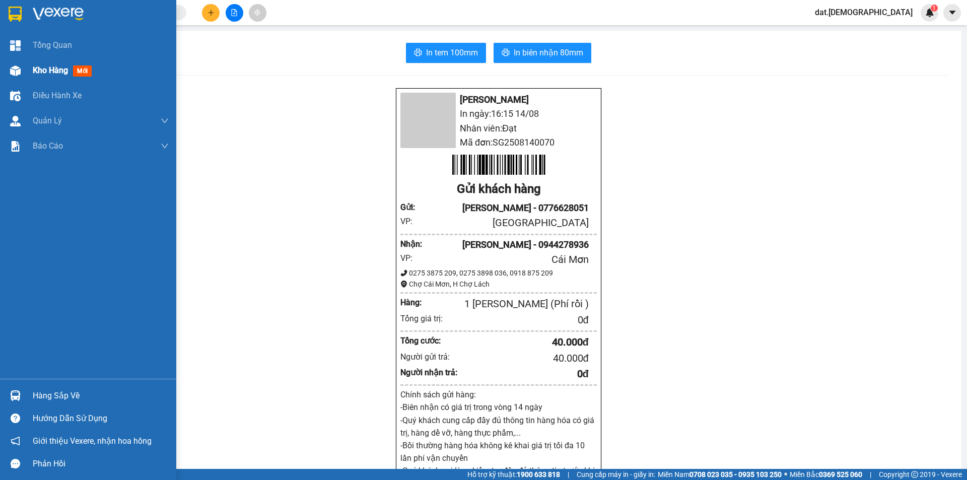
click at [88, 61] on div "Kho hàng mới" at bounding box center [101, 70] width 136 height 25
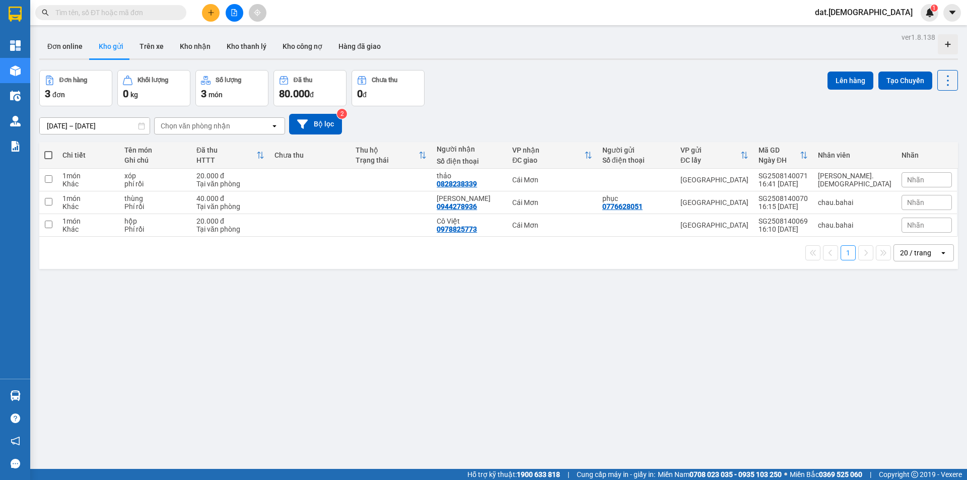
click at [47, 151] on span at bounding box center [48, 155] width 8 height 8
click at [48, 150] on input "checkbox" at bounding box center [48, 150] width 0 height 0
checkbox input "true"
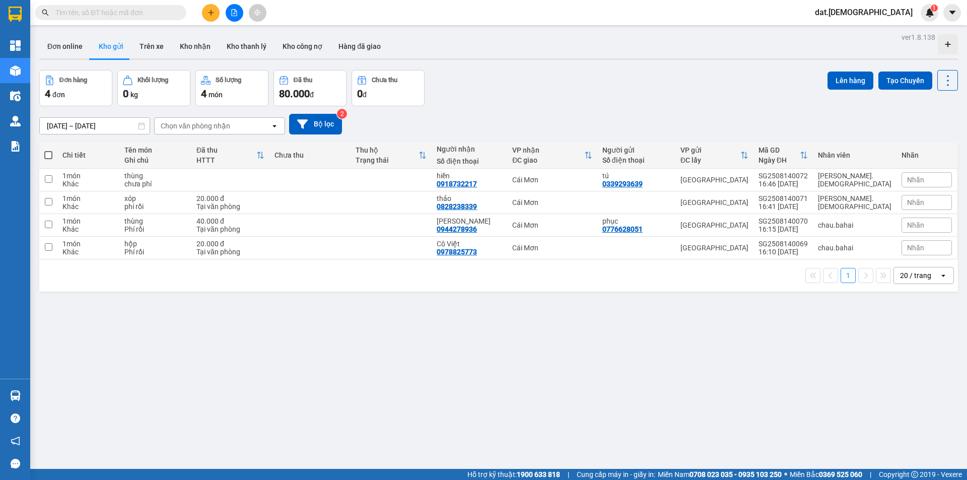
click at [50, 150] on label at bounding box center [48, 155] width 8 height 10
click at [48, 150] on input "checkbox" at bounding box center [48, 150] width 0 height 0
checkbox input "true"
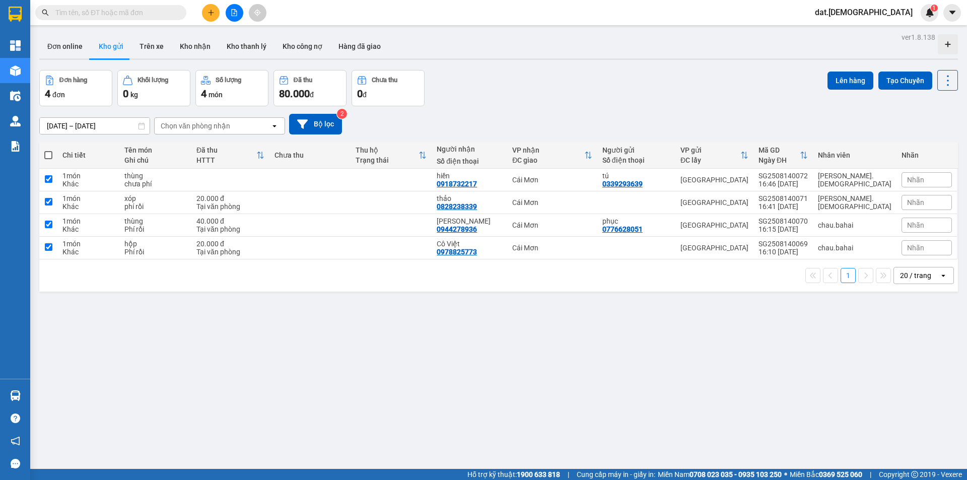
checkbox input "true"
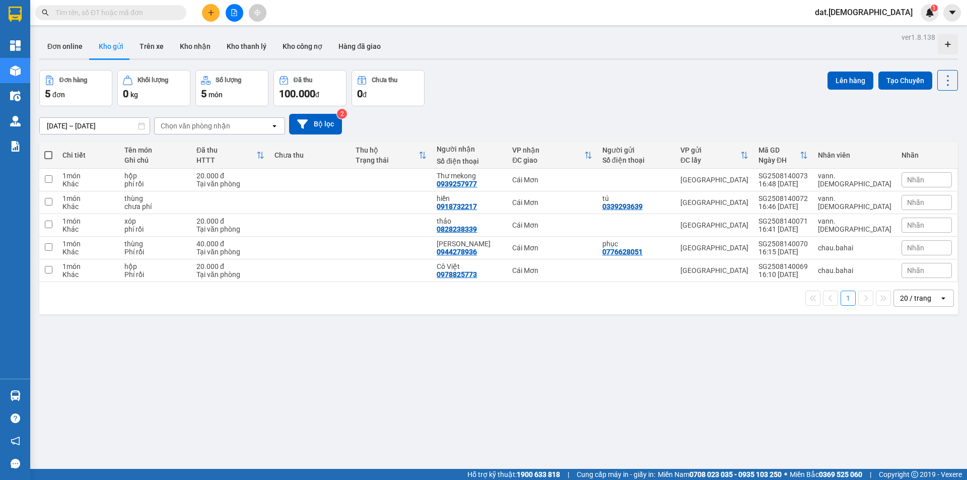
click at [52, 155] on span at bounding box center [48, 155] width 8 height 8
click at [48, 150] on input "checkbox" at bounding box center [48, 150] width 0 height 0
checkbox input "true"
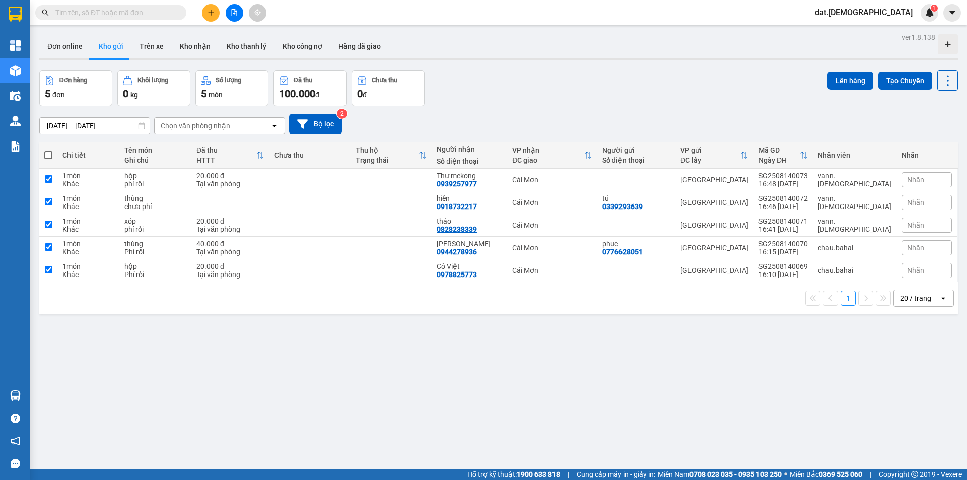
checkbox input "true"
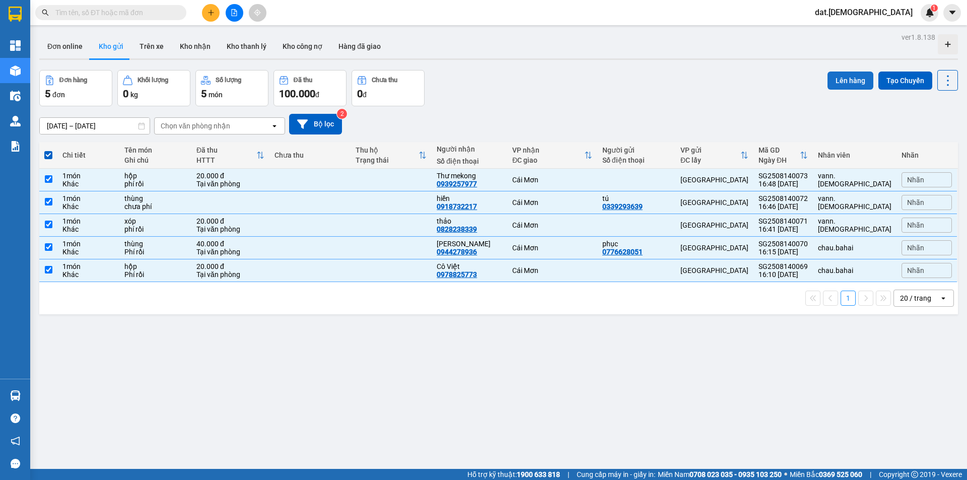
click at [849, 77] on button "Lên hàng" at bounding box center [851, 81] width 46 height 18
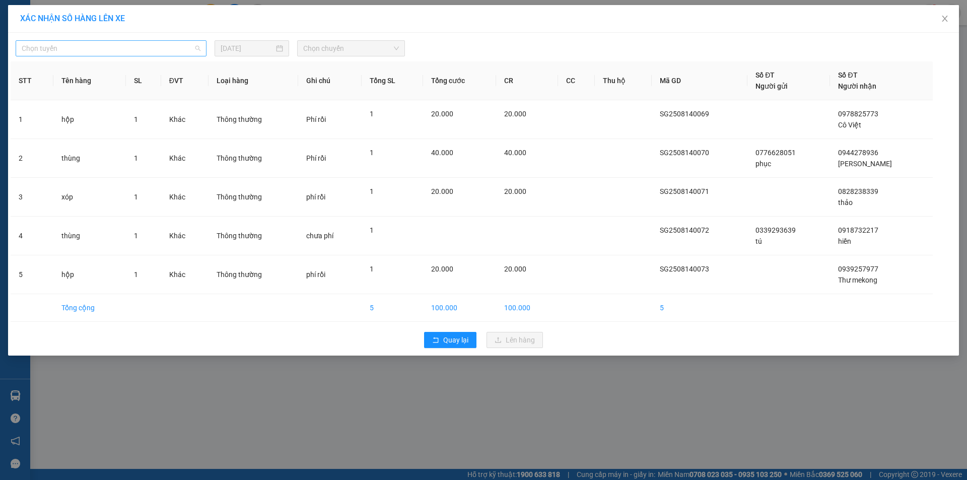
click at [84, 48] on span "Chọn tuyến" at bounding box center [111, 48] width 179 height 15
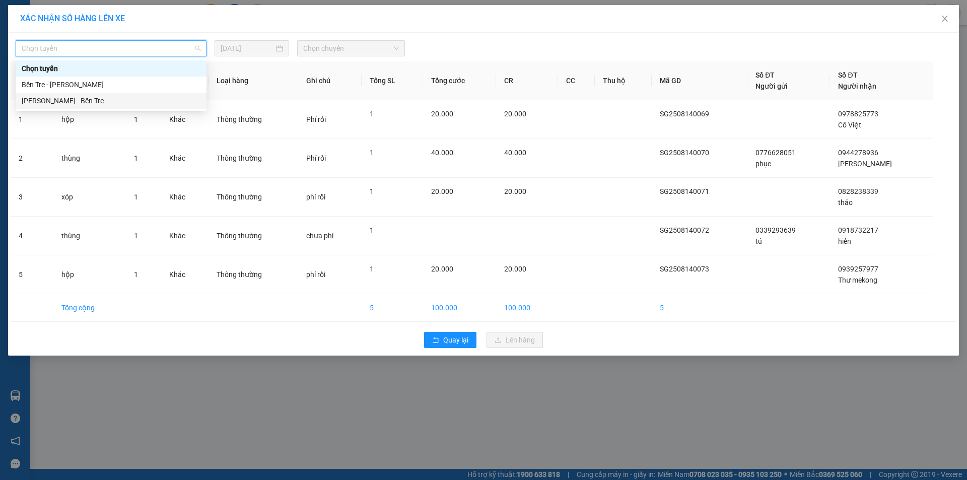
click at [80, 101] on div "Hồ Chí Minh - Bến Tre" at bounding box center [111, 100] width 179 height 11
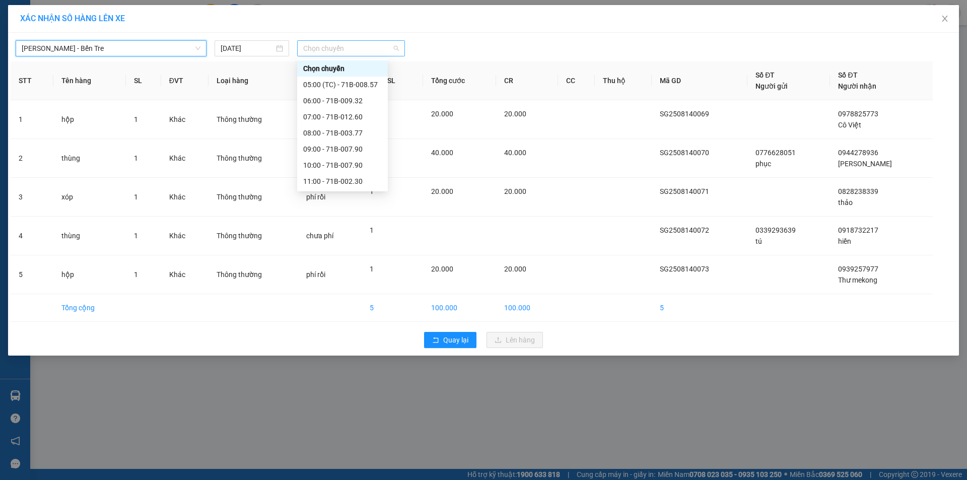
click at [343, 53] on span "Chọn chuyến" at bounding box center [351, 48] width 96 height 15
click at [330, 164] on div "17:00" at bounding box center [342, 165] width 79 height 11
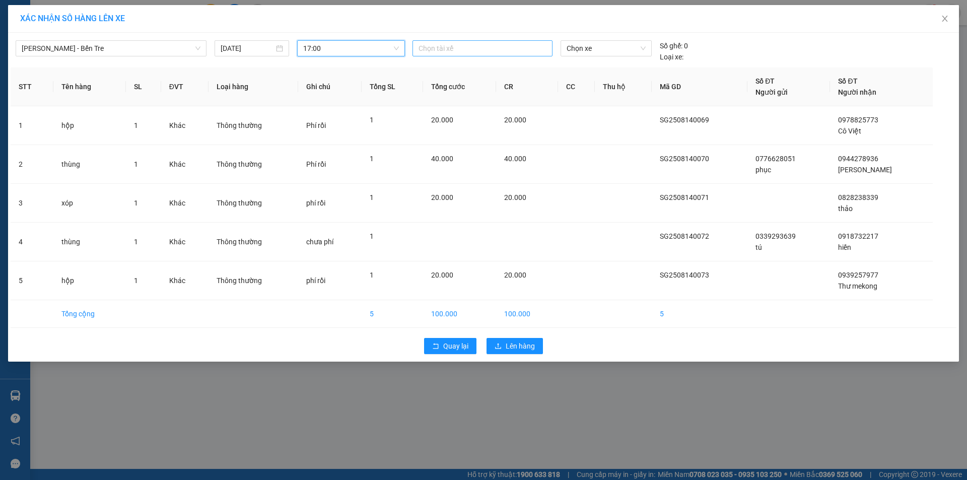
click at [466, 49] on div at bounding box center [482, 48] width 135 height 12
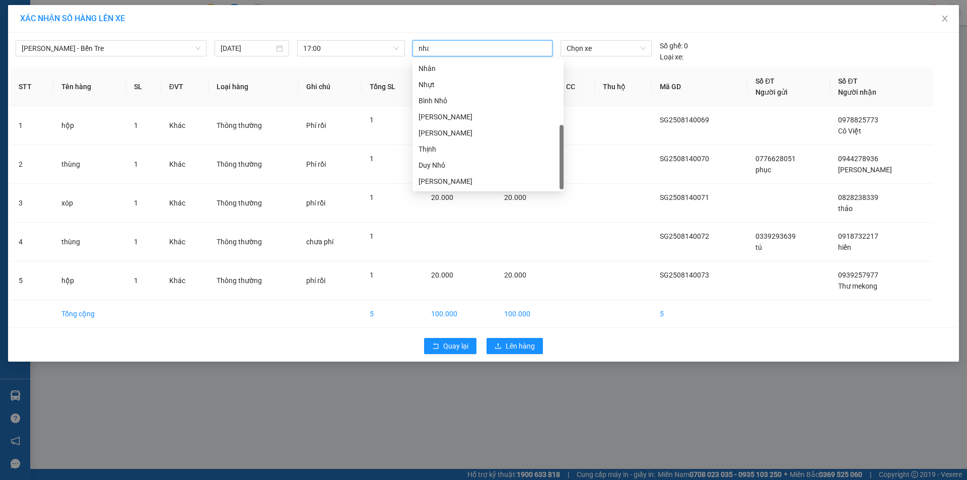
scroll to position [0, 0]
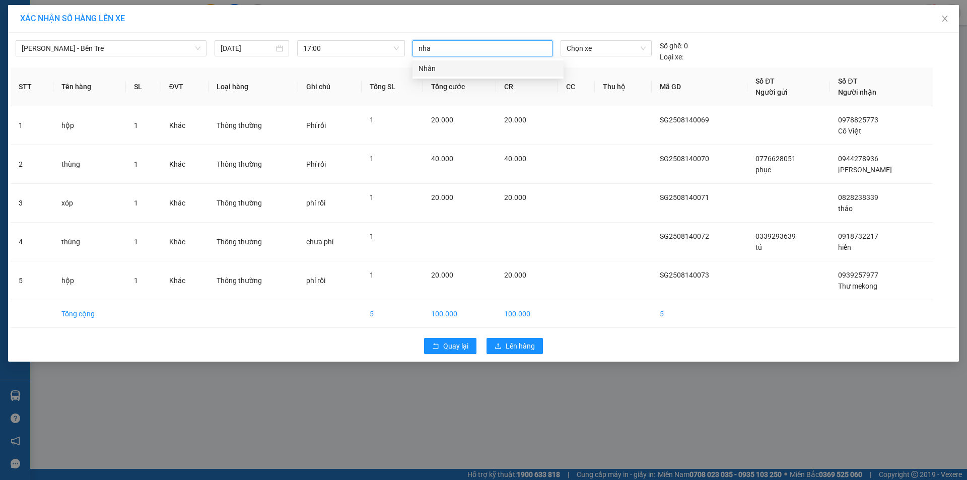
type input "nhan"
click at [442, 70] on div "Nhân" at bounding box center [488, 68] width 139 height 11
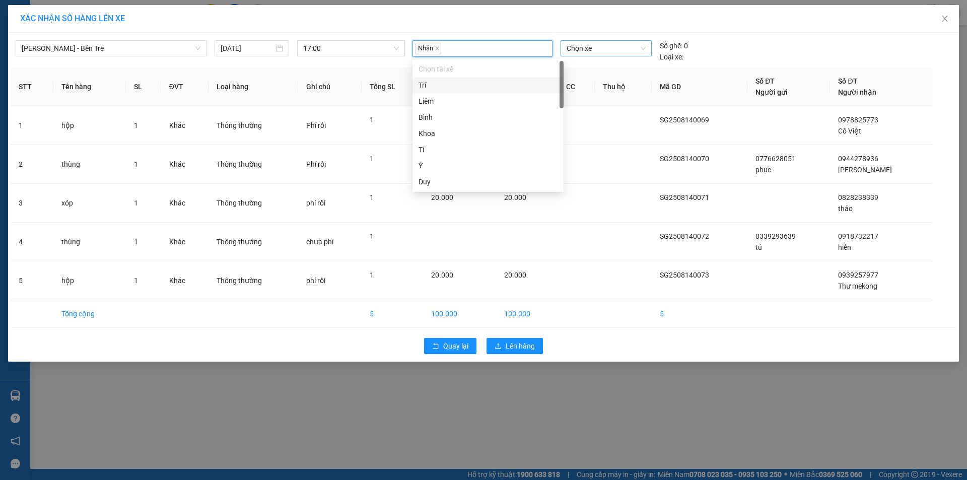
click at [598, 49] on span "Chọn xe" at bounding box center [606, 48] width 79 height 15
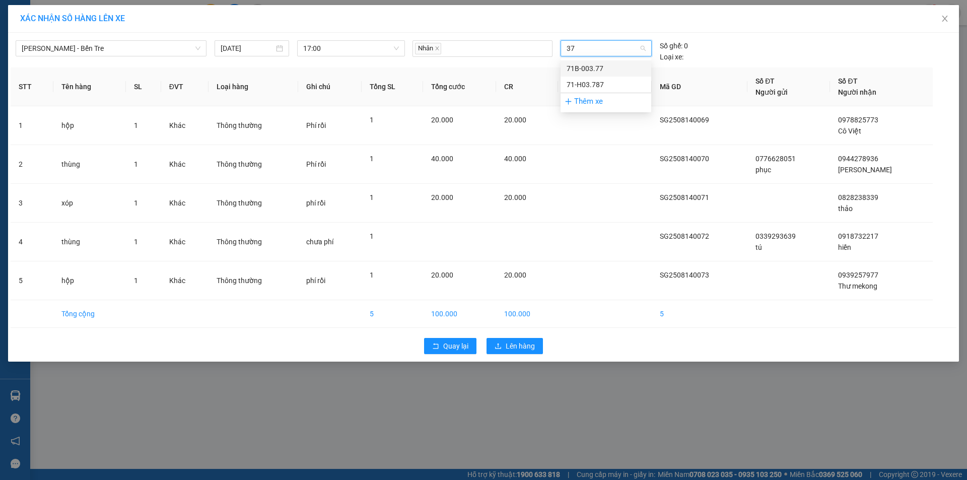
type input "377"
click at [589, 67] on div "71B-003.77" at bounding box center [606, 68] width 79 height 11
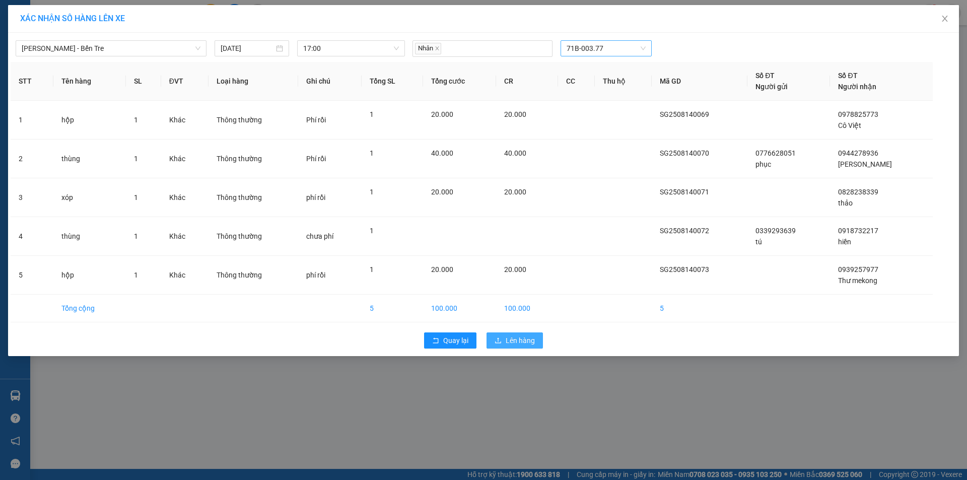
click at [514, 341] on span "Lên hàng" at bounding box center [520, 340] width 29 height 11
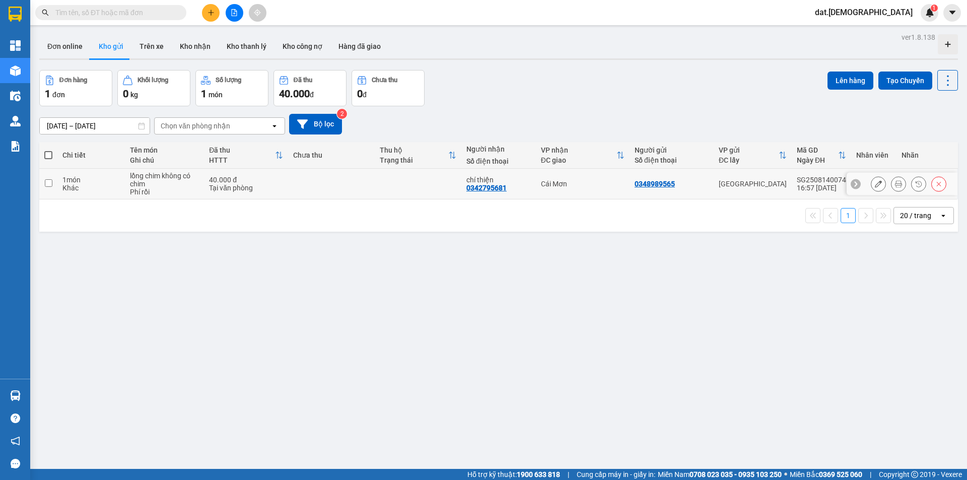
click at [891, 183] on button at bounding box center [898, 184] width 14 height 18
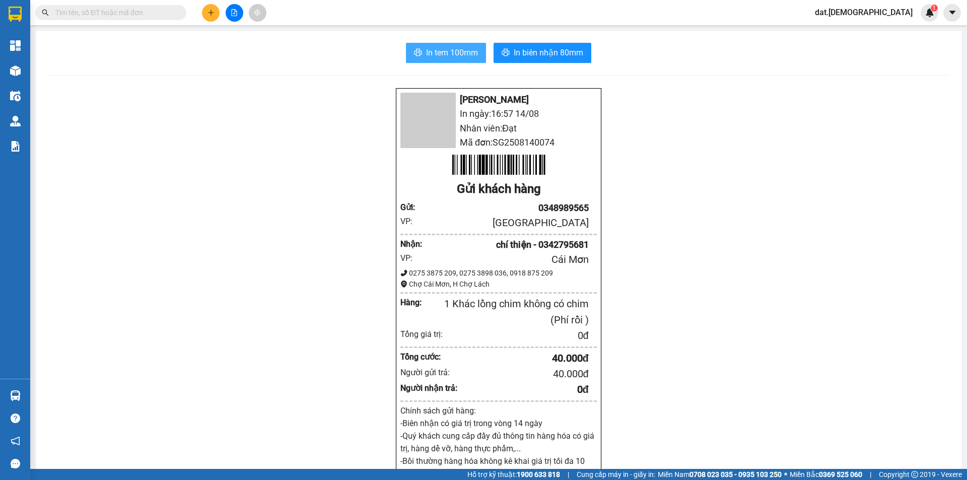
click at [432, 49] on span "In tem 100mm" at bounding box center [452, 52] width 52 height 13
click at [535, 54] on span "In biên nhận 80mm" at bounding box center [549, 52] width 70 height 13
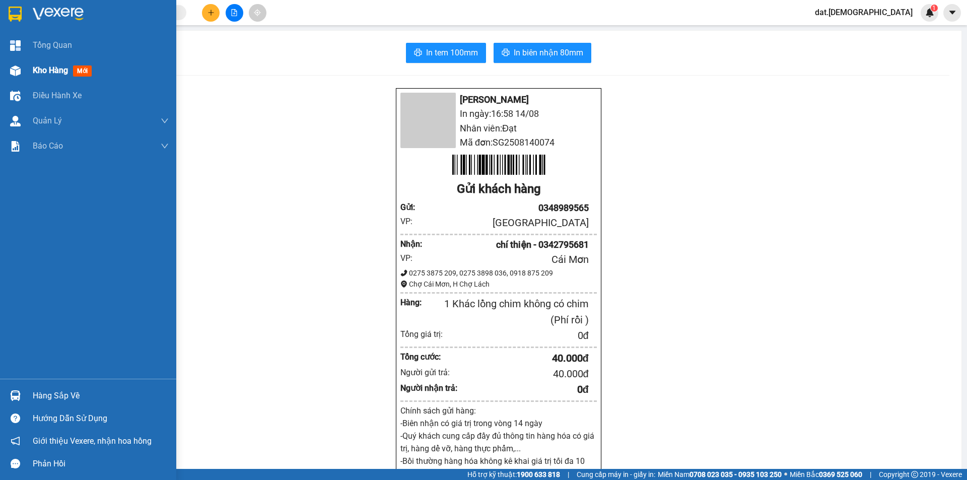
click at [92, 71] on span "mới" at bounding box center [82, 70] width 19 height 11
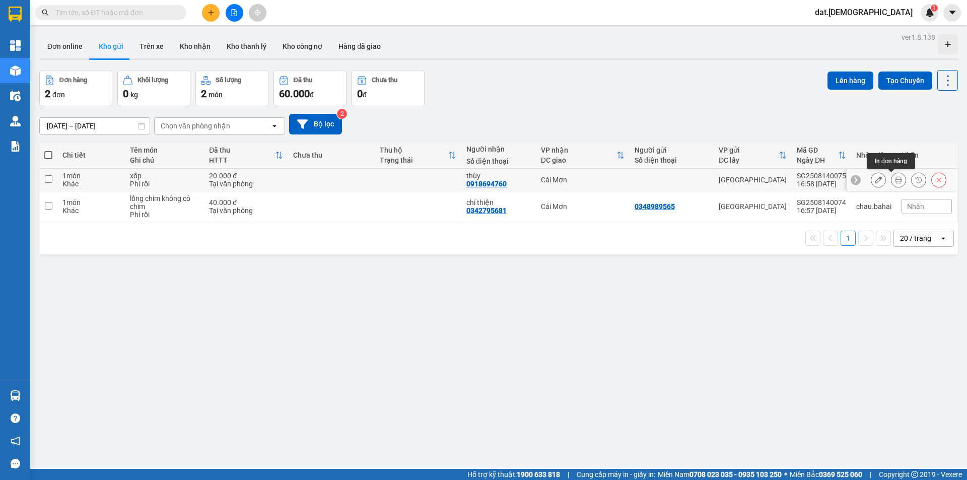
click at [895, 181] on icon at bounding box center [898, 179] width 7 height 7
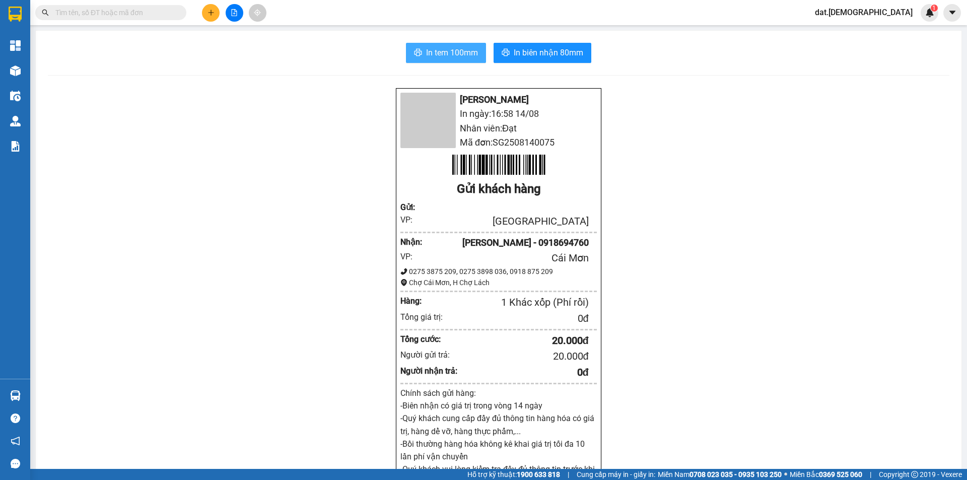
click at [434, 54] on span "In tem 100mm" at bounding box center [452, 52] width 52 height 13
click at [527, 49] on span "In biên nhận 80mm" at bounding box center [549, 52] width 70 height 13
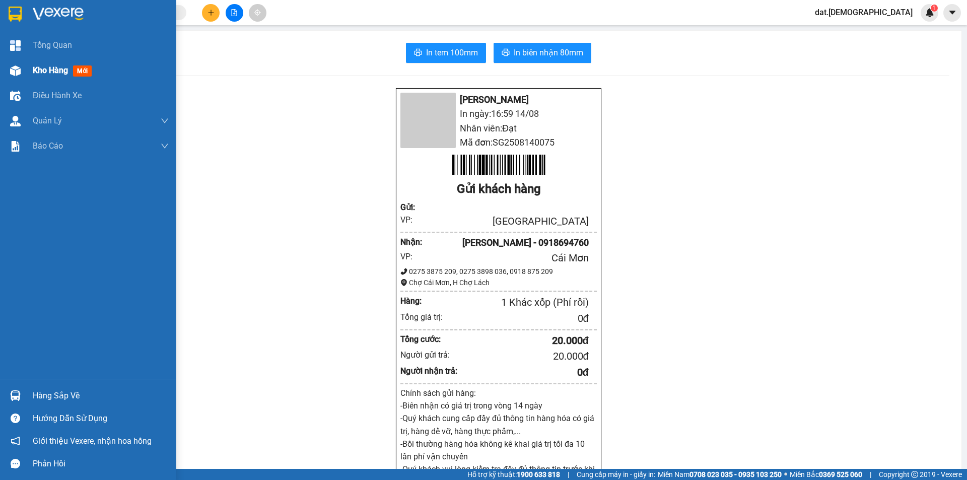
click at [81, 64] on div "Kho hàng mới" at bounding box center [64, 70] width 63 height 13
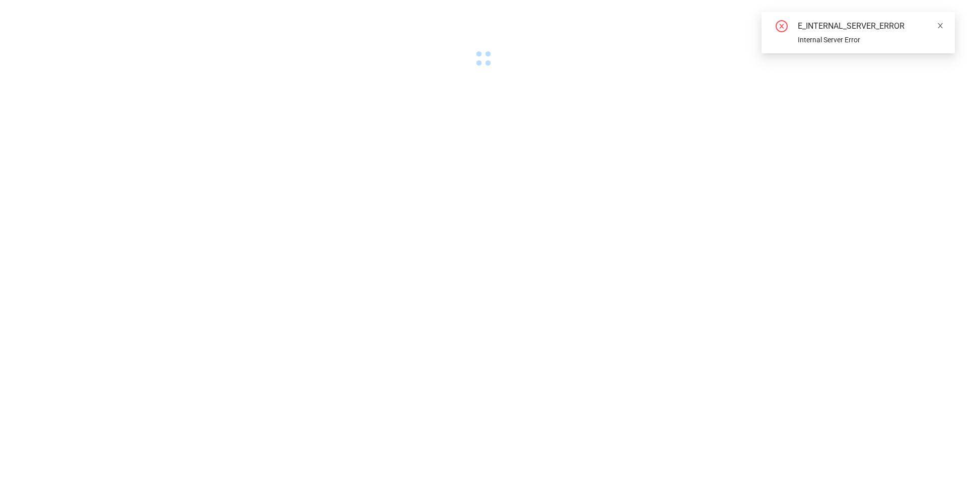
click at [938, 26] on icon "close" at bounding box center [940, 25] width 7 height 7
click at [432, 191] on body at bounding box center [483, 240] width 967 height 480
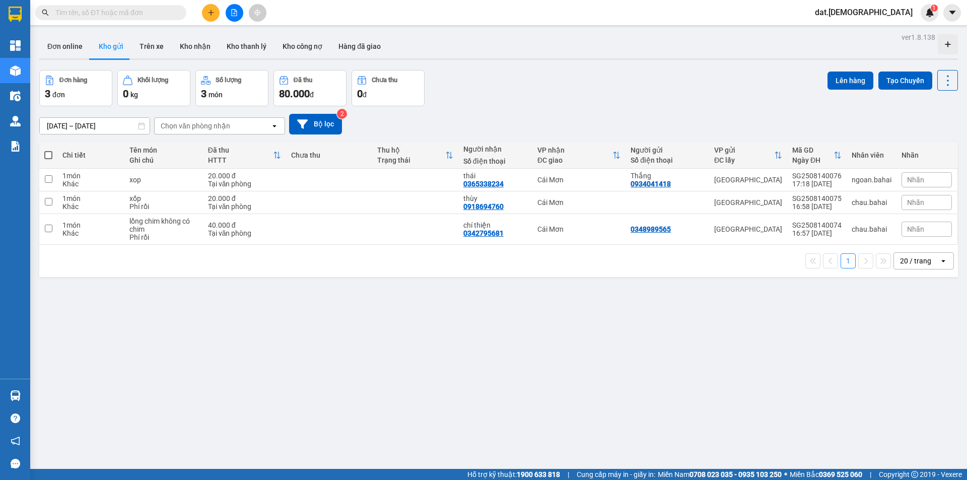
click at [47, 147] on th at bounding box center [48, 155] width 18 height 27
click at [50, 154] on span at bounding box center [48, 155] width 8 height 8
click at [48, 150] on input "checkbox" at bounding box center [48, 150] width 0 height 0
checkbox input "true"
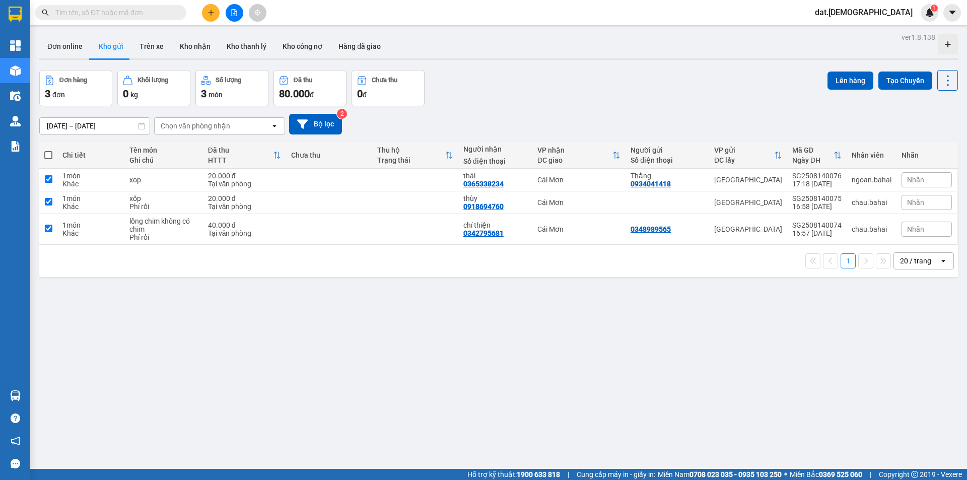
checkbox input "true"
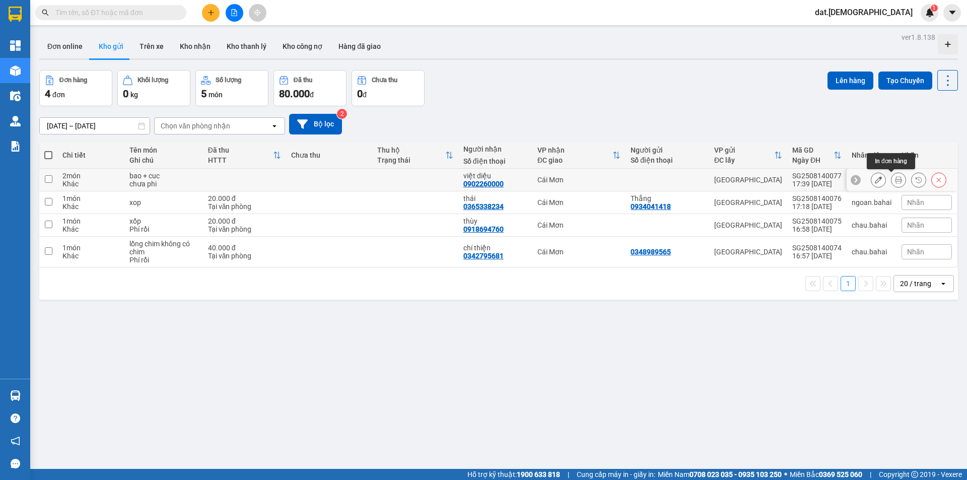
drag, startPoint x: 889, startPoint y: 183, endPoint x: 875, endPoint y: 180, distance: 14.4
click at [891, 182] on button at bounding box center [898, 180] width 14 height 18
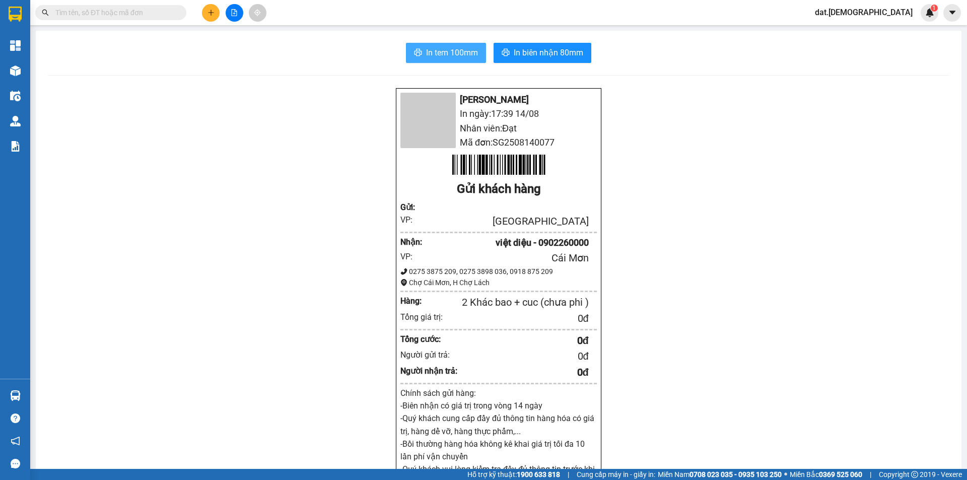
click at [448, 53] on span "In tem 100mm" at bounding box center [452, 52] width 52 height 13
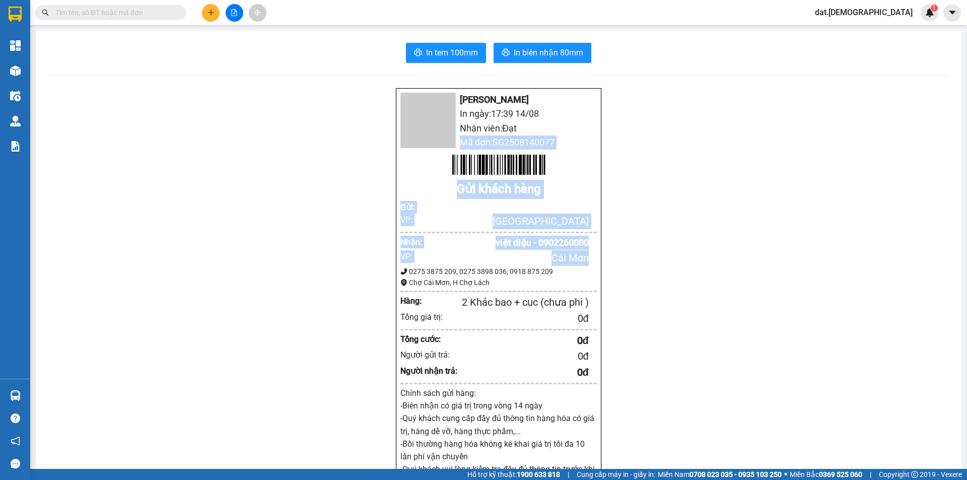
click at [778, 312] on div "Bá Hải In ngày: 17:39 14/08 Nhân viên: Đạt Mã đơn: SG2508140077 Gửi khách hàng …" at bounding box center [499, 424] width 902 height 672
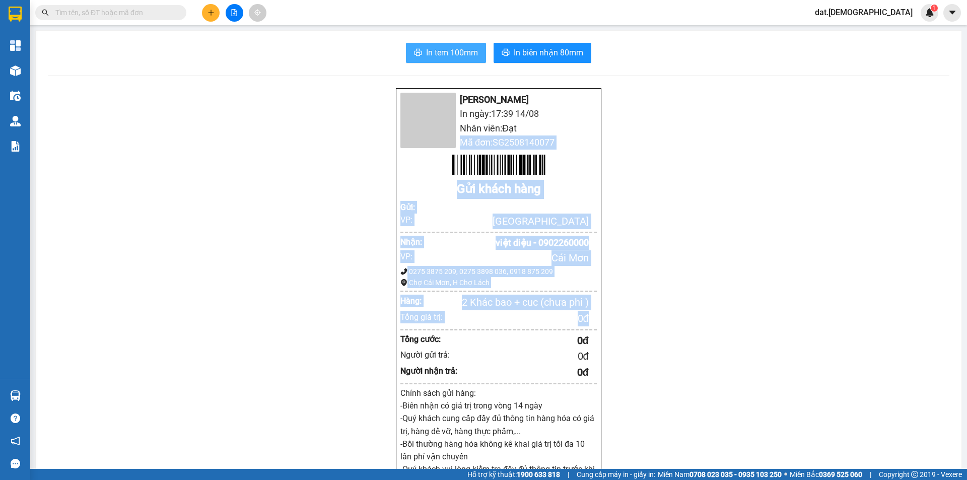
click at [448, 53] on span "In tem 100mm" at bounding box center [452, 52] width 52 height 13
click at [542, 52] on span "In biên nhận 80mm" at bounding box center [549, 52] width 70 height 13
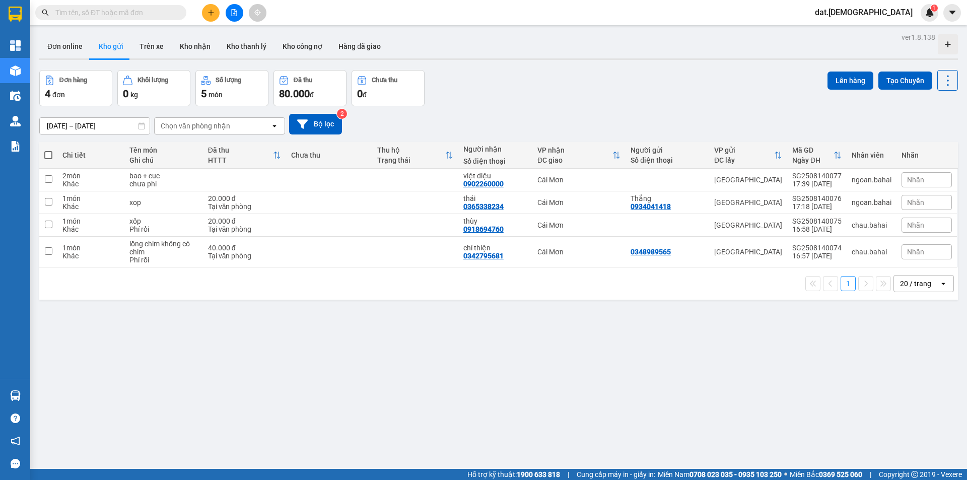
click at [46, 153] on span at bounding box center [48, 155] width 8 height 8
click at [48, 150] on input "checkbox" at bounding box center [48, 150] width 0 height 0
checkbox input "true"
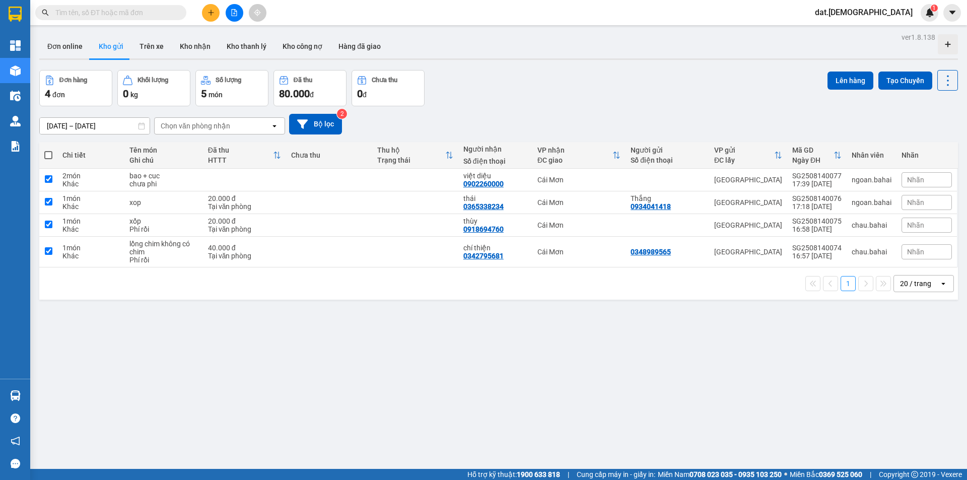
checkbox input "true"
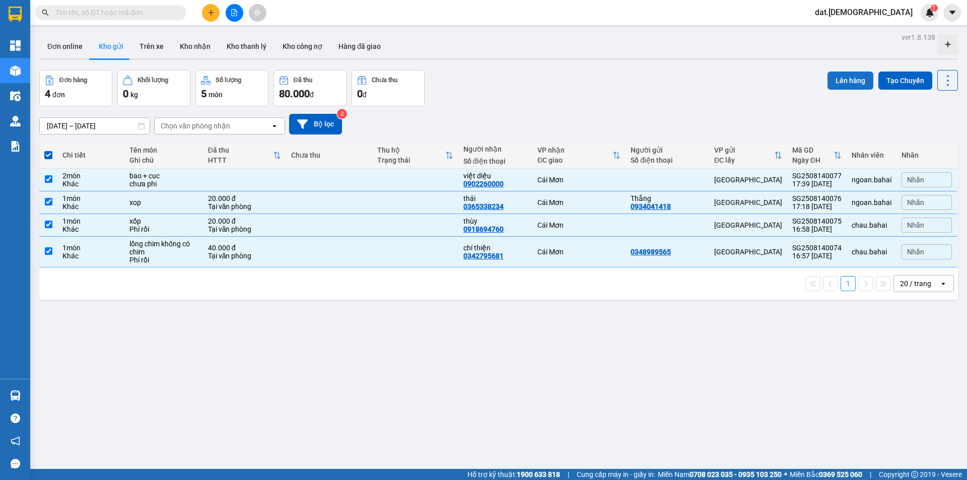
click at [841, 79] on button "Lên hàng" at bounding box center [851, 81] width 46 height 18
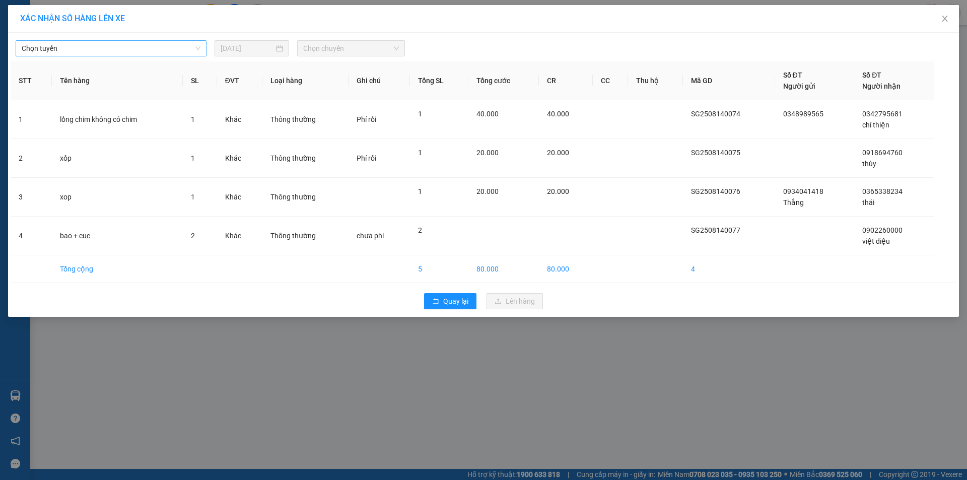
click at [85, 49] on span "Chọn tuyến" at bounding box center [111, 48] width 179 height 15
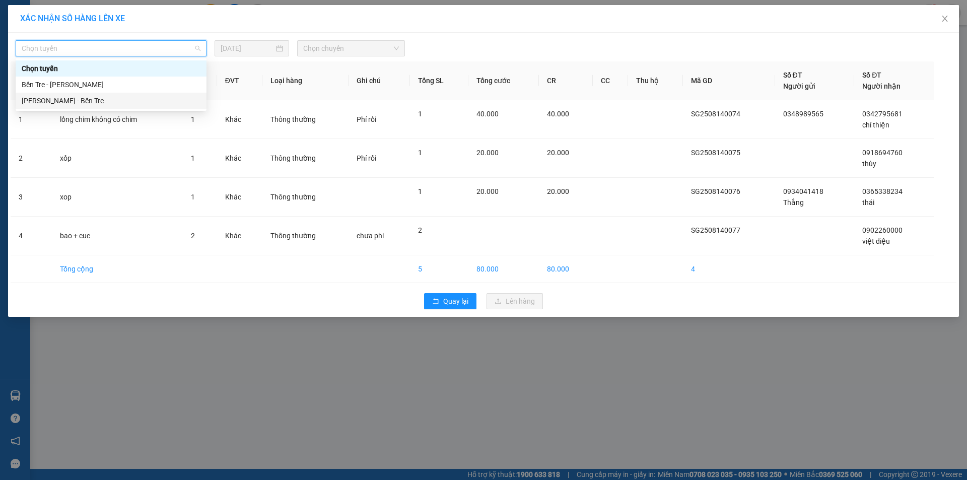
click at [87, 102] on div "Hồ Chí Minh - Bến Tre" at bounding box center [111, 100] width 179 height 11
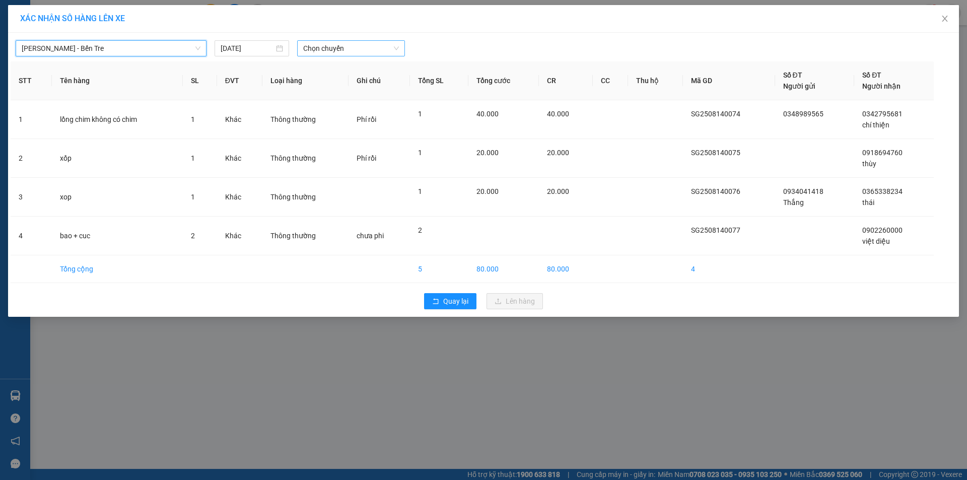
click at [333, 51] on span "Chọn chuyến" at bounding box center [351, 48] width 96 height 15
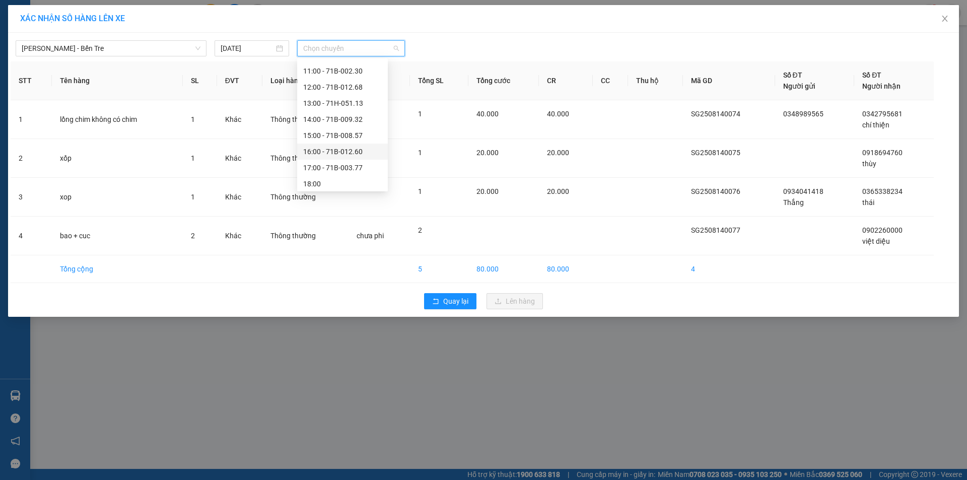
scroll to position [113, 0]
click at [328, 183] on div "18:00" at bounding box center [342, 181] width 79 height 11
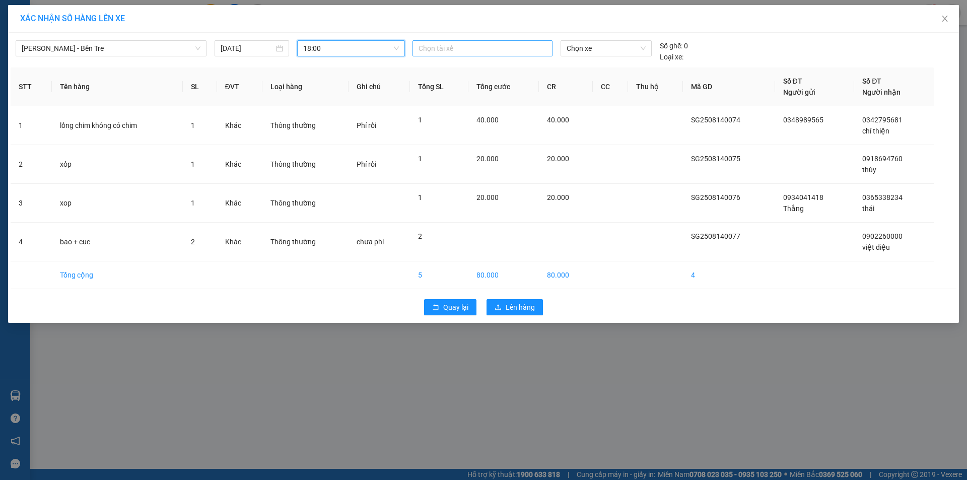
click at [479, 47] on div at bounding box center [482, 48] width 135 height 12
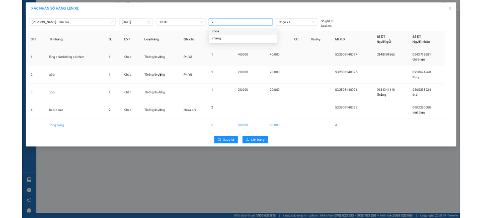
scroll to position [0, 0]
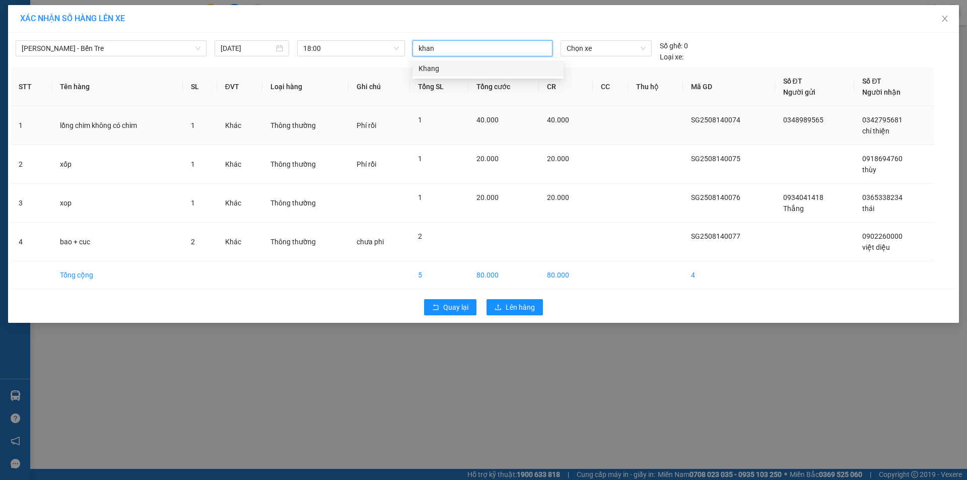
type input "khang"
click at [472, 70] on div "Khang" at bounding box center [488, 68] width 139 height 11
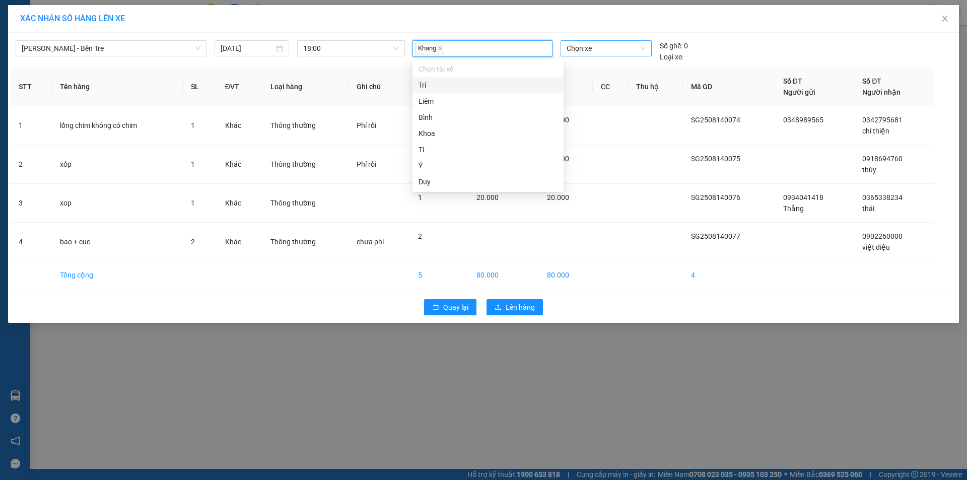
click at [618, 49] on span "Chọn xe" at bounding box center [606, 48] width 79 height 15
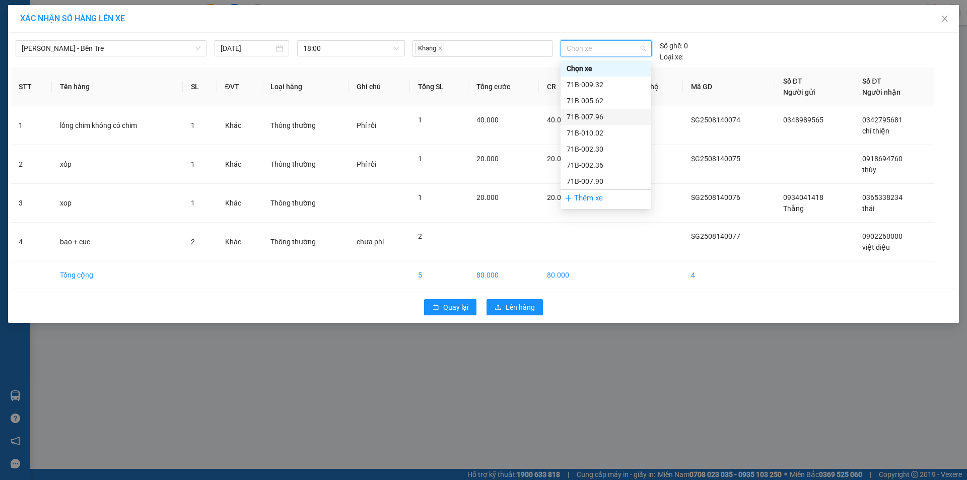
click at [604, 115] on div "71B-007.96" at bounding box center [606, 116] width 79 height 11
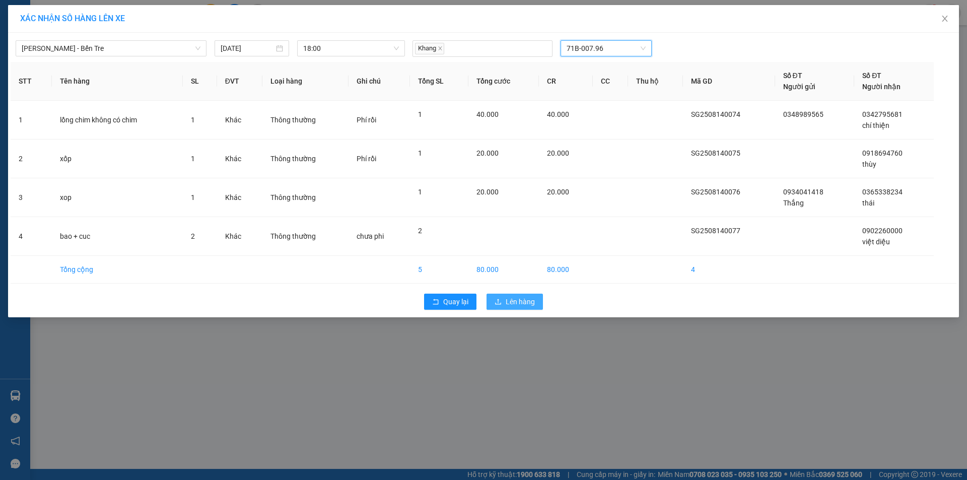
click at [514, 302] on span "Lên hàng" at bounding box center [520, 301] width 29 height 11
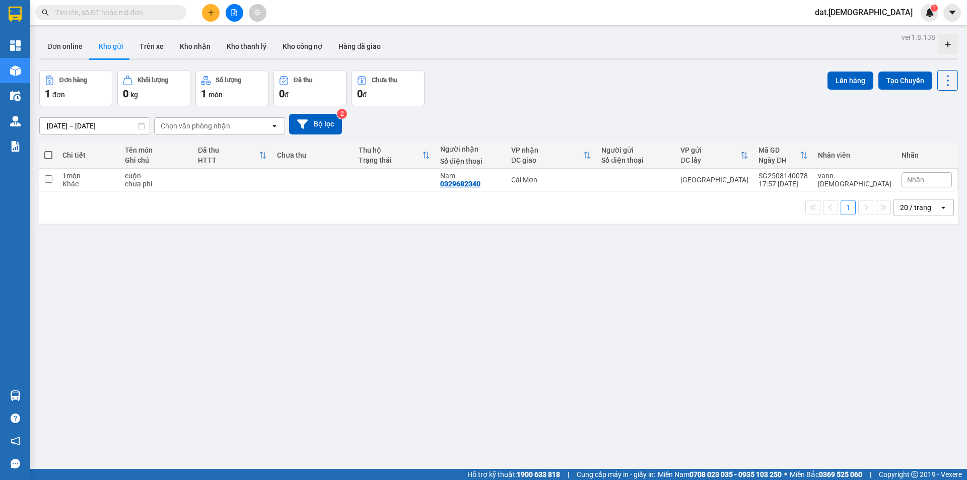
click at [47, 154] on span at bounding box center [48, 155] width 8 height 8
click at [48, 150] on input "checkbox" at bounding box center [48, 150] width 0 height 0
checkbox input "true"
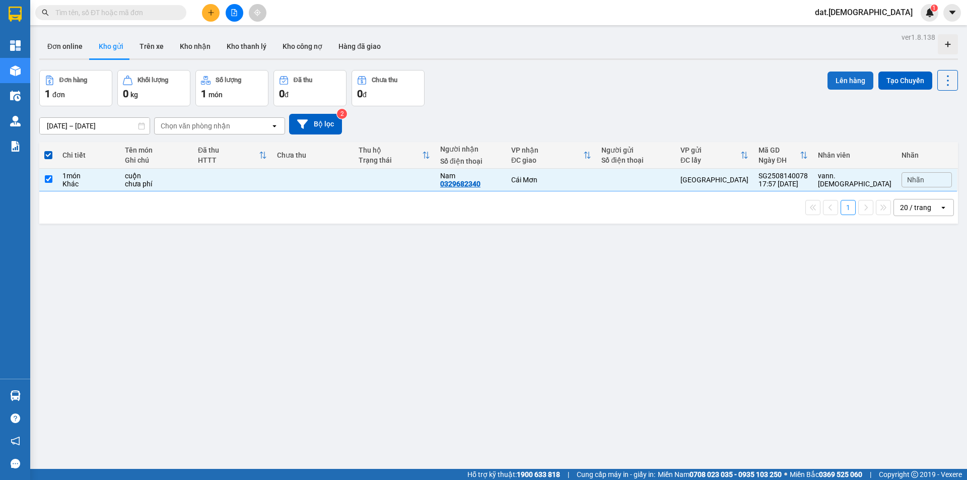
click at [843, 80] on button "Lên hàng" at bounding box center [851, 81] width 46 height 18
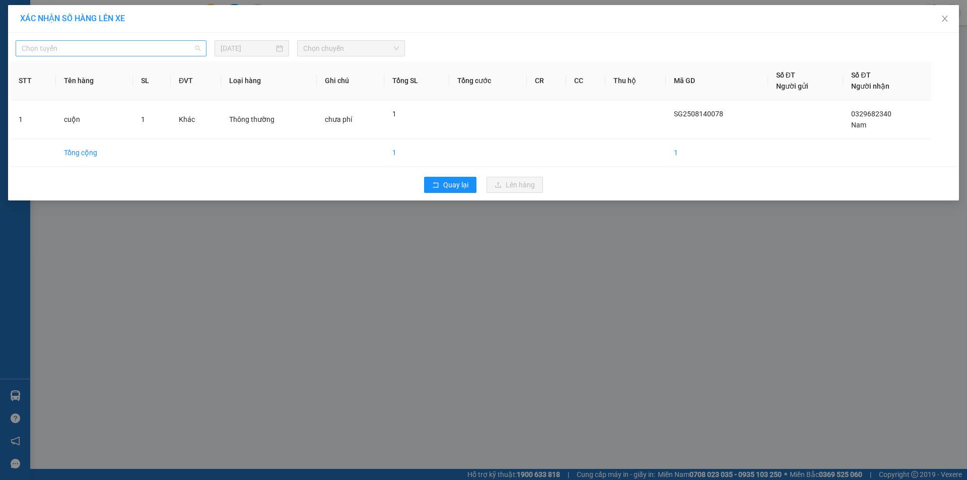
click at [97, 52] on span "Chọn tuyến" at bounding box center [111, 48] width 179 height 15
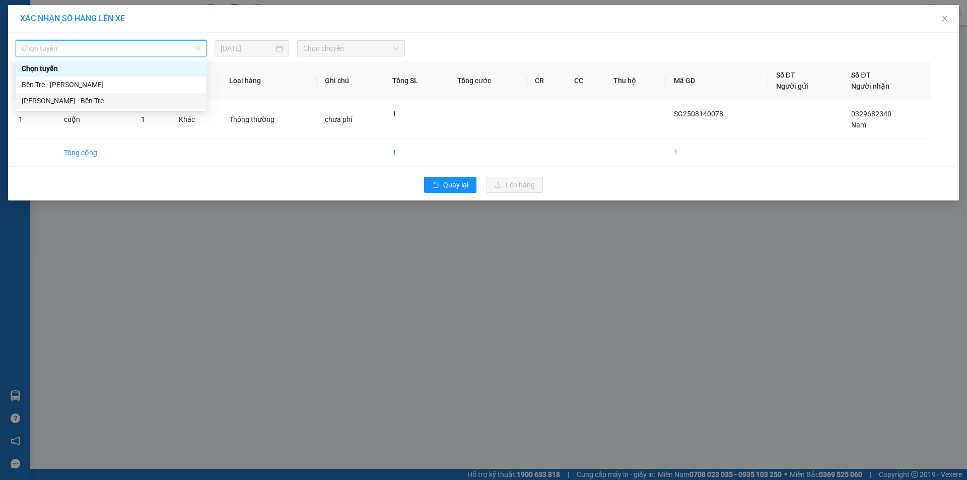
click at [91, 101] on div "[PERSON_NAME] - Bến Tre" at bounding box center [111, 100] width 179 height 11
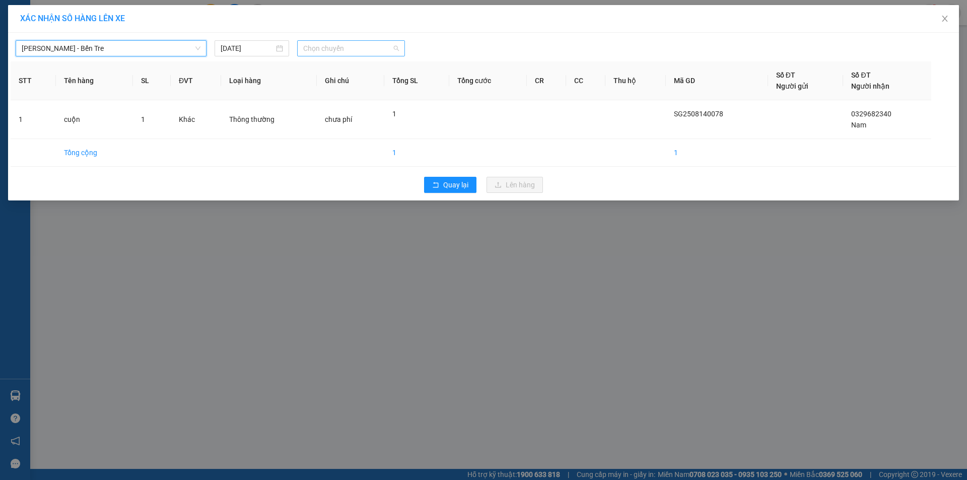
click at [346, 48] on span "Chọn chuyến" at bounding box center [351, 48] width 96 height 15
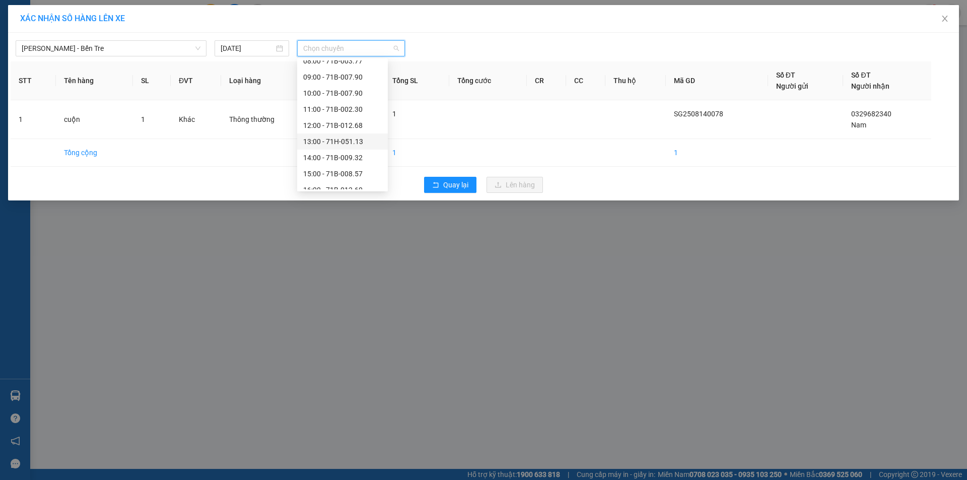
scroll to position [113, 0]
click at [327, 182] on div "18:00 - 71B-007.96" at bounding box center [342, 181] width 79 height 11
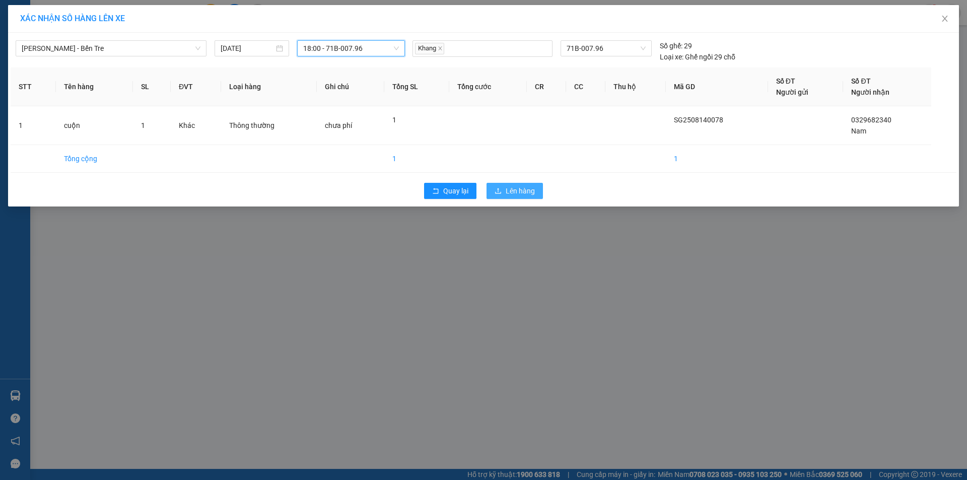
drag, startPoint x: 521, startPoint y: 190, endPoint x: 522, endPoint y: 195, distance: 5.6
click at [521, 193] on span "Lên hàng" at bounding box center [520, 190] width 29 height 11
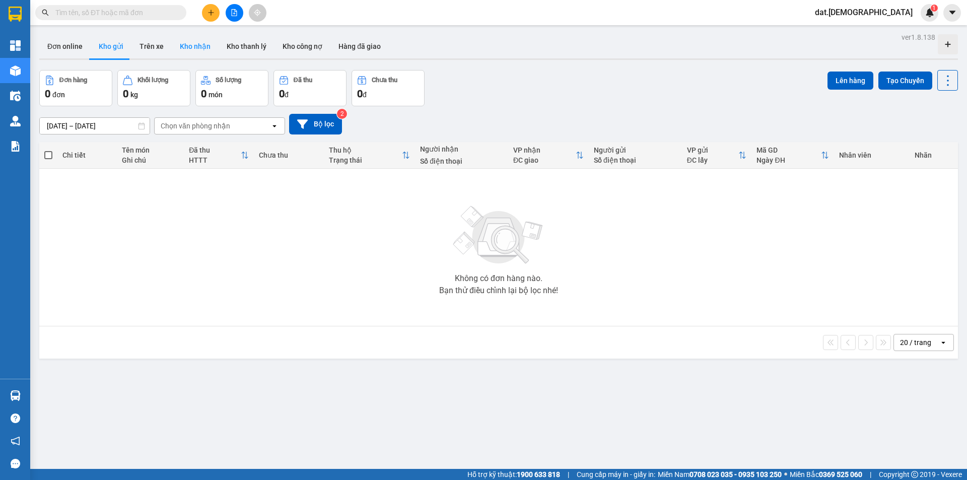
click at [195, 49] on button "Kho nhận" at bounding box center [195, 46] width 47 height 24
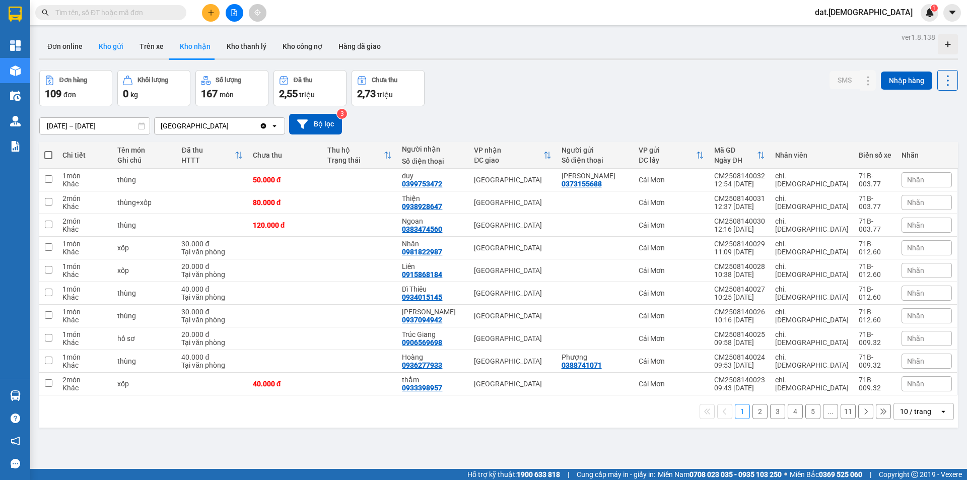
click at [109, 49] on button "Kho gửi" at bounding box center [111, 46] width 41 height 24
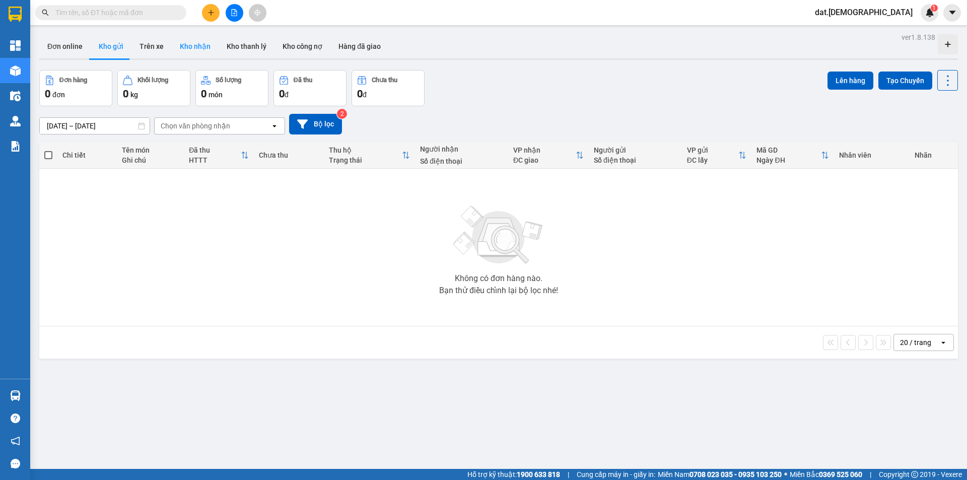
click at [190, 42] on button "Kho nhận" at bounding box center [195, 46] width 47 height 24
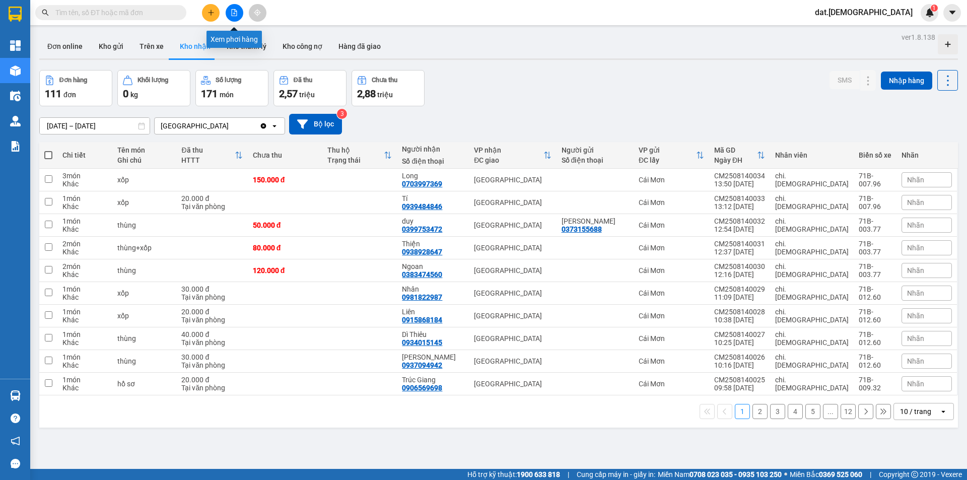
click at [235, 11] on icon "file-add" at bounding box center [234, 12] width 7 height 7
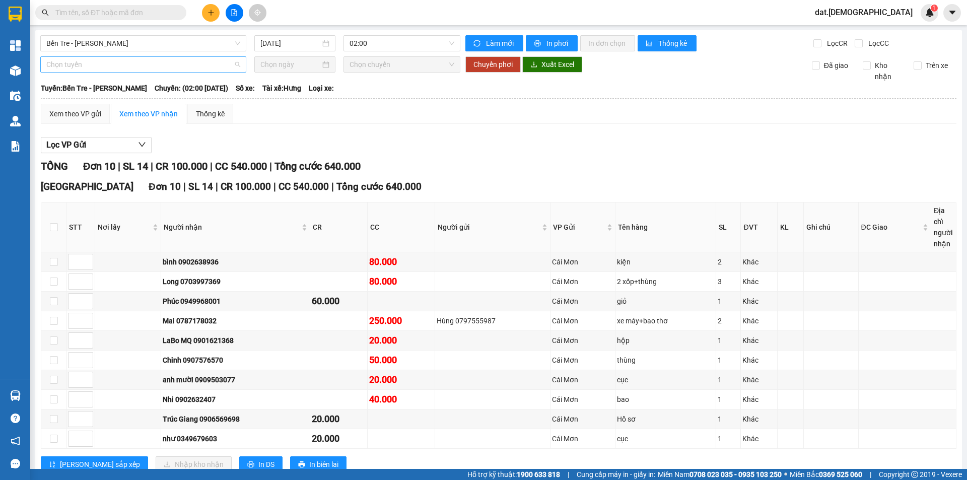
click at [142, 67] on span "Chọn tuyến" at bounding box center [143, 64] width 194 height 15
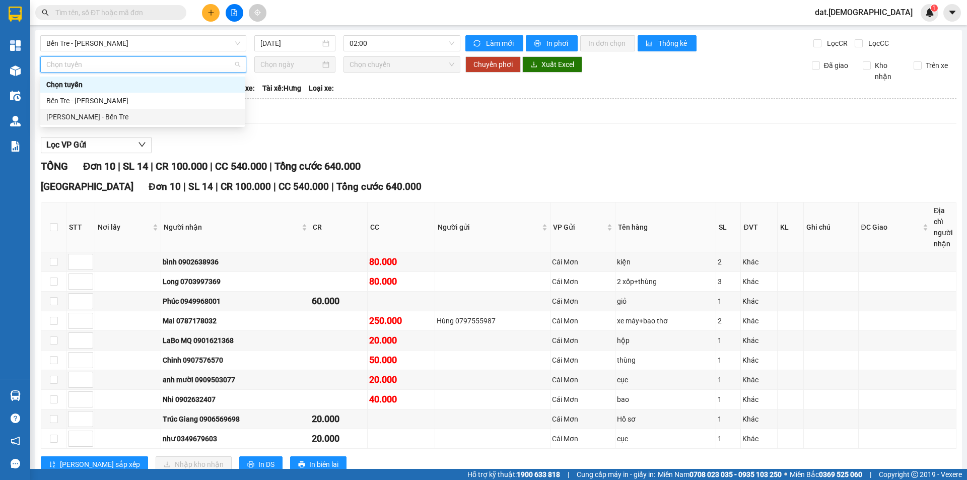
click at [122, 120] on div "Hồ Chí Minh - Bến Tre" at bounding box center [142, 116] width 192 height 11
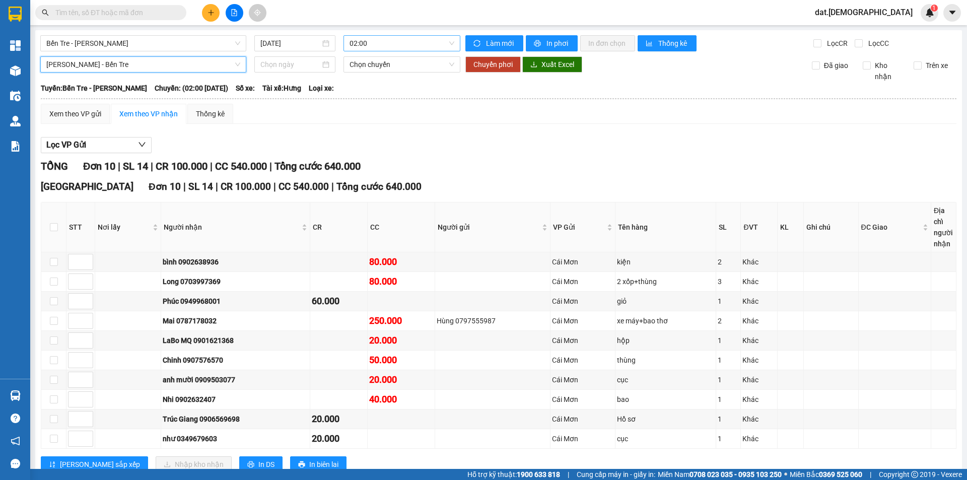
click at [396, 42] on span "02:00" at bounding box center [402, 43] width 105 height 15
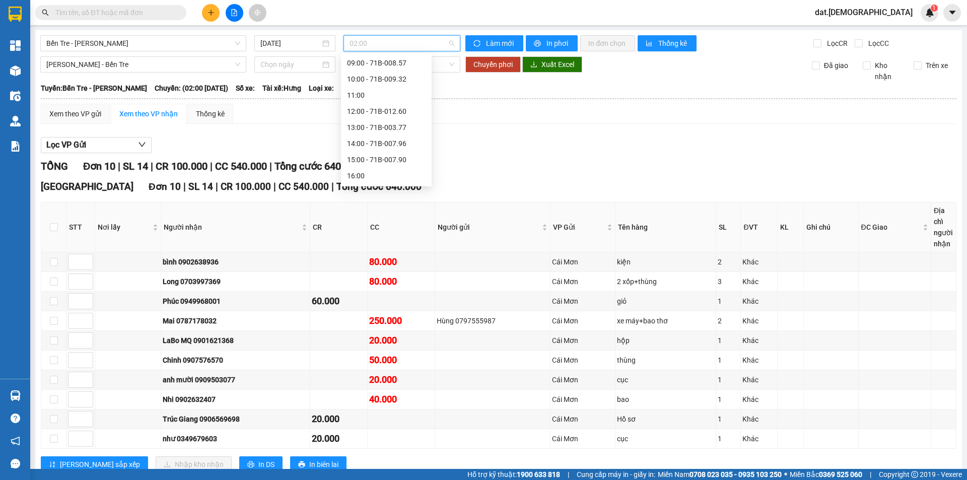
scroll to position [145, 0]
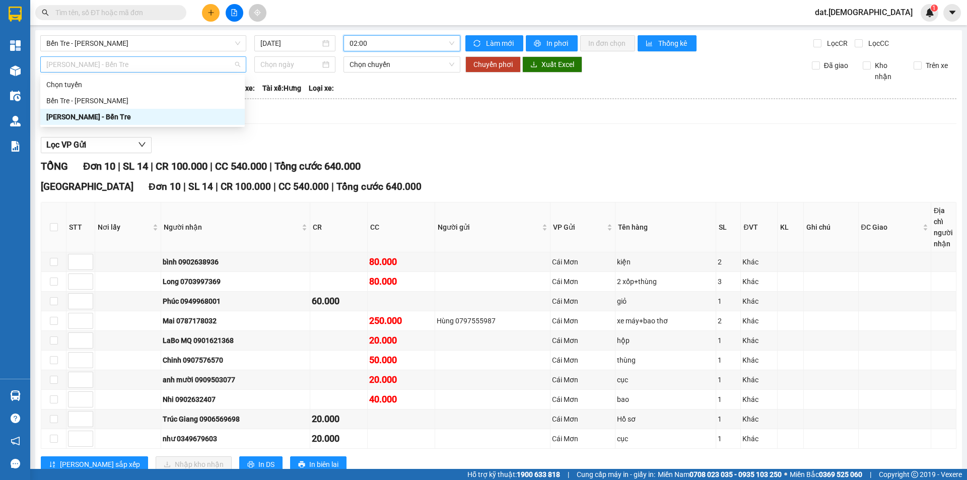
click at [163, 68] on span "Hồ Chí Minh - Bến Tre" at bounding box center [143, 64] width 194 height 15
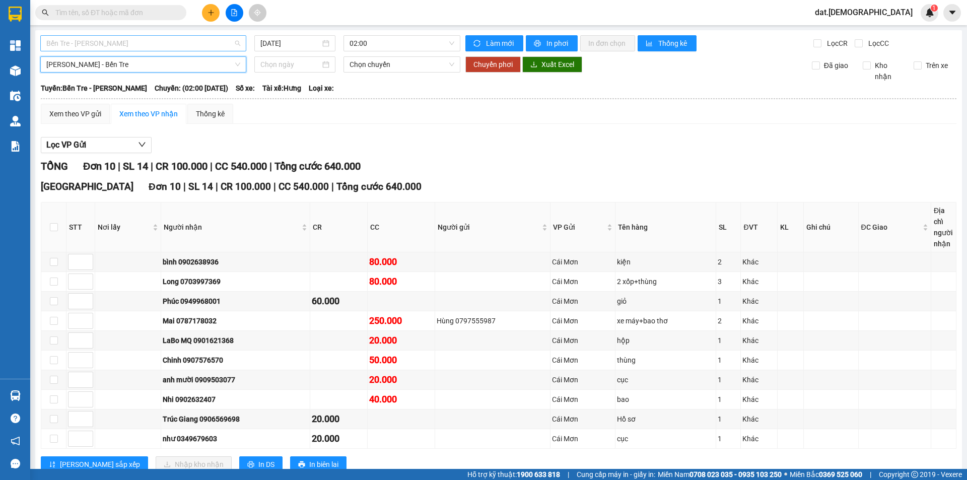
click at [128, 42] on span "Bến Tre - Hồ Chí Minh" at bounding box center [143, 43] width 194 height 15
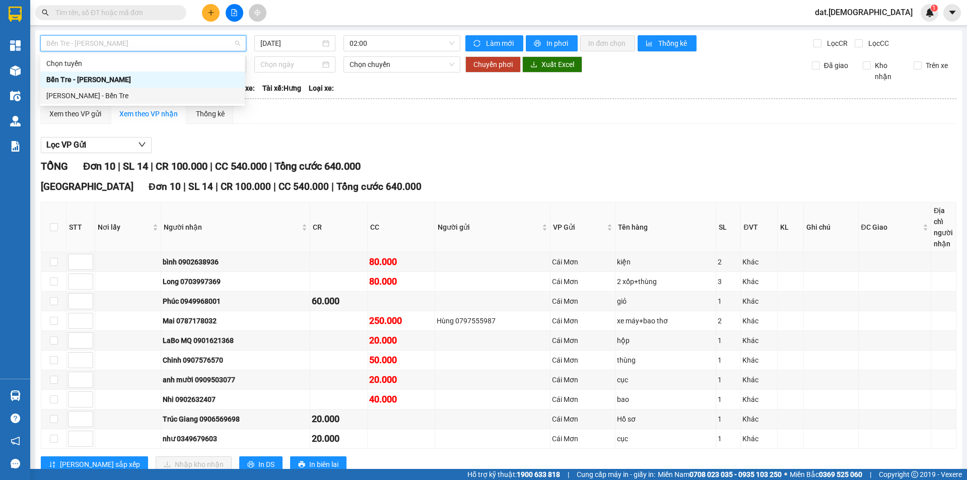
click at [124, 97] on div "Hồ Chí Minh - Bến Tre" at bounding box center [142, 95] width 192 height 11
type input "14/08/2025"
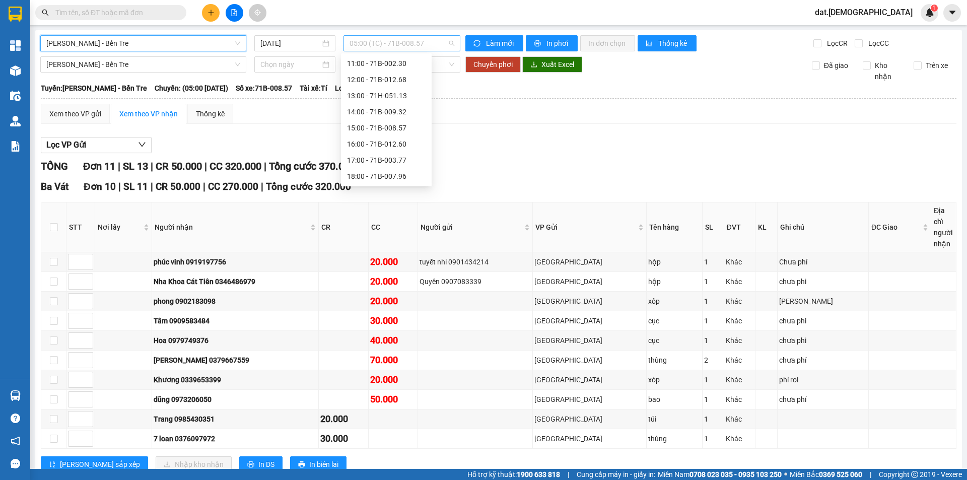
scroll to position [16, 0]
click at [439, 45] on span "05:00 (TC) - 71B-008.57" at bounding box center [402, 43] width 105 height 15
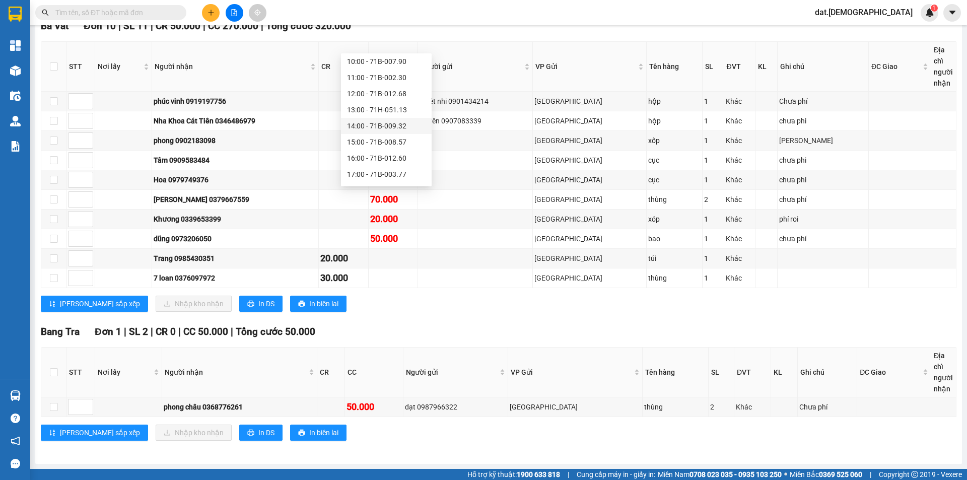
scroll to position [113, 0]
click at [367, 175] on div "18:00 - 71B-007.96" at bounding box center [386, 176] width 79 height 11
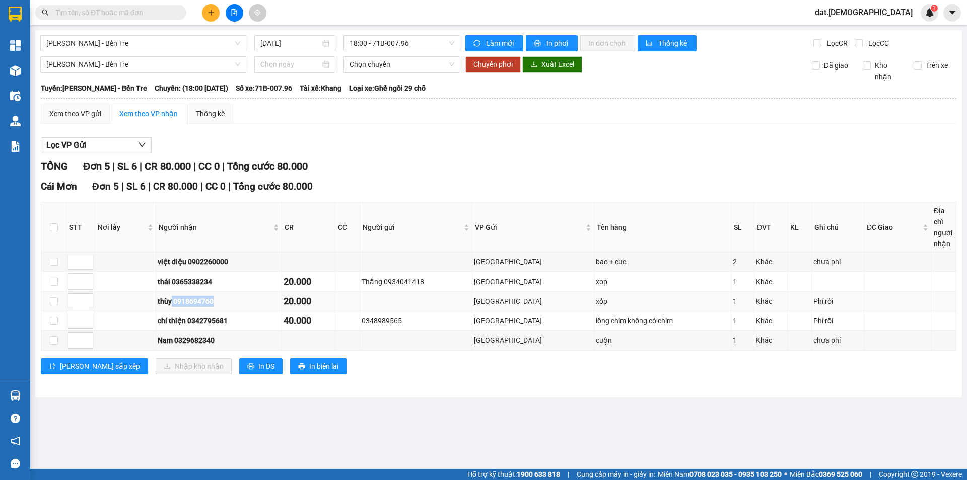
drag, startPoint x: 179, startPoint y: 303, endPoint x: 221, endPoint y: 296, distance: 42.3
click at [221, 295] on td "thùy 0918694760" at bounding box center [219, 302] width 126 height 20
copy div "0918694760"
click at [94, 14] on input "text" at bounding box center [114, 12] width 119 height 11
paste input "0918694760"
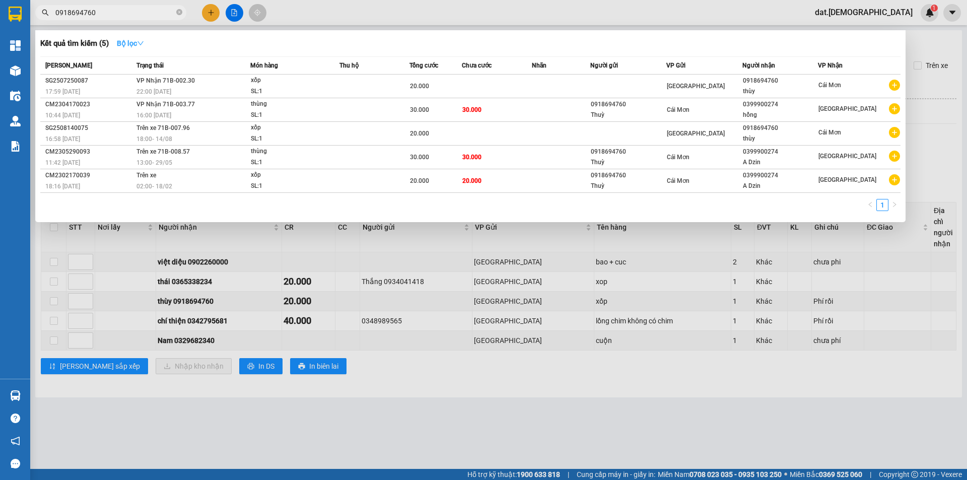
type input "0918694760"
click at [144, 42] on icon "down" at bounding box center [140, 43] width 7 height 7
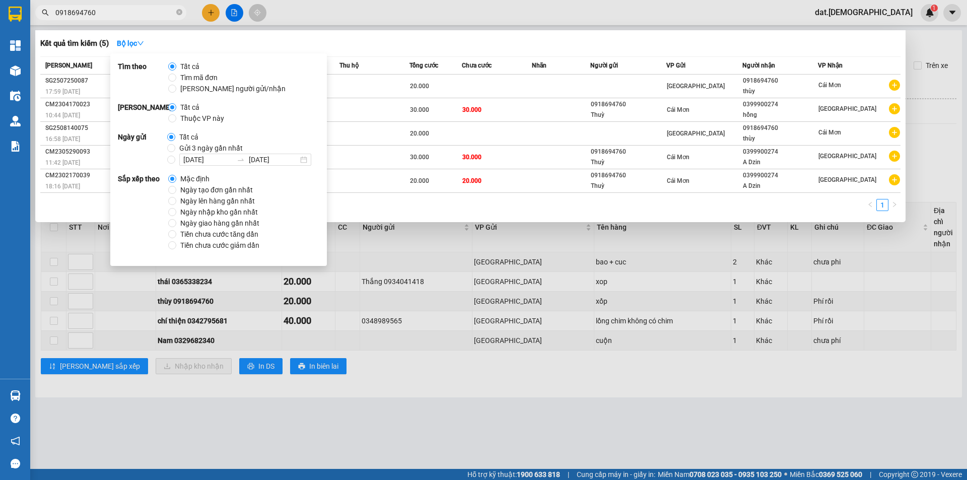
click at [217, 148] on span "Gửi 3 ngày gần nhất" at bounding box center [211, 148] width 72 height 11
click at [175, 148] on input "Gửi 3 ngày gần nhất" at bounding box center [171, 148] width 8 height 8
radio input "true"
radio input "false"
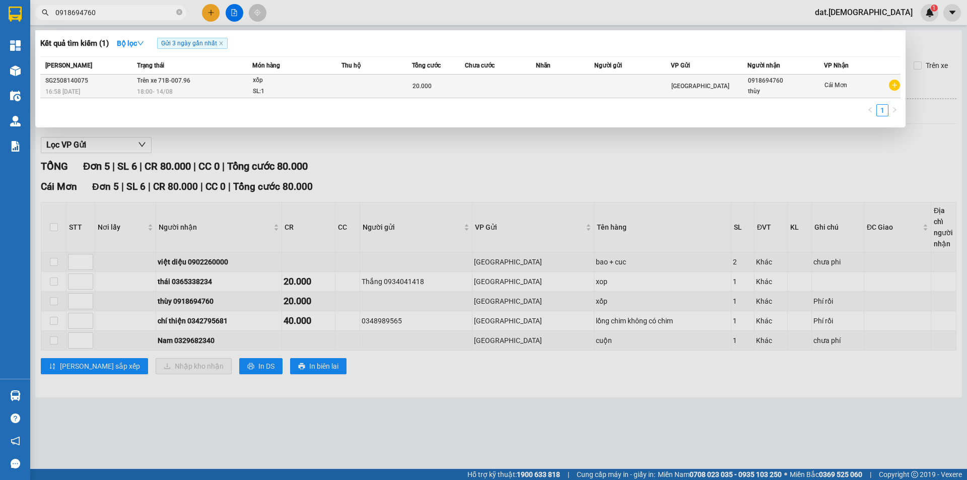
click at [372, 81] on td at bounding box center [376, 87] width 71 height 24
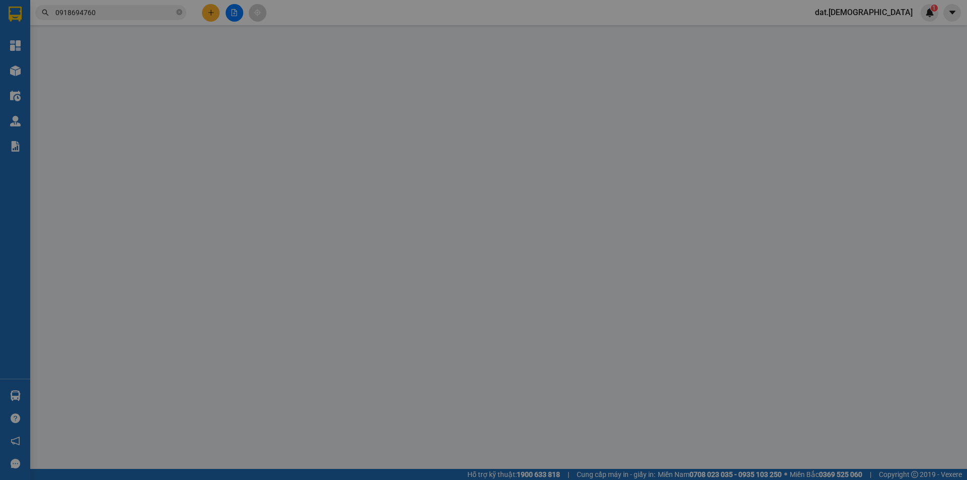
type input "0918694760"
type input "thùy"
type input "20.000"
type input "0"
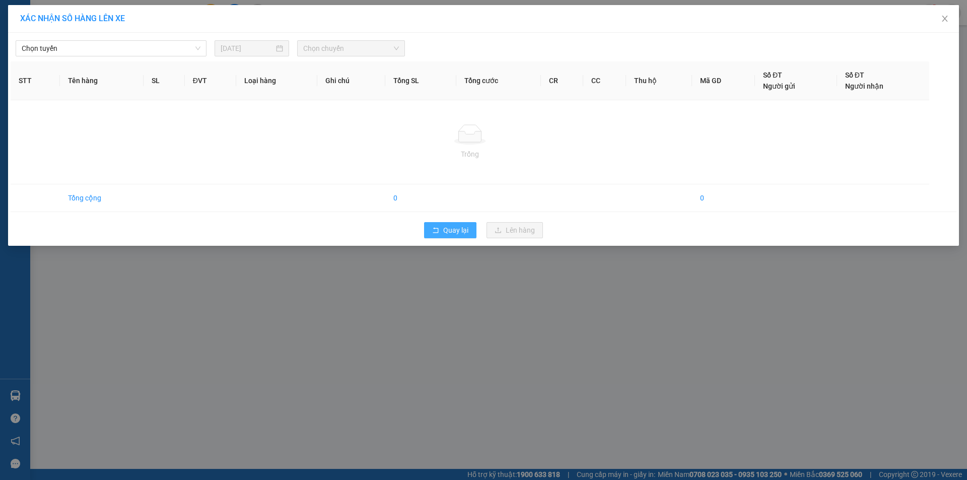
click at [441, 228] on button "Quay lại" at bounding box center [450, 230] width 52 height 16
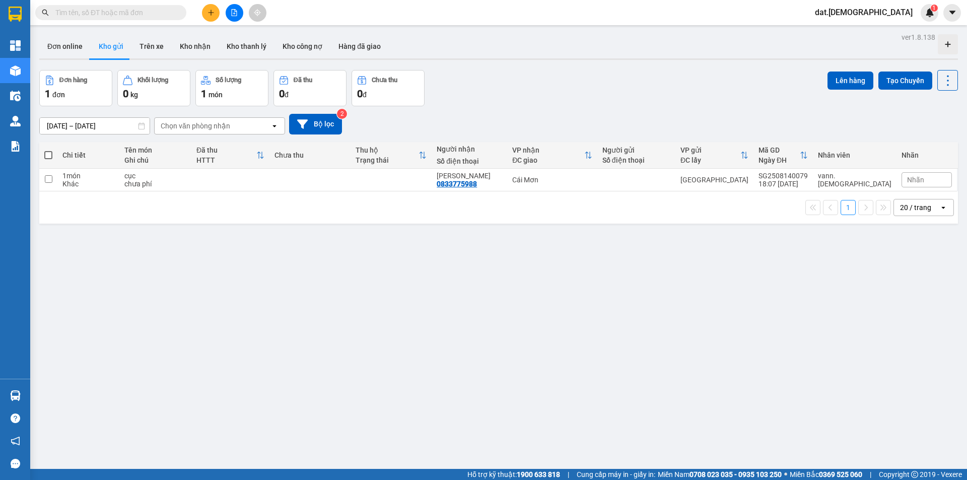
click at [127, 9] on input "text" at bounding box center [114, 12] width 119 height 11
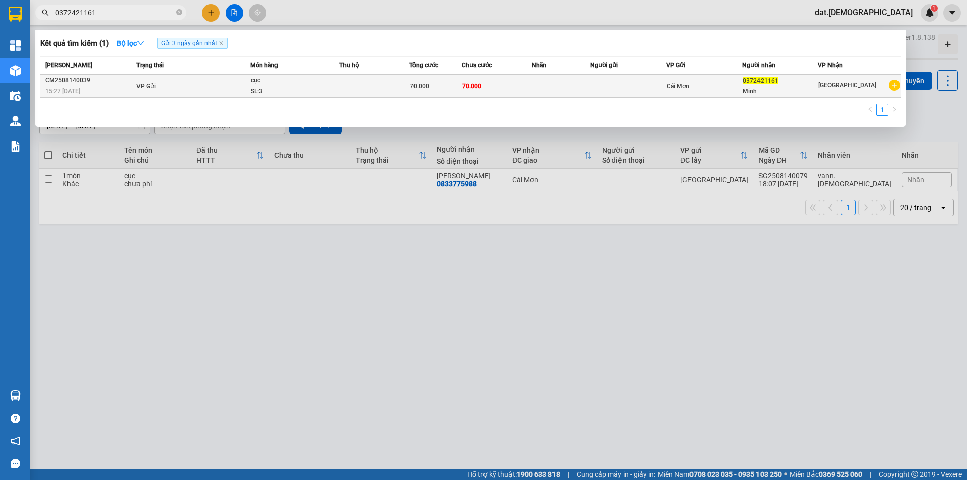
type input "0372421161"
click at [485, 81] on td "70.000" at bounding box center [497, 86] width 70 height 23
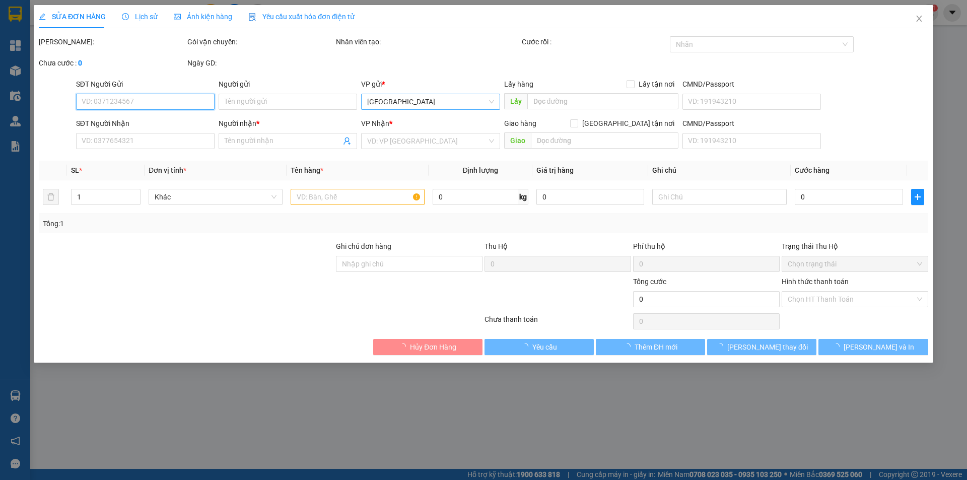
type input "0372421161"
type input "Minh"
type input "70.000"
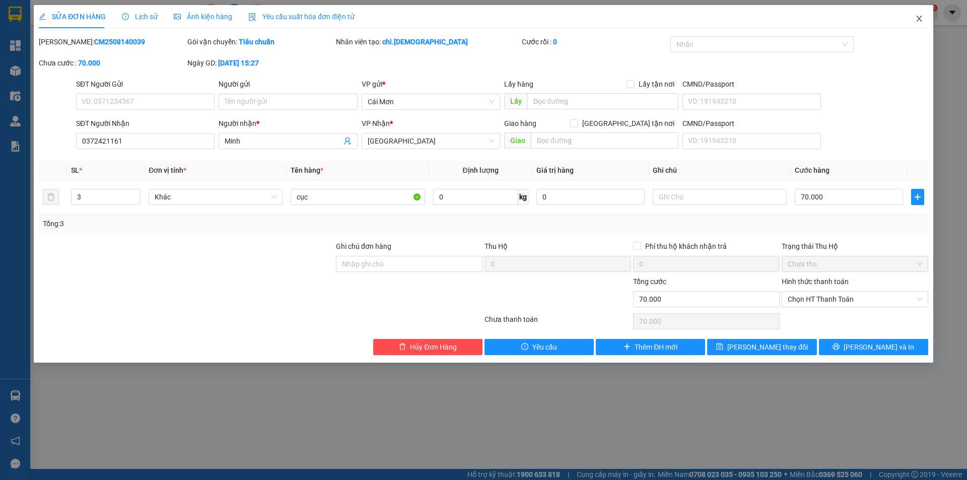
click at [921, 18] on icon "close" at bounding box center [919, 19] width 8 height 8
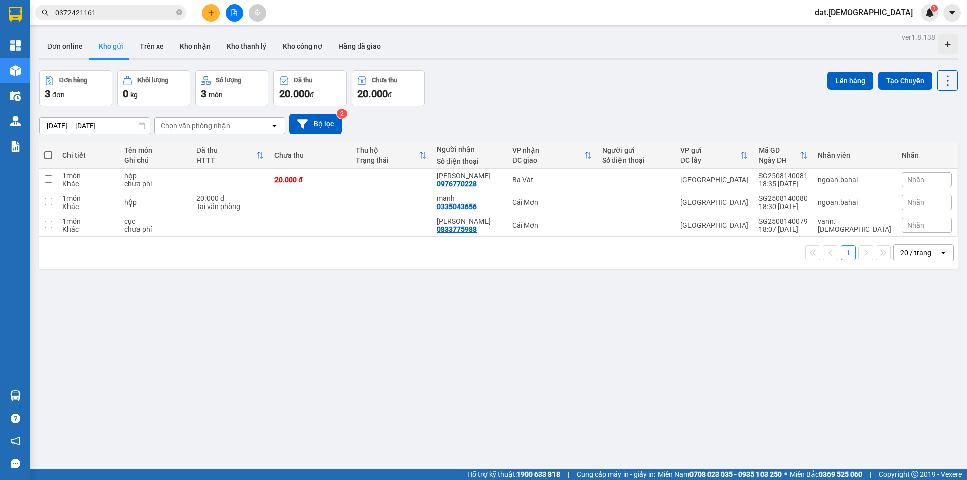
click at [139, 15] on input "0372421161" at bounding box center [114, 12] width 119 height 11
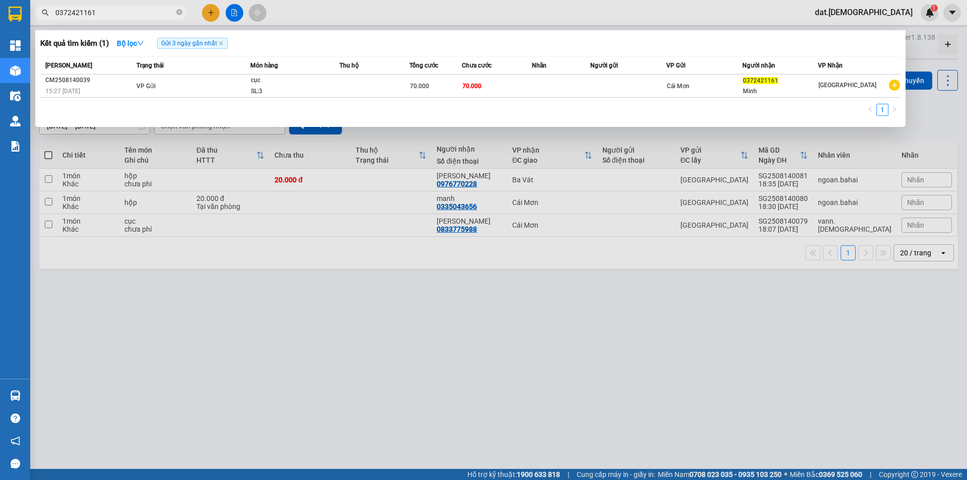
click at [755, 4] on div at bounding box center [483, 240] width 967 height 480
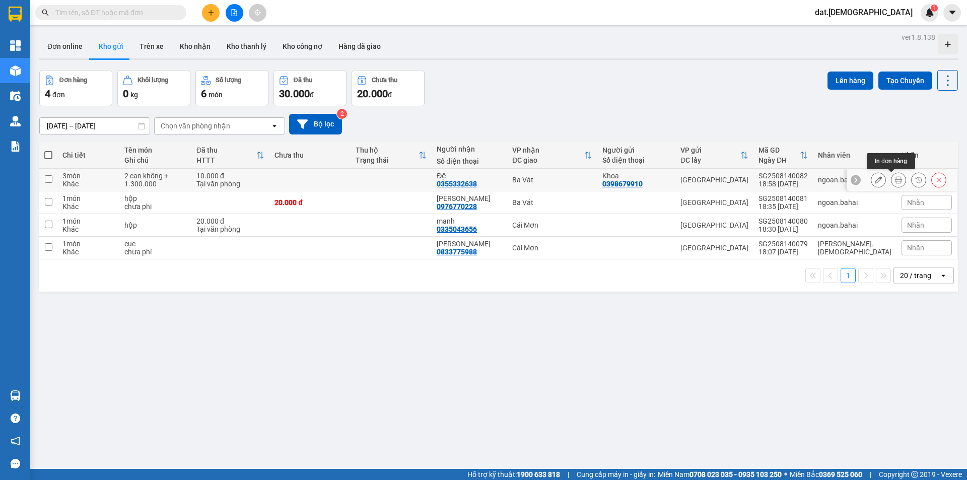
drag, startPoint x: 893, startPoint y: 178, endPoint x: 884, endPoint y: 171, distance: 11.5
click at [895, 178] on icon at bounding box center [898, 179] width 7 height 7
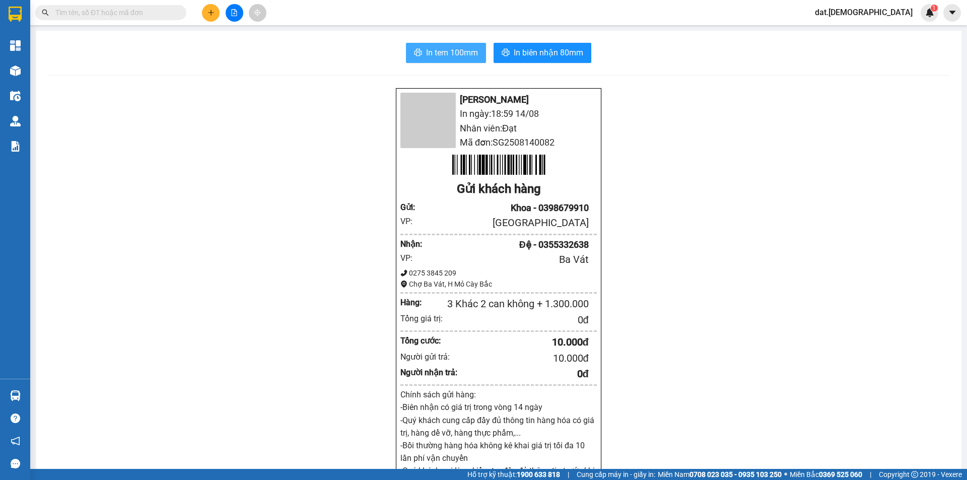
click at [441, 54] on span "In tem 100mm" at bounding box center [452, 52] width 52 height 13
click at [468, 55] on span "In tem 100mm" at bounding box center [452, 52] width 52 height 13
click at [429, 54] on span "In tem 100mm" at bounding box center [452, 52] width 52 height 13
